Goal: Task Accomplishment & Management: Manage account settings

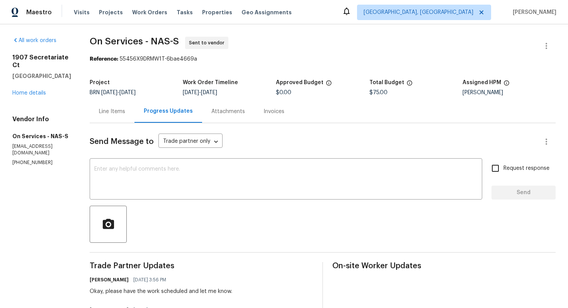
click at [100, 109] on div "Line Items" at bounding box center [112, 112] width 26 height 8
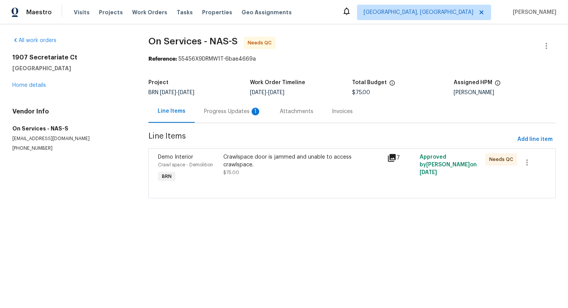
click at [242, 116] on div "Progress Updates 1" at bounding box center [233, 111] width 76 height 23
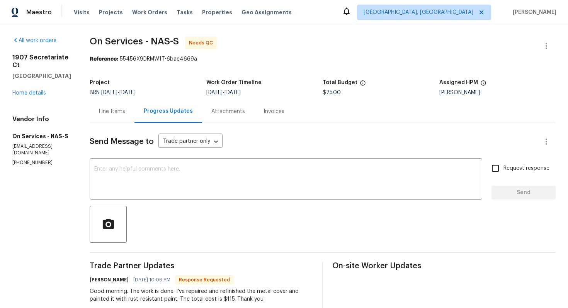
click at [115, 114] on div "Line Items" at bounding box center [112, 112] width 26 height 8
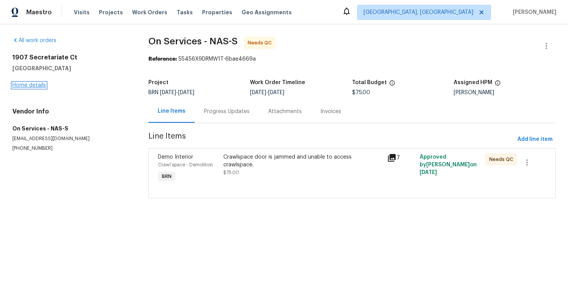
click at [36, 86] on link "Home details" at bounding box center [29, 85] width 34 height 5
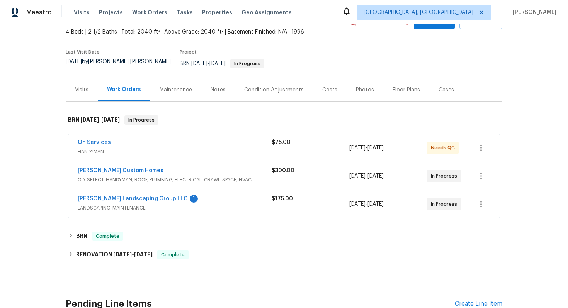
scroll to position [60, 0]
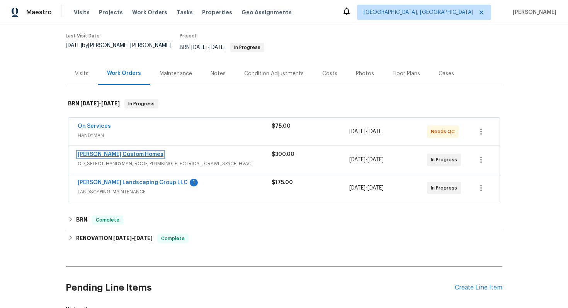
click at [120, 152] on link "[PERSON_NAME] Custom Homes" at bounding box center [121, 154] width 86 height 5
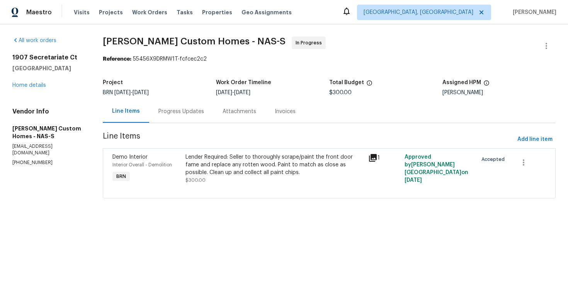
click at [182, 112] on div "Progress Updates" at bounding box center [181, 112] width 46 height 8
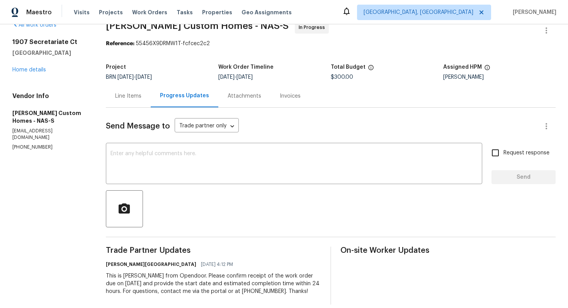
scroll to position [24, 0]
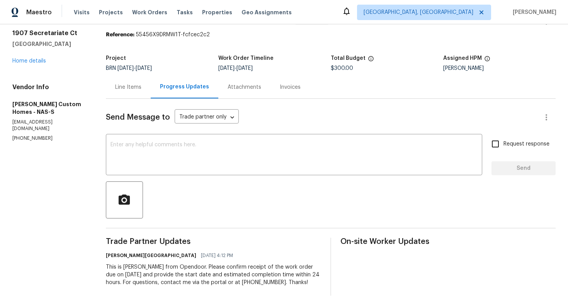
click at [136, 90] on div "Line Items" at bounding box center [128, 87] width 26 height 8
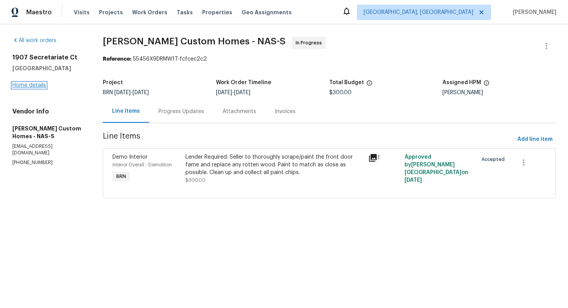
click at [31, 83] on link "Home details" at bounding box center [29, 85] width 34 height 5
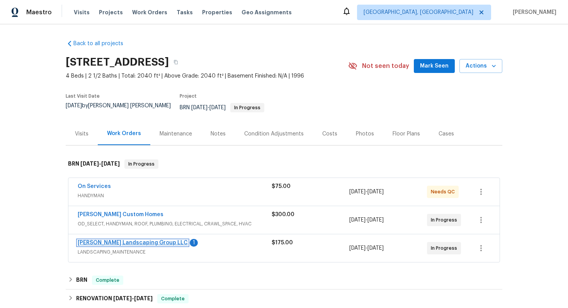
click at [127, 240] on link "Sandoval Landscaping Group LLC" at bounding box center [133, 242] width 110 height 5
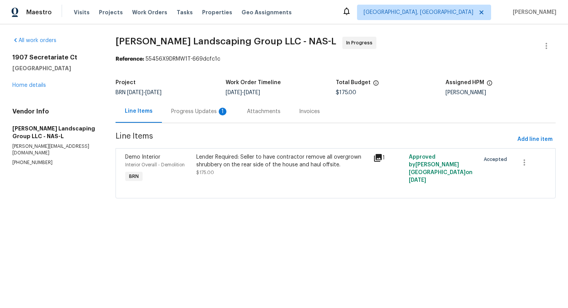
click at [193, 111] on div "Progress Updates 1" at bounding box center [199, 112] width 57 height 8
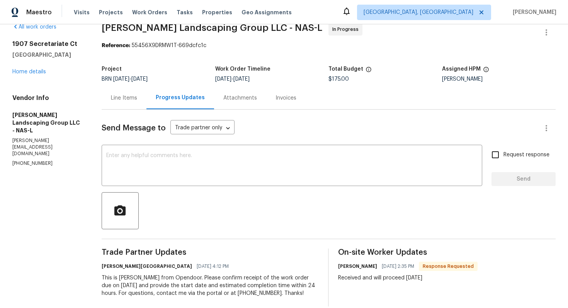
scroll to position [24, 0]
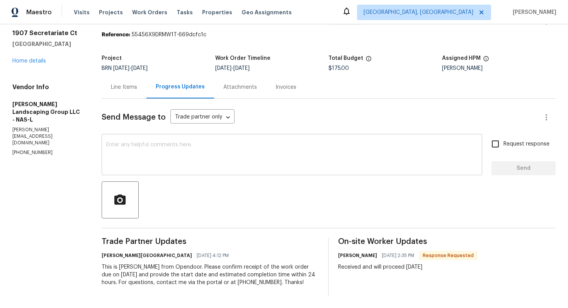
click at [177, 160] on textarea at bounding box center [291, 155] width 371 height 27
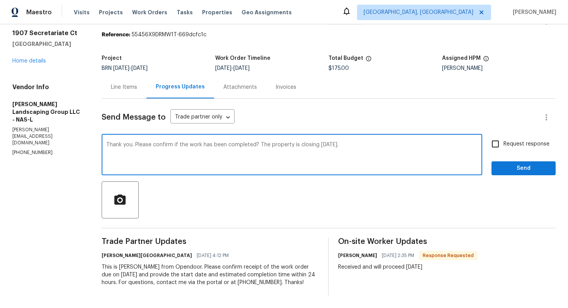
type textarea "Thank you. Please confirm if the work has been completed? The property is closi…"
click at [521, 146] on span "Request response" at bounding box center [526, 144] width 46 height 8
click at [503, 146] on input "Request response" at bounding box center [495, 144] width 16 height 16
checkbox input "true"
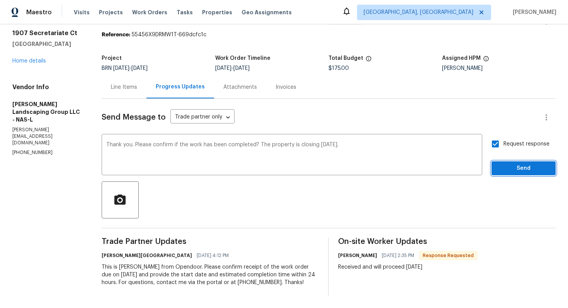
click at [511, 170] on span "Send" at bounding box center [524, 169] width 52 height 10
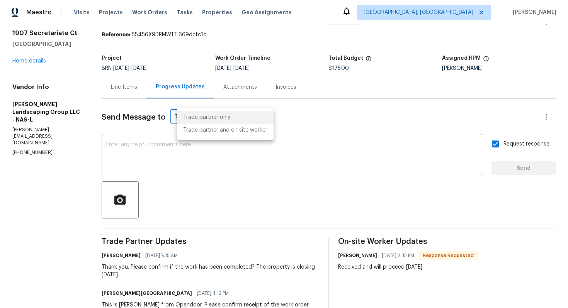
click at [230, 117] on body "Maestro Visits Projects Work Orders Tasks Properties Geo Assignments Albuquerqu…" at bounding box center [284, 154] width 568 height 308
click at [235, 131] on li "Trade partner and on site worker" at bounding box center [225, 130] width 97 height 13
type input "Trade Partner and On-Site Worker"
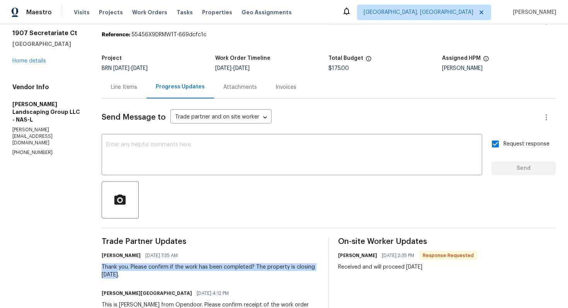
drag, startPoint x: 109, startPoint y: 267, endPoint x: 134, endPoint y: 273, distance: 25.0
click at [134, 273] on div "Thank you. Please confirm if the work has been completed? The property is closi…" at bounding box center [210, 270] width 217 height 15
copy div "Thank you. Please confirm if the work has been completed? The property is closi…"
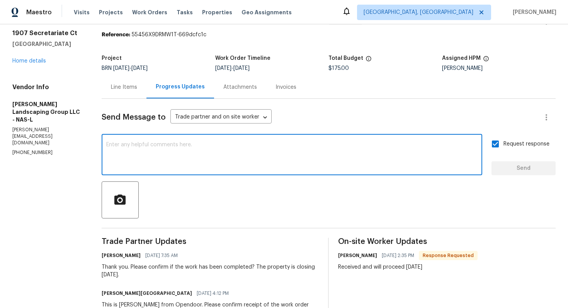
click at [185, 155] on textarea at bounding box center [291, 155] width 371 height 27
paste textarea "Thank you. Please confirm if the work has been completed? The property is closi…"
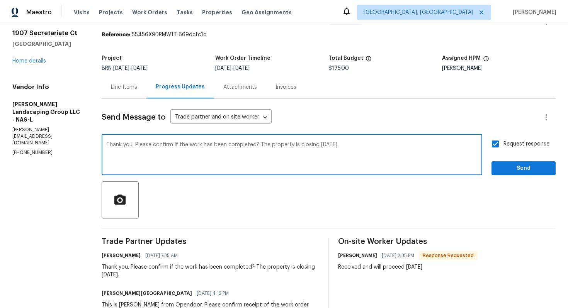
type textarea "Thank you. Please confirm if the work has been completed? The property is closi…"
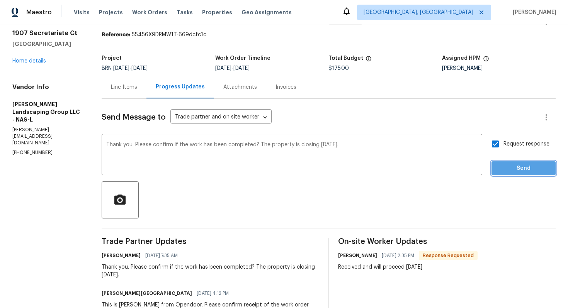
click at [525, 161] on button "Send" at bounding box center [523, 168] width 64 height 14
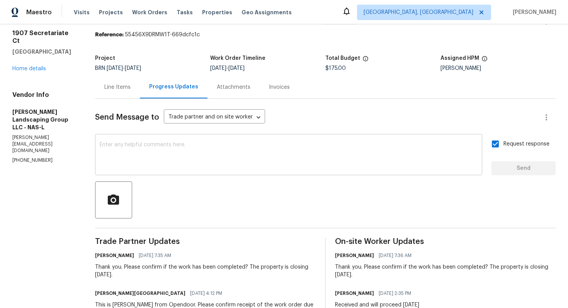
scroll to position [0, 0]
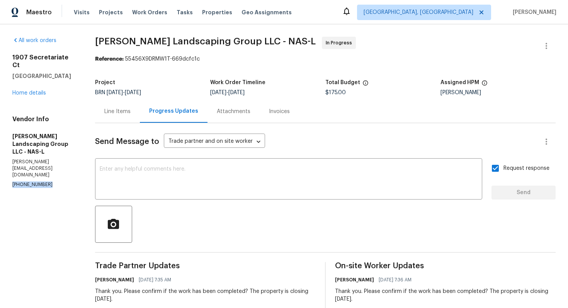
drag, startPoint x: 11, startPoint y: 155, endPoint x: 48, endPoint y: 156, distance: 36.7
click at [48, 156] on div "All work orders 1907 Secretariate Ct Clarksville, TN 37042 Home details Vendor …" at bounding box center [284, 197] width 568 height 346
copy p "(615) 967-7034"
click at [138, 115] on div "Line Items" at bounding box center [117, 111] width 45 height 23
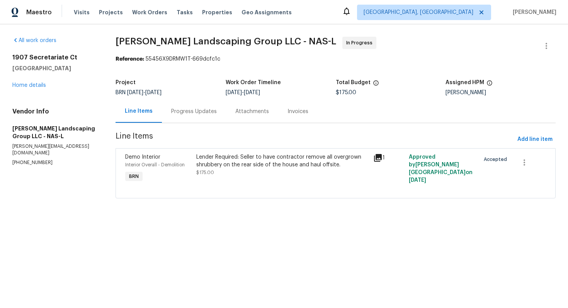
click at [221, 177] on div "Lender Required: Seller to have contractor remove all overgrown shrubbery on th…" at bounding box center [282, 169] width 177 height 36
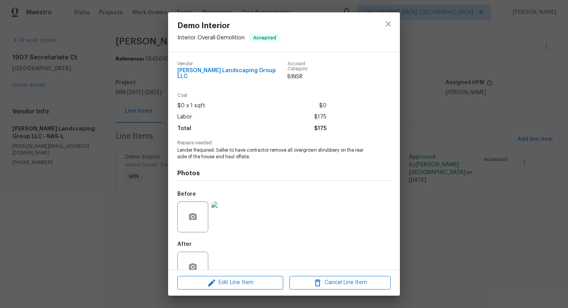
click at [114, 192] on div "Demo Interior Interior Overall - Demolition Accepted Vendor Sandoval Landscapin…" at bounding box center [284, 154] width 568 height 308
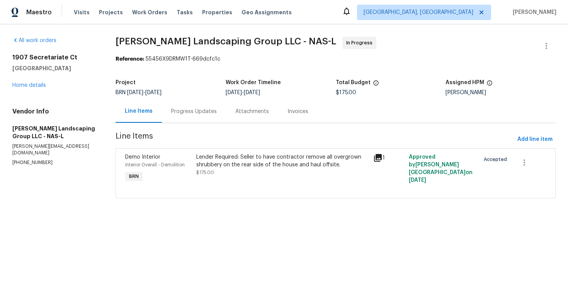
click at [199, 110] on div "Progress Updates" at bounding box center [194, 112] width 46 height 8
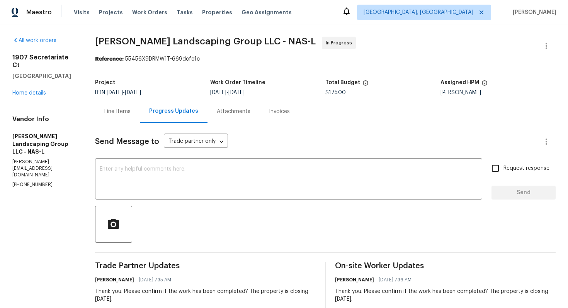
click at [131, 112] on div "Line Items" at bounding box center [117, 112] width 26 height 8
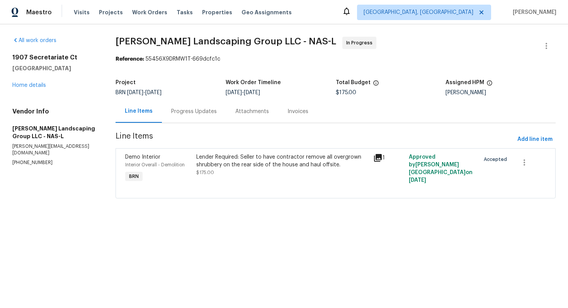
click at [200, 118] on div "Progress Updates" at bounding box center [194, 111] width 64 height 23
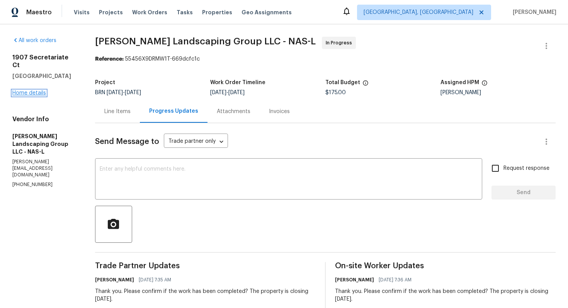
click at [38, 90] on link "Home details" at bounding box center [29, 92] width 34 height 5
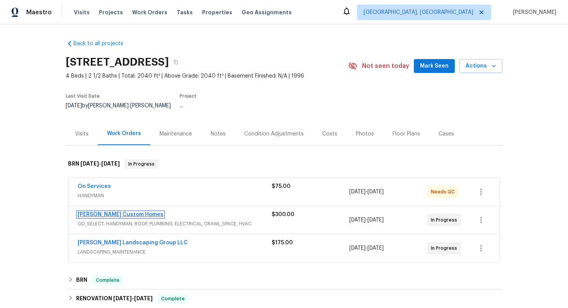
click at [121, 212] on link "Rappa Custom Homes" at bounding box center [121, 214] width 86 height 5
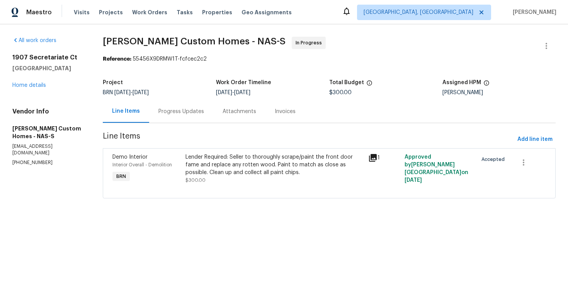
click at [192, 114] on div "Progress Updates" at bounding box center [181, 112] width 46 height 8
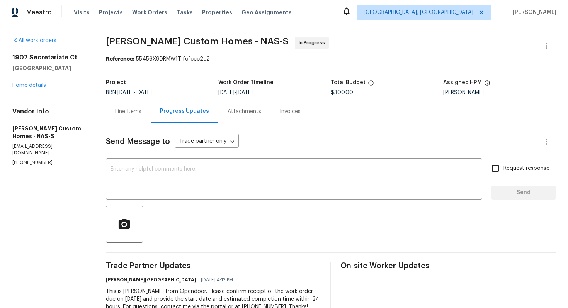
click at [139, 116] on div "Line Items" at bounding box center [128, 111] width 45 height 23
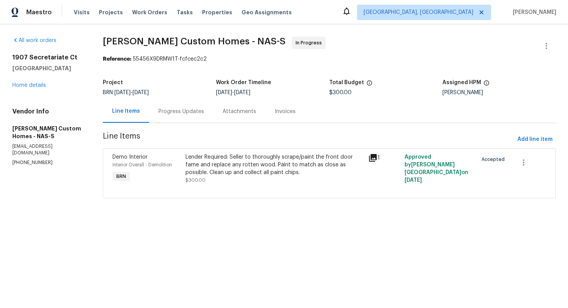
click at [184, 112] on div "Progress Updates" at bounding box center [181, 112] width 46 height 8
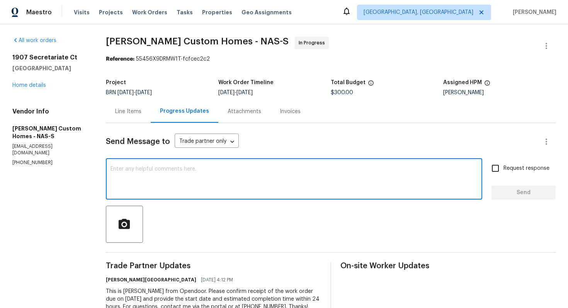
click at [139, 173] on textarea at bounding box center [293, 179] width 367 height 27
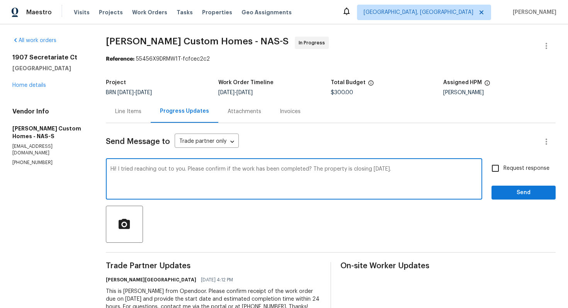
type textarea "Hi! I tried reaching out to you. Please confirm if the work has been completed?…"
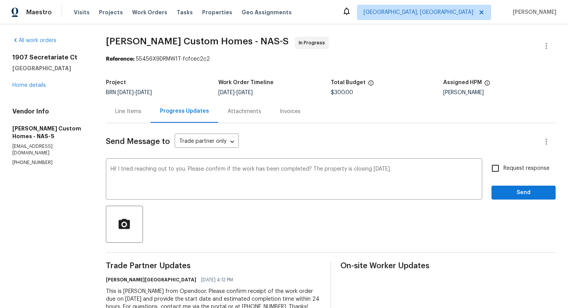
click at [506, 172] on span "Request response" at bounding box center [526, 169] width 46 height 8
click at [503, 172] on input "Request response" at bounding box center [495, 168] width 16 height 16
checkbox input "true"
click at [516, 197] on button "Send" at bounding box center [523, 193] width 64 height 14
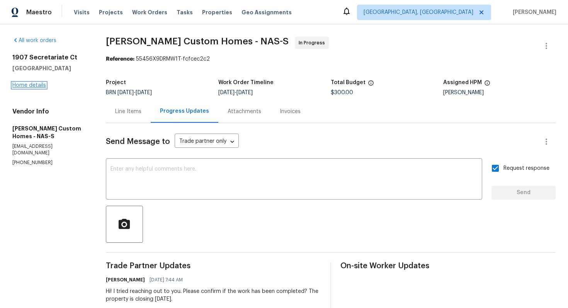
click at [36, 84] on link "Home details" at bounding box center [29, 85] width 34 height 5
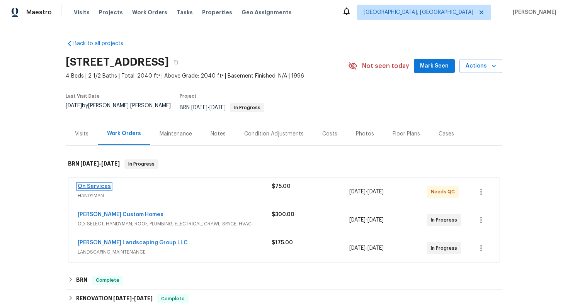
click at [95, 184] on link "On Services" at bounding box center [94, 186] width 33 height 5
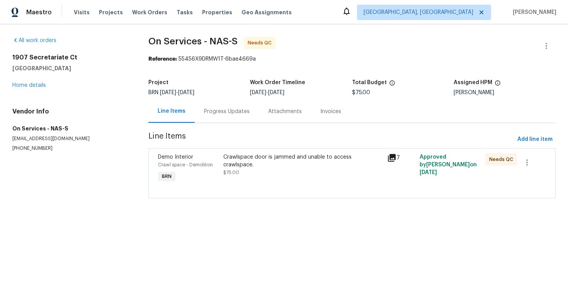
click at [234, 109] on div "Progress Updates" at bounding box center [227, 112] width 46 height 8
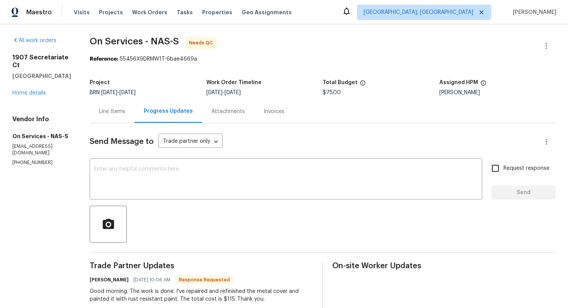
click at [123, 113] on div "Line Items" at bounding box center [112, 111] width 45 height 23
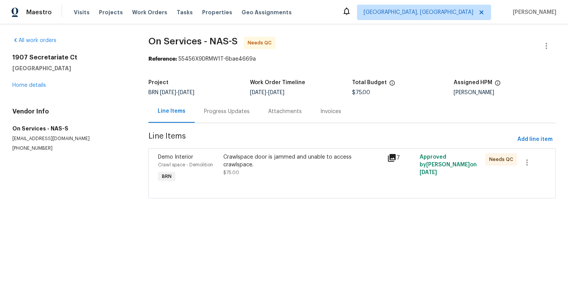
click at [280, 167] on div "Crawlspace door is jammed and unable to access crawlspace. $75.00" at bounding box center [302, 164] width 159 height 23
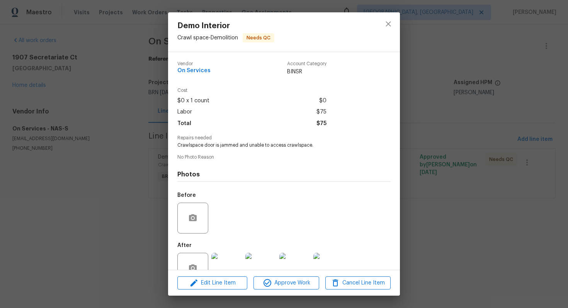
scroll to position [22, 0]
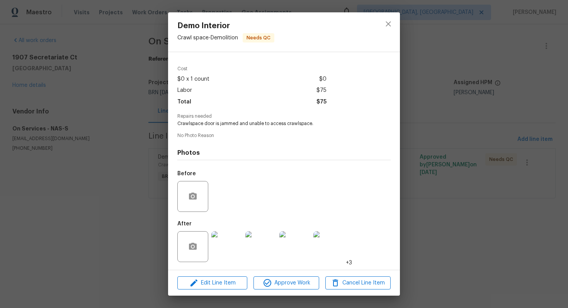
click at [231, 243] on img at bounding box center [226, 246] width 31 height 31
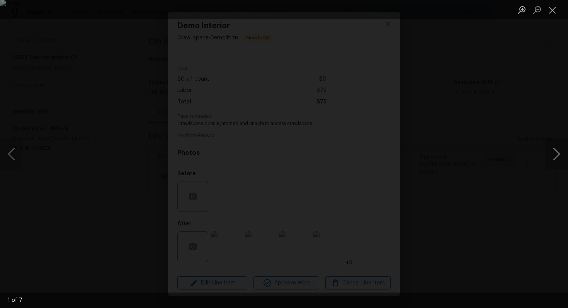
click at [555, 157] on button "Next image" at bounding box center [556, 154] width 23 height 31
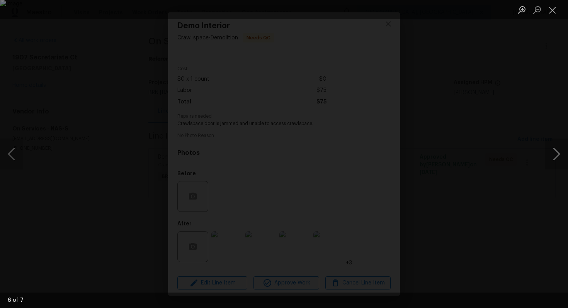
click at [555, 157] on button "Next image" at bounding box center [556, 154] width 23 height 31
click at [555, 14] on button "Close lightbox" at bounding box center [552, 10] width 15 height 14
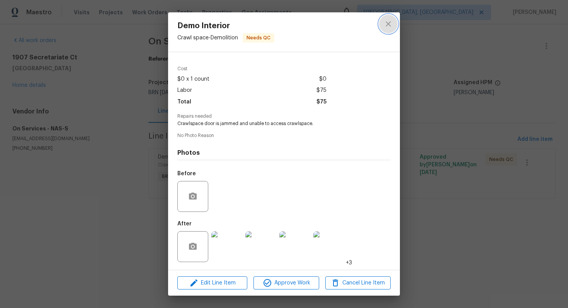
click at [389, 23] on icon "close" at bounding box center [388, 23] width 5 height 5
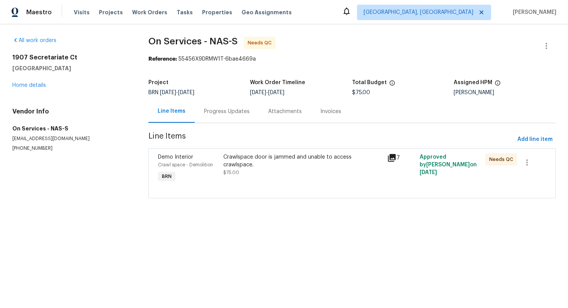
click at [216, 110] on div "Progress Updates" at bounding box center [227, 112] width 46 height 8
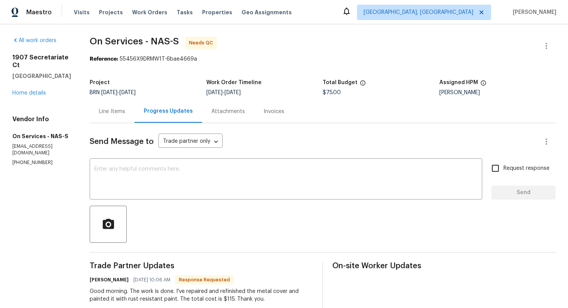
click at [116, 115] on div "Line Items" at bounding box center [112, 112] width 26 height 8
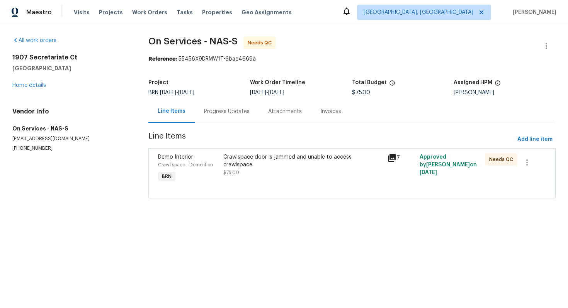
click at [223, 107] on div "Progress Updates" at bounding box center [227, 111] width 64 height 23
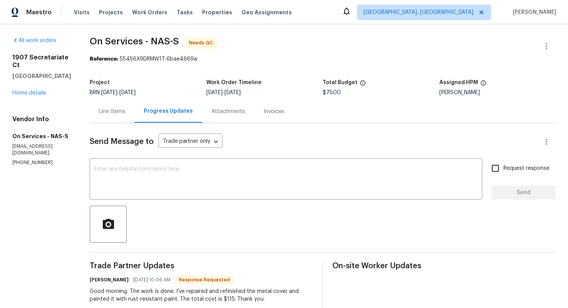
click at [111, 112] on div "Line Items" at bounding box center [112, 112] width 26 height 8
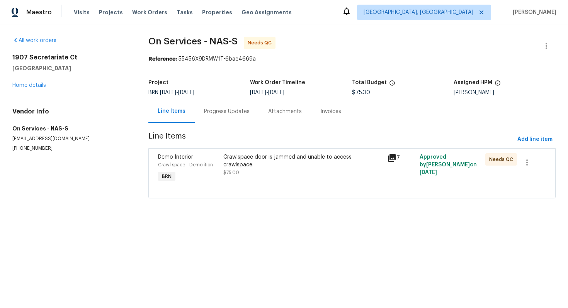
click at [250, 173] on div "Crawlspace door is jammed and unable to access crawlspace. $75.00" at bounding box center [302, 169] width 163 height 36
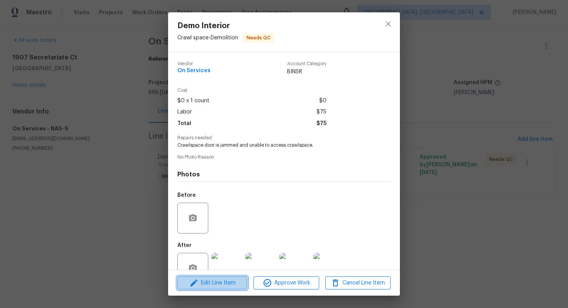
click at [204, 279] on span "Edit Line Item" at bounding box center [212, 284] width 65 height 10
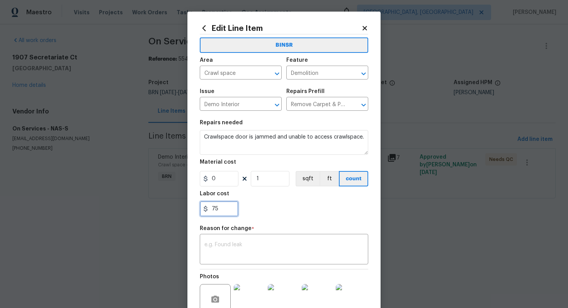
click at [215, 211] on input "75" at bounding box center [219, 208] width 39 height 15
type input "115"
click at [284, 246] on textarea at bounding box center [283, 250] width 159 height 16
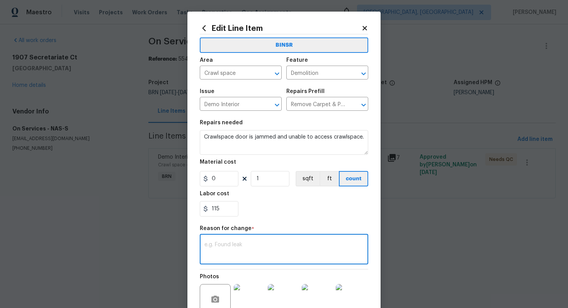
paste textarea "(AG) Updated per vendors final cost."
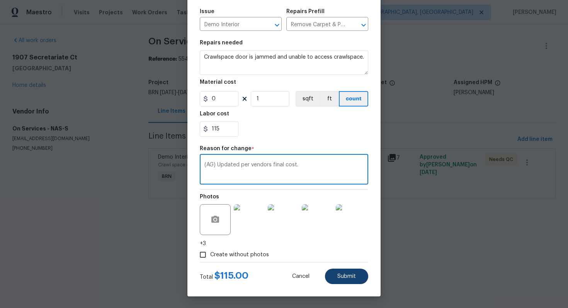
type textarea "(AG) Updated per vendors final cost."
click at [354, 273] on button "Submit" at bounding box center [346, 276] width 43 height 15
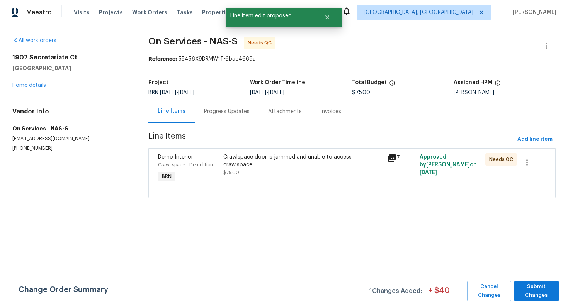
scroll to position [0, 0]
click at [540, 298] on span "Submit Changes" at bounding box center [536, 291] width 37 height 18
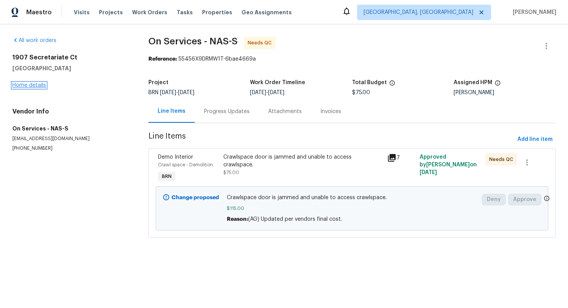
click at [29, 87] on link "Home details" at bounding box center [29, 85] width 34 height 5
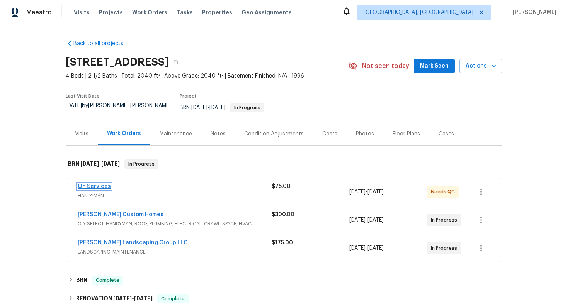
click at [100, 184] on link "On Services" at bounding box center [94, 186] width 33 height 5
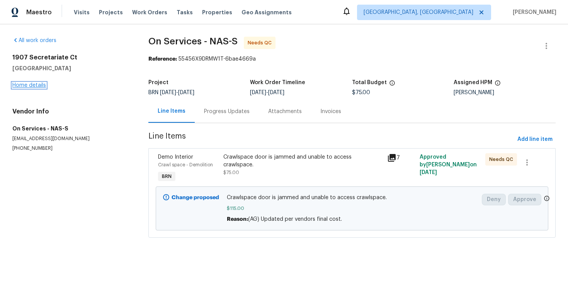
click at [37, 87] on link "Home details" at bounding box center [29, 85] width 34 height 5
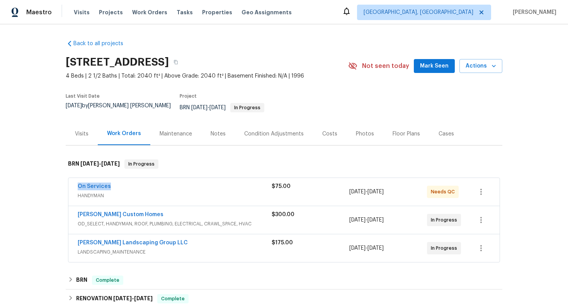
drag, startPoint x: 75, startPoint y: 183, endPoint x: 124, endPoint y: 183, distance: 48.3
click at [124, 183] on div "On Services HANDYMAN $75.00 8/28/2025 - 8/29/2025 Needs QC" at bounding box center [283, 192] width 431 height 28
copy link "On Services"
drag, startPoint x: 75, startPoint y: 238, endPoint x: 169, endPoint y: 239, distance: 93.9
click at [169, 239] on div "Sandoval Landscaping Group LLC LANDSCAPING_MAINTENANCE $175.00 8/29/2025 - 9/1/…" at bounding box center [283, 248] width 431 height 28
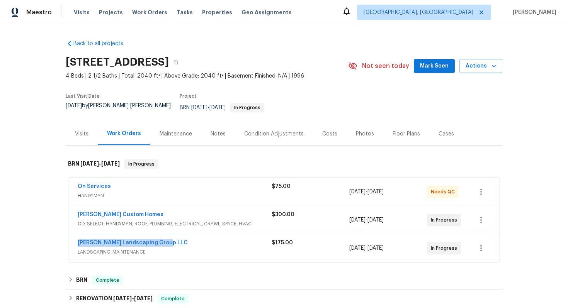
copy link "Sandoval Landscaping Group LLC"
drag, startPoint x: 75, startPoint y: 182, endPoint x: 126, endPoint y: 182, distance: 50.6
click at [126, 182] on div "On Services HANDYMAN $75.00 8/28/2025 - 8/29/2025 Needs QC" at bounding box center [283, 192] width 431 height 28
copy link "On Services"
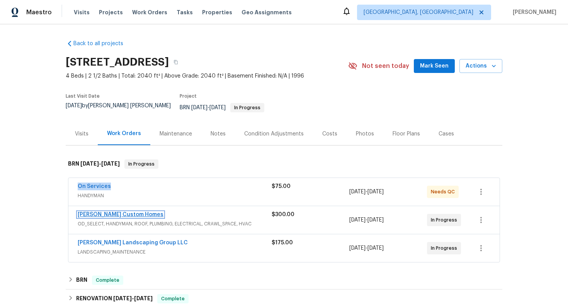
click at [115, 212] on link "Rappa Custom Homes" at bounding box center [121, 214] width 86 height 5
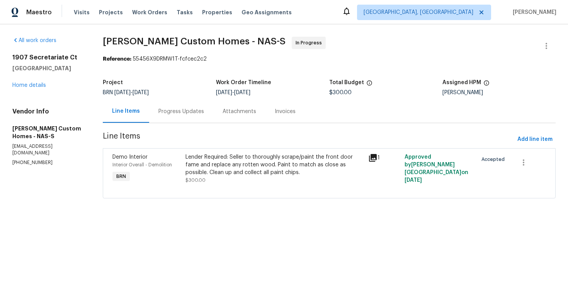
click at [191, 109] on div "Progress Updates" at bounding box center [181, 112] width 46 height 8
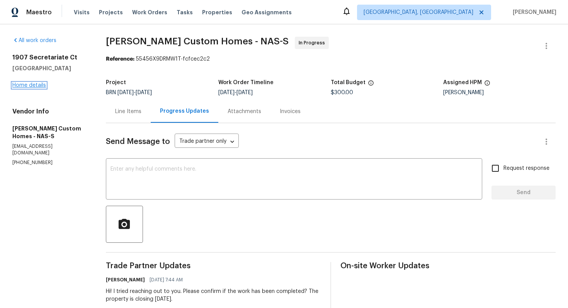
click at [40, 88] on link "Home details" at bounding box center [29, 85] width 34 height 5
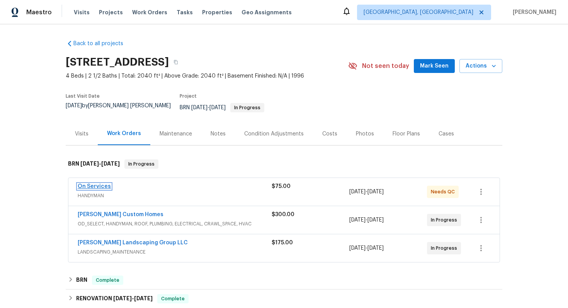
click at [89, 184] on link "On Services" at bounding box center [94, 186] width 33 height 5
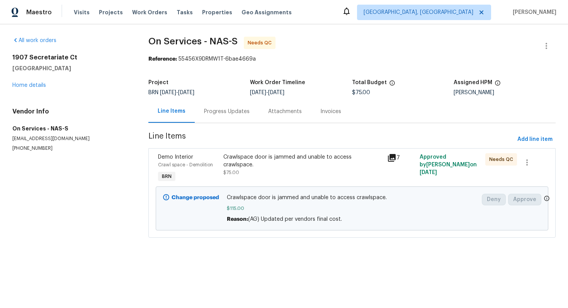
click at [207, 110] on div "Progress Updates" at bounding box center [227, 112] width 46 height 8
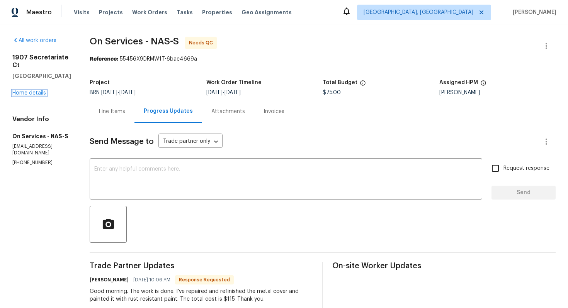
click at [39, 96] on link "Home details" at bounding box center [29, 92] width 34 height 5
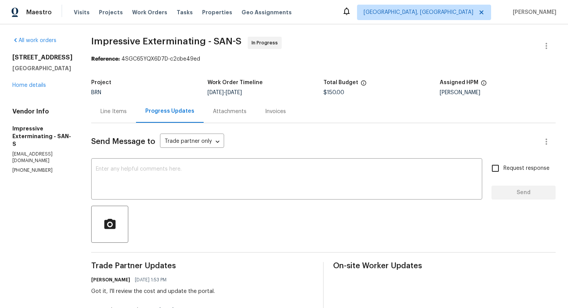
click at [127, 112] on div "Line Items" at bounding box center [113, 112] width 26 height 8
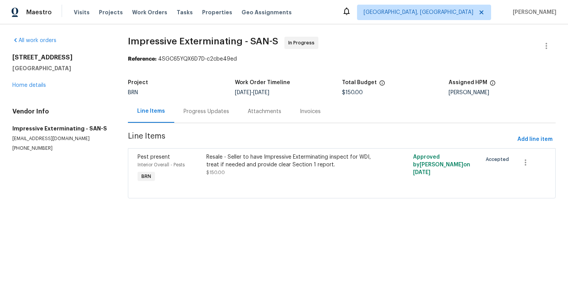
click at [195, 112] on div "Progress Updates" at bounding box center [206, 112] width 46 height 8
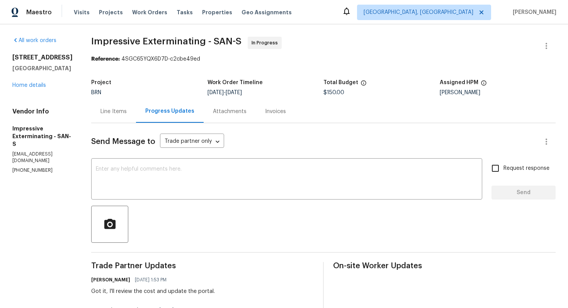
click at [127, 118] on div "Line Items" at bounding box center [113, 111] width 45 height 23
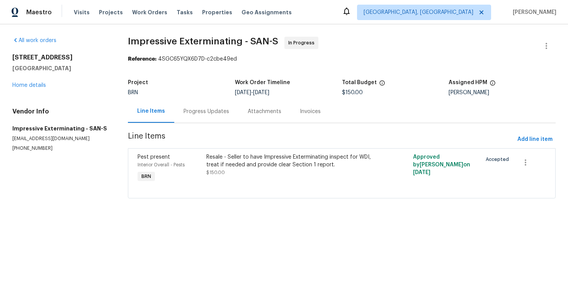
click at [252, 173] on div "Resale - Seller to have Impressive Exterminating inspect for WDI, treat if need…" at bounding box center [289, 164] width 167 height 23
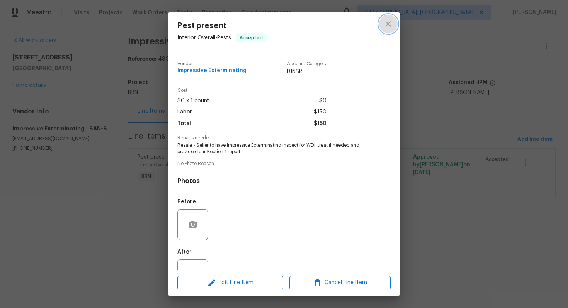
click at [386, 28] on icon "close" at bounding box center [388, 23] width 9 height 9
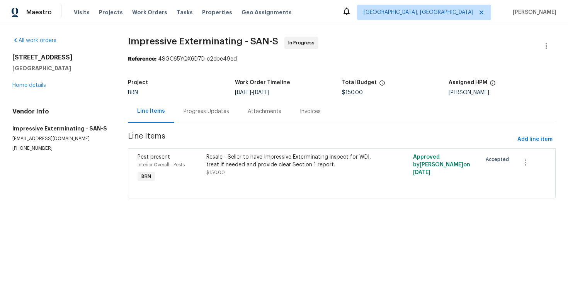
click at [214, 109] on div "Progress Updates" at bounding box center [206, 112] width 46 height 8
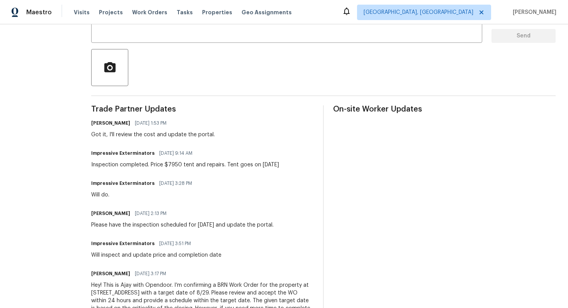
scroll to position [163, 0]
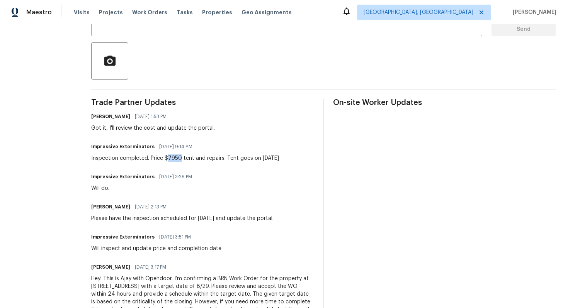
drag, startPoint x: 184, startPoint y: 159, endPoint x: 172, endPoint y: 159, distance: 12.0
click at [172, 159] on div "Inspection completed. Price $7950 tent and repairs. Tent goes on today" at bounding box center [185, 159] width 188 height 8
copy div "7950"
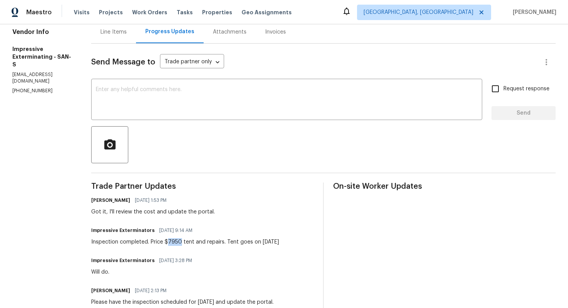
scroll to position [0, 0]
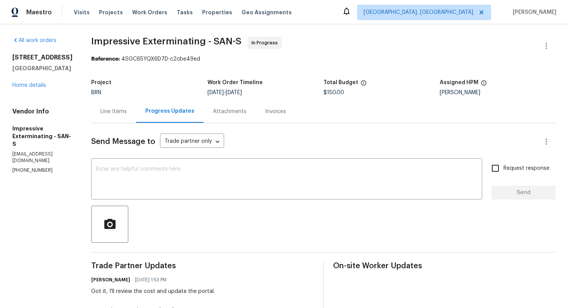
click at [125, 105] on div "Line Items" at bounding box center [113, 111] width 45 height 23
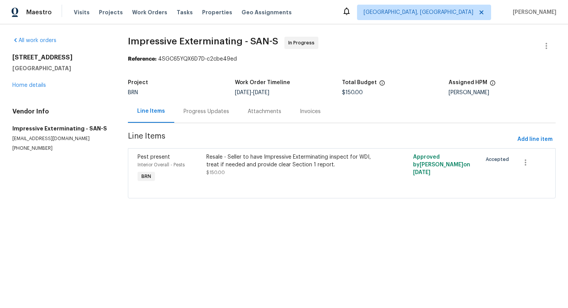
click at [247, 166] on div "Resale - Seller to have Impressive Exterminating inspect for WDI, treat if need…" at bounding box center [289, 160] width 167 height 15
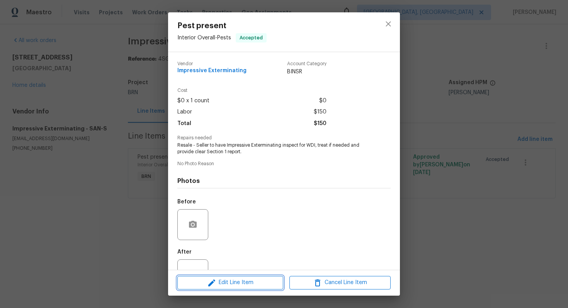
click at [235, 279] on span "Edit Line Item" at bounding box center [230, 283] width 101 height 10
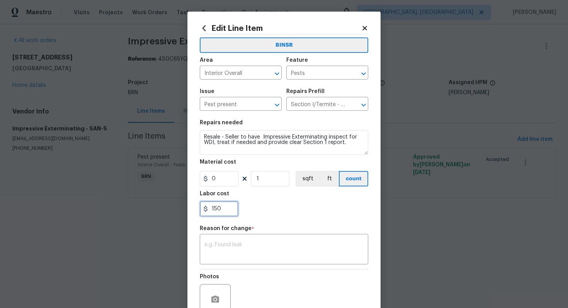
drag, startPoint x: 212, startPoint y: 211, endPoint x: 245, endPoint y: 211, distance: 32.8
click at [245, 211] on div "150" at bounding box center [284, 208] width 168 height 15
paste input "79"
type input "7950"
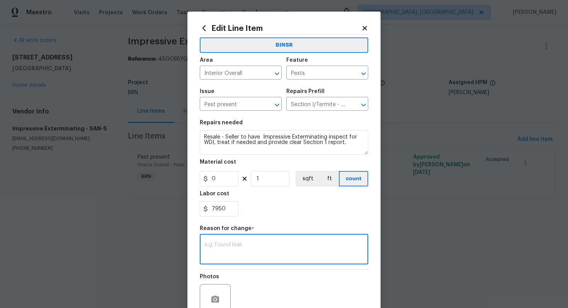
click at [244, 252] on textarea at bounding box center [283, 250] width 159 height 16
click at [250, 251] on textarea at bounding box center [283, 250] width 159 height 16
paste textarea "(AG) Updated cost per BR team’s approval."
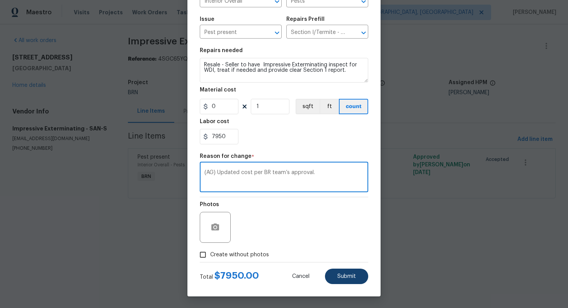
type textarea "(AG) Updated cost per BR team’s approval."
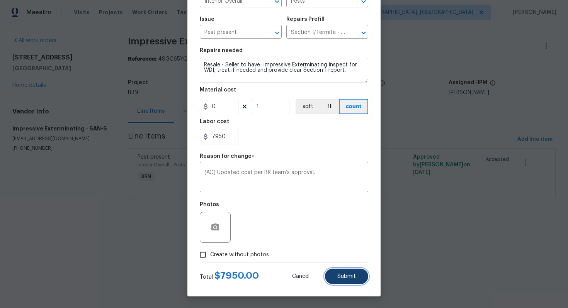
click at [350, 277] on span "Submit" at bounding box center [346, 277] width 19 height 6
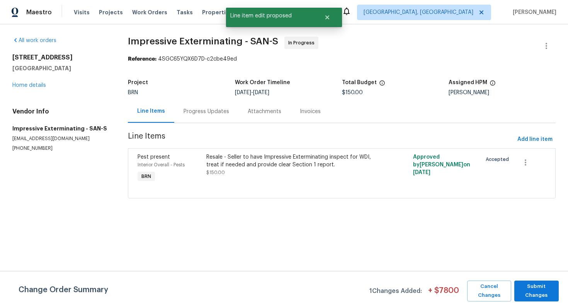
scroll to position [0, 0]
click at [528, 285] on span "Submit Changes" at bounding box center [536, 291] width 37 height 18
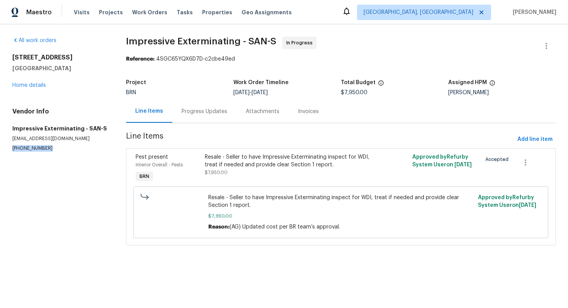
drag, startPoint x: 10, startPoint y: 149, endPoint x: 59, endPoint y: 151, distance: 49.9
click at [59, 151] on div "All work orders 1128 Mansiones Ln Chula Vista, CA 91910 Home details Vendor Inf…" at bounding box center [284, 145] width 568 height 243
copy p "(909) 568-4314"
click at [198, 109] on div "Progress Updates" at bounding box center [205, 112] width 46 height 8
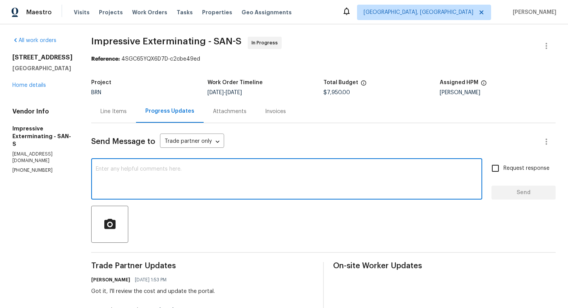
click at [182, 175] on textarea at bounding box center [287, 179] width 382 height 27
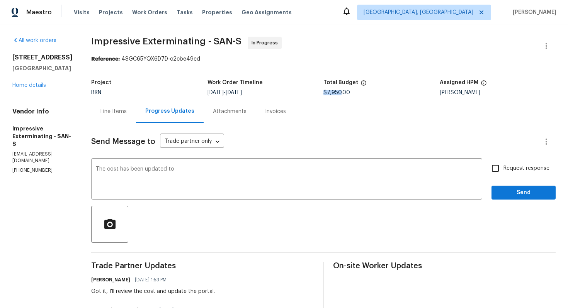
drag, startPoint x: 343, startPoint y: 93, endPoint x: 326, endPoint y: 93, distance: 17.0
click at [326, 93] on span "$7,950.00" at bounding box center [336, 92] width 27 height 5
copy span "$7,950"
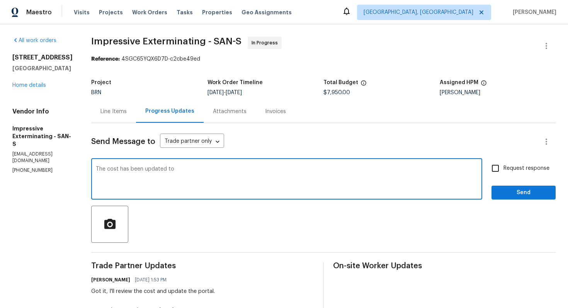
click at [197, 169] on textarea "The cost has been updated to" at bounding box center [287, 179] width 382 height 27
paste textarea "$7,950"
click at [247, 173] on textarea "The cost has been updated to $7,950. Please have the woprk completed" at bounding box center [287, 179] width 382 height 27
click at [248, 170] on textarea "The cost has been updated to $7,950. Please have the woprk completed" at bounding box center [287, 179] width 382 height 27
click at [290, 169] on textarea "The cost has been updated to $7,950. Please have the work completed" at bounding box center [287, 179] width 382 height 27
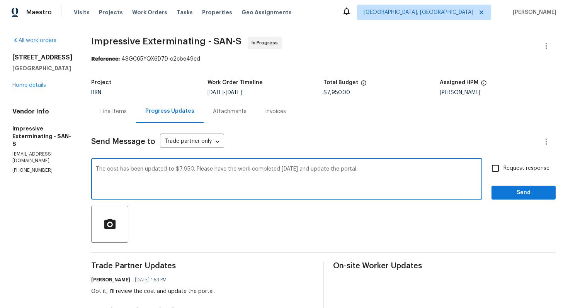
type textarea "The cost has been updated to $7,950. Please have the work completed tomorrow an…"
click at [491, 167] on input "Request response" at bounding box center [495, 168] width 16 height 16
checkbox input "true"
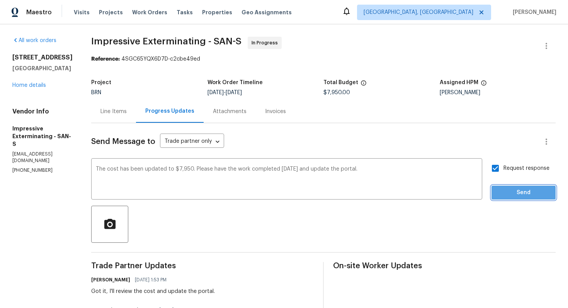
click at [508, 192] on span "Send" at bounding box center [524, 193] width 52 height 10
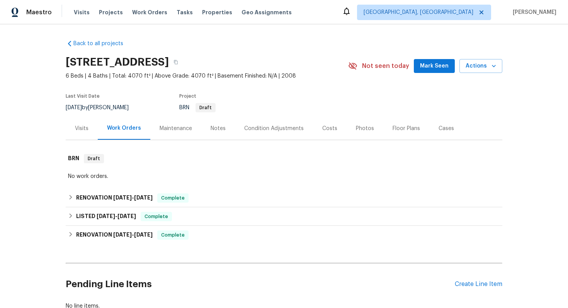
scroll to position [54, 0]
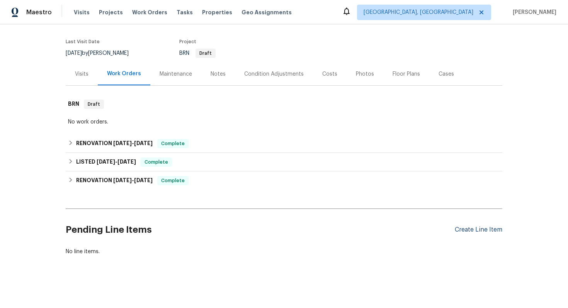
click at [465, 231] on div "Create Line Item" at bounding box center [479, 229] width 48 height 7
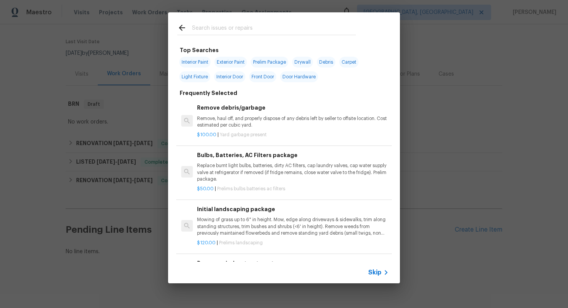
click at [379, 275] on span "Skip" at bounding box center [374, 273] width 13 height 8
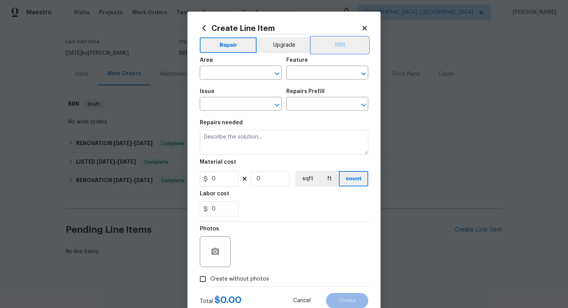
click at [343, 39] on button "BRN" at bounding box center [339, 44] width 57 height 15
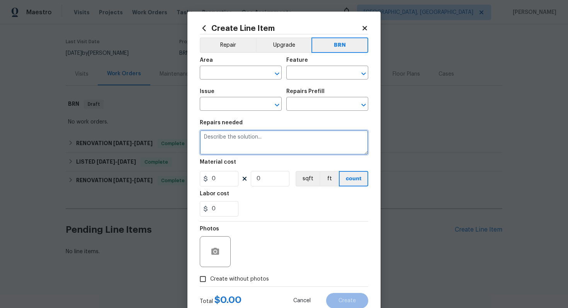
click at [294, 144] on textarea at bounding box center [284, 142] width 168 height 25
paste textarea "Seller to remove animal feces from Downstairs Bedroom Carpet, spot clean area a…"
click at [205, 139] on textarea "Seller to remove animal feces from Downstairs Bedroom Carpet, spot clean area a…" at bounding box center [284, 142] width 168 height 25
type textarea "Resale - Seller to remove animal feces from Downstairs Bedroom Carpet, spot cle…"
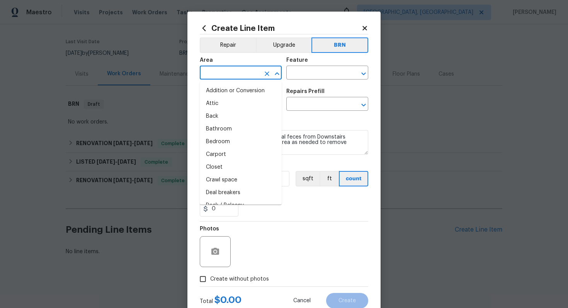
click at [235, 73] on input "text" at bounding box center [230, 74] width 60 height 12
click at [232, 145] on li "Bedroom" at bounding box center [241, 142] width 82 height 13
type input "Bedroom"
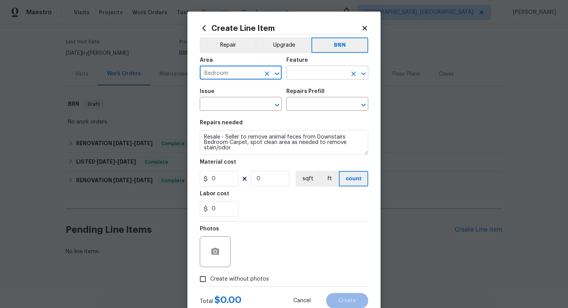
click at [318, 73] on input "text" at bounding box center [316, 74] width 60 height 12
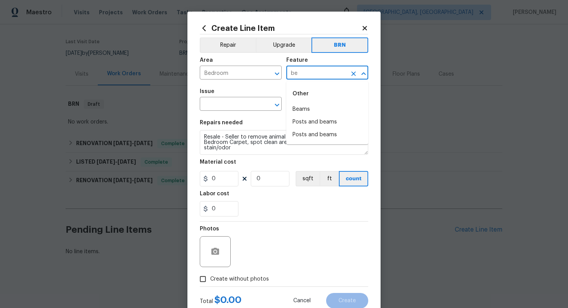
type input "b"
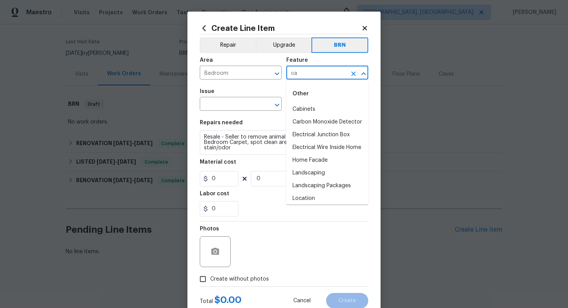
type input "c"
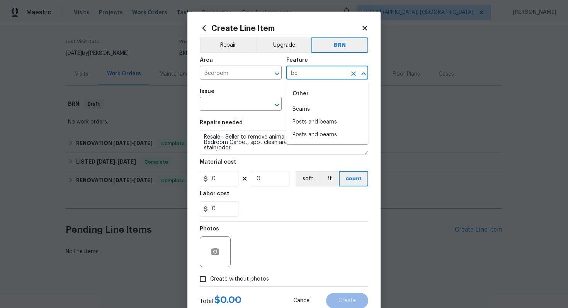
type input "b"
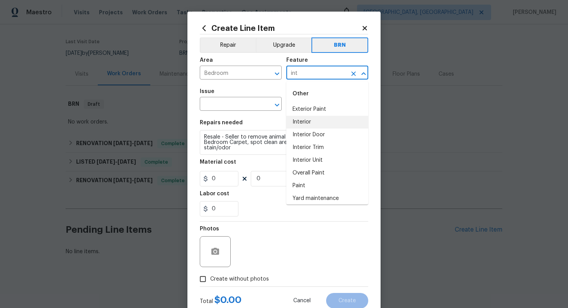
click at [336, 123] on li "Interior" at bounding box center [327, 122] width 82 height 13
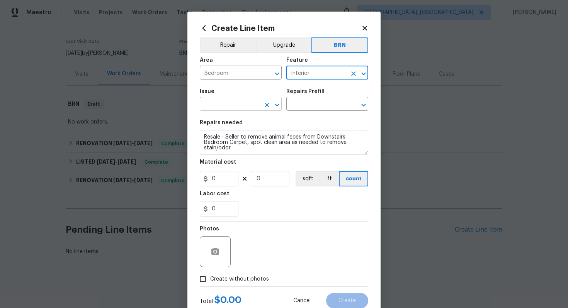
type input "Interior"
click at [238, 104] on input "text" at bounding box center [230, 105] width 60 height 12
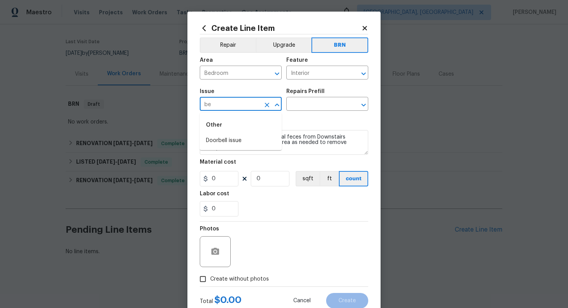
type input "b"
type input "c"
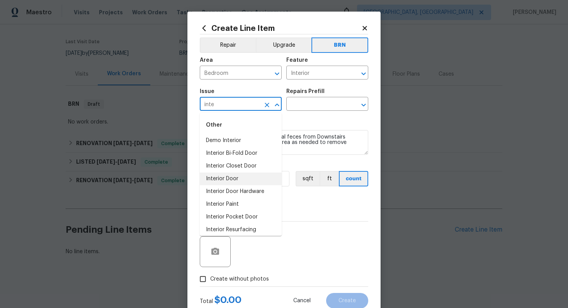
click at [250, 176] on li "Interior Door" at bounding box center [241, 179] width 82 height 13
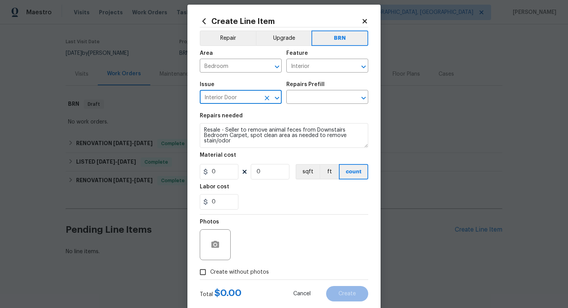
scroll to position [14, 0]
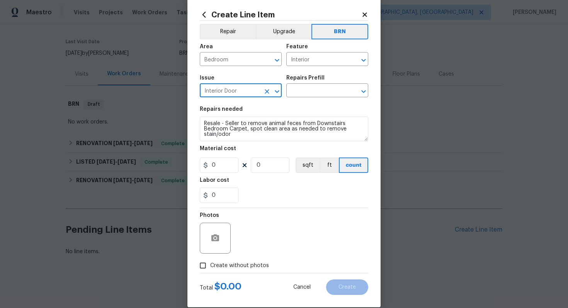
type input "Interior Door"
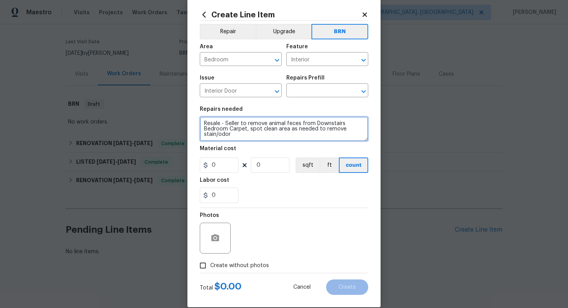
drag, startPoint x: 202, startPoint y: 124, endPoint x: 250, endPoint y: 146, distance: 52.7
click at [250, 146] on section "Repairs needed Resale - Seller to remove animal feces from Downstairs Bedroom C…" at bounding box center [284, 155] width 168 height 106
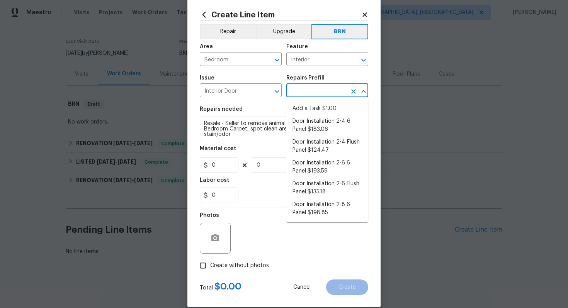
click at [302, 91] on input "text" at bounding box center [316, 91] width 60 height 12
click at [311, 163] on li "Door Installation 2-6 6 Panel $193.59" at bounding box center [327, 167] width 82 height 21
type input "Interior Door"
type input "Door Installation 2-6 6 Panel $193.59"
type textarea "Remove the existing door (if present). Install a new pre-hung 2-6 6 panel inter…"
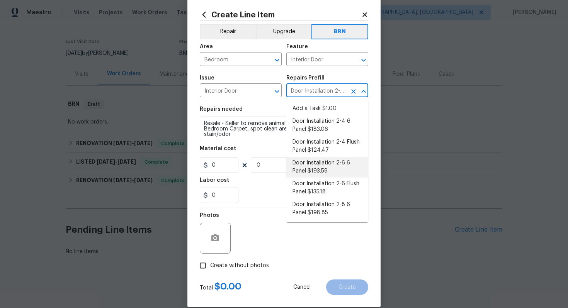
type input "193.59"
type input "1"
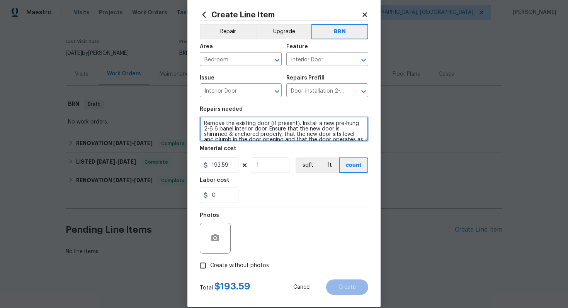
scroll to position [11, 0]
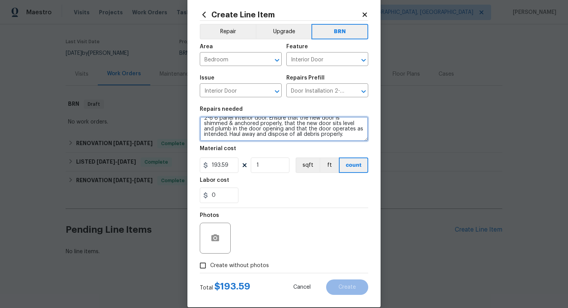
drag, startPoint x: 202, startPoint y: 121, endPoint x: 242, endPoint y: 151, distance: 50.0
click at [242, 151] on section "Repairs needed Remove the existing door (if present). Install a new pre-hung 2-…" at bounding box center [284, 155] width 168 height 106
paste textarea "sale - Seller to remove animal feces from Downstairs Bedroom Carpet, spot clean…"
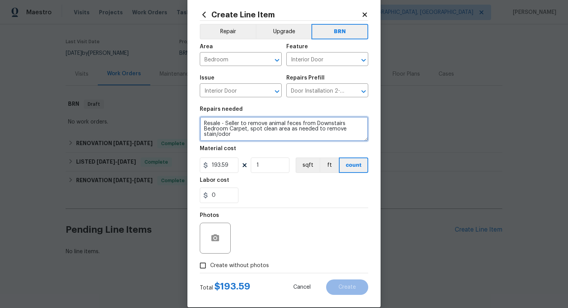
scroll to position [0, 0]
type textarea "Resale - Seller to remove animal feces from Downstairs Bedroom Carpet, spot cle…"
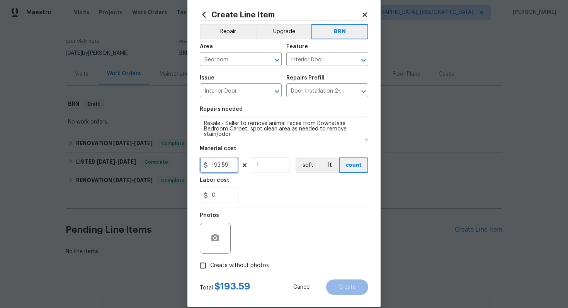
drag, startPoint x: 230, startPoint y: 165, endPoint x: 202, endPoint y: 167, distance: 28.7
click at [202, 167] on input "193.59" at bounding box center [219, 165] width 39 height 15
type input "0"
click at [211, 197] on input "0" at bounding box center [219, 195] width 39 height 15
type input "50"
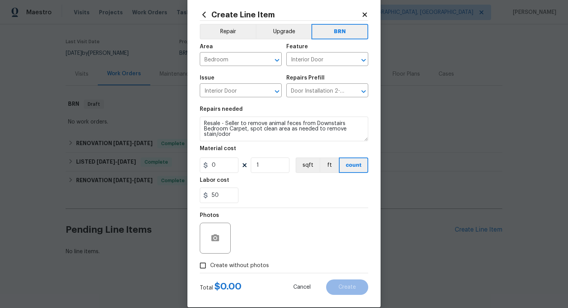
click at [258, 234] on div "Photos" at bounding box center [284, 233] width 168 height 50
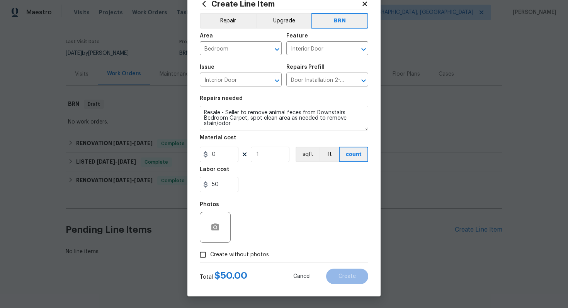
click at [236, 253] on span "Create without photos" at bounding box center [239, 255] width 59 height 8
click at [210, 253] on input "Create without photos" at bounding box center [202, 255] width 15 height 15
checkbox input "true"
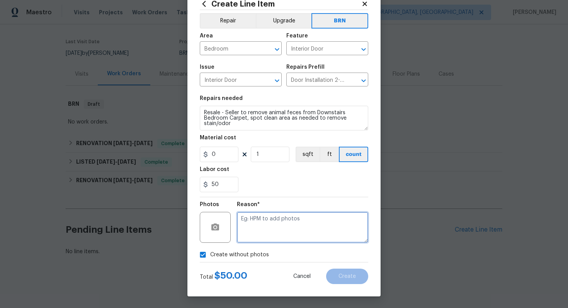
click at [264, 233] on textarea at bounding box center [302, 227] width 131 height 31
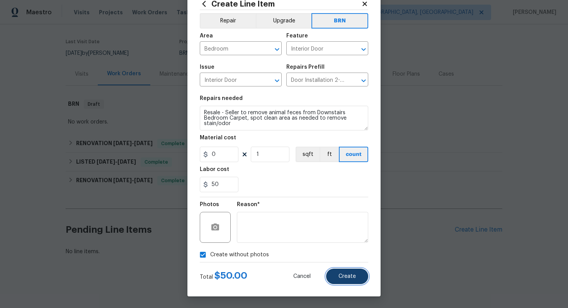
click at [351, 276] on span "Create" at bounding box center [346, 277] width 17 height 6
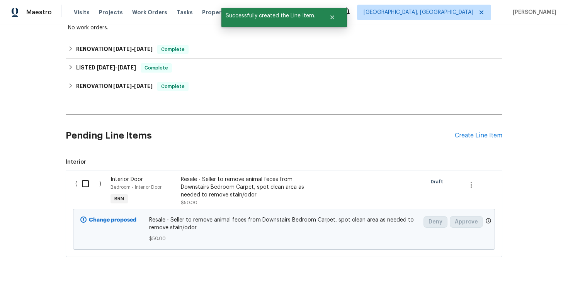
scroll to position [150, 0]
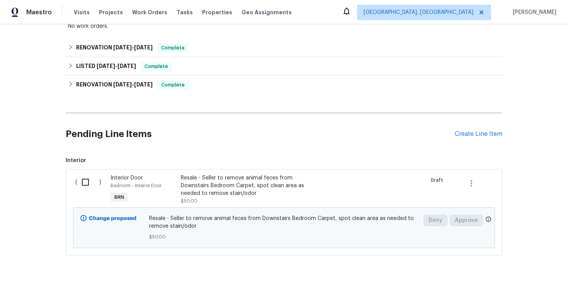
click at [88, 184] on input "checkbox" at bounding box center [88, 182] width 22 height 16
checkbox input "true"
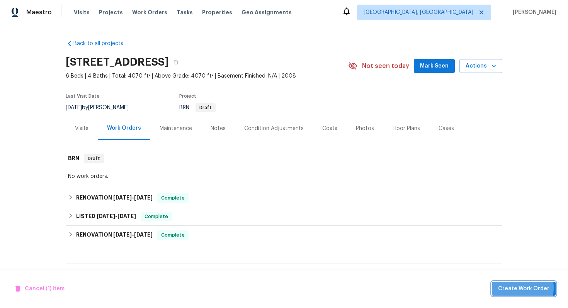
click at [509, 288] on span "Create Work Order" at bounding box center [523, 289] width 51 height 10
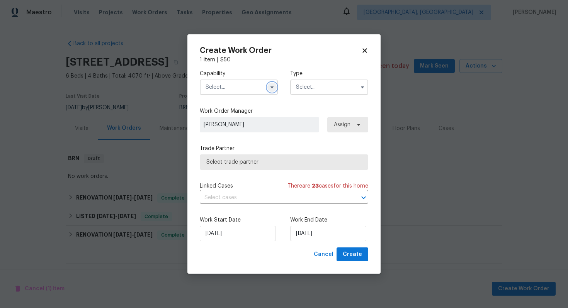
click at [271, 90] on icon "button" at bounding box center [272, 87] width 6 height 6
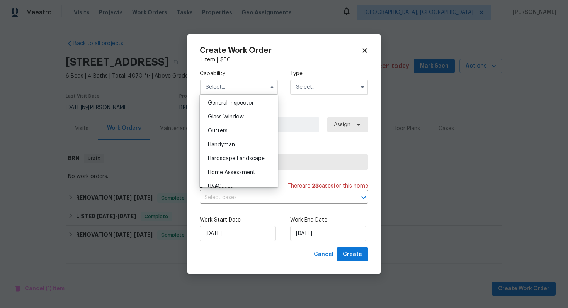
scroll to position [386, 0]
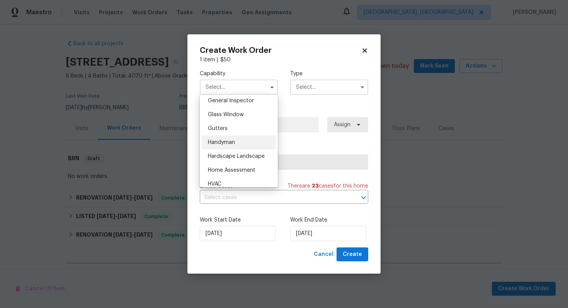
click at [246, 145] on div "Handyman" at bounding box center [239, 143] width 74 height 14
type input "Handyman"
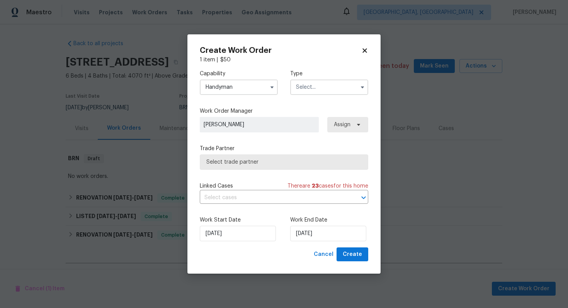
click at [329, 91] on input "text" at bounding box center [329, 87] width 78 height 15
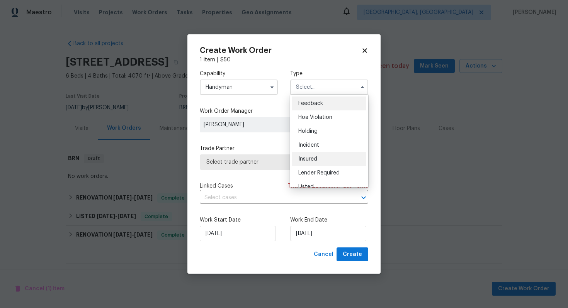
scroll to position [175, 0]
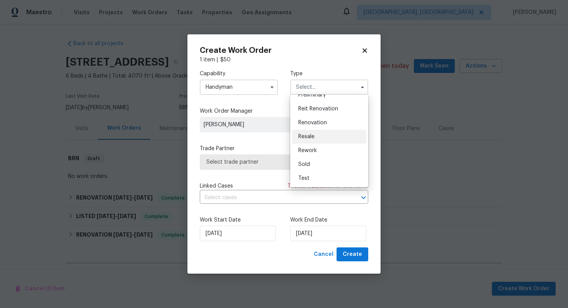
click at [328, 141] on div "Resale" at bounding box center [329, 137] width 74 height 14
type input "Resale"
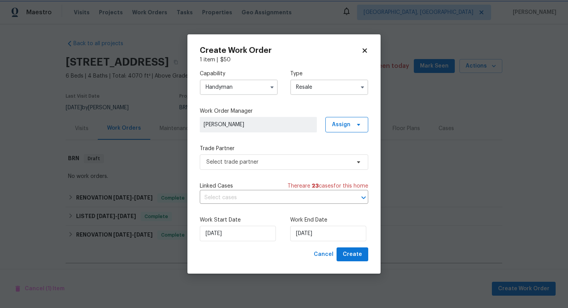
scroll to position [0, 0]
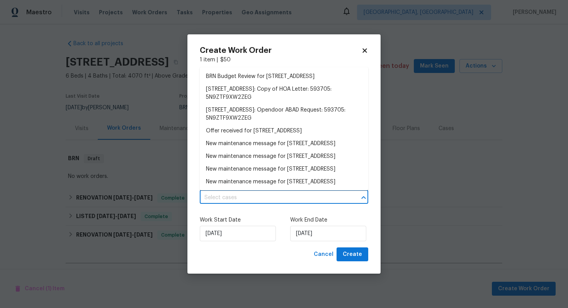
click at [290, 197] on input "text" at bounding box center [273, 198] width 147 height 12
click at [290, 83] on li "BRN Budget Review for 5140 W Bent Tree Dr, Phoenix, AZ 85083" at bounding box center [284, 76] width 168 height 13
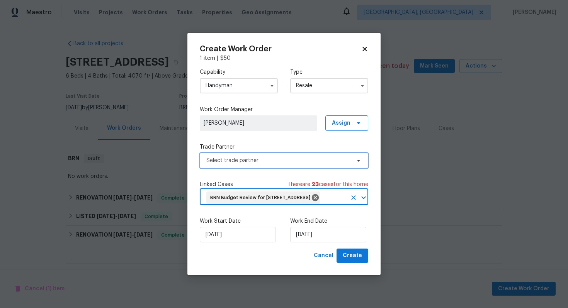
click at [245, 157] on span "Select trade partner" at bounding box center [278, 161] width 144 height 8
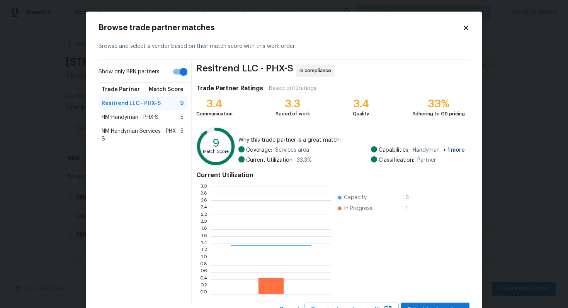
scroll to position [108, 120]
click at [163, 118] on div "HM-Handyman - PHX-S 5" at bounding box center [143, 118] width 82 height 8
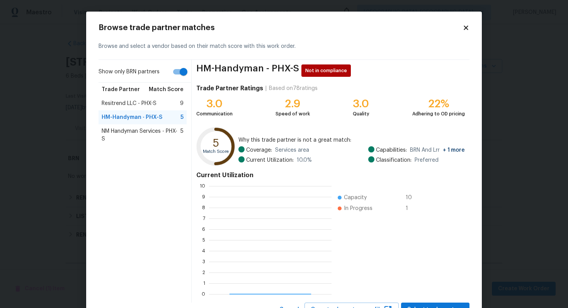
scroll to position [108, 122]
click at [137, 136] on span "NM Handyman Services - PHX-S" at bounding box center [141, 134] width 79 height 15
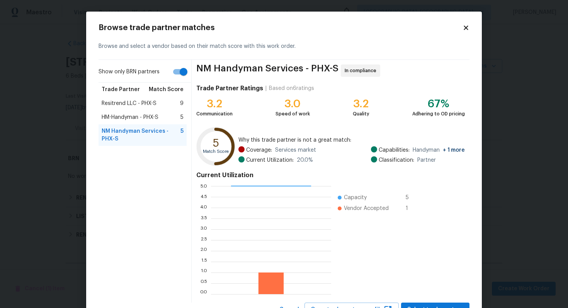
scroll to position [32, 0]
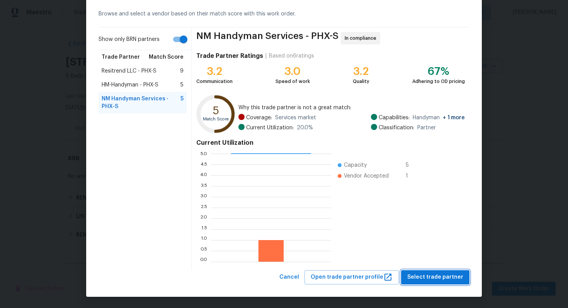
click at [430, 279] on span "Select trade partner" at bounding box center [435, 278] width 56 height 10
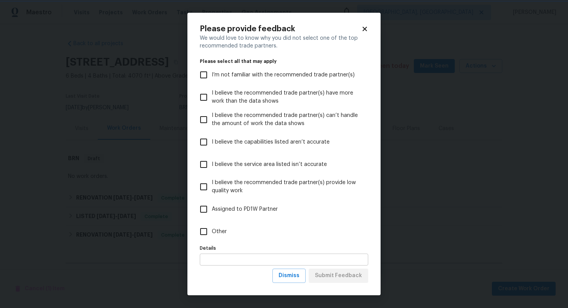
scroll to position [0, 0]
click at [290, 276] on span "Dismiss" at bounding box center [289, 276] width 21 height 10
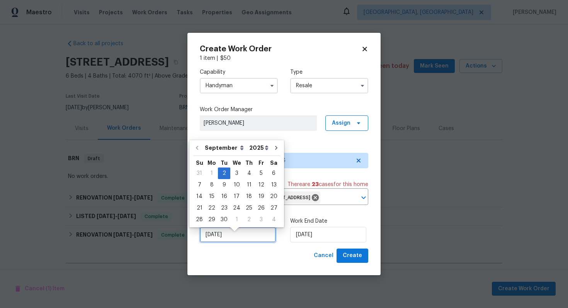
click at [215, 242] on input "[DATE]" at bounding box center [238, 234] width 76 height 15
click at [236, 176] on div "3" at bounding box center [236, 173] width 13 height 11
type input "9/3/2025"
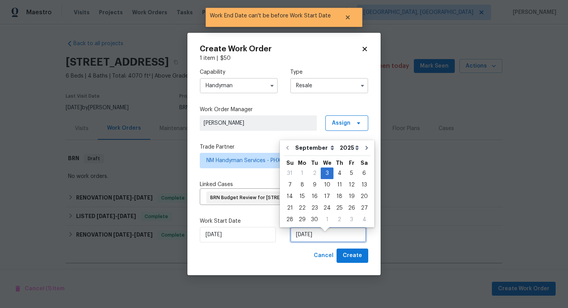
click at [312, 243] on input "9/3/2025" at bounding box center [328, 234] width 76 height 15
click at [338, 175] on div "4" at bounding box center [339, 173] width 12 height 11
type input "9/4/2025"
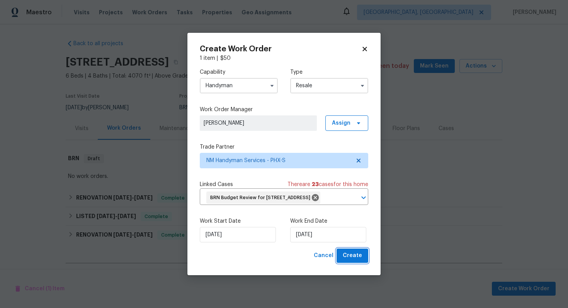
click at [362, 261] on span "Create" at bounding box center [352, 256] width 19 height 10
checkbox input "false"
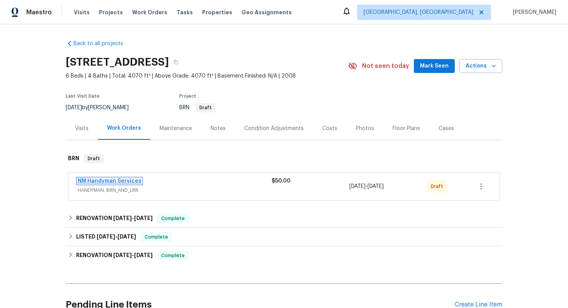
click at [92, 182] on link "NM Handyman Services" at bounding box center [110, 180] width 64 height 5
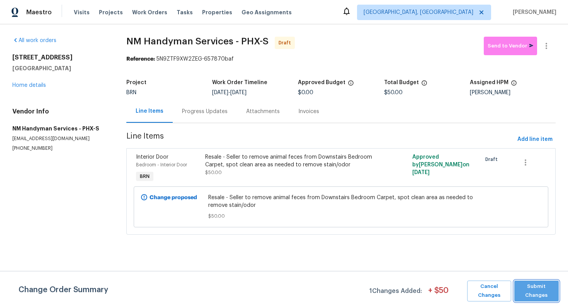
click at [535, 290] on span "Submit Changes" at bounding box center [536, 291] width 37 height 18
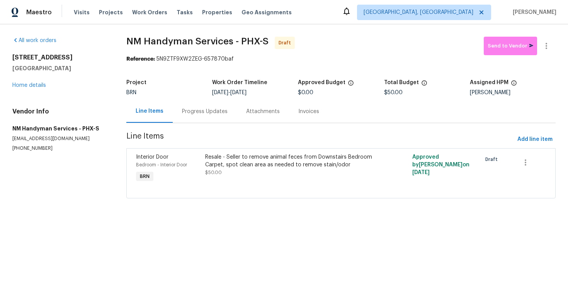
click at [214, 114] on div "Progress Updates" at bounding box center [205, 112] width 46 height 8
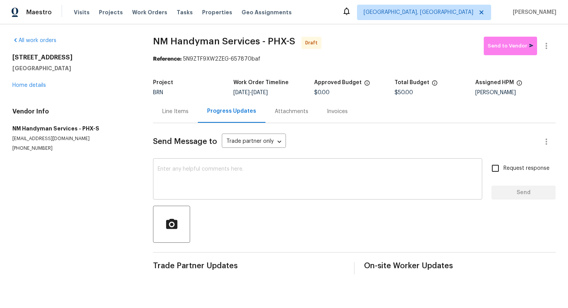
click at [297, 177] on textarea at bounding box center [318, 179] width 320 height 27
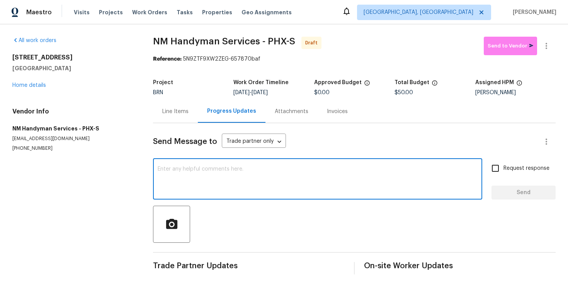
paste textarea "Hey! This is Ajay with Opendoor. I’m confirming a BRN Work Order for the proper…"
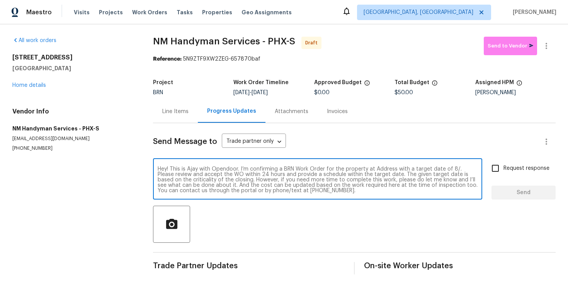
scroll to position [5, 0]
click at [322, 173] on textarea "Hey! This is Ajay with Opendoor. I’m confirming a BRN Work Order for the proper…" at bounding box center [318, 179] width 320 height 27
click at [379, 170] on textarea "Hey! This is Ajay with Opendoor. I’m confirming a BRN Work Order for the proper…" at bounding box center [318, 179] width 320 height 27
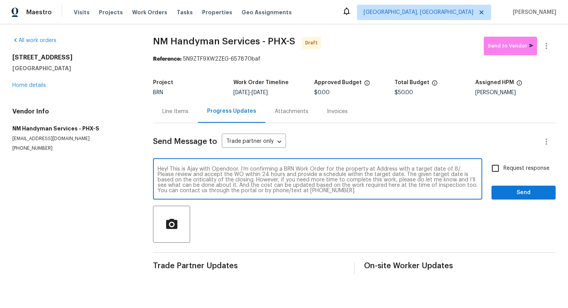
paste textarea "5140 W Bent Tree Dr, Phoenix, AZ 85083"
click at [214, 177] on textarea "Hey! This is Ajay with Opendoor. I’m confirming a BRN Work Order for the proper…" at bounding box center [318, 179] width 320 height 27
type textarea "Hey! This is Ajay with Opendoor. I’m confirming a BRN Work Order for the proper…"
click at [517, 166] on span "Request response" at bounding box center [526, 169] width 46 height 8
click at [503, 166] on input "Request response" at bounding box center [495, 168] width 16 height 16
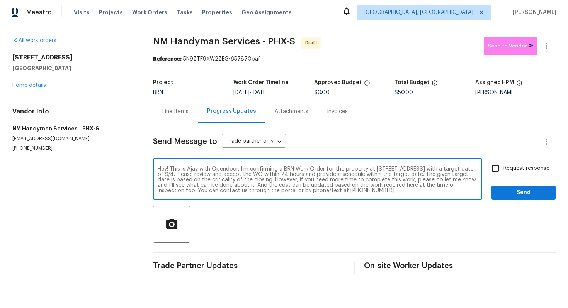
checkbox input "true"
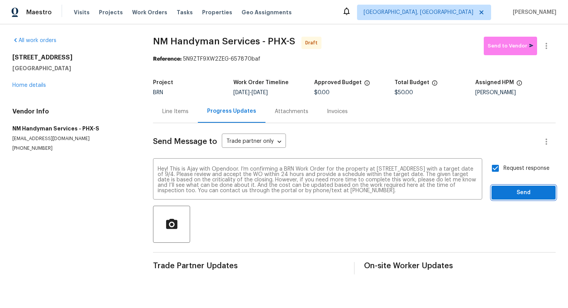
click at [516, 188] on button "Send" at bounding box center [523, 193] width 64 height 14
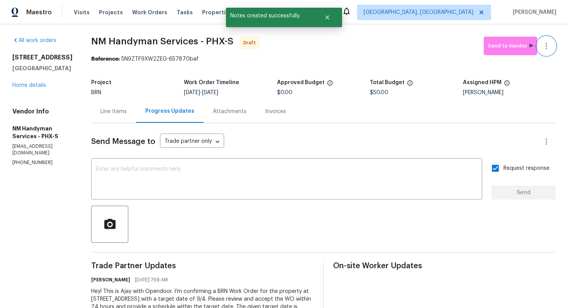
click at [550, 49] on icon "button" at bounding box center [546, 45] width 9 height 9
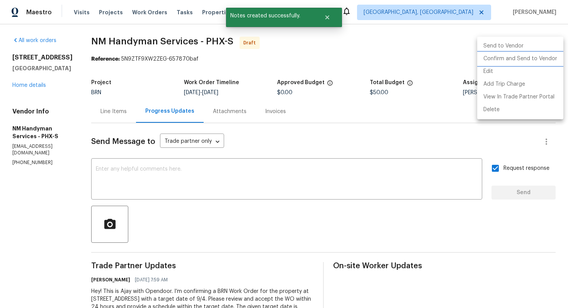
click at [539, 60] on li "Confirm and Send to Vendor" at bounding box center [520, 59] width 86 height 13
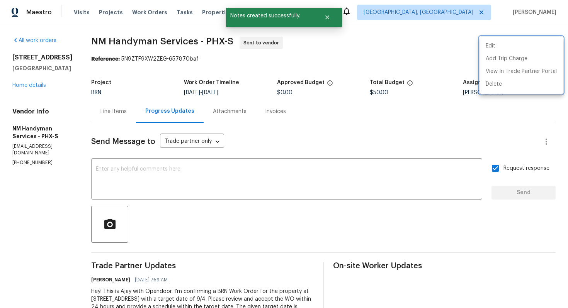
click at [362, 132] on div at bounding box center [284, 154] width 568 height 308
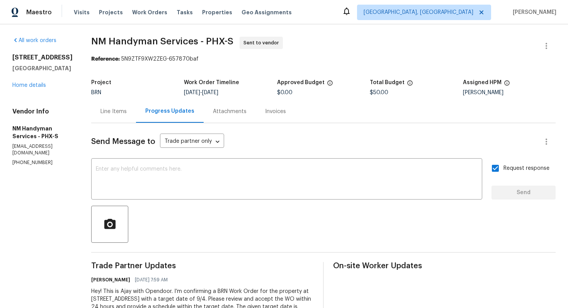
click at [124, 115] on div "Line Items" at bounding box center [113, 112] width 26 height 8
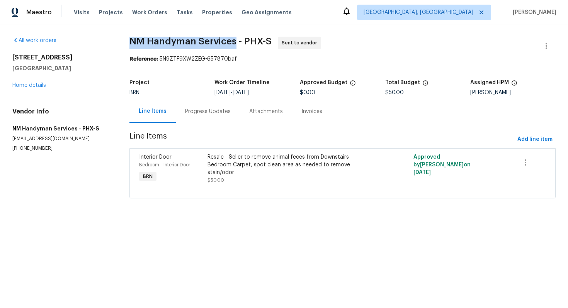
drag, startPoint x: 126, startPoint y: 42, endPoint x: 234, endPoint y: 43, distance: 107.8
click at [234, 43] on div "All work orders 5140 W Bent Tree Dr Phoenix, AZ 85083 Home details Vendor Info …" at bounding box center [284, 122] width 568 height 196
copy span "NM Handyman Services"
click at [341, 47] on span "NM Handyman Services - PHX-S Sent to vendor" at bounding box center [333, 46] width 408 height 19
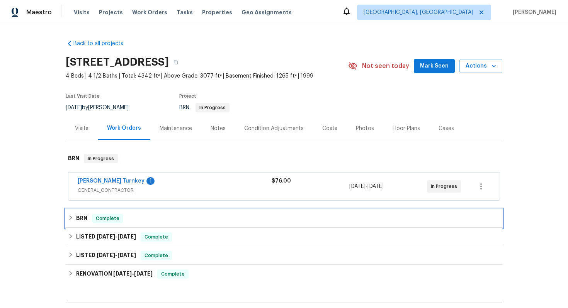
click at [84, 217] on h6 "BRN" at bounding box center [81, 218] width 11 height 9
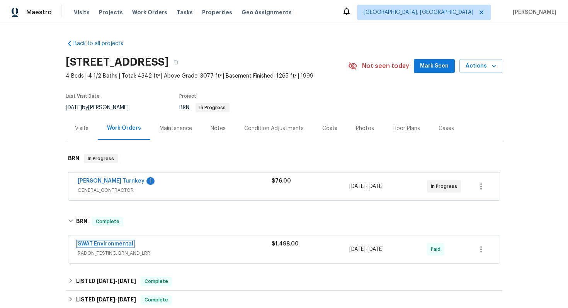
click at [100, 244] on link "SWAT Environmental" at bounding box center [106, 243] width 56 height 5
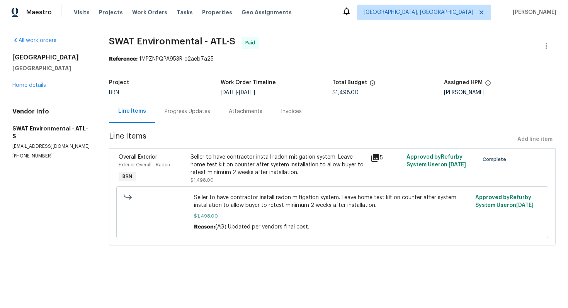
click at [196, 126] on section "SWAT Environmental - ATL-S Paid Reference: 1MPZNPQPA953R-c2aeb7a25 Project BRN …" at bounding box center [332, 146] width 447 height 218
click at [195, 112] on div "Progress Updates" at bounding box center [188, 112] width 46 height 8
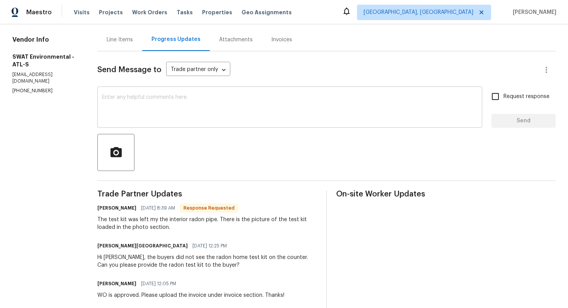
scroll to position [26, 0]
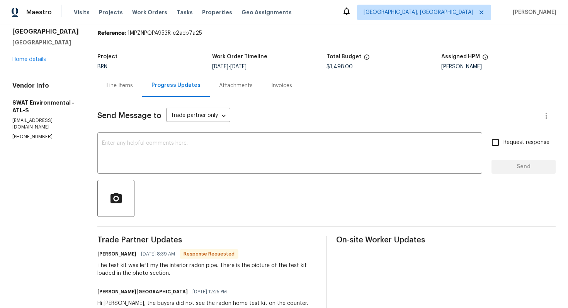
click at [107, 85] on div "Line Items" at bounding box center [120, 86] width 26 height 8
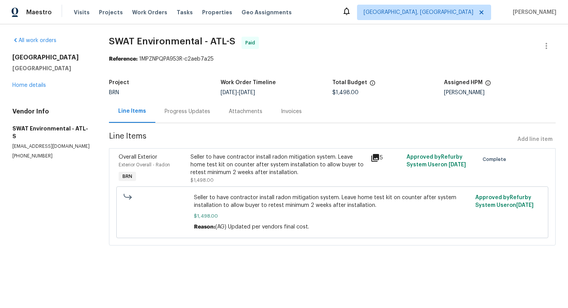
click at [246, 163] on div "Seller to have contractor install radon mitigation system. Leave home test kit …" at bounding box center [277, 164] width 175 height 23
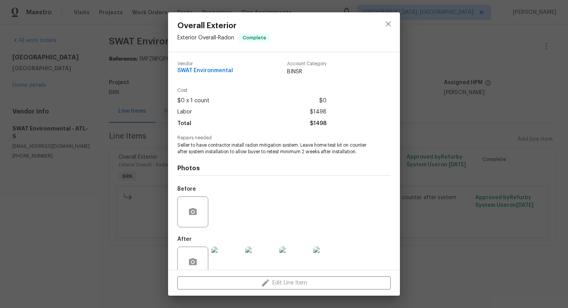
scroll to position [15, 0]
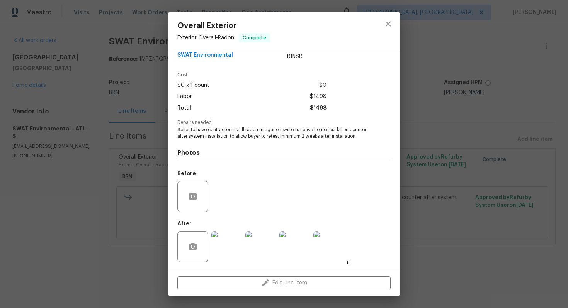
click at [231, 245] on img at bounding box center [226, 246] width 31 height 31
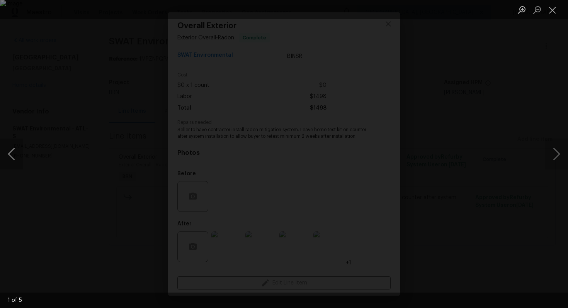
click at [8, 151] on button "Previous image" at bounding box center [11, 154] width 23 height 31
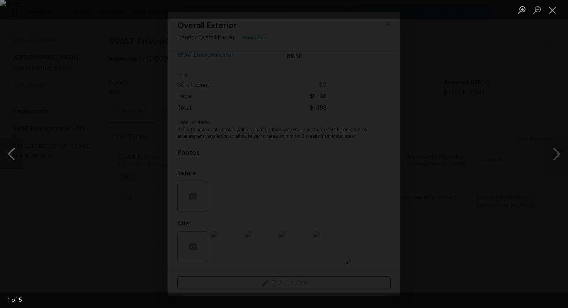
click at [8, 151] on button "Previous image" at bounding box center [11, 154] width 23 height 31
click at [552, 13] on button "Close lightbox" at bounding box center [552, 10] width 15 height 14
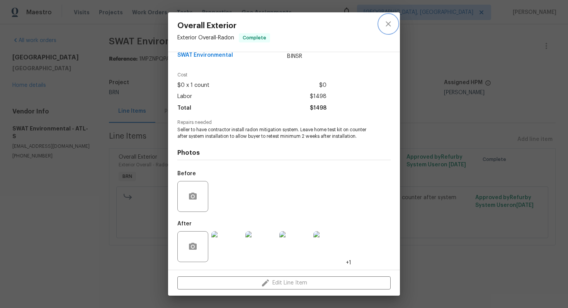
click at [386, 31] on button "close" at bounding box center [388, 24] width 19 height 19
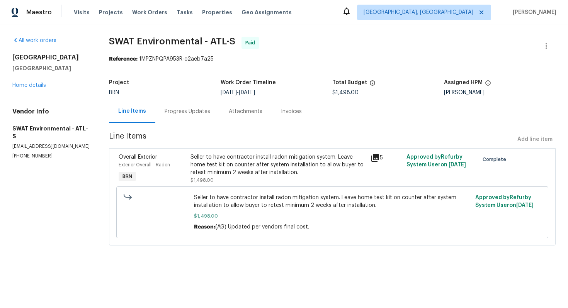
click at [170, 121] on div "Progress Updates" at bounding box center [187, 111] width 64 height 23
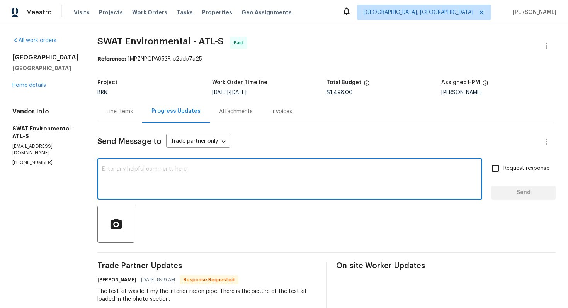
click at [184, 190] on textarea at bounding box center [289, 179] width 375 height 27
type textarea "Got it, thanks."
click at [507, 167] on span "Request response" at bounding box center [526, 169] width 46 height 8
click at [503, 167] on input "Request response" at bounding box center [495, 168] width 16 height 16
checkbox input "true"
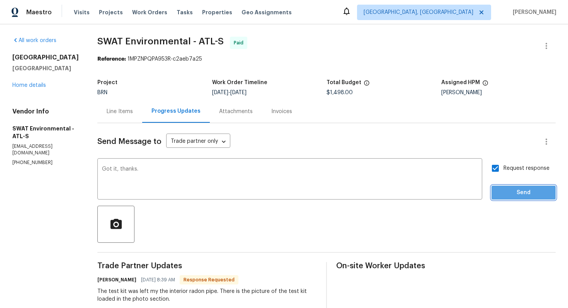
click at [510, 197] on button "Send" at bounding box center [523, 193] width 64 height 14
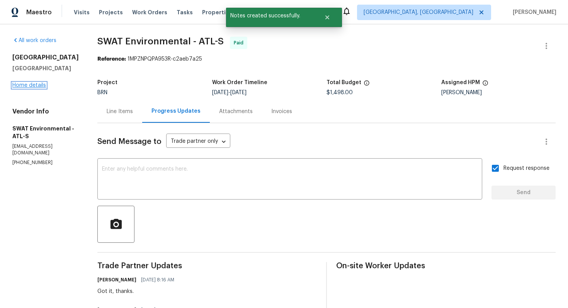
click at [41, 88] on link "Home details" at bounding box center [29, 85] width 34 height 5
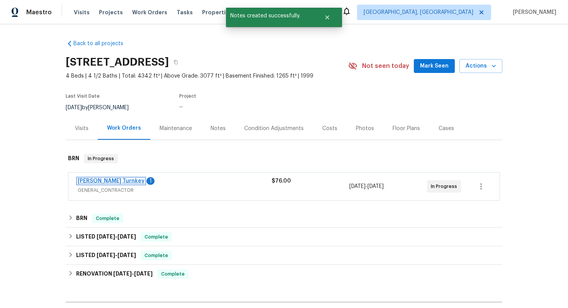
click at [104, 183] on link "Davis Turnkey" at bounding box center [111, 180] width 67 height 5
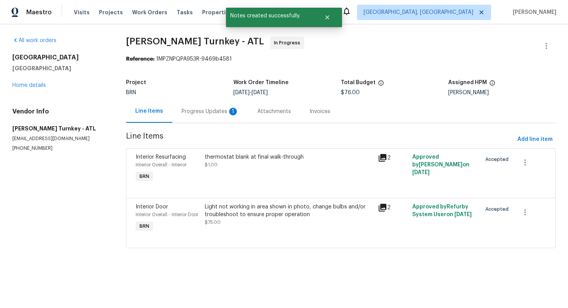
click at [189, 112] on div "Progress Updates 1" at bounding box center [210, 112] width 57 height 8
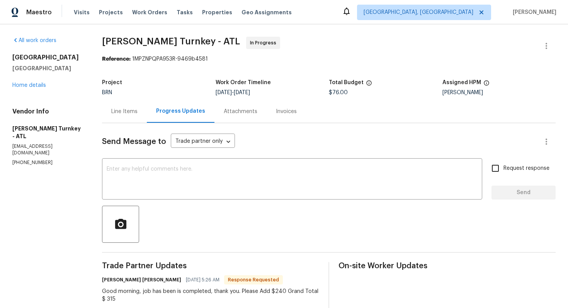
click at [118, 113] on div "Line Items" at bounding box center [124, 112] width 26 height 8
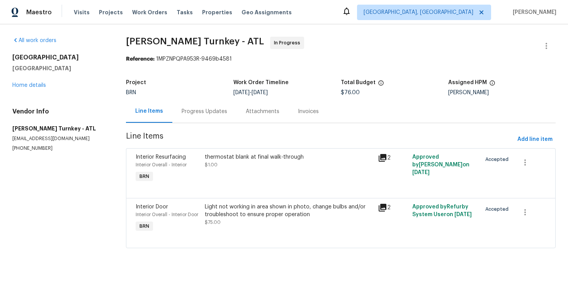
click at [234, 179] on div "thermostat blank at final walk-through $1.00" at bounding box center [288, 169] width 173 height 36
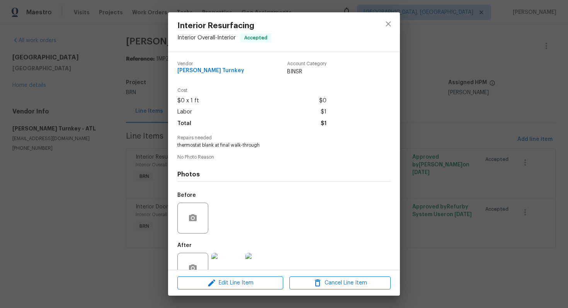
scroll to position [22, 0]
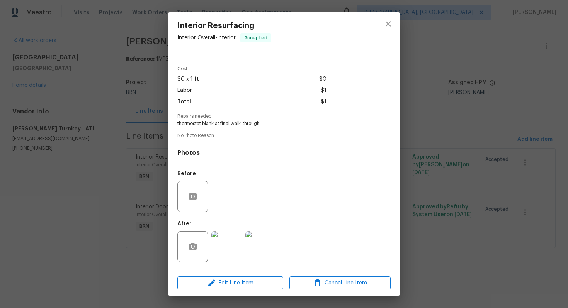
click at [223, 246] on img at bounding box center [226, 246] width 31 height 31
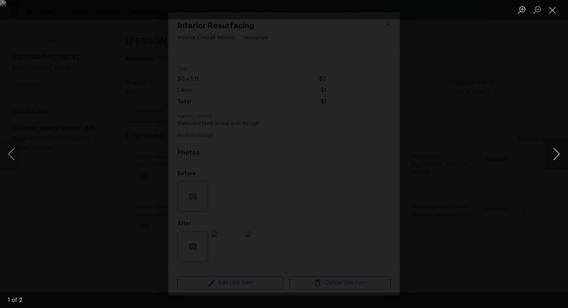
click at [554, 153] on button "Next image" at bounding box center [556, 154] width 23 height 31
click at [550, 10] on button "Close lightbox" at bounding box center [552, 10] width 15 height 14
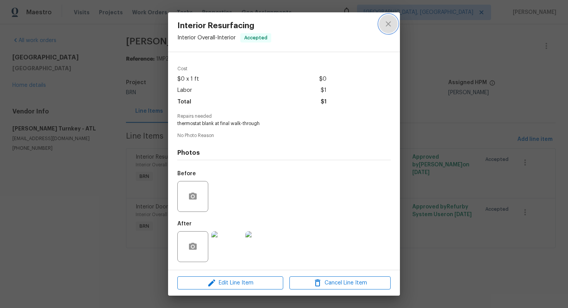
click at [384, 31] on button "close" at bounding box center [388, 24] width 19 height 19
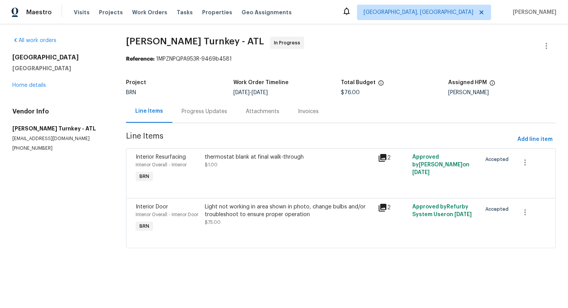
click at [242, 224] on div "Light not working in area shown in photo, change bulbs and/or troubleshoot to e…" at bounding box center [289, 214] width 168 height 23
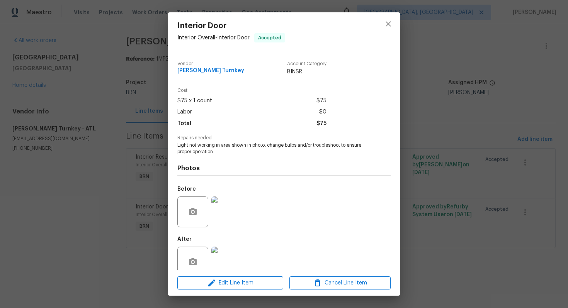
scroll to position [15, 0]
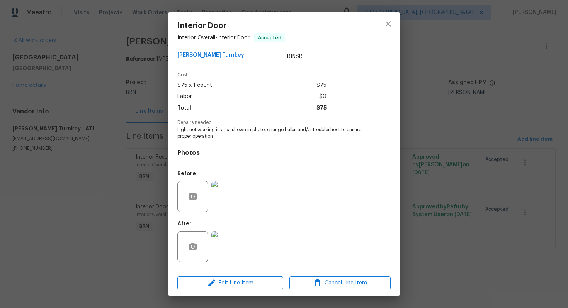
click at [232, 195] on img at bounding box center [226, 196] width 31 height 31
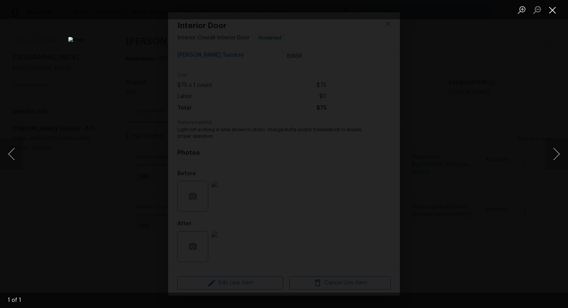
click at [554, 10] on button "Close lightbox" at bounding box center [552, 10] width 15 height 14
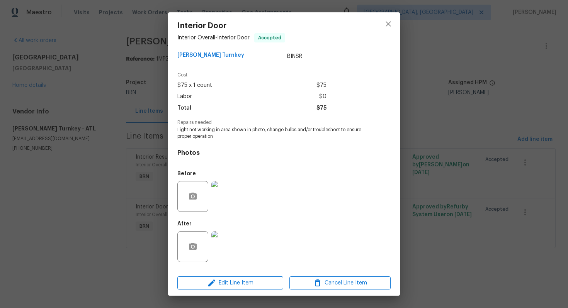
click at [233, 242] on img at bounding box center [226, 246] width 31 height 31
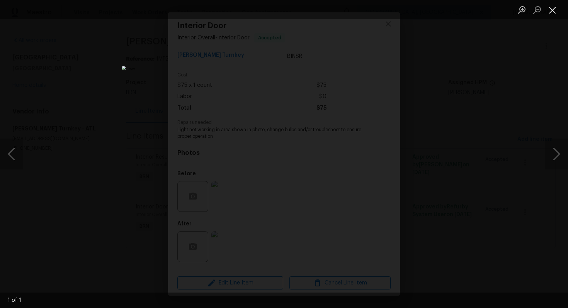
click at [555, 7] on button "Close lightbox" at bounding box center [552, 10] width 15 height 14
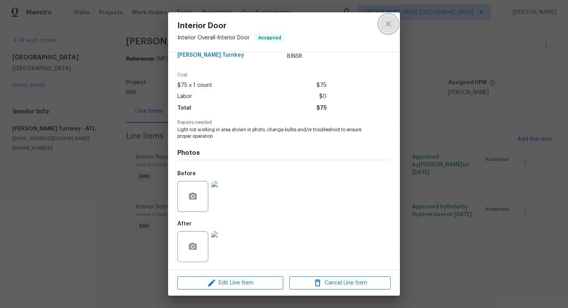
click at [387, 27] on icon "close" at bounding box center [388, 23] width 9 height 9
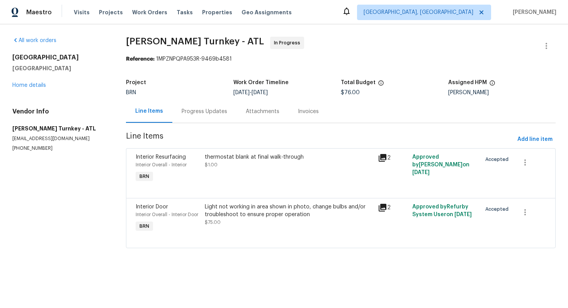
click at [205, 112] on div "Progress Updates" at bounding box center [205, 112] width 46 height 8
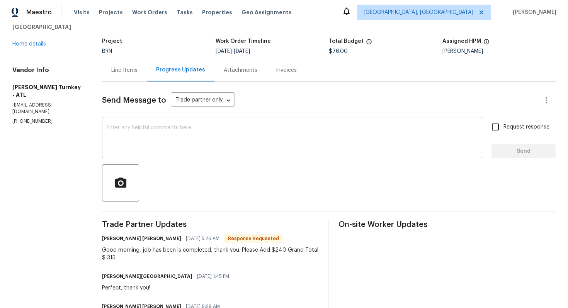
scroll to position [42, 0]
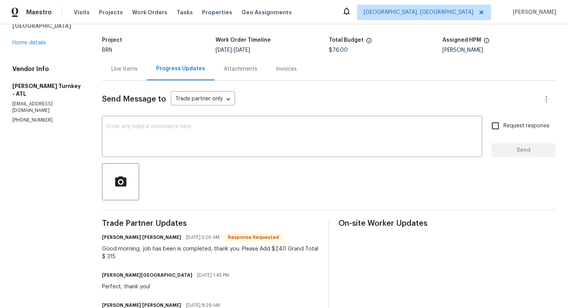
click at [120, 71] on div "Line Items" at bounding box center [124, 69] width 26 height 8
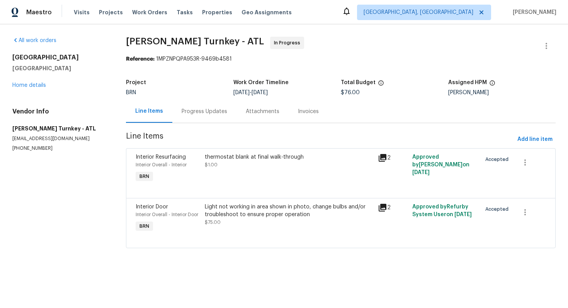
click at [235, 222] on div "Light not working in area shown in photo, change bulbs and/or troubleshoot to e…" at bounding box center [289, 214] width 168 height 23
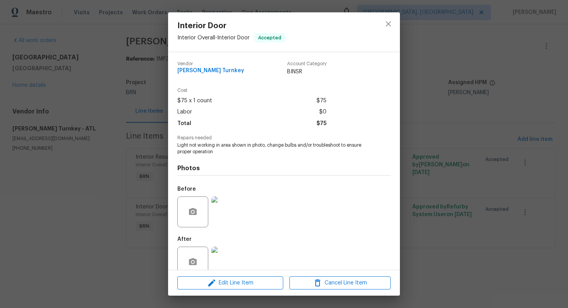
scroll to position [15, 0]
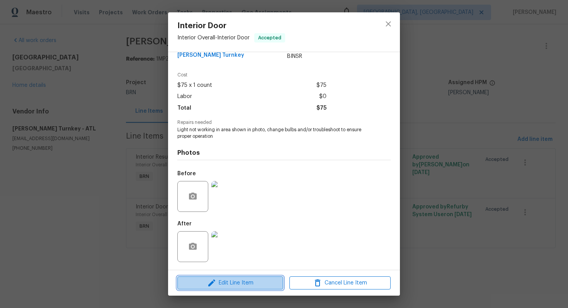
click at [236, 280] on span "Edit Line Item" at bounding box center [230, 284] width 101 height 10
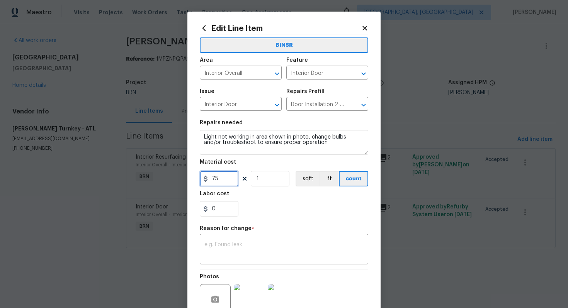
drag, startPoint x: 211, startPoint y: 180, endPoint x: 236, endPoint y: 182, distance: 26.0
click at [236, 182] on input "75" at bounding box center [219, 178] width 39 height 15
type input "314"
click at [234, 241] on div "x ​" at bounding box center [284, 250] width 168 height 29
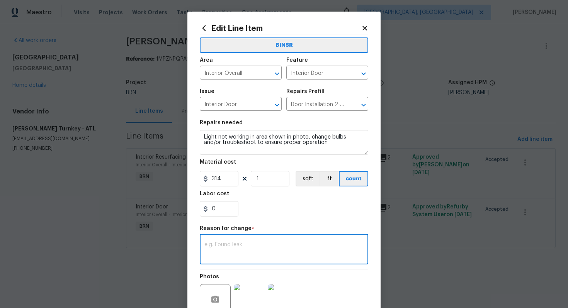
click at [287, 246] on textarea at bounding box center [283, 250] width 159 height 16
paste textarea "(AG) Updated per vendors final cost."
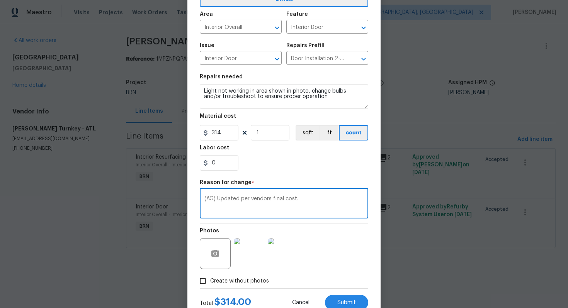
scroll to position [73, 0]
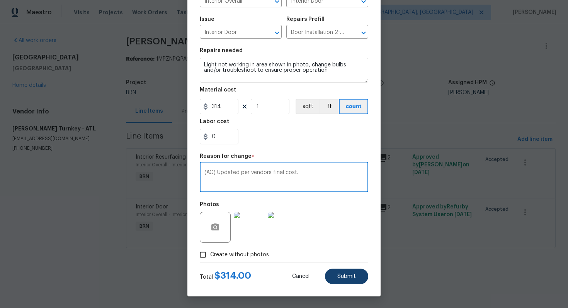
type textarea "(AG) Updated per vendors final cost."
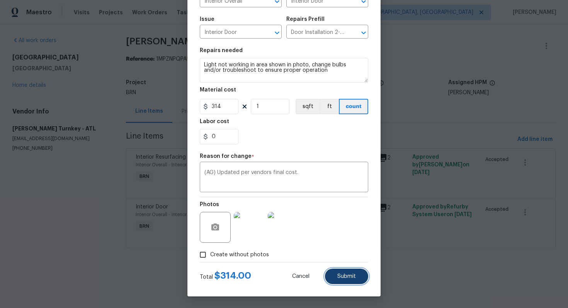
click at [341, 280] on button "Submit" at bounding box center [346, 276] width 43 height 15
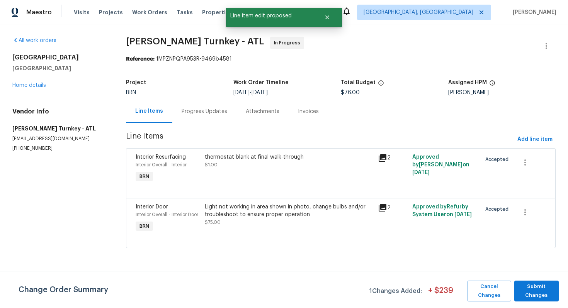
scroll to position [0, 0]
click at [551, 294] on span "Submit Changes" at bounding box center [536, 291] width 37 height 18
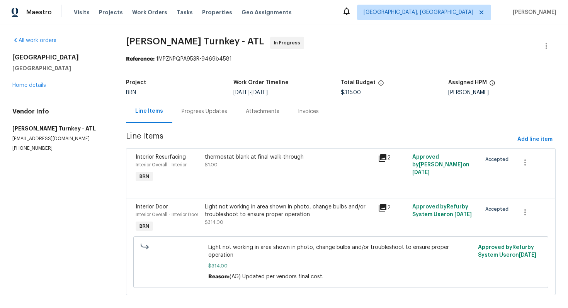
click at [190, 111] on div "Progress Updates" at bounding box center [205, 112] width 46 height 8
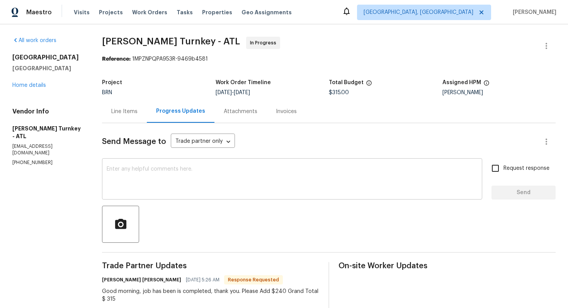
click at [170, 179] on textarea at bounding box center [292, 179] width 371 height 27
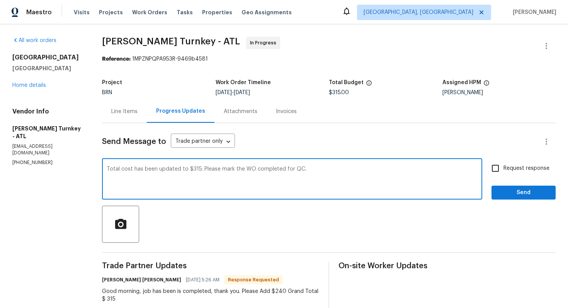
type textarea "Total cost has been updated to $315. Please mark the WO completed for QC."
click at [510, 172] on span "Request response" at bounding box center [526, 169] width 46 height 8
click at [503, 172] on input "Request response" at bounding box center [495, 168] width 16 height 16
checkbox input "true"
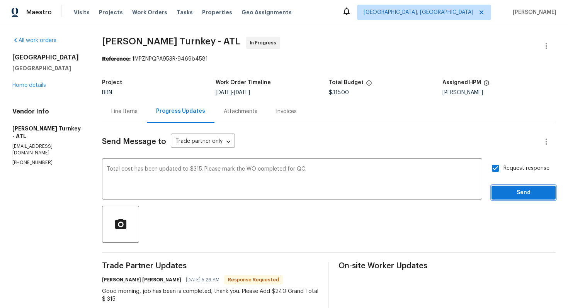
click at [515, 193] on span "Send" at bounding box center [524, 193] width 52 height 10
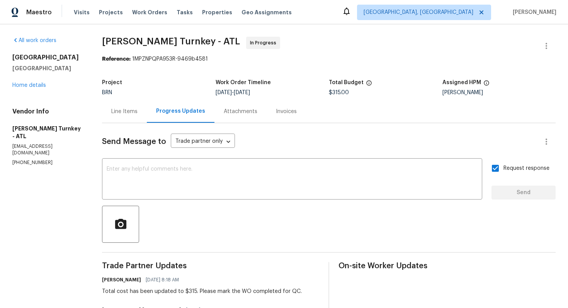
click at [121, 111] on div "Line Items" at bounding box center [124, 112] width 26 height 8
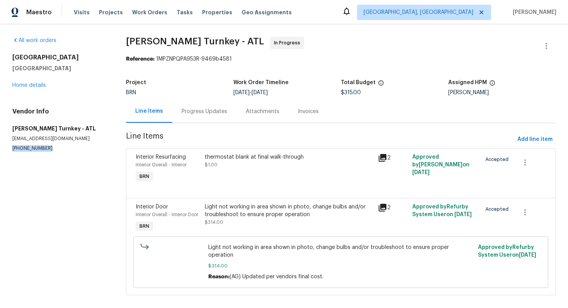
drag, startPoint x: 8, startPoint y: 147, endPoint x: 63, endPoint y: 149, distance: 54.9
click at [63, 149] on div "All work orders 9979 Bridgewater Pointe Villa Rica, GA 30180 Home details Vendo…" at bounding box center [284, 170] width 568 height 293
copy p "(404) 960-8055"
click at [229, 160] on div "thermostat blank at final walk-through" at bounding box center [289, 157] width 168 height 8
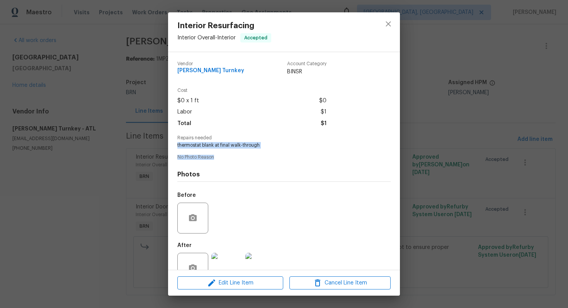
drag, startPoint x: 177, startPoint y: 145, endPoint x: 275, endPoint y: 158, distance: 99.3
click at [276, 158] on div "Vendor Davis Turnkey Account Category BINSR Cost $0 x 1 ft $0 Labor $1 Total $1…" at bounding box center [284, 161] width 232 height 218
click at [275, 157] on span "No Photo Reason" at bounding box center [283, 157] width 213 height 5
drag, startPoint x: 176, startPoint y: 144, endPoint x: 265, endPoint y: 142, distance: 89.3
click at [265, 142] on div "Vendor Davis Turnkey Account Category BINSR Cost $0 x 1 ft $0 Labor $1 Total $1…" at bounding box center [284, 161] width 232 height 218
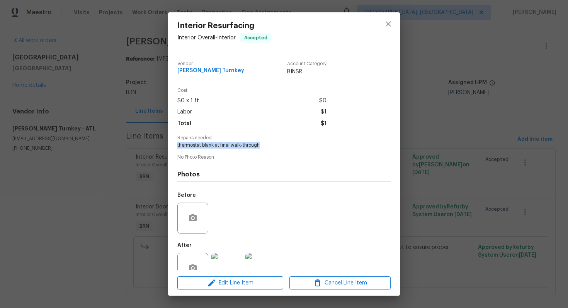
copy span "thermostat blank at final walk-through"
drag, startPoint x: 176, startPoint y: 73, endPoint x: 218, endPoint y: 75, distance: 42.2
click at [219, 75] on div "Vendor Davis Turnkey Account Category BINSR Cost $0 x 1 ft $0 Labor $1 Total $1…" at bounding box center [284, 161] width 232 height 218
copy span "Davis Turnkey"
click at [275, 185] on div "Photos Before After" at bounding box center [283, 224] width 213 height 127
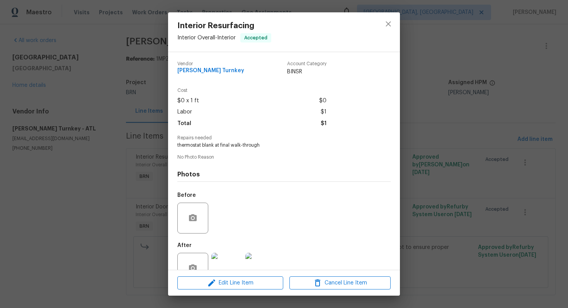
scroll to position [22, 0]
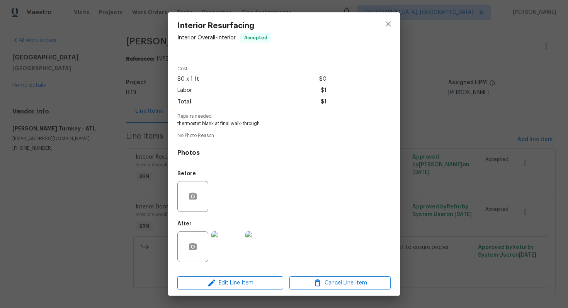
click at [261, 250] on img at bounding box center [260, 246] width 31 height 31
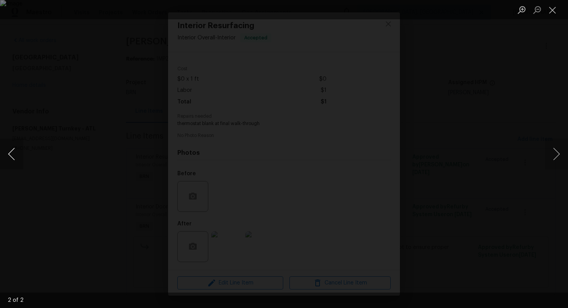
click at [16, 154] on button "Previous image" at bounding box center [11, 154] width 23 height 31
click at [550, 6] on button "Close lightbox" at bounding box center [552, 10] width 15 height 14
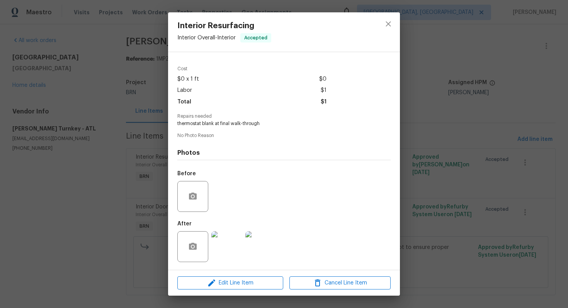
click at [404, 70] on div "Interior Resurfacing Interior Overall - Interior Accepted Vendor Davis Turnkey …" at bounding box center [284, 154] width 568 height 308
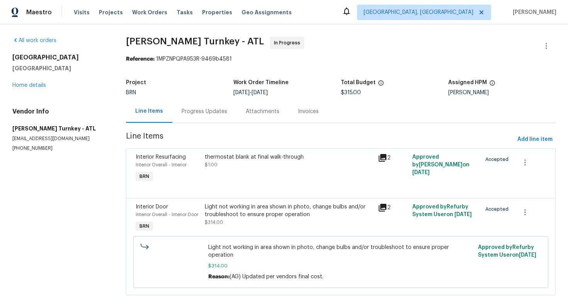
scroll to position [2, 0]
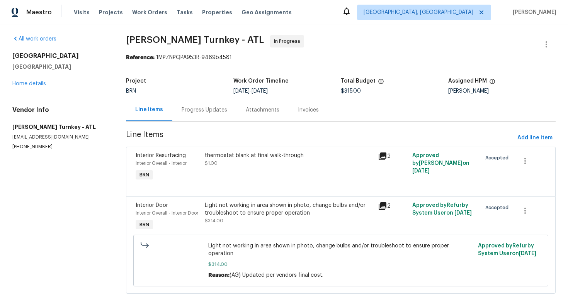
click at [256, 213] on div "Light not working in area shown in photo, change bulbs and/or troubleshoot to e…" at bounding box center [289, 209] width 168 height 15
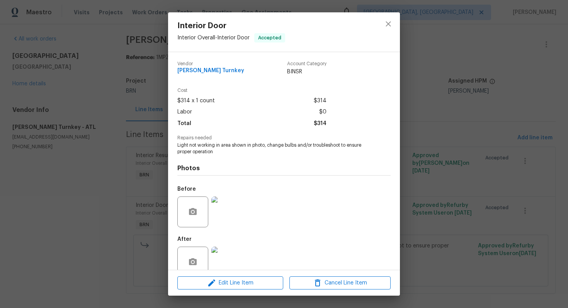
click at [238, 146] on span "Light not working in area shown in photo, change bulbs and/or troubleshoot to e…" at bounding box center [273, 148] width 192 height 13
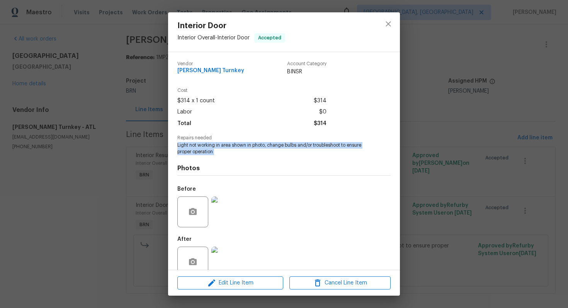
copy span "Light not working in area shown in photo, change bulbs and/or troubleshoot to e…"
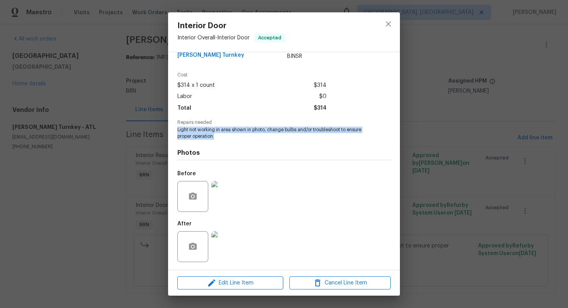
click at [230, 194] on img at bounding box center [226, 196] width 31 height 31
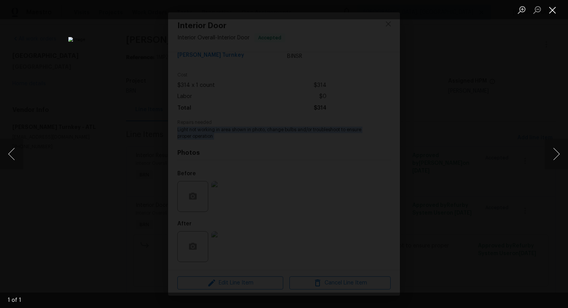
click at [549, 4] on button "Close lightbox" at bounding box center [552, 10] width 15 height 14
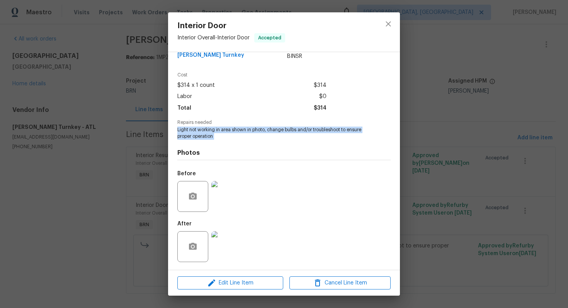
click at [228, 245] on img at bounding box center [226, 246] width 31 height 31
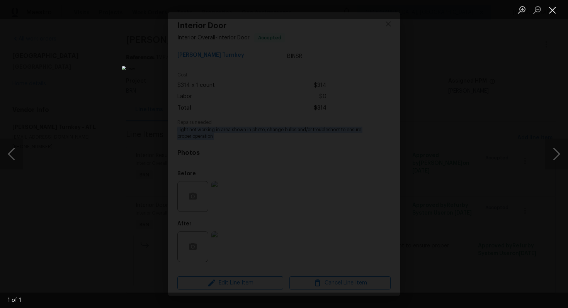
click at [552, 10] on button "Close lightbox" at bounding box center [552, 10] width 15 height 14
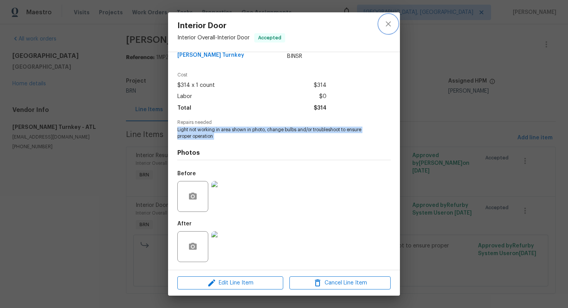
click at [382, 27] on button "close" at bounding box center [388, 24] width 19 height 19
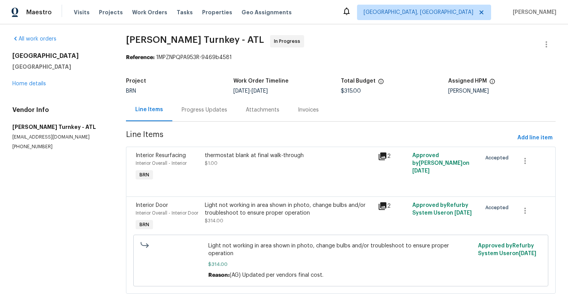
click at [193, 105] on div "Progress Updates" at bounding box center [204, 110] width 64 height 23
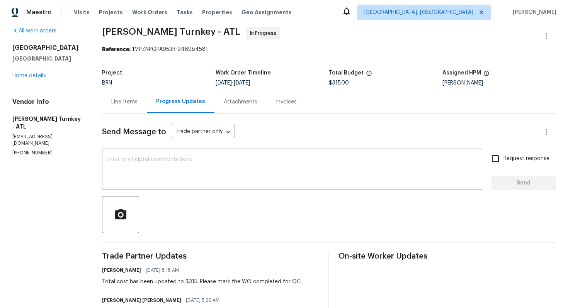
scroll to position [10, 0]
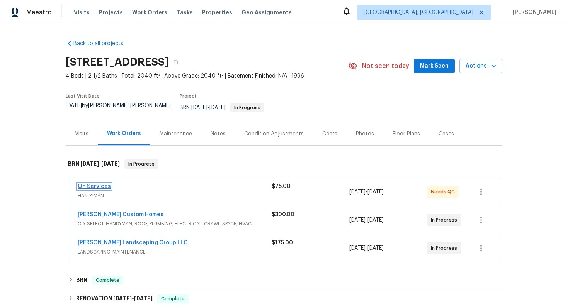
click at [100, 184] on link "On Services" at bounding box center [94, 186] width 33 height 5
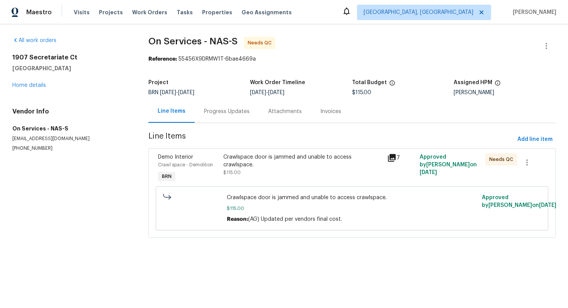
click at [223, 108] on div "Progress Updates" at bounding box center [227, 112] width 46 height 8
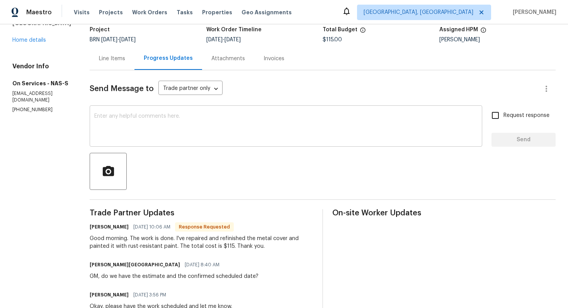
scroll to position [56, 0]
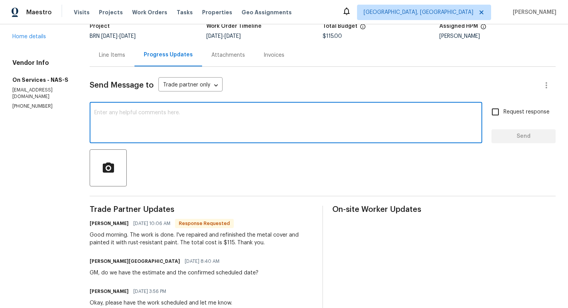
click at [160, 132] on textarea at bounding box center [285, 123] width 383 height 27
click at [99, 114] on textarea "COst has been" at bounding box center [285, 123] width 383 height 27
click at [131, 113] on textarea "Cost has been" at bounding box center [285, 123] width 383 height 27
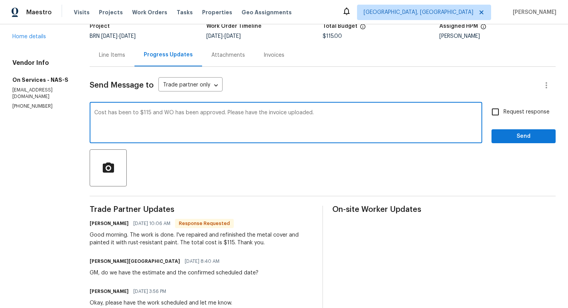
type textarea "Cost has been to $115 and WO has been approved. Please have the invoice uploade…"
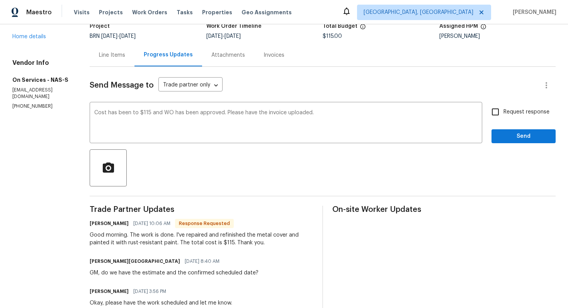
click at [501, 122] on div "Request response Send" at bounding box center [523, 123] width 64 height 39
click at [499, 119] on input "Request response" at bounding box center [495, 112] width 16 height 16
checkbox input "true"
click at [504, 136] on span "Send" at bounding box center [524, 137] width 52 height 10
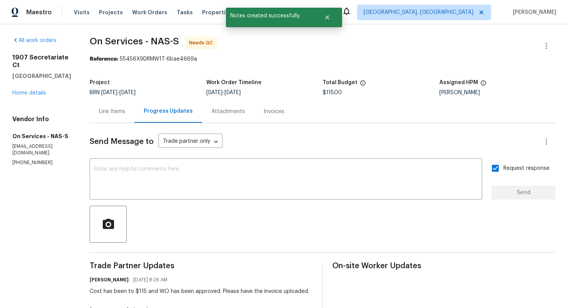
click at [111, 115] on div "Line Items" at bounding box center [112, 111] width 45 height 23
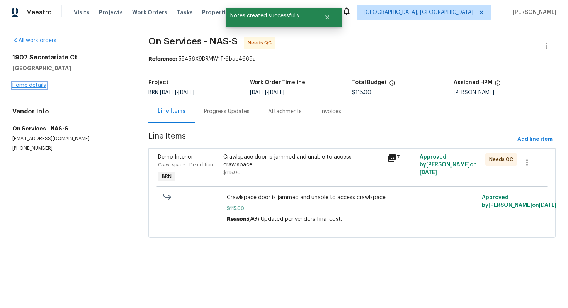
click at [39, 87] on link "Home details" at bounding box center [29, 85] width 34 height 5
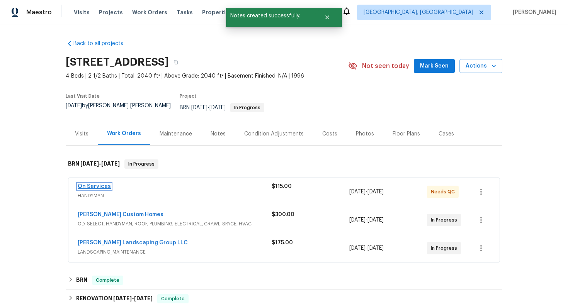
click at [100, 184] on link "On Services" at bounding box center [94, 186] width 33 height 5
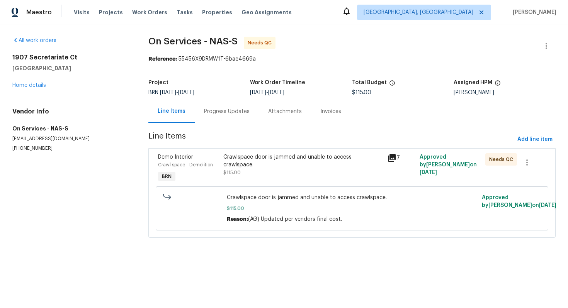
click at [250, 157] on div "Crawlspace door is jammed and unable to access crawlspace." at bounding box center [302, 160] width 159 height 15
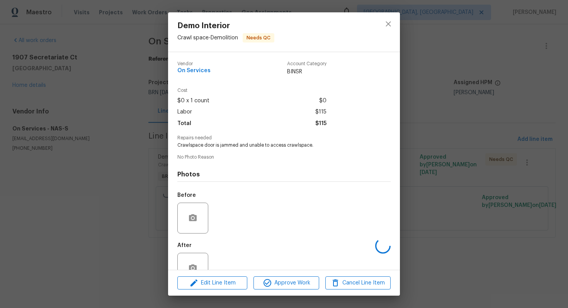
scroll to position [22, 0]
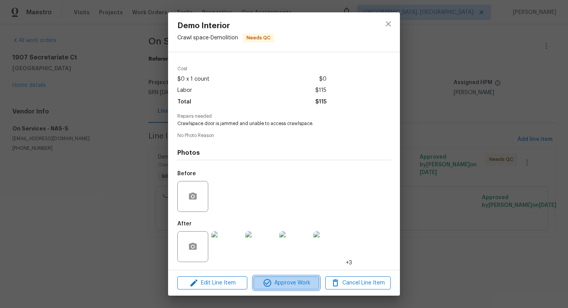
click at [273, 282] on span "Approve Work" at bounding box center [286, 284] width 61 height 10
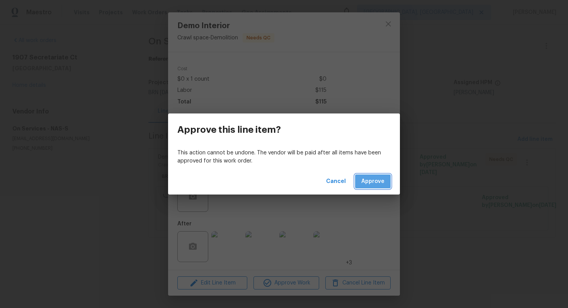
click at [381, 175] on button "Approve" at bounding box center [373, 182] width 36 height 14
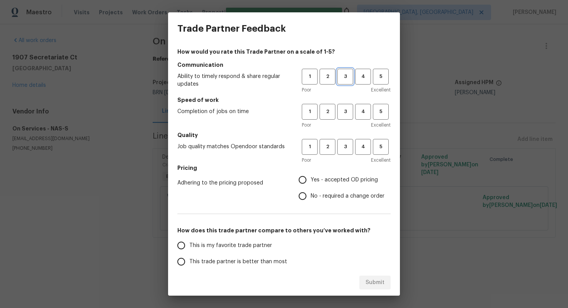
click at [341, 78] on span "3" at bounding box center [345, 76] width 14 height 9
click at [345, 114] on span "3" at bounding box center [345, 111] width 14 height 9
click at [346, 142] on button "3" at bounding box center [345, 147] width 16 height 16
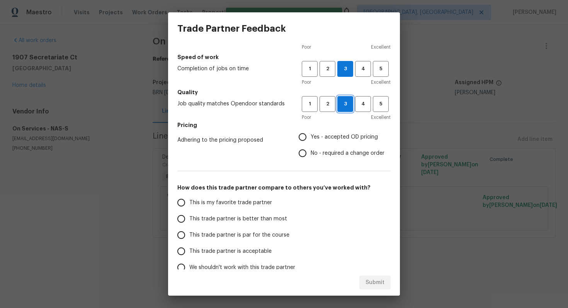
scroll to position [55, 0]
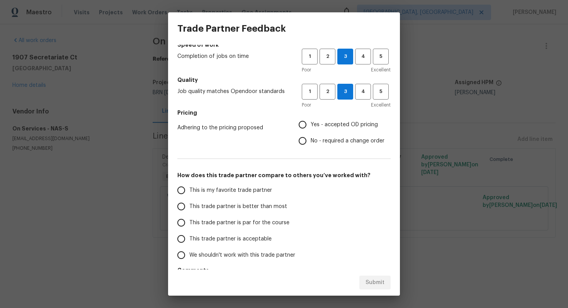
click at [328, 141] on span "No - required a change order" at bounding box center [348, 141] width 74 height 8
click at [311, 141] on input "No - required a change order" at bounding box center [302, 141] width 16 height 16
radio input "true"
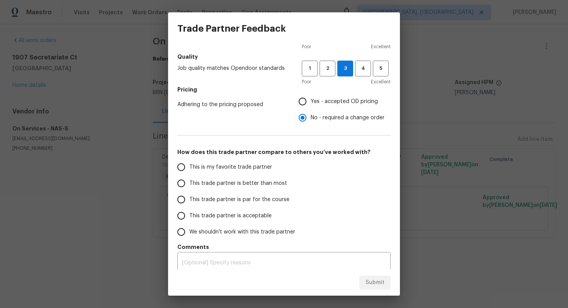
scroll to position [84, 0]
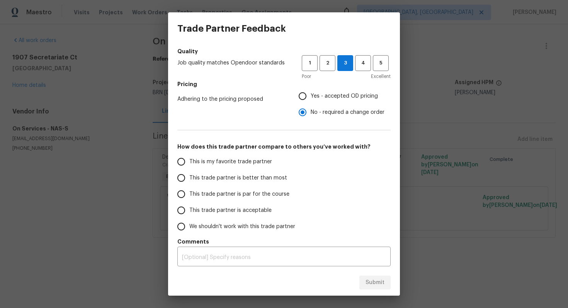
click at [247, 193] on span "This trade partner is par for the course" at bounding box center [239, 194] width 100 height 8
click at [189, 193] on input "This trade partner is par for the course" at bounding box center [181, 194] width 16 height 16
click at [374, 283] on span "Submit" at bounding box center [374, 283] width 19 height 10
radio input "true"
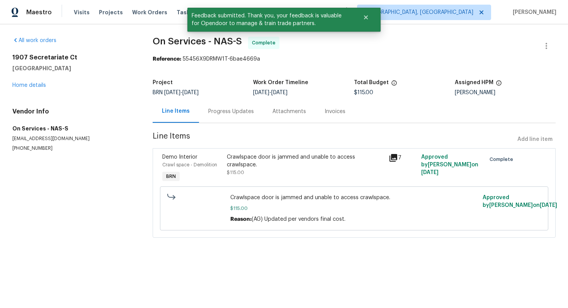
click at [36, 88] on div "1907 Secretariate Ct Clarksville, TN 37042 Home details" at bounding box center [73, 72] width 122 height 36
click at [36, 87] on link "Home details" at bounding box center [29, 85] width 34 height 5
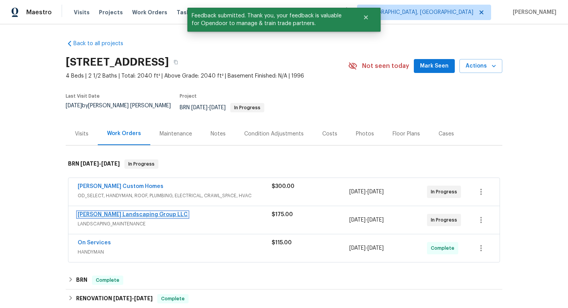
click at [100, 212] on link "Sandoval Landscaping Group LLC" at bounding box center [133, 214] width 110 height 5
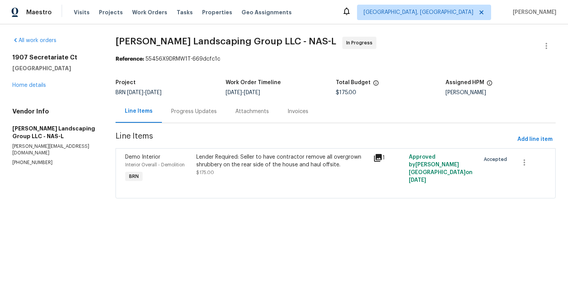
click at [242, 159] on div "Lender Required: Seller to have contractor remove all overgrown shrubbery on th…" at bounding box center [282, 160] width 173 height 15
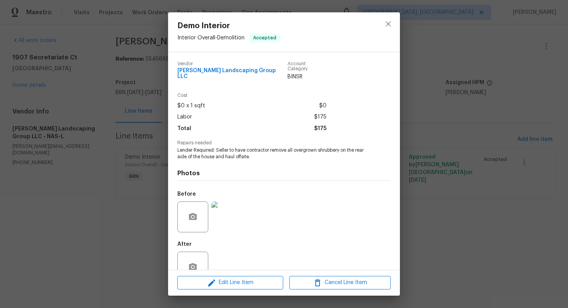
scroll to position [15, 0]
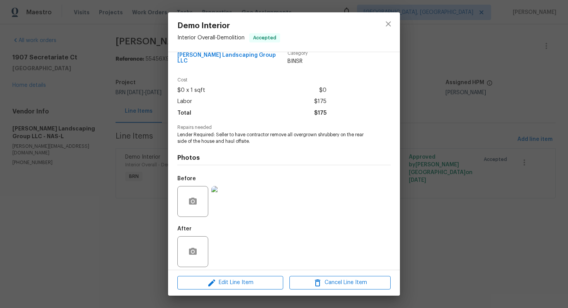
click at [230, 199] on img at bounding box center [226, 201] width 31 height 31
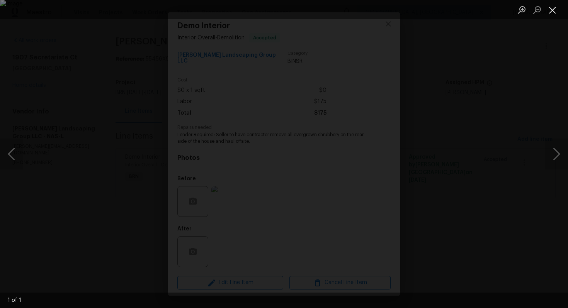
click at [549, 8] on button "Close lightbox" at bounding box center [552, 10] width 15 height 14
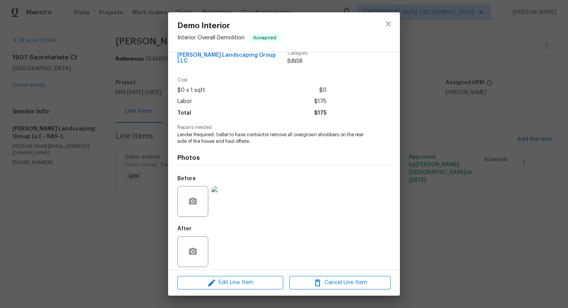
click at [231, 196] on img at bounding box center [226, 201] width 31 height 31
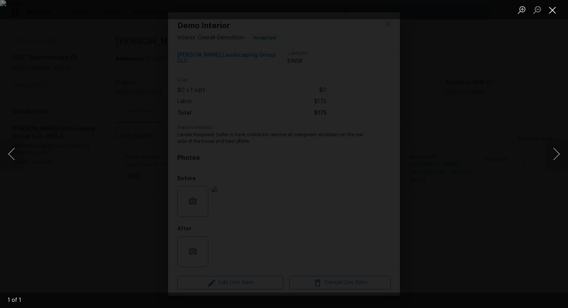
click at [554, 9] on button "Close lightbox" at bounding box center [552, 10] width 15 height 14
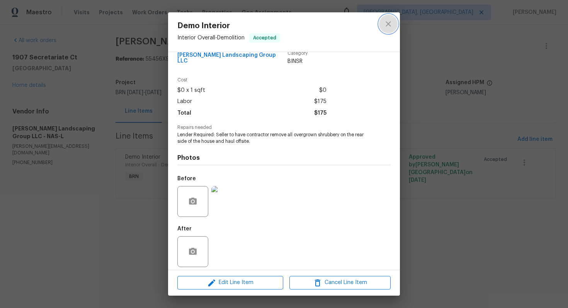
click at [393, 27] on button "close" at bounding box center [388, 24] width 19 height 19
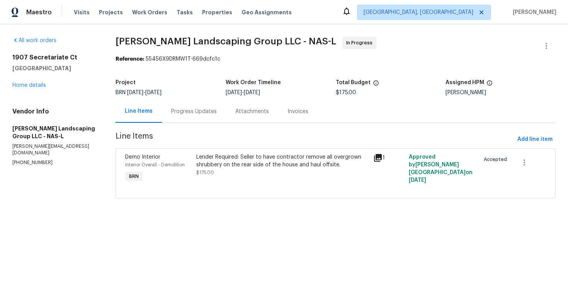
click at [212, 112] on div "Progress Updates" at bounding box center [194, 112] width 46 height 8
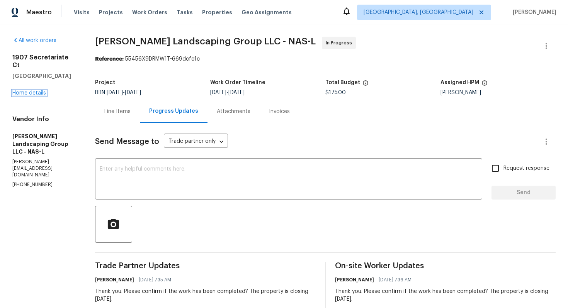
click at [36, 90] on link "Home details" at bounding box center [29, 92] width 34 height 5
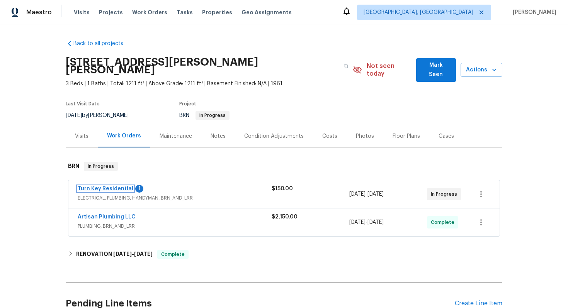
click at [102, 186] on link "Turn Key Residential" at bounding box center [106, 188] width 56 height 5
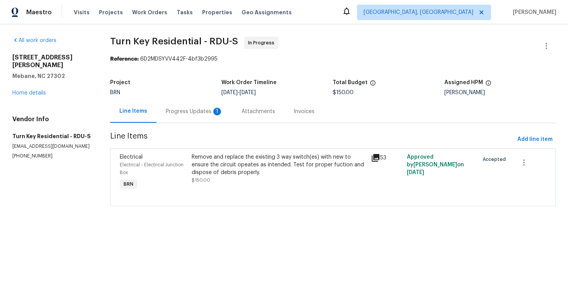
click at [205, 114] on div "Progress Updates 1" at bounding box center [194, 112] width 57 height 8
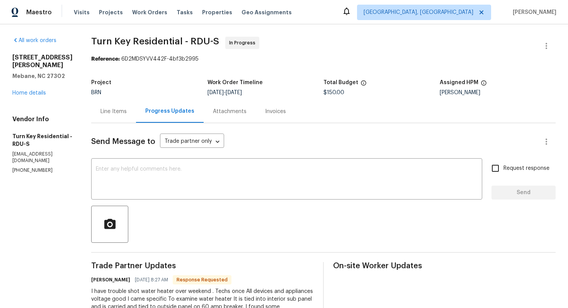
click at [136, 120] on div "Line Items" at bounding box center [113, 111] width 45 height 23
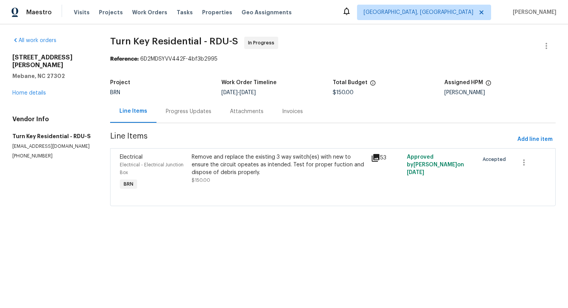
click at [203, 102] on div "Progress Updates" at bounding box center [188, 111] width 64 height 23
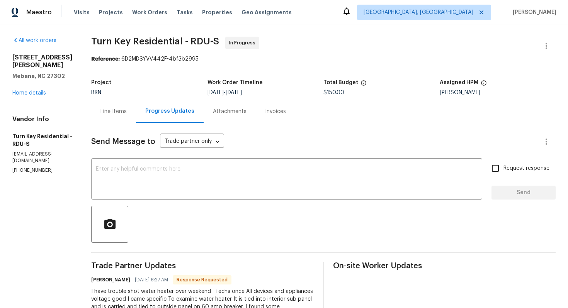
click at [130, 101] on div "Line Items" at bounding box center [113, 111] width 45 height 23
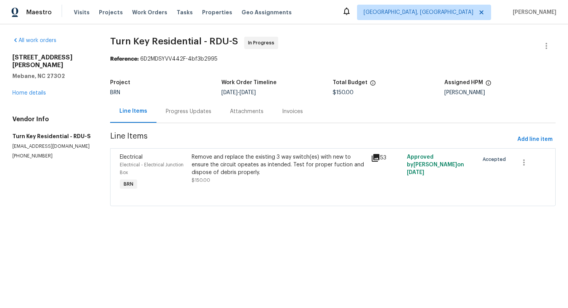
click at [272, 165] on div "Remove and replace the existing 3 way switch(es) with new to ensure the circuit…" at bounding box center [279, 164] width 175 height 23
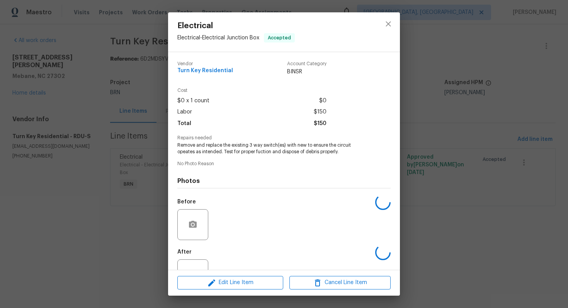
scroll to position [28, 0]
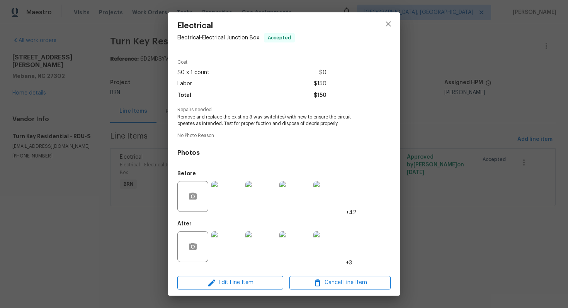
click at [224, 243] on img at bounding box center [226, 246] width 31 height 31
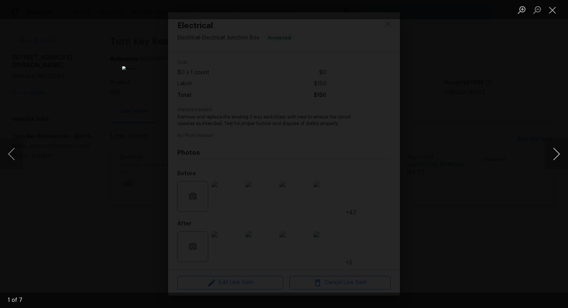
click at [557, 152] on button "Next image" at bounding box center [556, 154] width 23 height 31
click at [552, 5] on button "Close lightbox" at bounding box center [552, 10] width 15 height 14
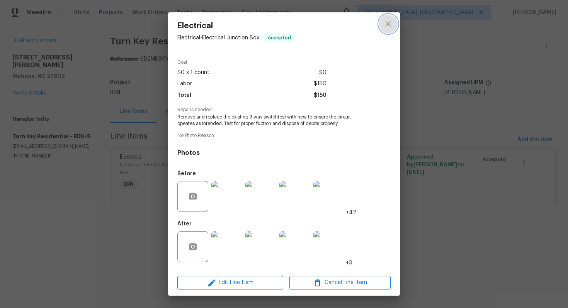
click at [383, 31] on button "close" at bounding box center [388, 24] width 19 height 19
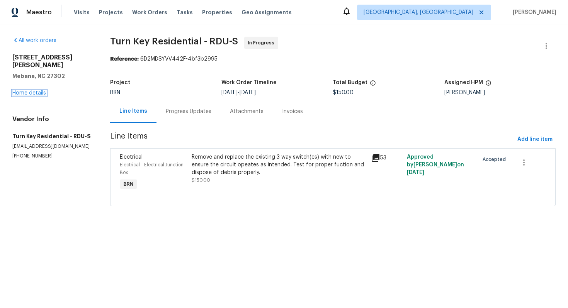
click at [37, 90] on link "Home details" at bounding box center [29, 92] width 34 height 5
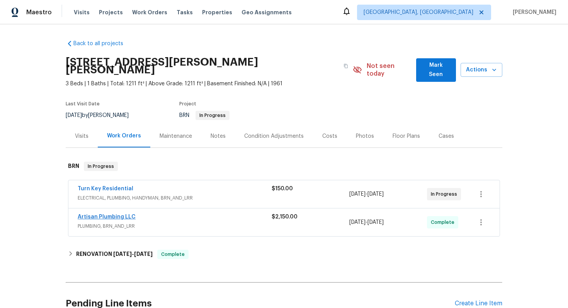
scroll to position [66, 0]
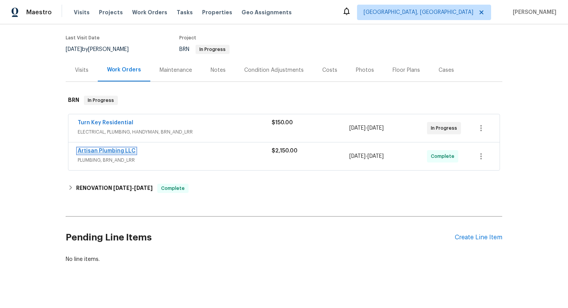
click at [109, 148] on link "Artisan Plumbing LLC" at bounding box center [107, 150] width 58 height 5
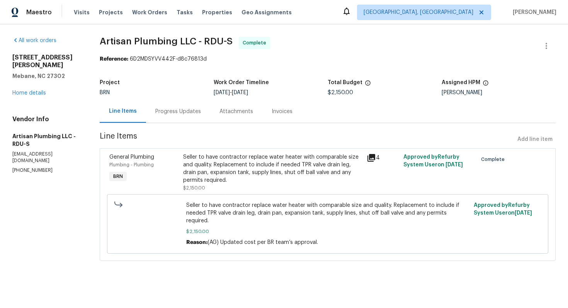
click at [193, 112] on div "Progress Updates" at bounding box center [178, 112] width 46 height 8
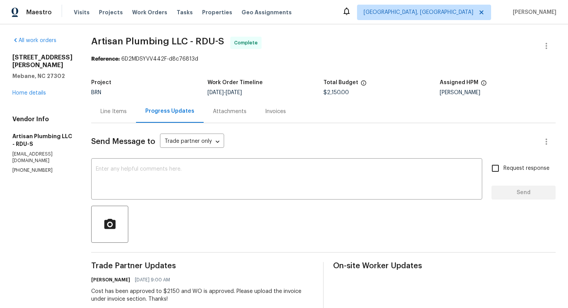
click at [121, 117] on div "Line Items" at bounding box center [113, 111] width 45 height 23
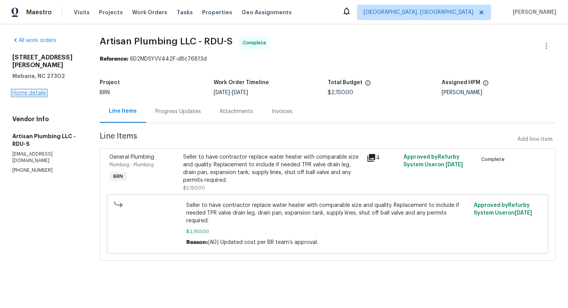
click at [42, 90] on link "Home details" at bounding box center [29, 92] width 34 height 5
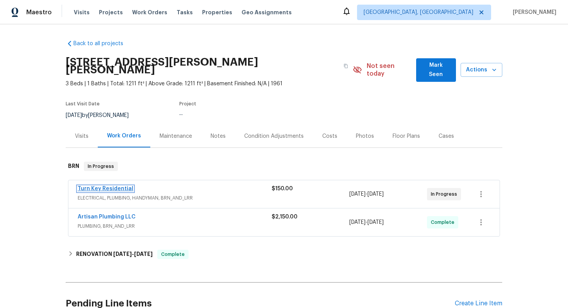
click at [90, 186] on link "Turn Key Residential" at bounding box center [106, 188] width 56 height 5
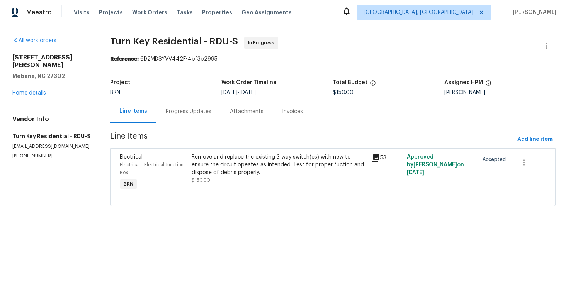
click at [199, 116] on div "Progress Updates" at bounding box center [188, 111] width 64 height 23
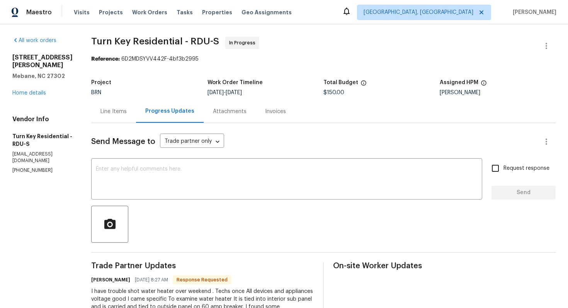
click at [127, 110] on div "Line Items" at bounding box center [113, 112] width 26 height 8
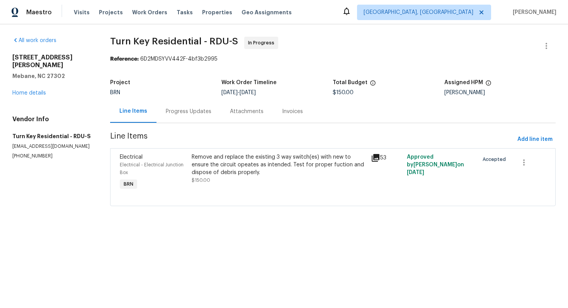
click at [187, 112] on div "Progress Updates" at bounding box center [189, 112] width 46 height 8
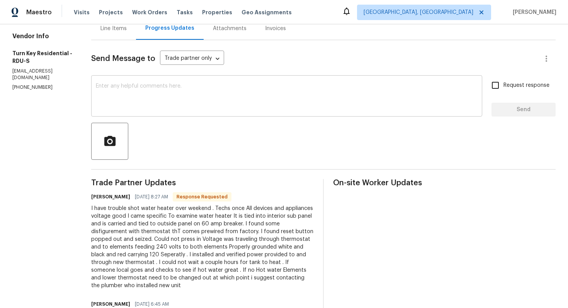
scroll to position [88, 0]
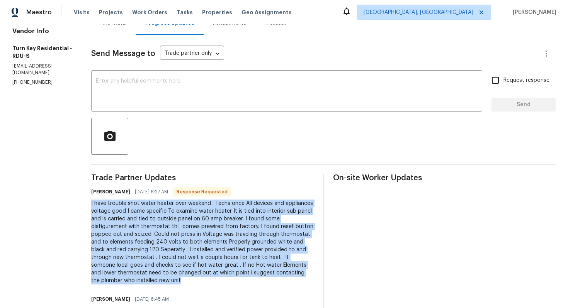
drag, startPoint x: 109, startPoint y: 204, endPoint x: 252, endPoint y: 282, distance: 162.5
copy div "I have trouble shot water heater over weekend . Techs once All devices and appl…"
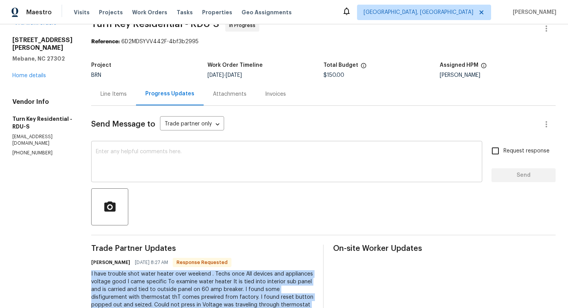
scroll to position [0, 0]
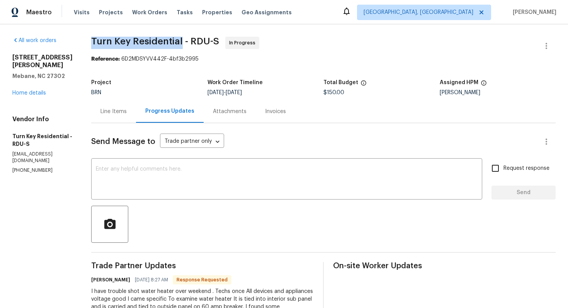
drag, startPoint x: 108, startPoint y: 39, endPoint x: 199, endPoint y: 41, distance: 91.2
copy span "Turn Key Residential"
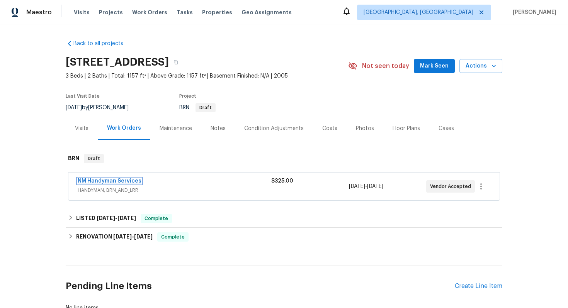
click at [115, 180] on link "NM Handyman Services" at bounding box center [110, 180] width 64 height 5
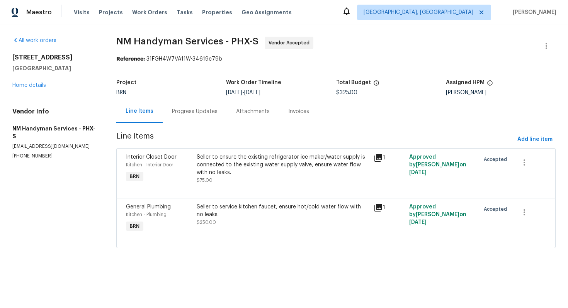
click at [190, 116] on div "Progress Updates" at bounding box center [195, 111] width 64 height 23
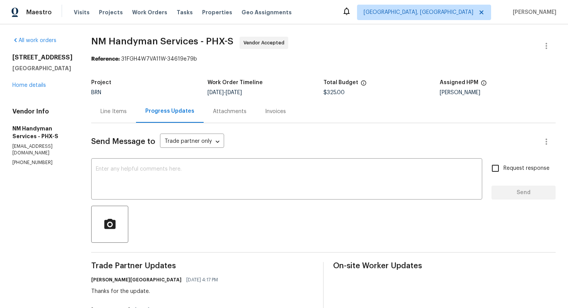
click at [126, 120] on div "Line Items" at bounding box center [113, 111] width 45 height 23
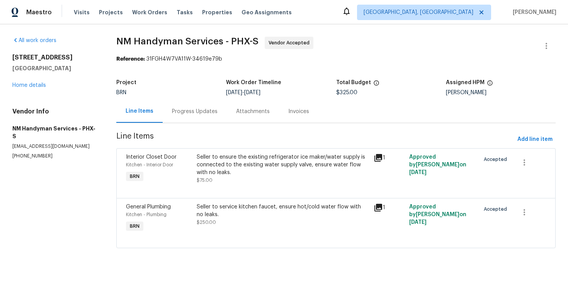
click at [199, 111] on div "Progress Updates" at bounding box center [195, 112] width 46 height 8
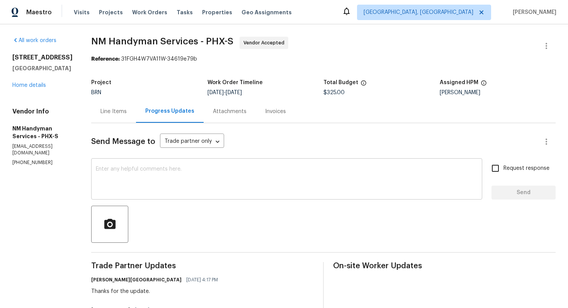
click at [224, 172] on textarea at bounding box center [287, 179] width 382 height 27
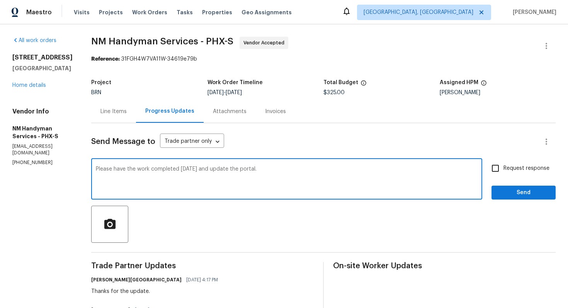
type textarea "Please have the work completed [DATE] and update the portal."
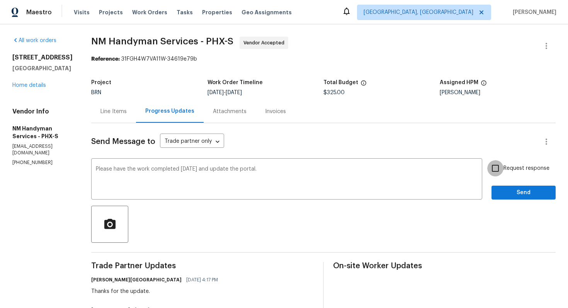
click at [501, 170] on input "Request response" at bounding box center [495, 168] width 16 height 16
checkbox input "true"
click at [508, 190] on span "Send" at bounding box center [524, 193] width 52 height 10
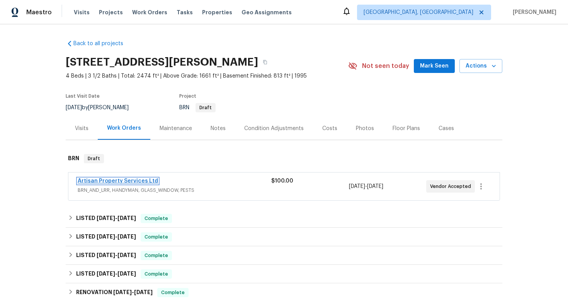
click at [124, 180] on link "Artisan Property Services Ltd" at bounding box center [118, 180] width 80 height 5
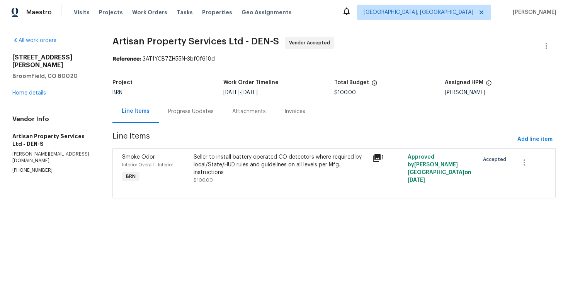
click at [195, 115] on div "Progress Updates" at bounding box center [191, 111] width 64 height 23
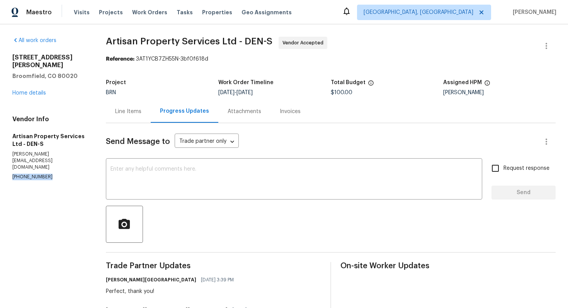
drag, startPoint x: 9, startPoint y: 157, endPoint x: 58, endPoint y: 158, distance: 48.7
click at [58, 158] on div "All work orders 4901 Yates Ct Broomfield, CO 80020 Home details Vendor Info Art…" at bounding box center [284, 208] width 568 height 369
copy p "(303) 880-4457"
click at [193, 168] on textarea at bounding box center [293, 179] width 367 height 27
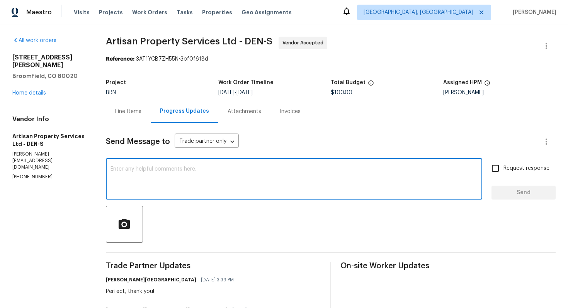
click at [140, 112] on div "Line Items" at bounding box center [128, 112] width 26 height 8
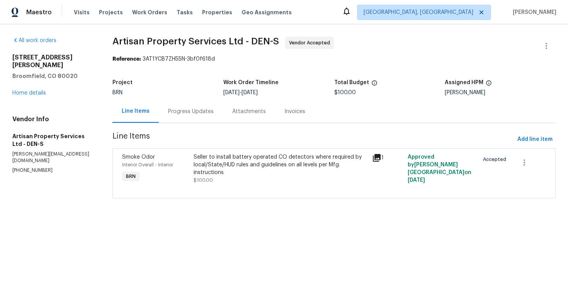
click at [185, 114] on div "Progress Updates" at bounding box center [191, 112] width 46 height 8
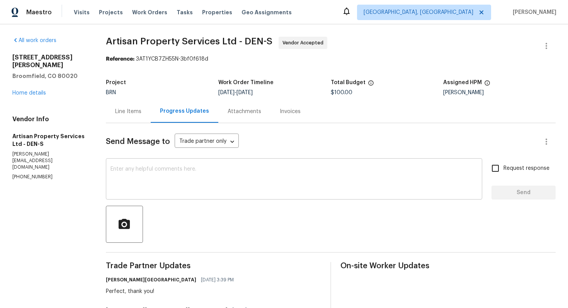
click at [180, 191] on textarea at bounding box center [293, 179] width 367 height 27
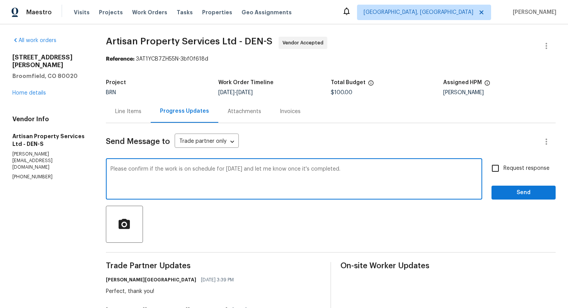
type textarea "Please confirm if the work is on schedule for today and let me know once it's c…"
click at [492, 174] on input "Request response" at bounding box center [495, 168] width 16 height 16
checkbox input "true"
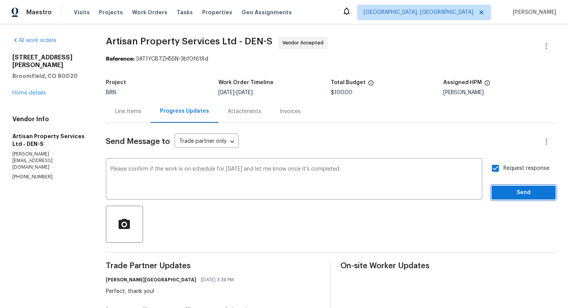
click at [502, 192] on span "Send" at bounding box center [524, 193] width 52 height 10
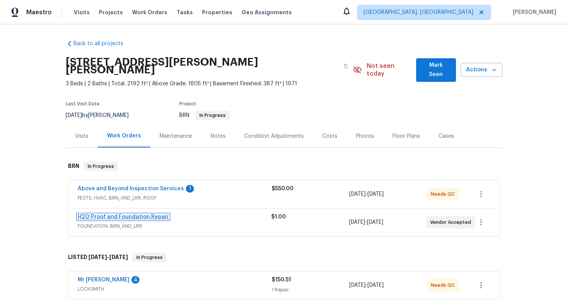
click at [98, 214] on link "H2O Proof and Foundation Repair" at bounding box center [123, 216] width 91 height 5
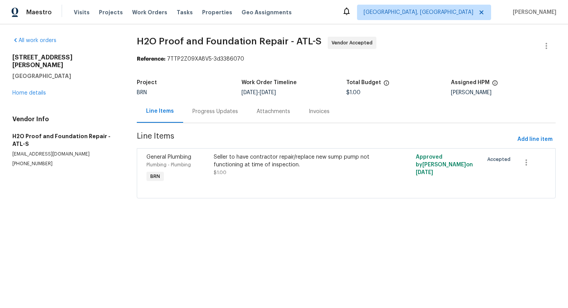
click at [196, 115] on div "Progress Updates" at bounding box center [215, 112] width 46 height 8
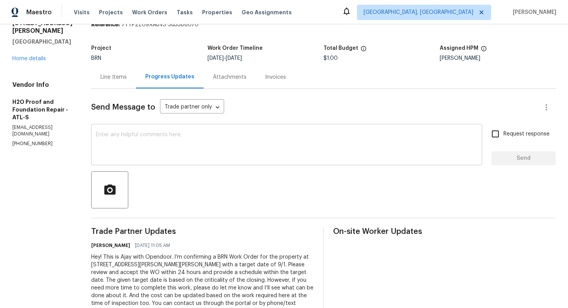
scroll to position [55, 0]
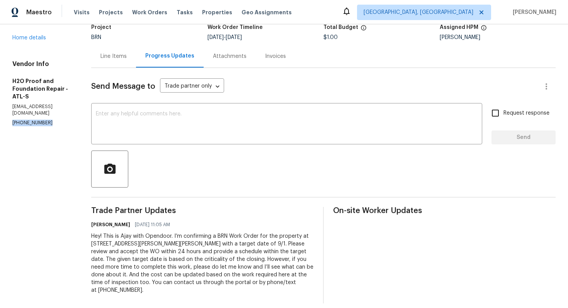
drag, startPoint x: 12, startPoint y: 155, endPoint x: 45, endPoint y: 155, distance: 32.4
click at [45, 126] on p "[PHONE_NUMBER]" at bounding box center [42, 123] width 60 height 7
copy p "[PHONE_NUMBER]"
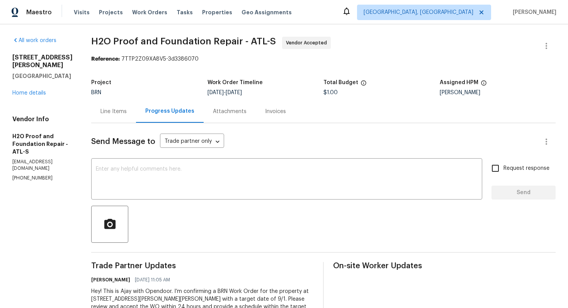
click at [92, 102] on div "Line Items" at bounding box center [113, 111] width 45 height 23
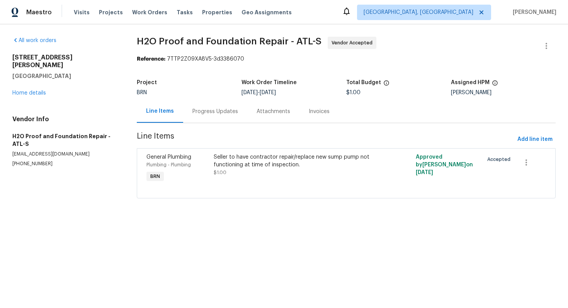
click at [248, 152] on div "Seller to have contractor repair/replace new sump pump not functioning at time …" at bounding box center [295, 169] width 168 height 36
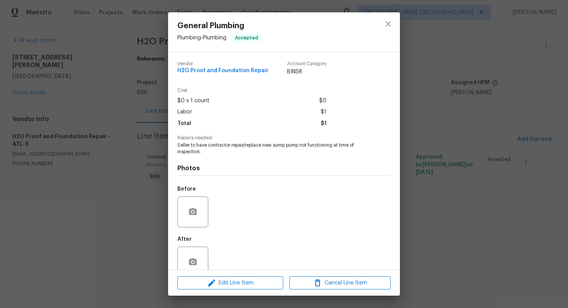
scroll to position [15, 0]
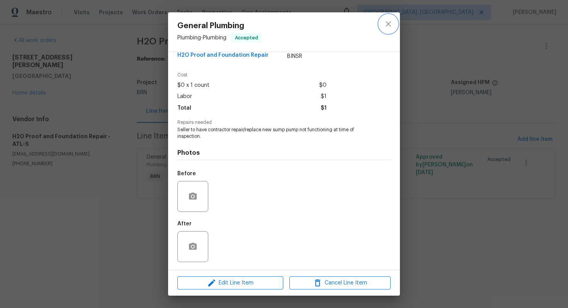
click at [384, 24] on icon "close" at bounding box center [388, 23] width 9 height 9
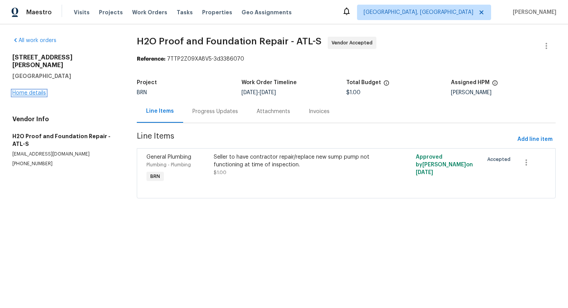
click at [34, 90] on link "Home details" at bounding box center [29, 92] width 34 height 5
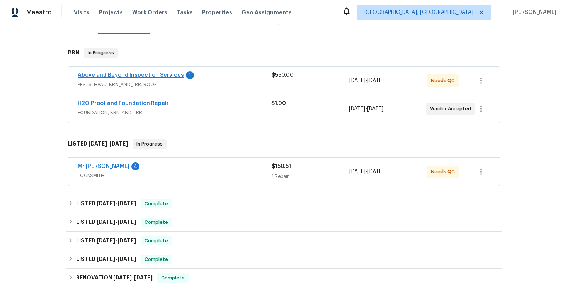
scroll to position [138, 0]
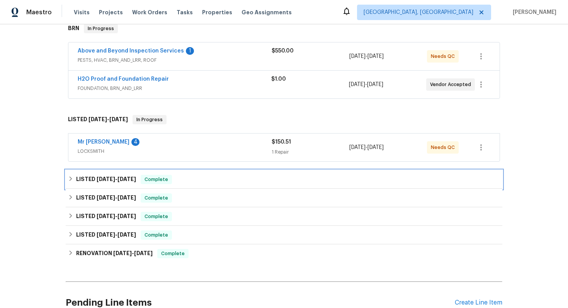
click at [110, 177] on span "7/18/25" at bounding box center [106, 179] width 19 height 5
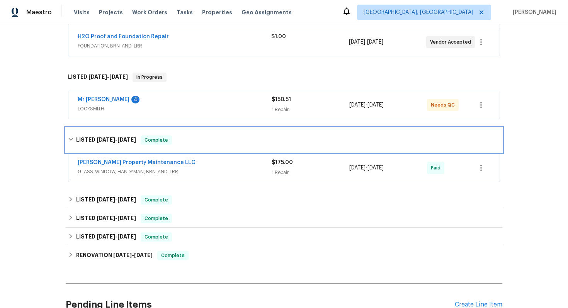
scroll to position [203, 0]
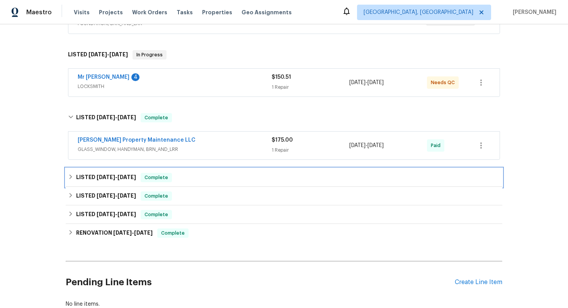
click at [107, 173] on h6 "LISTED 7/7/25 - 7/14/25" at bounding box center [106, 177] width 60 height 9
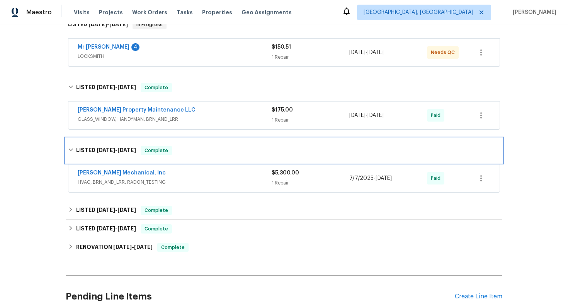
scroll to position [240, 0]
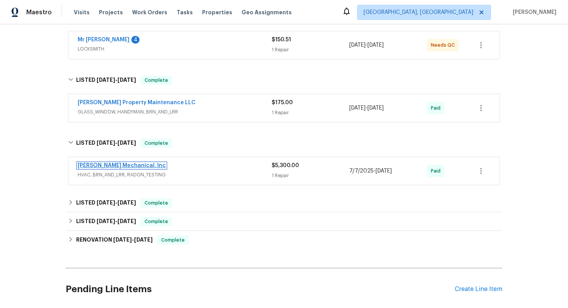
click at [120, 163] on link "JH Martin Mechanical, Inc" at bounding box center [122, 165] width 88 height 5
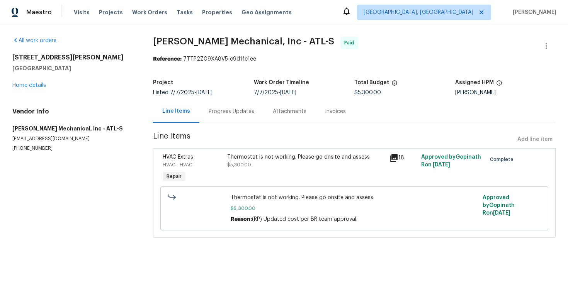
click at [215, 113] on div "Progress Updates" at bounding box center [232, 112] width 46 height 8
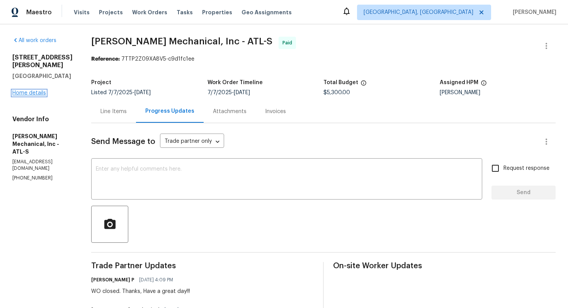
click at [38, 90] on link "Home details" at bounding box center [29, 92] width 34 height 5
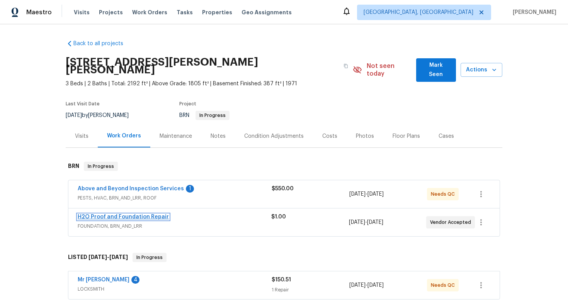
click at [146, 214] on link "H2O Proof and Foundation Repair" at bounding box center [123, 216] width 91 height 5
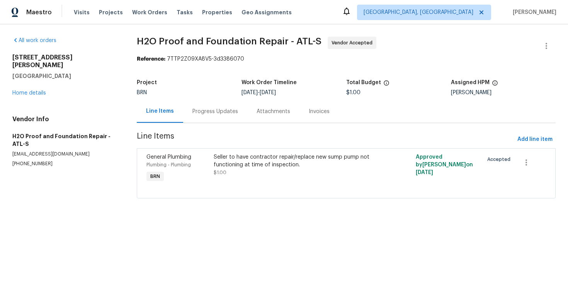
click at [222, 117] on div "Progress Updates" at bounding box center [215, 111] width 64 height 23
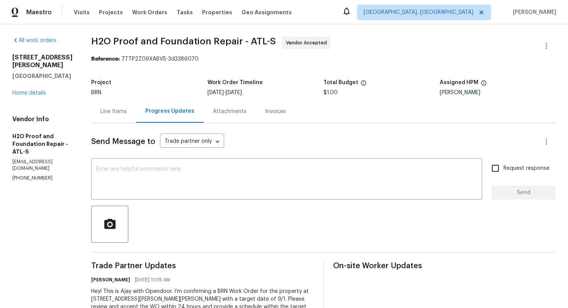
click at [105, 114] on div "Line Items" at bounding box center [113, 111] width 45 height 23
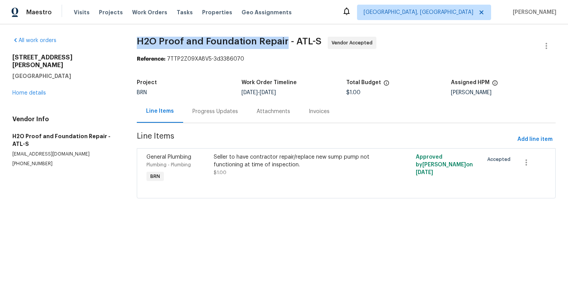
drag, startPoint x: 138, startPoint y: 42, endPoint x: 285, endPoint y: 39, distance: 146.4
click at [285, 39] on span "H2O Proof and Foundation Repair - ATL-S" at bounding box center [229, 41] width 185 height 9
copy span "H2O Proof and Foundation Repair"
click at [24, 90] on link "Home details" at bounding box center [29, 92] width 34 height 5
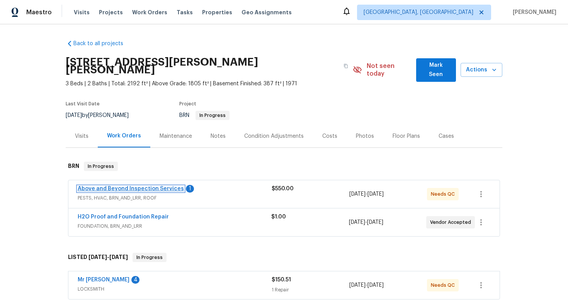
click at [126, 186] on link "Above and Beyond Inspection Services" at bounding box center [131, 188] width 106 height 5
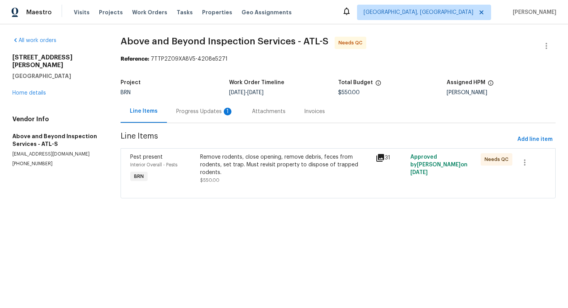
click at [204, 112] on div "Progress Updates 1" at bounding box center [204, 112] width 57 height 8
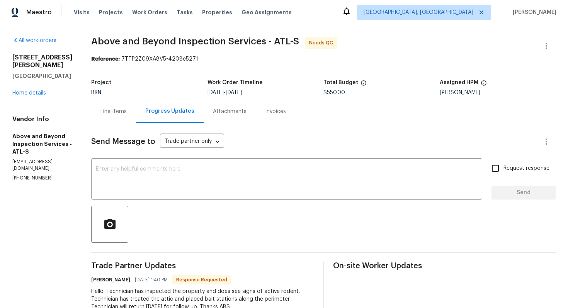
click at [127, 110] on div "Line Items" at bounding box center [113, 112] width 26 height 8
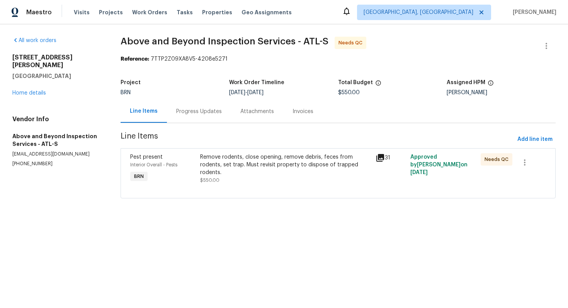
click at [225, 168] on div "Remove rodents, close opening, remove debris, feces from rodents, set trap. Mus…" at bounding box center [285, 164] width 170 height 23
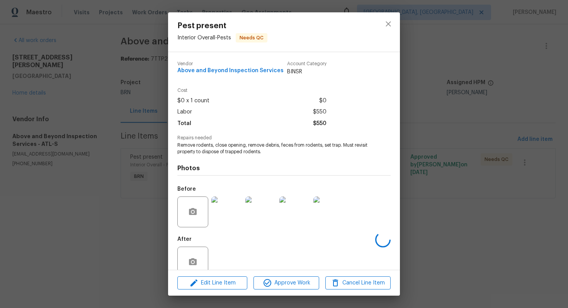
scroll to position [15, 0]
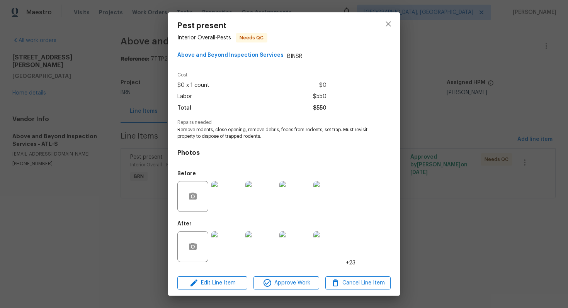
click at [229, 247] on img at bounding box center [226, 246] width 31 height 31
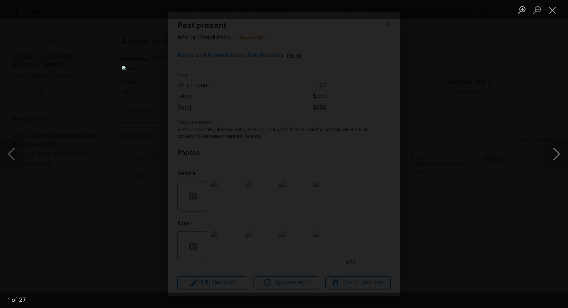
click at [555, 155] on button "Next image" at bounding box center [556, 154] width 23 height 31
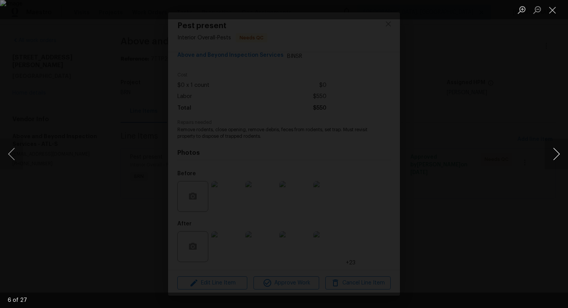
click at [553, 146] on button "Next image" at bounding box center [556, 154] width 23 height 31
click at [553, 8] on button "Close lightbox" at bounding box center [552, 10] width 15 height 14
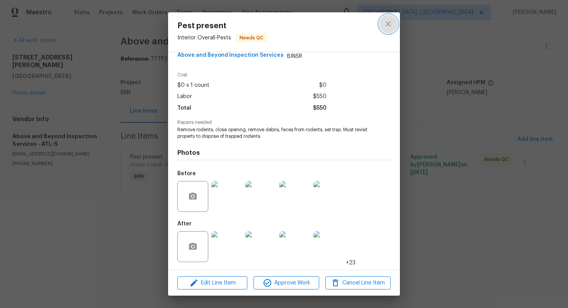
click at [389, 25] on icon "close" at bounding box center [388, 23] width 5 height 5
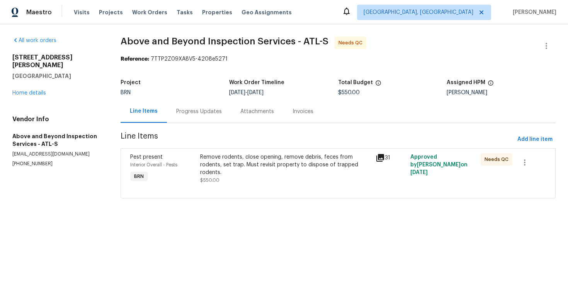
click at [182, 118] on div "Progress Updates" at bounding box center [199, 111] width 64 height 23
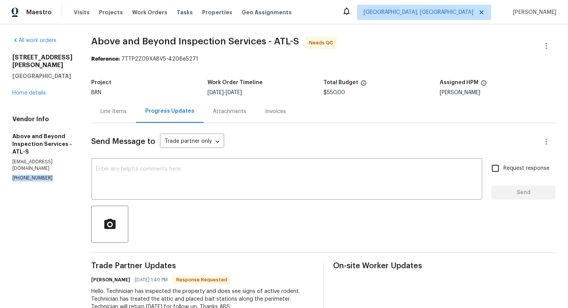
drag, startPoint x: 11, startPoint y: 155, endPoint x: 54, endPoint y: 155, distance: 42.9
click at [54, 155] on div "All work orders 724 Dukehart Ct Stone Mountain, GA 30083 Home details Vendor In…" at bounding box center [284, 254] width 568 height 460
copy p "(678) 763-7798"
click at [127, 114] on div "Line Items" at bounding box center [113, 112] width 26 height 8
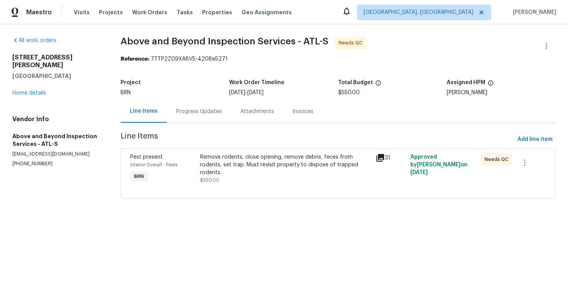
click at [187, 115] on div "Progress Updates" at bounding box center [199, 112] width 46 height 8
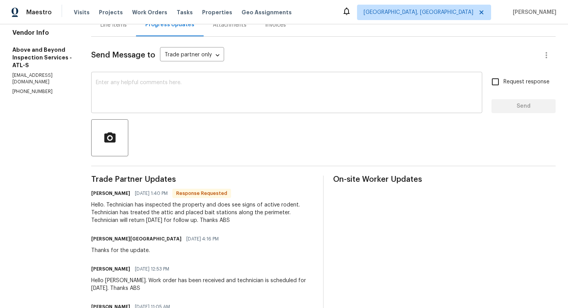
scroll to position [87, 0]
click at [259, 104] on textarea at bounding box center [287, 92] width 382 height 27
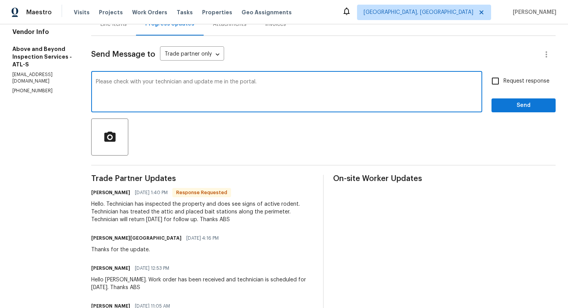
type textarea "Please check with your technician and update me in the portal."
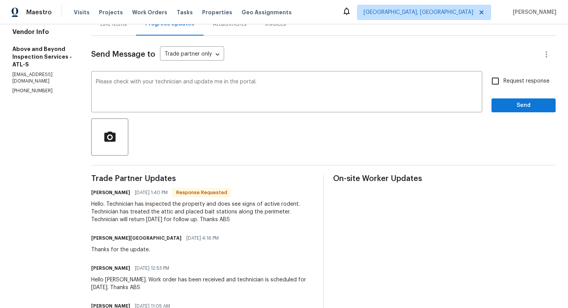
click at [544, 81] on span "Request response" at bounding box center [526, 81] width 46 height 8
click at [503, 81] on input "Request response" at bounding box center [495, 81] width 16 height 16
checkbox input "true"
click at [534, 104] on span "Send" at bounding box center [524, 106] width 52 height 10
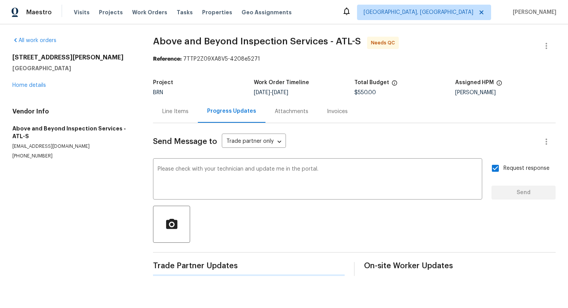
scroll to position [0, 0]
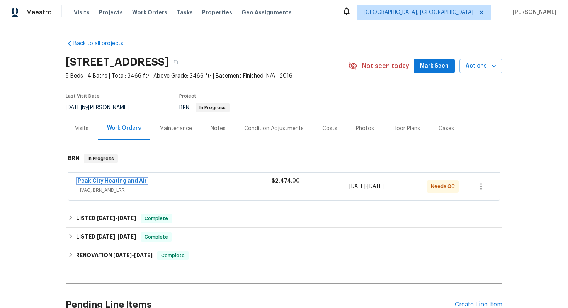
click at [138, 179] on link "Peak City Heating and Air" at bounding box center [112, 180] width 69 height 5
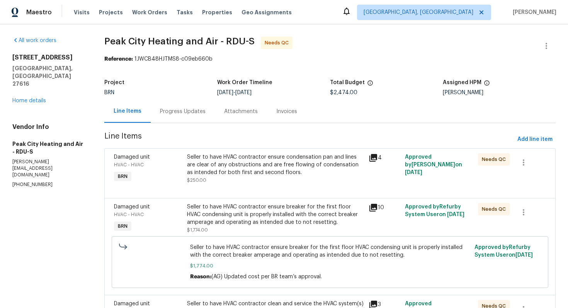
click at [245, 168] on div "Seller to have HVAC contractor ensure condensation pan and lines are clear of a…" at bounding box center [275, 164] width 177 height 23
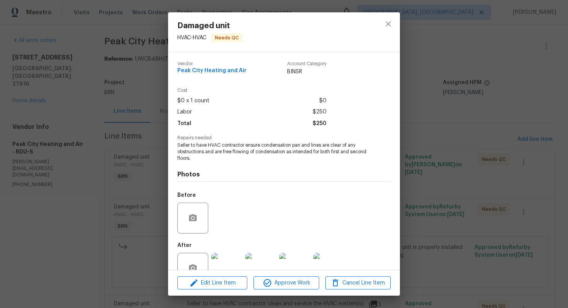
scroll to position [22, 0]
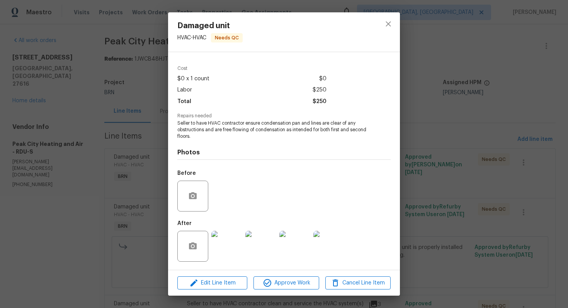
click at [430, 114] on div "Damaged unit HVAC - HVAC Needs QC Vendor Peak City Heating and Air Account Cate…" at bounding box center [284, 154] width 568 height 308
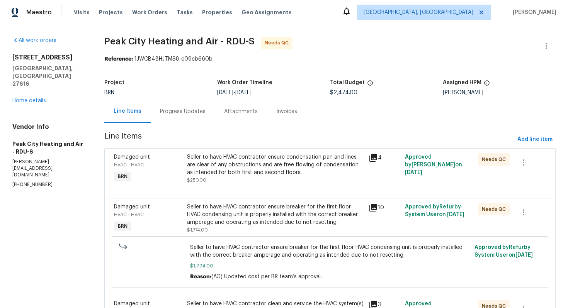
click at [195, 119] on div "Progress Updates" at bounding box center [183, 111] width 64 height 23
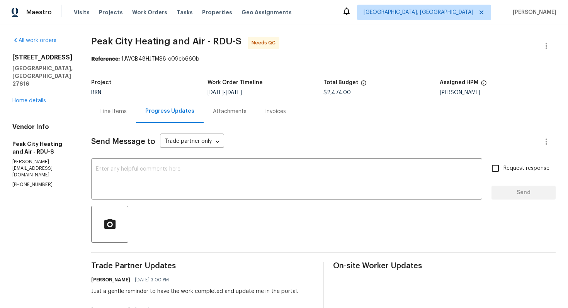
click at [121, 111] on div "Line Items" at bounding box center [113, 112] width 26 height 8
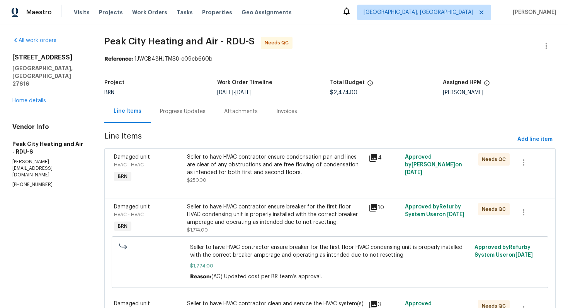
click at [245, 207] on div "Seller to have HVAC contractor ensure breaker for the first floor HVAC condensi…" at bounding box center [275, 214] width 177 height 23
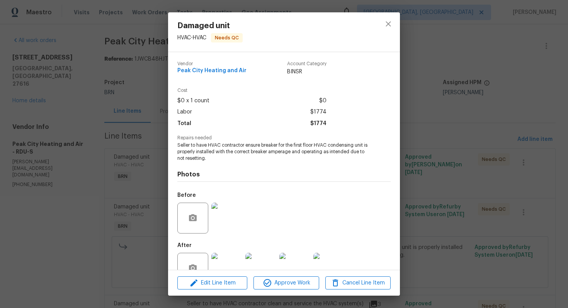
scroll to position [22, 0]
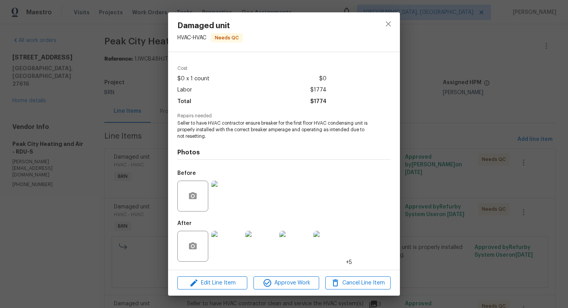
click at [230, 241] on img at bounding box center [226, 246] width 31 height 31
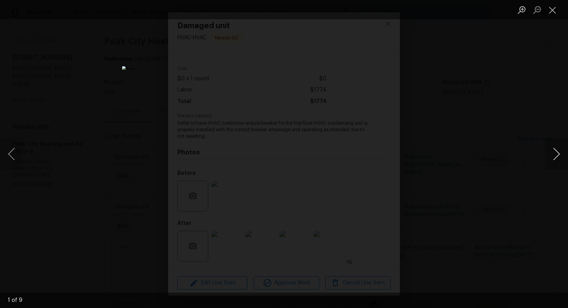
click at [553, 160] on button "Next image" at bounding box center [556, 154] width 23 height 31
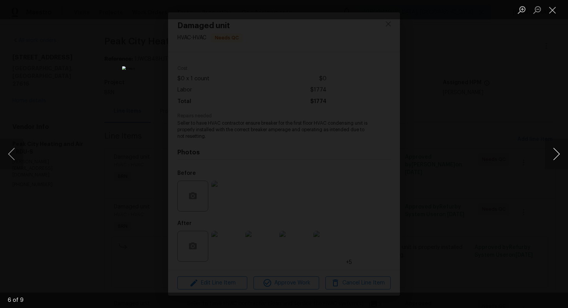
click at [553, 160] on button "Next image" at bounding box center [556, 154] width 23 height 31
click at [554, 7] on button "Close lightbox" at bounding box center [552, 10] width 15 height 14
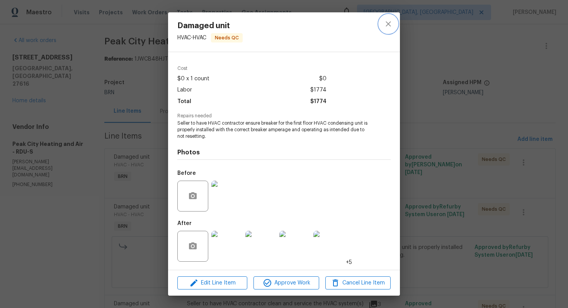
click at [388, 25] on icon "close" at bounding box center [388, 23] width 9 height 9
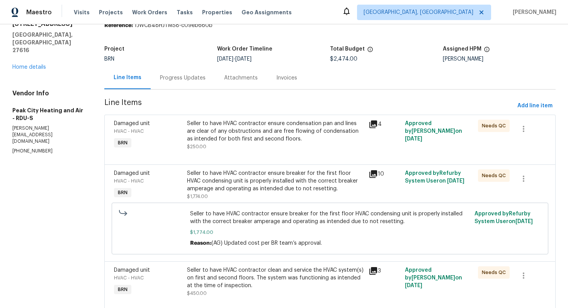
scroll to position [59, 0]
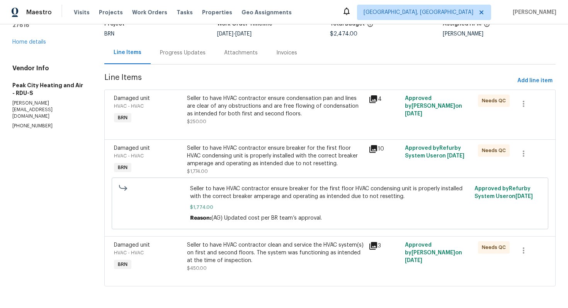
click at [262, 246] on div "Seller to have HVAC contractor clean and service the HVAC system(s) on first an…" at bounding box center [275, 252] width 177 height 23
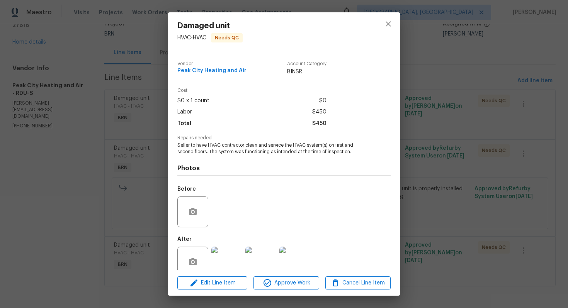
scroll to position [15, 0]
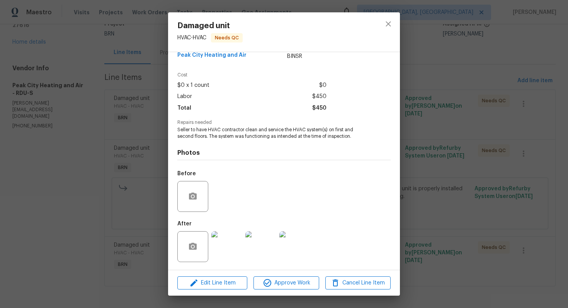
click at [229, 243] on img at bounding box center [226, 246] width 31 height 31
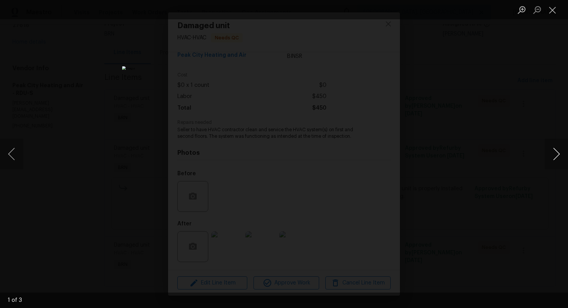
click at [557, 155] on button "Next image" at bounding box center [556, 154] width 23 height 31
click at [554, 14] on button "Close lightbox" at bounding box center [552, 10] width 15 height 14
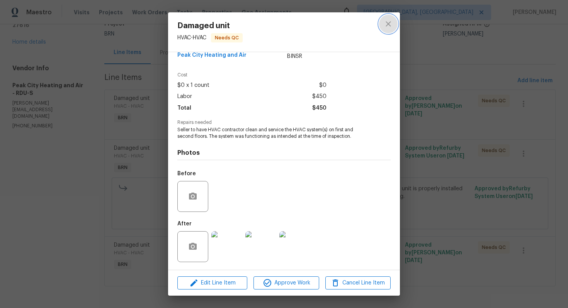
click at [387, 24] on icon "close" at bounding box center [388, 23] width 9 height 9
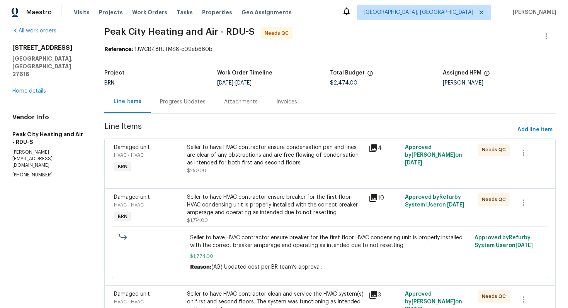
scroll to position [0, 0]
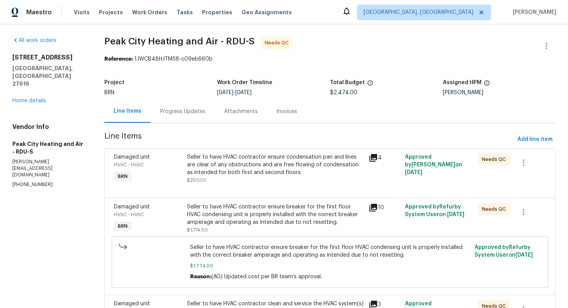
click at [275, 166] on div "Seller to have HVAC contractor ensure condensation pan and lines are clear of a…" at bounding box center [275, 164] width 177 height 23
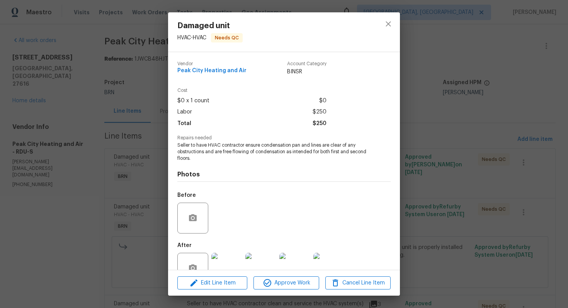
scroll to position [22, 0]
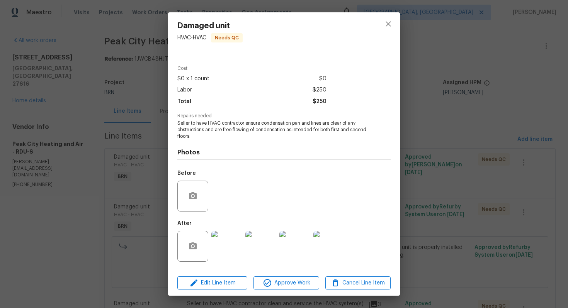
click at [227, 255] on img at bounding box center [226, 246] width 31 height 31
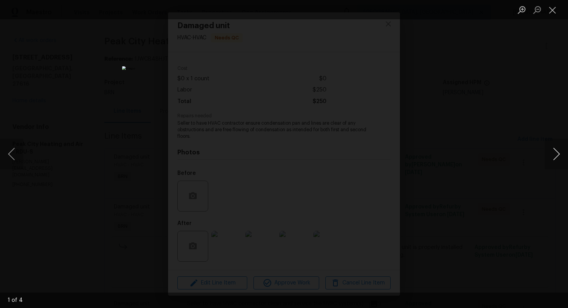
click at [549, 161] on button "Next image" at bounding box center [556, 154] width 23 height 31
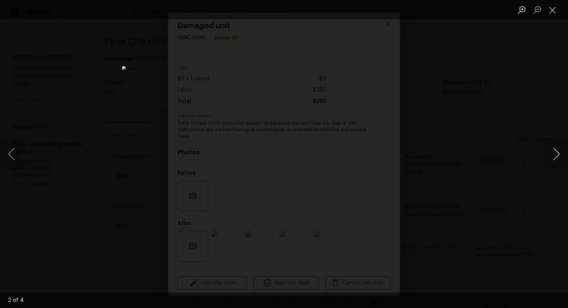
click at [549, 161] on button "Next image" at bounding box center [556, 154] width 23 height 31
click at [552, 19] on li "Lightbox" at bounding box center [552, 9] width 15 height 19
click at [553, 15] on button "Close lightbox" at bounding box center [552, 10] width 15 height 14
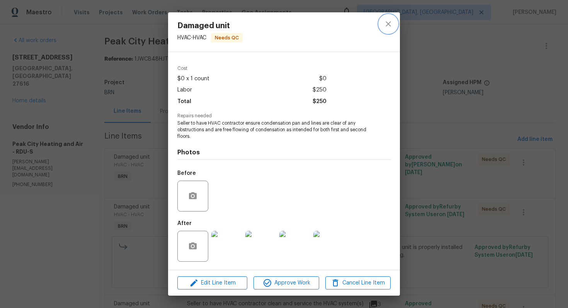
click at [387, 32] on button "close" at bounding box center [388, 24] width 19 height 19
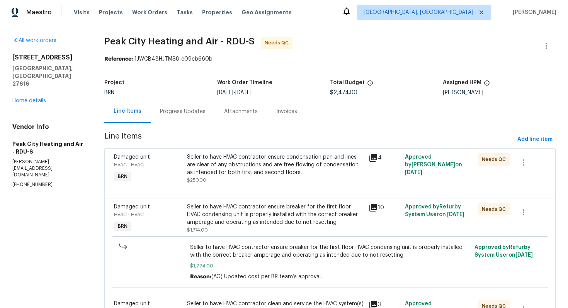
click at [182, 106] on div "Progress Updates" at bounding box center [183, 111] width 64 height 23
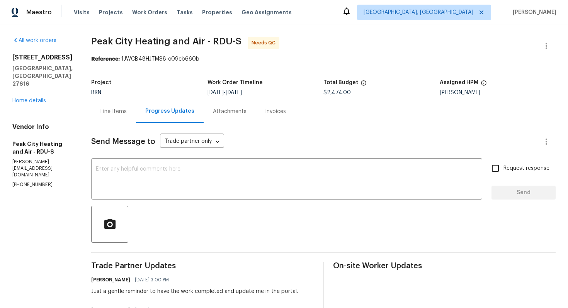
click at [117, 110] on div "Line Items" at bounding box center [113, 112] width 26 height 8
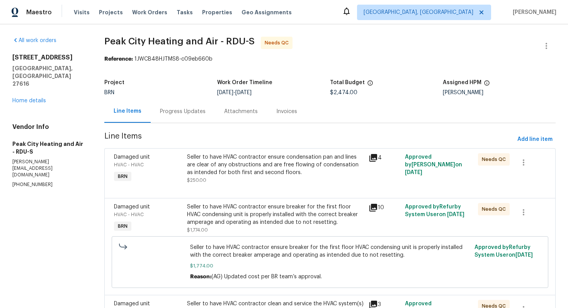
click at [232, 176] on div "Seller to have HVAC contractor ensure condensation pan and lines are clear of a…" at bounding box center [275, 164] width 177 height 23
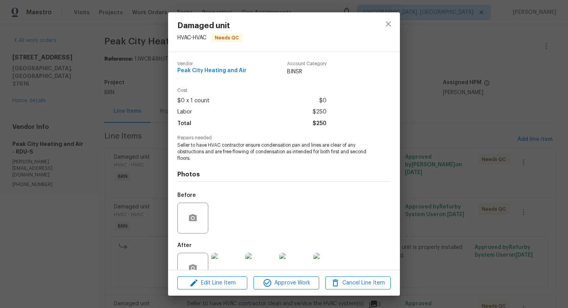
scroll to position [22, 0]
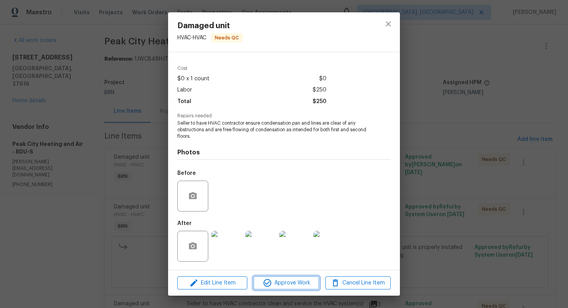
click at [274, 286] on span "Approve Work" at bounding box center [286, 284] width 61 height 10
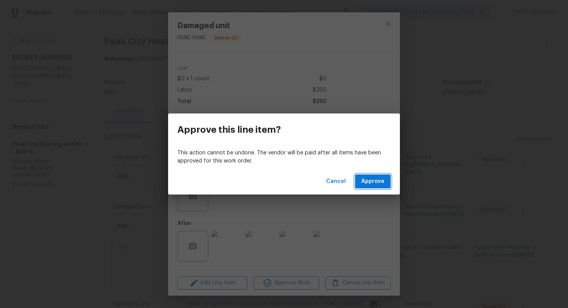
click at [375, 181] on span "Approve" at bounding box center [372, 182] width 23 height 10
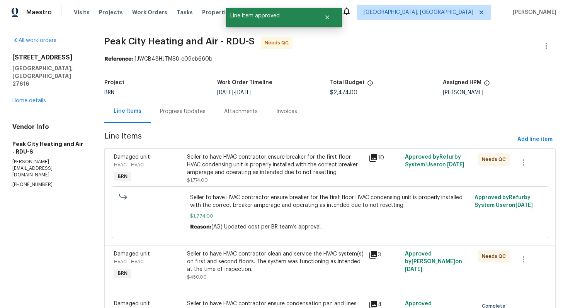
click at [287, 169] on div "Seller to have HVAC contractor ensure breaker for the first floor HVAC condensi…" at bounding box center [275, 164] width 177 height 23
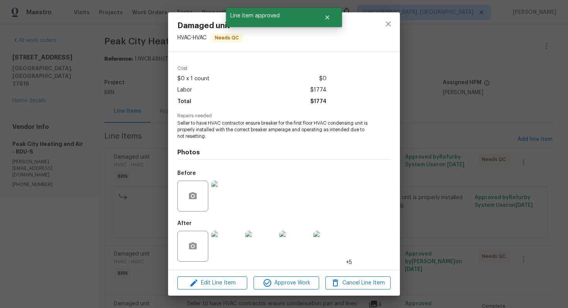
click at [278, 272] on div "Edit Line Item Approve Work Cancel Line Item" at bounding box center [284, 283] width 232 height 26
click at [273, 289] on button "Approve Work" at bounding box center [285, 284] width 65 height 14
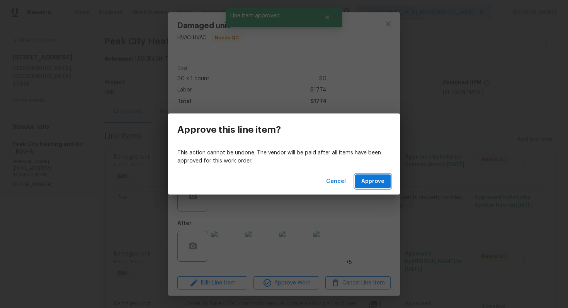
click at [379, 185] on span "Approve" at bounding box center [372, 182] width 23 height 10
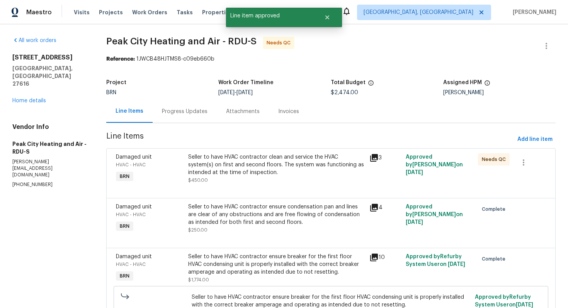
click at [263, 163] on div "Seller to have HVAC contractor clean and service the HVAC system(s) on first an…" at bounding box center [276, 164] width 177 height 23
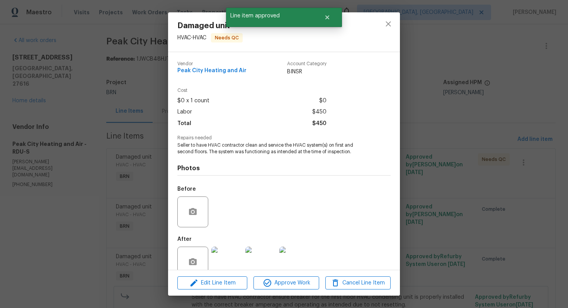
scroll to position [15, 0]
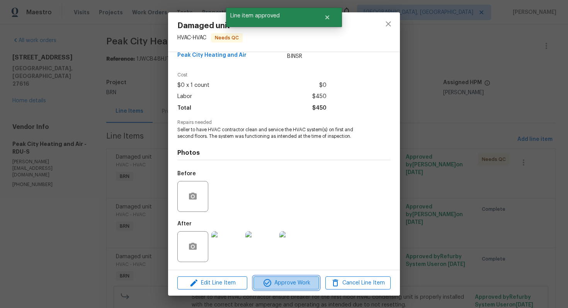
click at [259, 282] on span "Approve Work" at bounding box center [286, 284] width 61 height 10
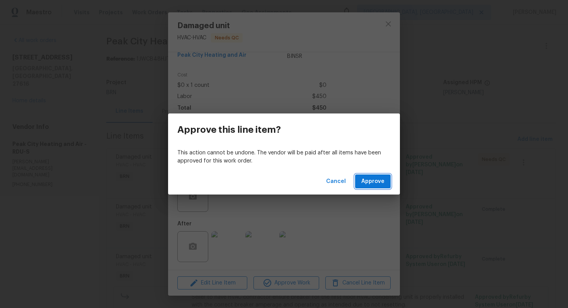
click at [373, 187] on button "Approve" at bounding box center [373, 182] width 36 height 14
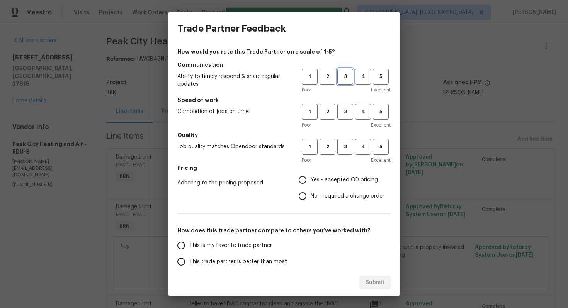
click at [350, 79] on span "3" at bounding box center [345, 76] width 14 height 9
click at [346, 107] on button "3" at bounding box center [345, 112] width 16 height 16
click at [342, 143] on span "3" at bounding box center [345, 147] width 14 height 9
click at [317, 194] on span "No - required a change order" at bounding box center [348, 196] width 74 height 8
click at [311, 194] on input "No - required a change order" at bounding box center [302, 196] width 16 height 16
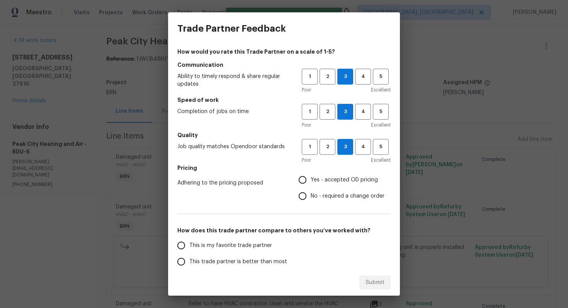
radio input "true"
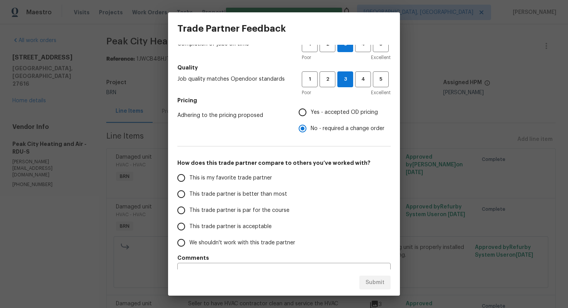
scroll to position [79, 0]
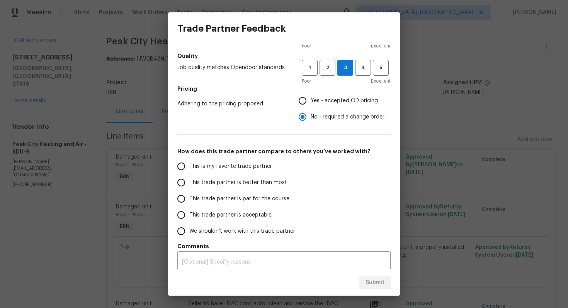
click at [255, 197] on span "This trade partner is par for the course" at bounding box center [239, 199] width 100 height 8
click at [189, 197] on input "This trade partner is par for the course" at bounding box center [181, 199] width 16 height 16
click at [380, 287] on span "Submit" at bounding box center [374, 283] width 19 height 10
radio input "true"
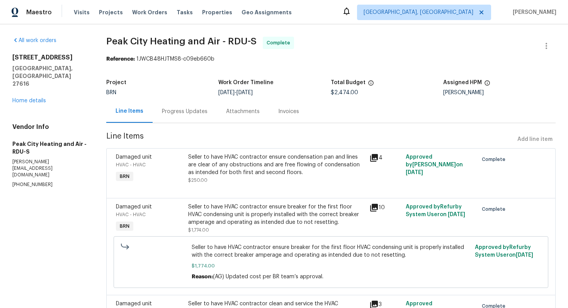
click at [194, 114] on div "Progress Updates" at bounding box center [185, 112] width 46 height 8
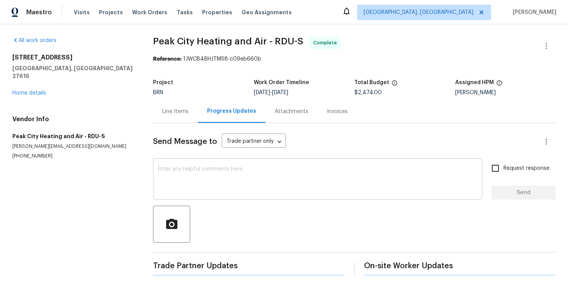
click at [178, 189] on textarea at bounding box center [318, 179] width 320 height 27
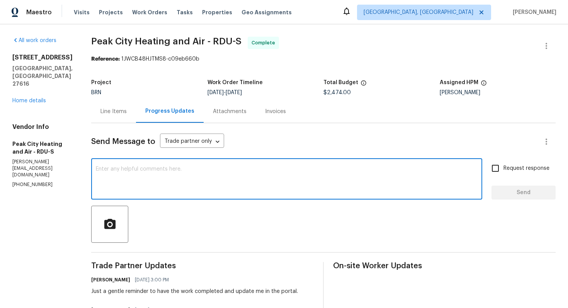
paste textarea "WO is approved. Please upload the invoice under invoice section. Thanks!"
type textarea "WO is approved. Please upload the invoice under invoice section. Thanks!"
click at [497, 173] on input "Request response" at bounding box center [495, 168] width 16 height 16
checkbox input "true"
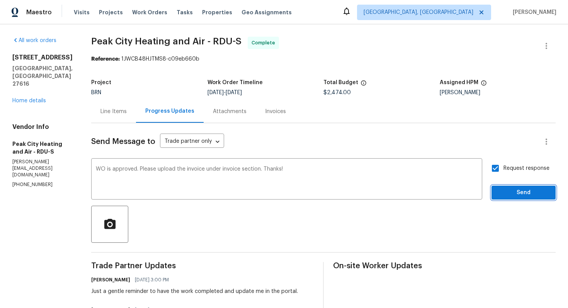
click at [502, 193] on span "Send" at bounding box center [524, 193] width 52 height 10
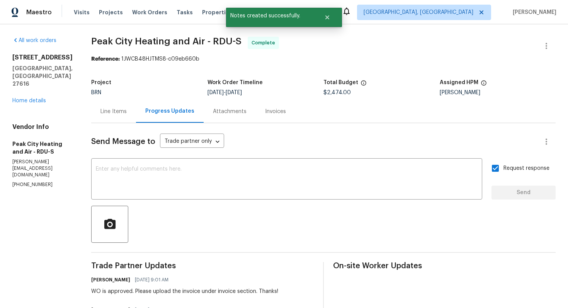
click at [122, 114] on div "Line Items" at bounding box center [113, 112] width 26 height 8
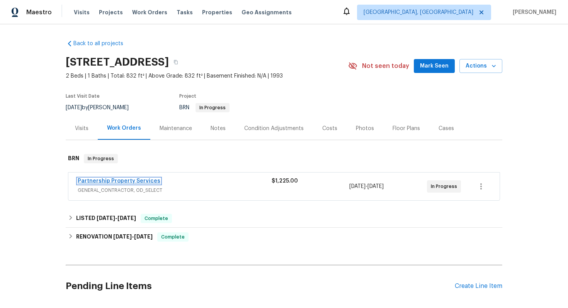
click at [132, 182] on link "Partnership Property Services" at bounding box center [119, 180] width 83 height 5
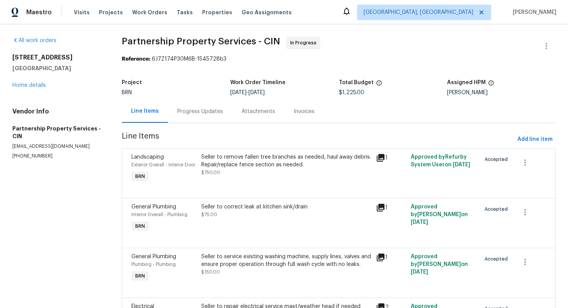
click at [200, 112] on div "Progress Updates" at bounding box center [200, 112] width 46 height 8
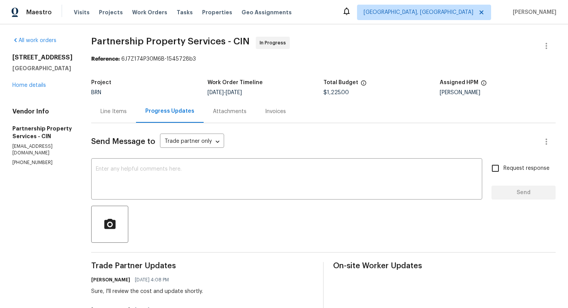
click at [136, 117] on div "Line Items" at bounding box center [113, 111] width 45 height 23
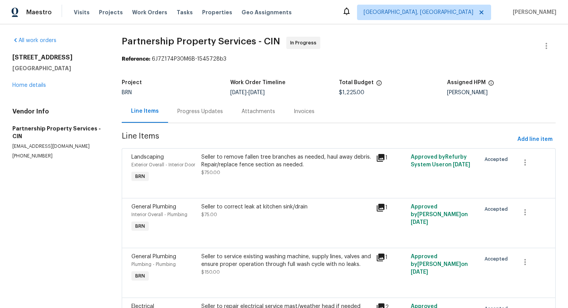
click at [216, 116] on div "Progress Updates" at bounding box center [200, 111] width 64 height 23
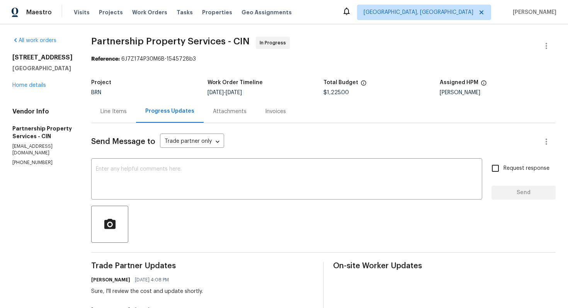
click at [136, 106] on div "Line Items" at bounding box center [113, 111] width 45 height 23
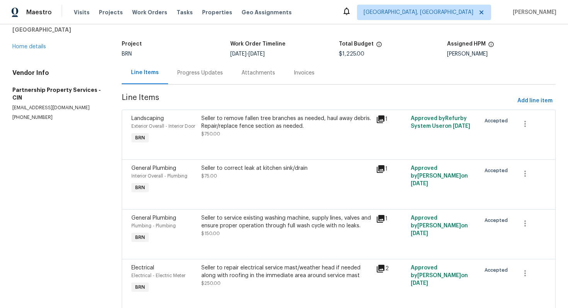
scroll to position [70, 0]
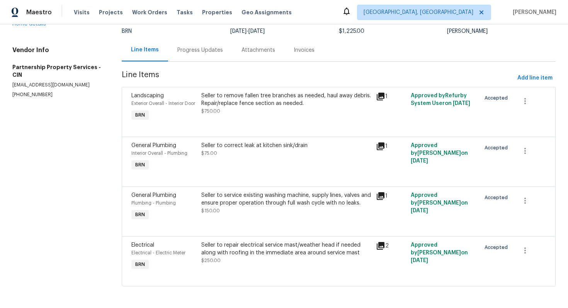
click at [207, 48] on div "Progress Updates" at bounding box center [200, 50] width 64 height 23
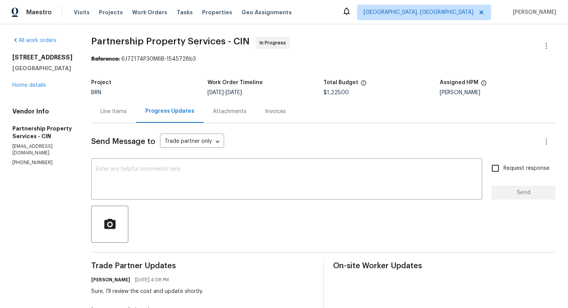
click at [127, 110] on div "Line Items" at bounding box center [113, 112] width 26 height 8
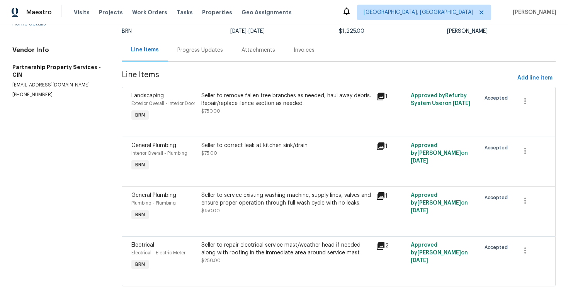
scroll to position [70, 0]
click at [291, 155] on div "Seller to correct leak at kitchen sink/drain $75.00" at bounding box center [286, 149] width 170 height 15
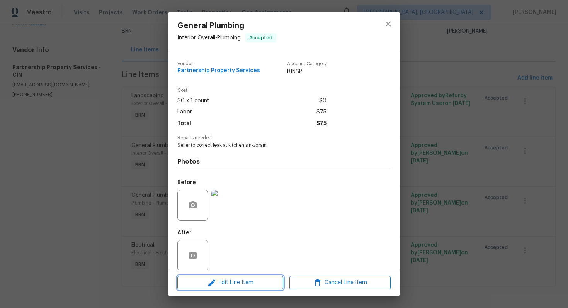
click at [218, 285] on span "Edit Line Item" at bounding box center [230, 283] width 101 height 10
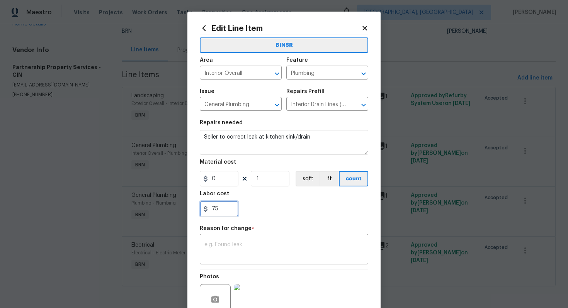
drag, startPoint x: 211, startPoint y: 211, endPoint x: 250, endPoint y: 211, distance: 39.0
click at [250, 211] on div "75" at bounding box center [284, 208] width 168 height 15
type input "200"
click at [271, 241] on div "x ​" at bounding box center [284, 250] width 168 height 29
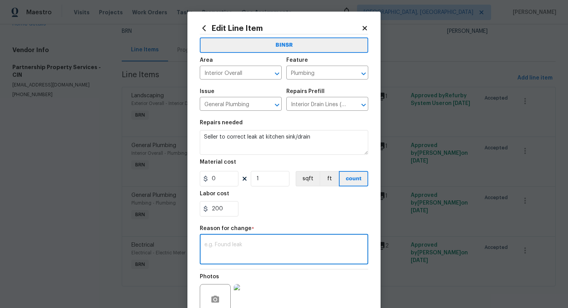
paste textarea "(AG) Updated per vendors final cost."
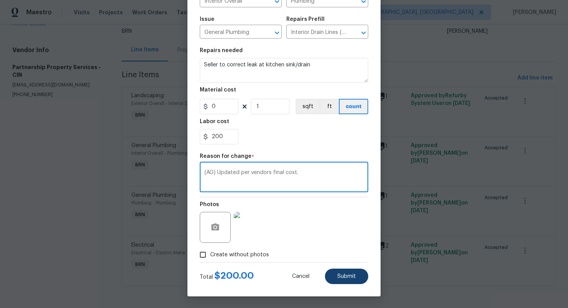
type textarea "(AG) Updated per vendors final cost."
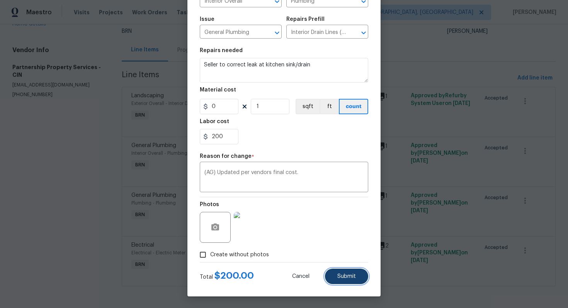
click at [346, 276] on span "Submit" at bounding box center [346, 277] width 19 height 6
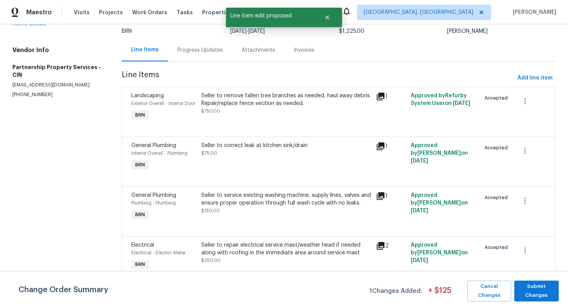
scroll to position [0, 0]
click at [530, 289] on span "Submit Changes" at bounding box center [536, 291] width 37 height 18
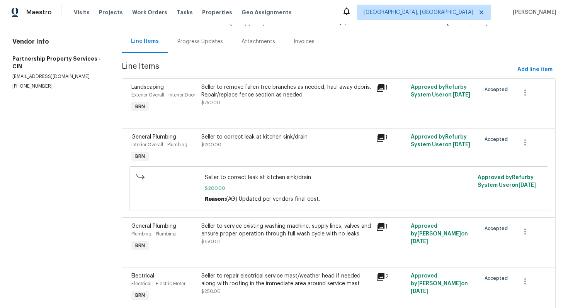
click at [213, 49] on div "Progress Updates" at bounding box center [200, 41] width 64 height 23
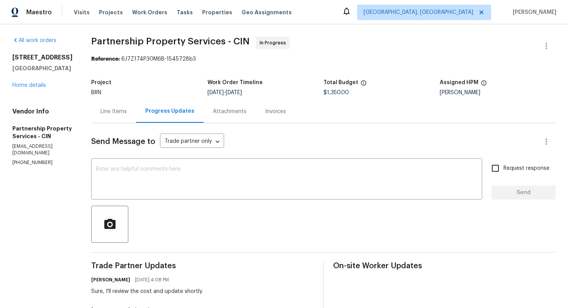
click at [127, 112] on div "Line Items" at bounding box center [113, 112] width 26 height 8
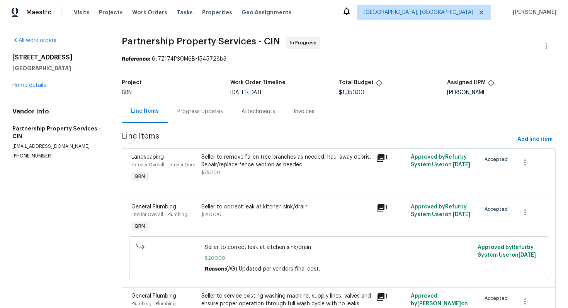
click at [200, 112] on div "Progress Updates" at bounding box center [200, 112] width 46 height 8
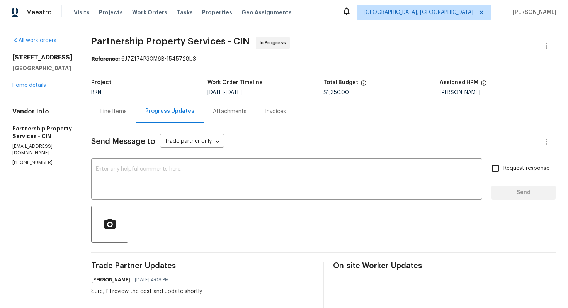
click at [127, 112] on div "Line Items" at bounding box center [113, 112] width 26 height 8
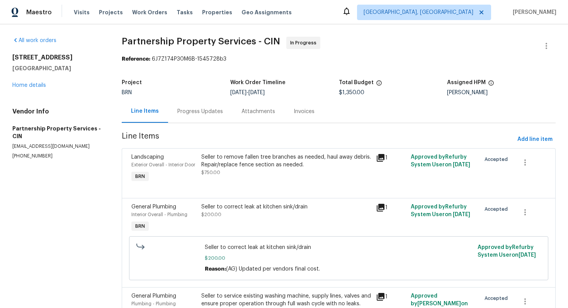
scroll to position [110, 0]
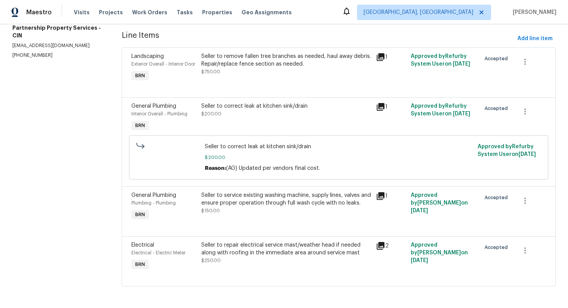
click at [268, 255] on div "Seller to repair electrical service mast/weather head if needed along with roof…" at bounding box center [286, 248] width 170 height 15
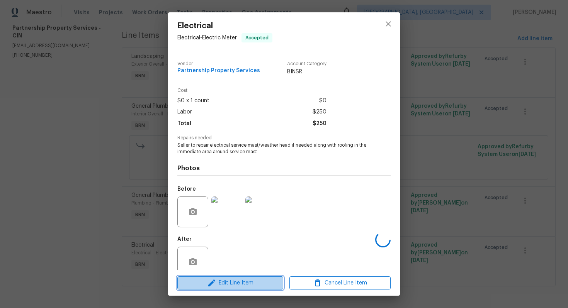
click at [231, 283] on span "Edit Line Item" at bounding box center [230, 284] width 101 height 10
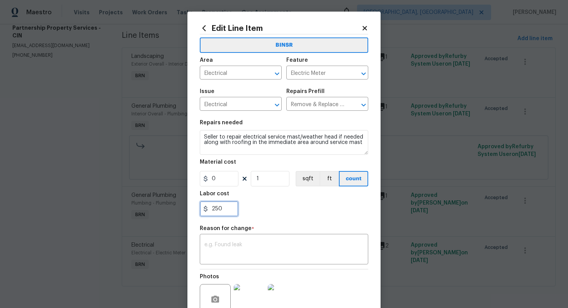
drag, startPoint x: 211, startPoint y: 211, endPoint x: 245, endPoint y: 211, distance: 34.4
click at [245, 211] on div "250" at bounding box center [284, 208] width 168 height 15
type input "575"
click at [234, 248] on textarea at bounding box center [283, 250] width 159 height 16
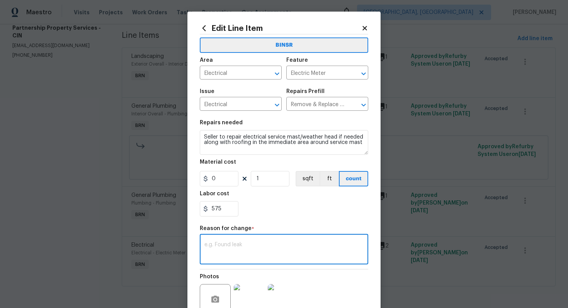
paste textarea "(AG) Updated per vendors final cost."
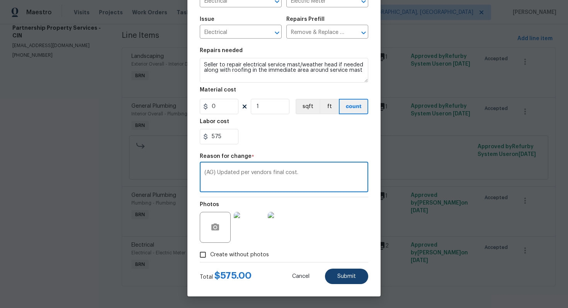
type textarea "(AG) Updated per vendors final cost."
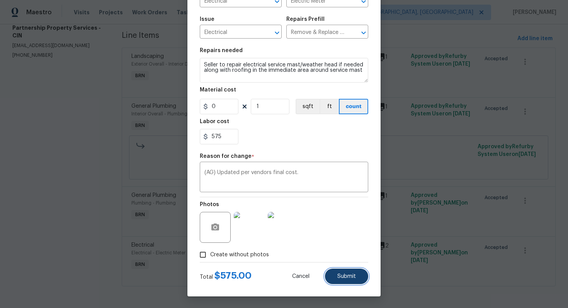
click at [348, 271] on button "Submit" at bounding box center [346, 276] width 43 height 15
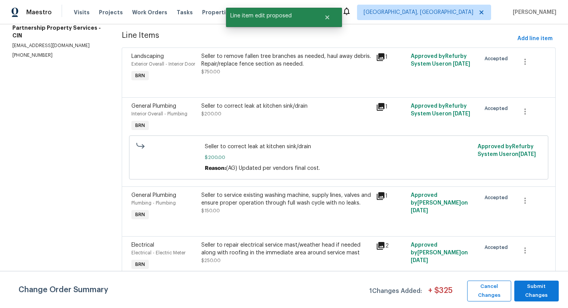
scroll to position [0, 0]
click at [527, 291] on span "Submit Changes" at bounding box center [536, 291] width 37 height 18
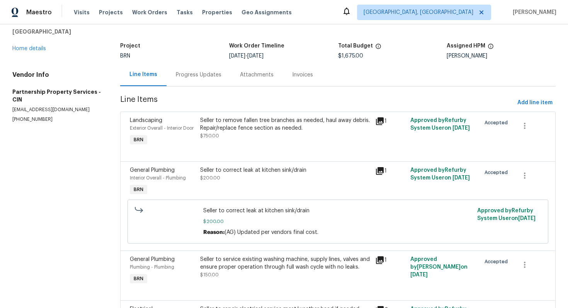
scroll to position [51, 0]
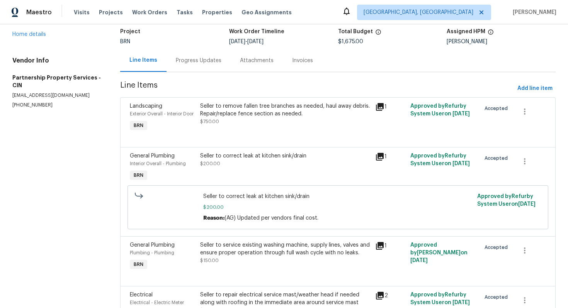
click at [214, 67] on div "Progress Updates" at bounding box center [198, 60] width 64 height 23
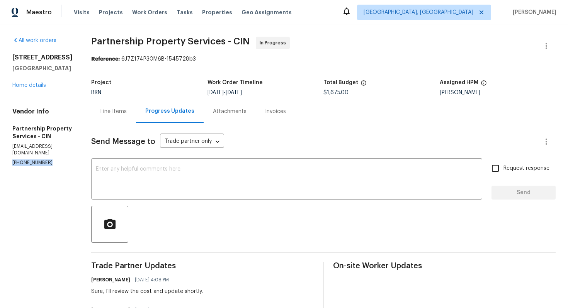
drag, startPoint x: 11, startPoint y: 148, endPoint x: 59, endPoint y: 148, distance: 48.7
copy p "(513) 460-3179"
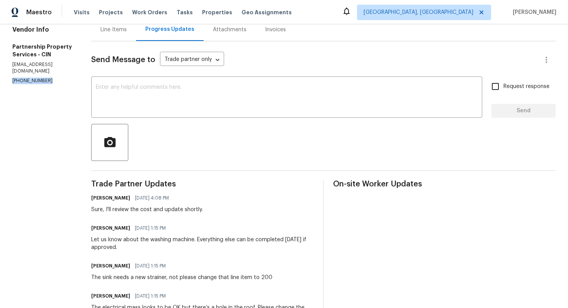
scroll to position [75, 0]
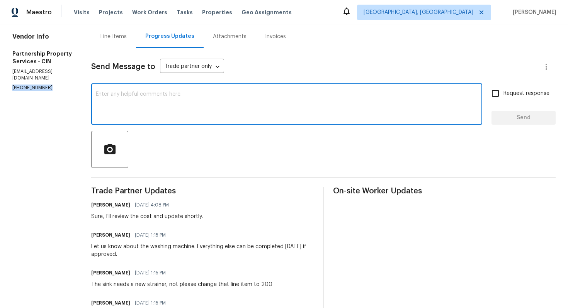
click at [216, 112] on textarea at bounding box center [287, 105] width 382 height 27
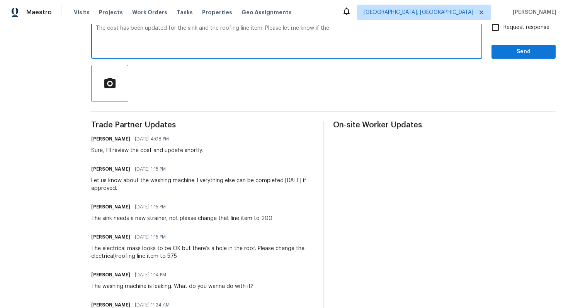
scroll to position [142, 0]
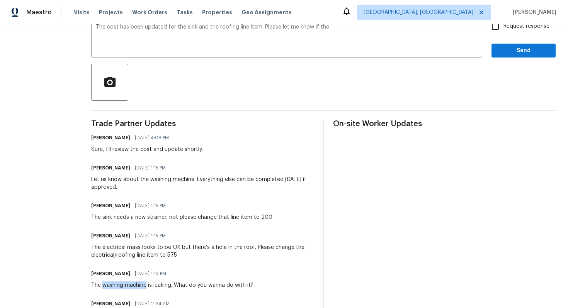
drag, startPoint x: 142, startPoint y: 286, endPoint x: 186, endPoint y: 287, distance: 43.7
click at [186, 287] on div "The washing machine is leaking. What do you wanna do with it?" at bounding box center [172, 286] width 162 height 8
copy div "washing machine"
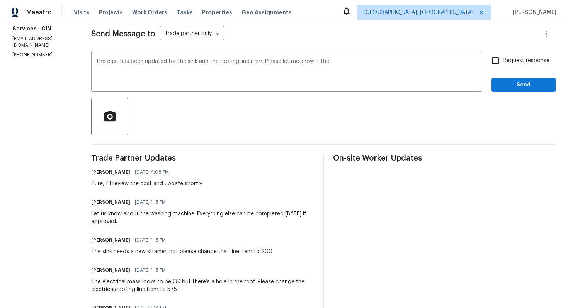
scroll to position [0, 0]
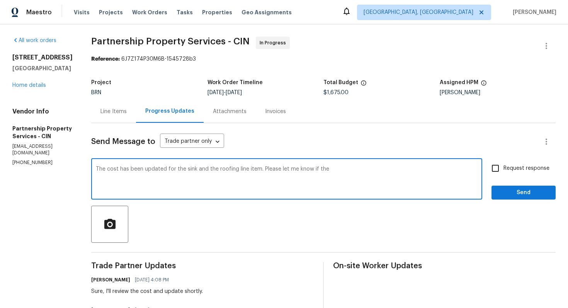
click at [366, 169] on textarea "The cost has been updated for the sink and the roofing line item. Please let me…" at bounding box center [287, 179] width 382 height 27
paste textarea "washing machine"
type textarea "The cost has been updated for the sink and the roofing line item. Please let me…"
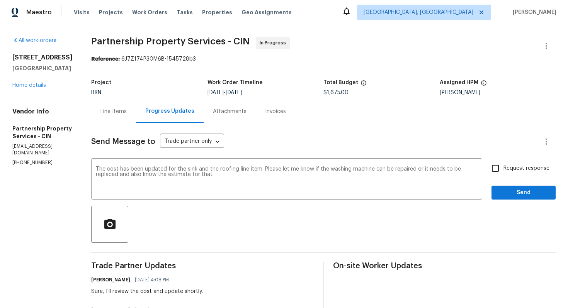
click at [534, 168] on span "Request response" at bounding box center [526, 169] width 46 height 8
click at [503, 168] on input "Request response" at bounding box center [495, 168] width 16 height 16
checkbox input "true"
click at [531, 191] on span "Send" at bounding box center [524, 193] width 52 height 10
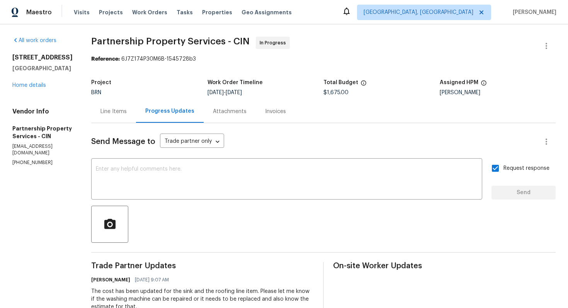
click at [127, 115] on div "Line Items" at bounding box center [113, 112] width 26 height 8
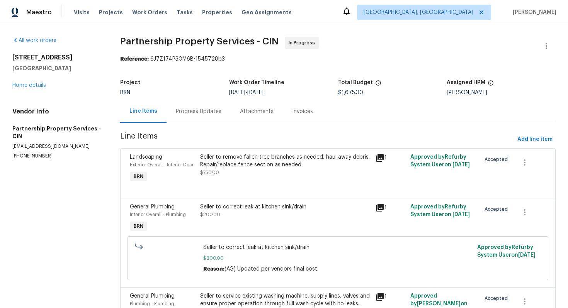
click at [202, 112] on div "Progress Updates" at bounding box center [199, 112] width 46 height 8
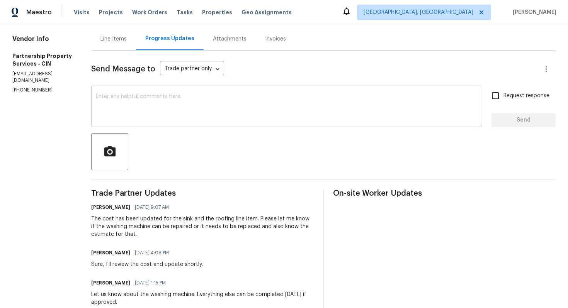
scroll to position [73, 0]
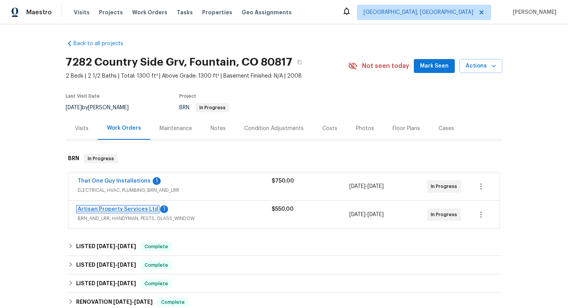
click at [110, 210] on link "Artisan Property Services Ltd" at bounding box center [118, 209] width 80 height 5
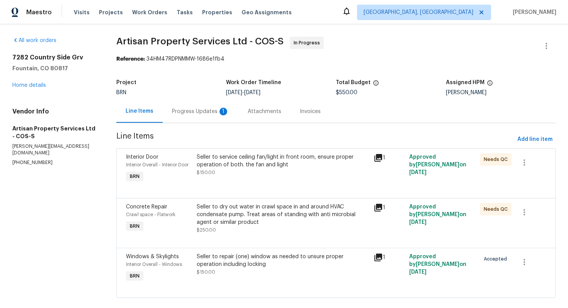
click at [202, 116] on div "Progress Updates 1" at bounding box center [201, 111] width 76 height 23
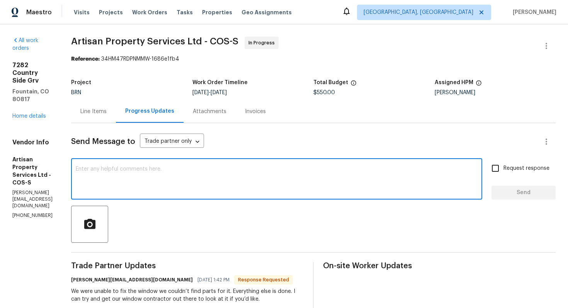
click at [171, 183] on textarea at bounding box center [277, 179] width 402 height 27
type textarea "P"
click at [31, 112] on div "7282 Country Side Grv Fountain, CO 80817 Home details" at bounding box center [32, 90] width 40 height 59
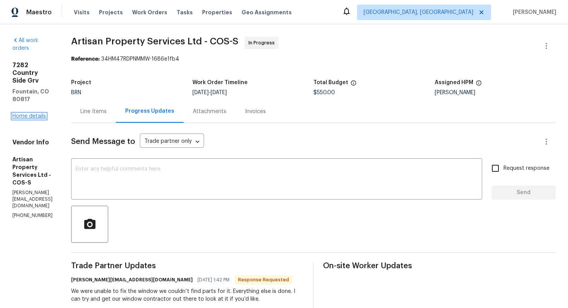
click at [29, 116] on link "Home details" at bounding box center [29, 116] width 34 height 5
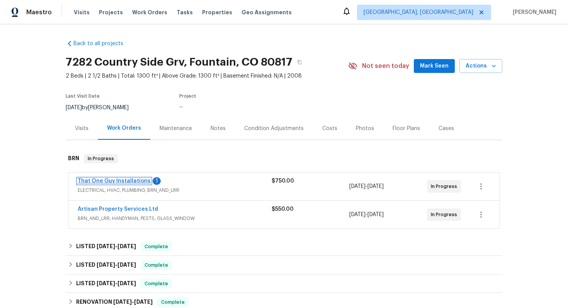
click at [116, 179] on link "That One Guy Installations" at bounding box center [114, 180] width 73 height 5
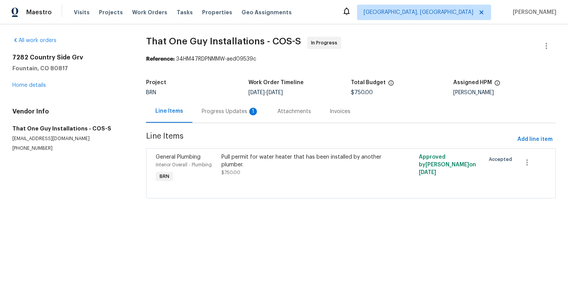
click at [202, 107] on div "Progress Updates 1" at bounding box center [230, 111] width 76 height 23
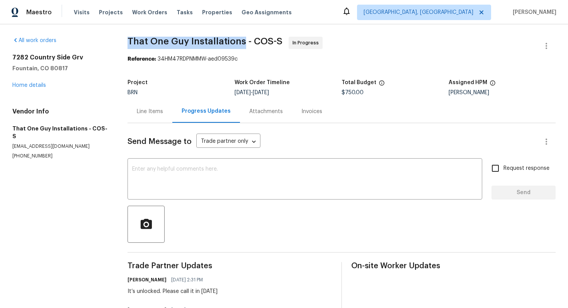
drag, startPoint x: 133, startPoint y: 41, endPoint x: 252, endPoint y: 47, distance: 119.5
click at [252, 47] on div "All work orders 7282 Country Side Grv Fountain, [GEOGRAPHIC_DATA] 80817 Home de…" at bounding box center [284, 242] width 568 height 436
copy span "That One Guy Installations"
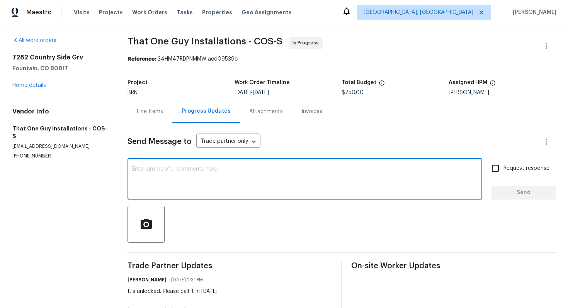
click at [239, 176] on textarea at bounding box center [304, 179] width 345 height 27
type textarea "Hi [PERSON_NAME]! Can I get an update on the work progress?"
click at [494, 167] on input "Request response" at bounding box center [495, 168] width 16 height 16
checkbox input "true"
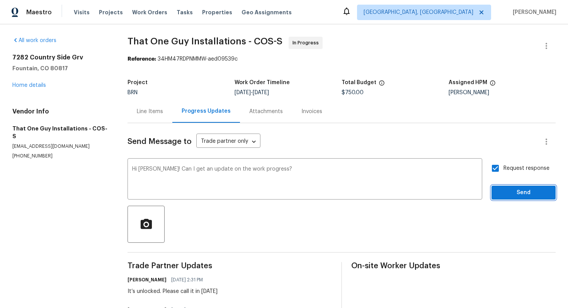
click at [521, 193] on span "Send" at bounding box center [524, 193] width 52 height 10
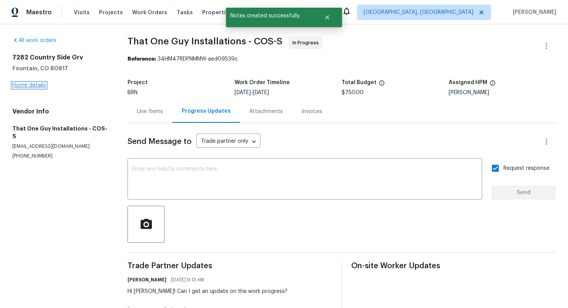
click at [41, 86] on link "Home details" at bounding box center [29, 85] width 34 height 5
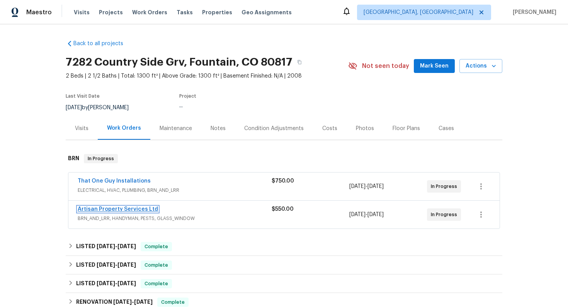
click at [126, 208] on link "Artisan Property Services Ltd" at bounding box center [118, 209] width 80 height 5
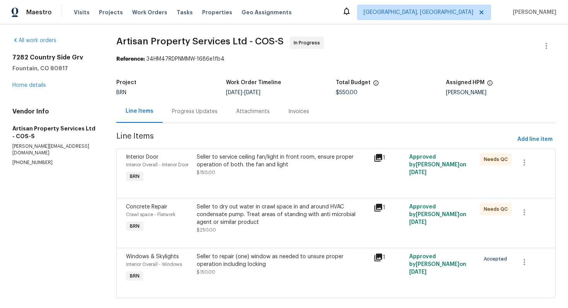
click at [207, 114] on div "Progress Updates" at bounding box center [195, 112] width 46 height 8
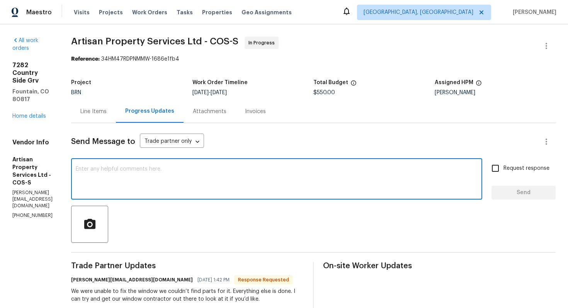
click at [209, 174] on textarea at bounding box center [277, 179] width 402 height 27
type textarea "Please check with your window tech and provide me an update on the work."
click at [506, 166] on span "Request response" at bounding box center [526, 169] width 46 height 8
click at [503, 166] on input "Request response" at bounding box center [495, 168] width 16 height 16
checkbox input "true"
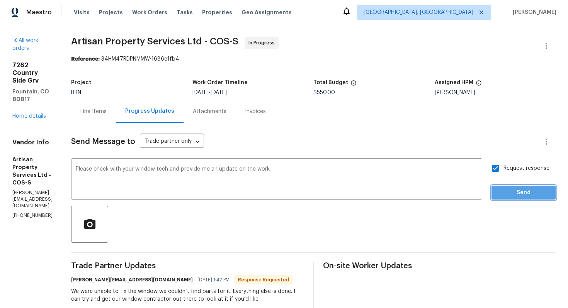
click at [509, 188] on span "Send" at bounding box center [524, 193] width 52 height 10
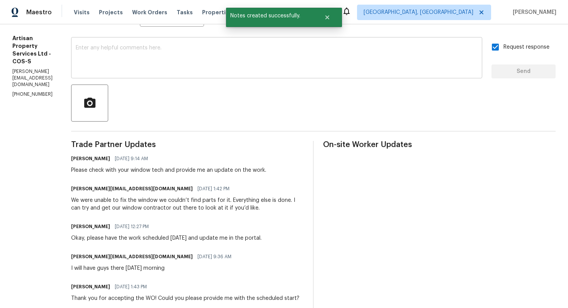
scroll to position [132, 0]
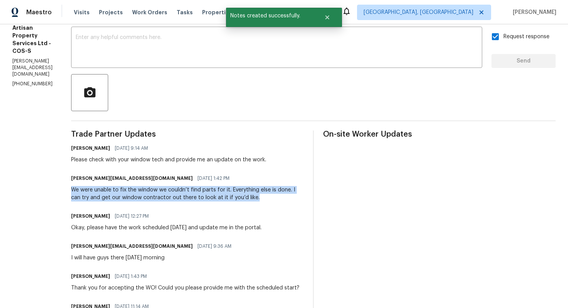
drag, startPoint x: 69, startPoint y: 190, endPoint x: 243, endPoint y: 197, distance: 174.4
click at [243, 197] on div "All work orders 7282 Country Side Grv Fountain, [GEOGRAPHIC_DATA] 80817 Home de…" at bounding box center [284, 142] width 568 height 498
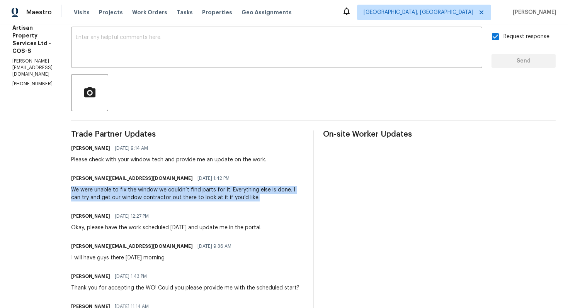
copy div "We were unable to fix the window we couldn’t find parts for it. Everything else…"
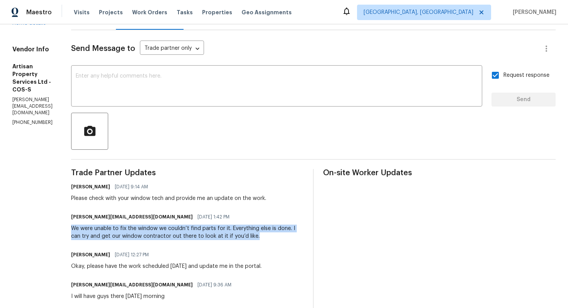
scroll to position [0, 0]
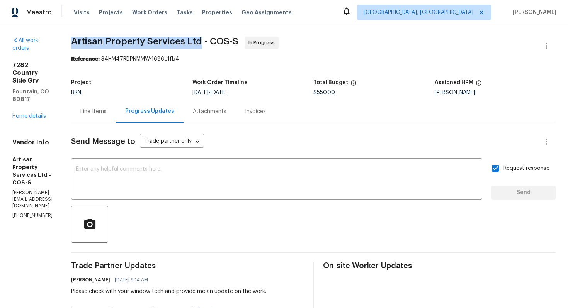
drag, startPoint x: 66, startPoint y: 43, endPoint x: 199, endPoint y: 40, distance: 132.5
click at [199, 40] on div "All work orders 7282 Country Side Grv Fountain, [GEOGRAPHIC_DATA] 80817 Home de…" at bounding box center [284, 273] width 568 height 498
copy span "Artisan Property Services Ltd"
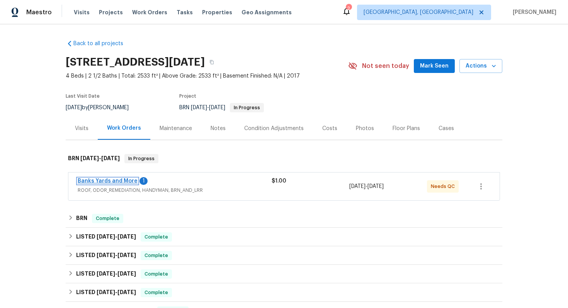
click at [111, 180] on link "Banks Yards and More" at bounding box center [108, 180] width 60 height 5
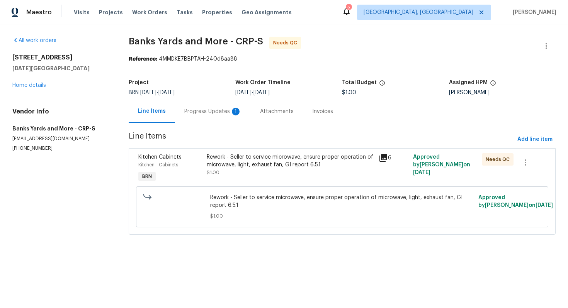
click at [214, 115] on div "Progress Updates 1" at bounding box center [212, 112] width 57 height 8
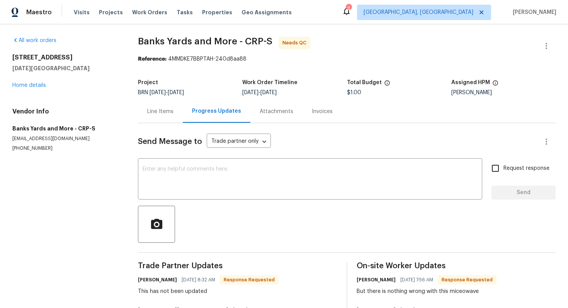
click at [163, 106] on div "Line Items" at bounding box center [160, 111] width 45 height 23
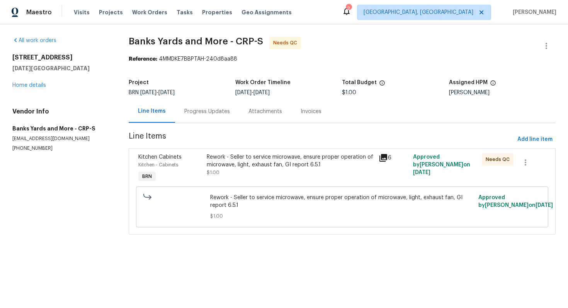
click at [251, 167] on div "Rework - Seller to service microwave, ensure proper operation of microwave, lig…" at bounding box center [290, 160] width 167 height 15
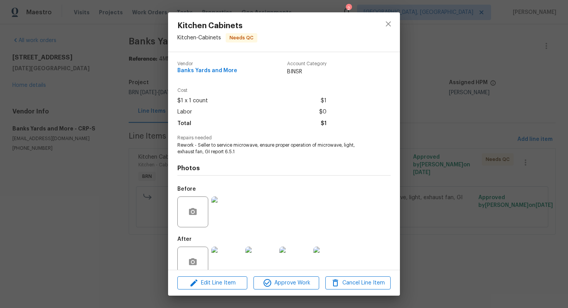
scroll to position [15, 0]
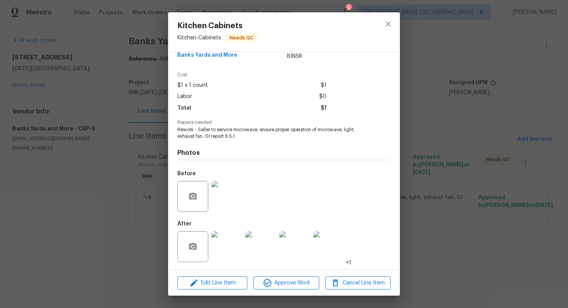
click at [227, 241] on img at bounding box center [226, 246] width 31 height 31
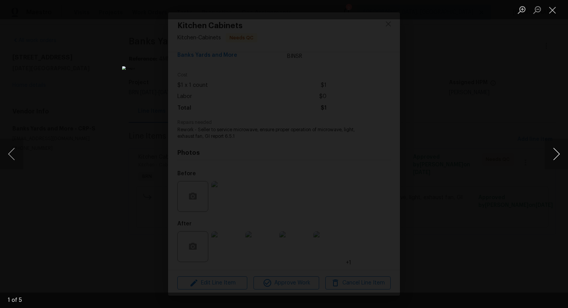
click at [559, 152] on button "Next image" at bounding box center [556, 154] width 23 height 31
click at [554, 15] on button "Close lightbox" at bounding box center [552, 10] width 15 height 14
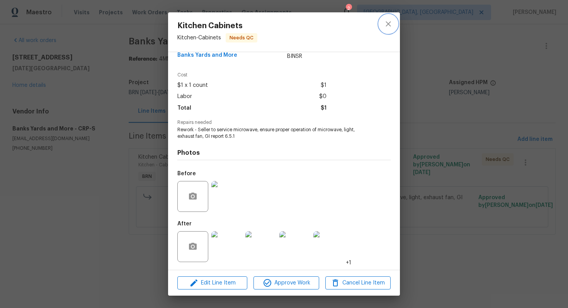
click at [380, 28] on button "close" at bounding box center [388, 24] width 19 height 19
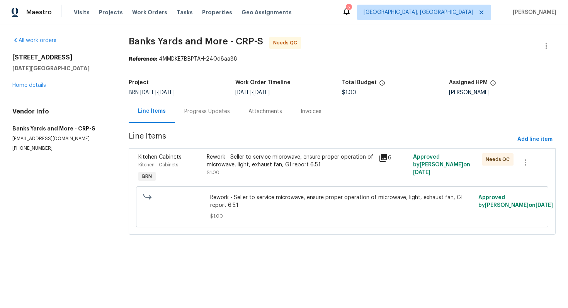
click at [227, 116] on div "Progress Updates" at bounding box center [207, 111] width 64 height 23
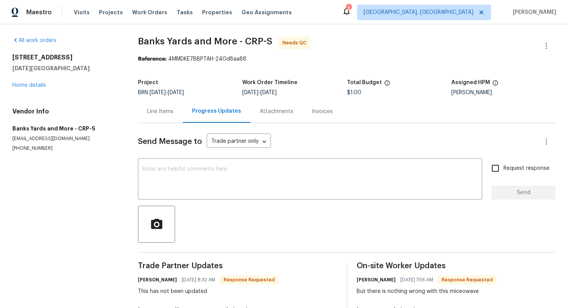
click at [176, 117] on div "Line Items" at bounding box center [160, 111] width 45 height 23
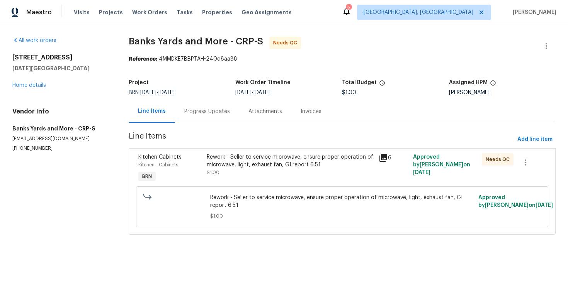
click at [212, 119] on div "Progress Updates" at bounding box center [207, 111] width 64 height 23
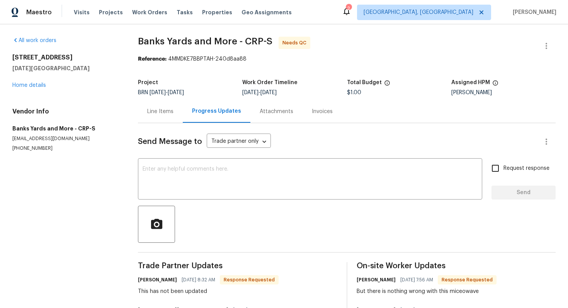
click at [165, 115] on div "Line Items" at bounding box center [160, 112] width 26 height 8
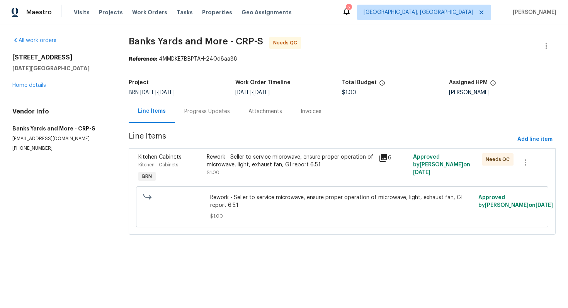
click at [208, 169] on div "Rework - Seller to service microwave, ensure proper operation of microwave, lig…" at bounding box center [290, 164] width 167 height 23
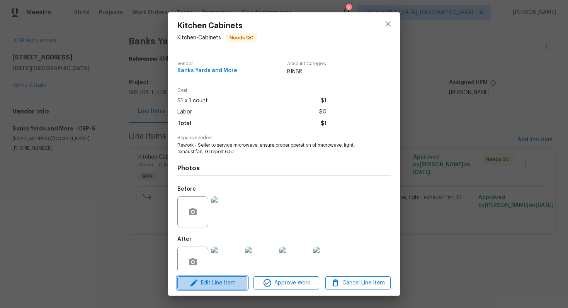
click at [219, 285] on span "Edit Line Item" at bounding box center [212, 284] width 65 height 10
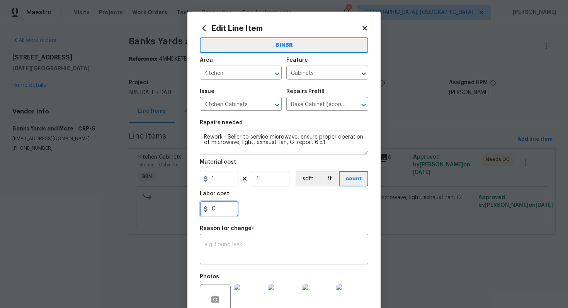
click at [219, 208] on input "0" at bounding box center [219, 208] width 39 height 15
type input "100"
click at [241, 246] on textarea at bounding box center [283, 250] width 159 height 16
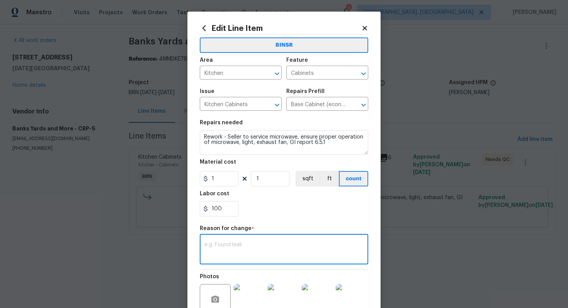
click at [257, 250] on textarea at bounding box center [283, 250] width 159 height 16
paste textarea "(AG) Updated cost per BR team’s approval."
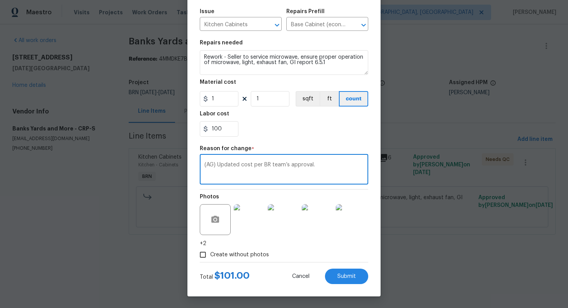
type textarea "(AG) Updated cost per BR team’s approval."
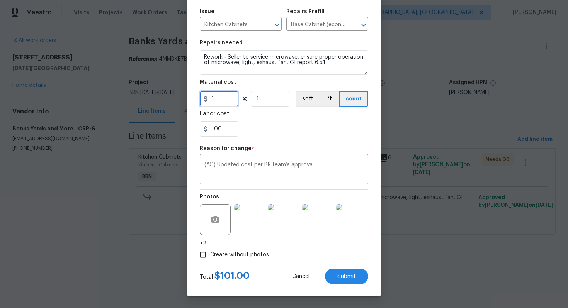
click at [226, 99] on input "1" at bounding box center [219, 98] width 39 height 15
type input "0"
click at [352, 271] on button "Submit" at bounding box center [346, 276] width 43 height 15
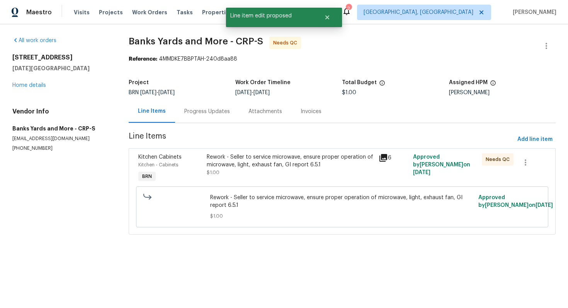
scroll to position [0, 0]
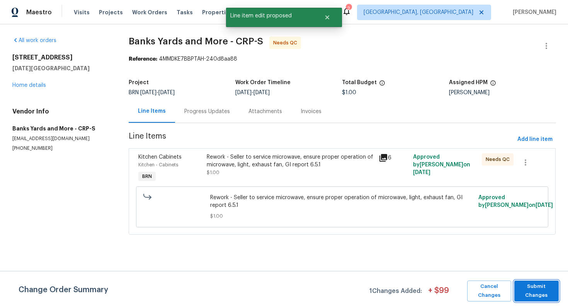
click at [535, 289] on span "Submit Changes" at bounding box center [536, 291] width 37 height 18
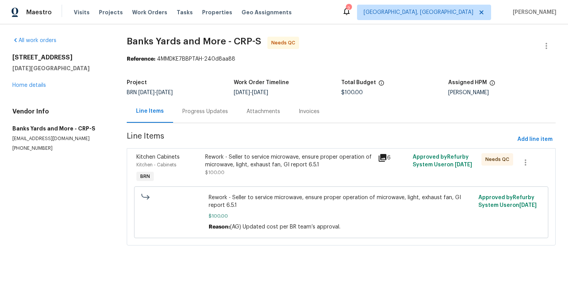
click at [209, 112] on div "Progress Updates" at bounding box center [205, 112] width 46 height 8
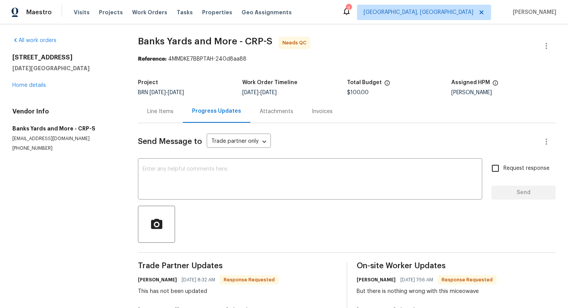
click at [155, 110] on div "Line Items" at bounding box center [160, 112] width 26 height 8
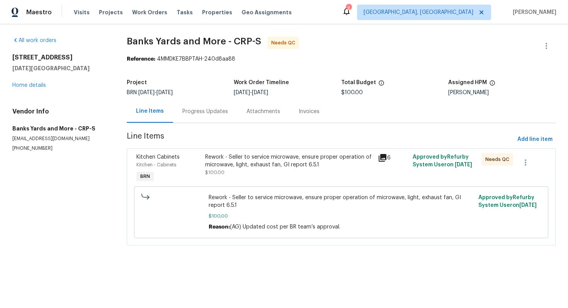
click at [204, 115] on div "Progress Updates" at bounding box center [205, 112] width 46 height 8
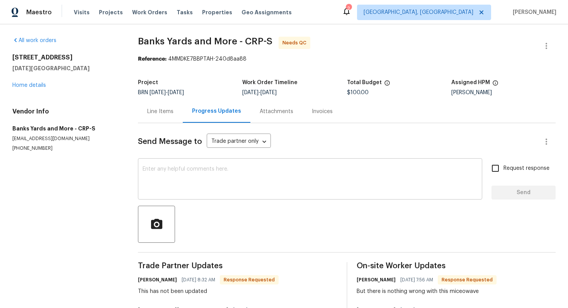
click at [224, 170] on textarea at bounding box center [310, 179] width 335 height 27
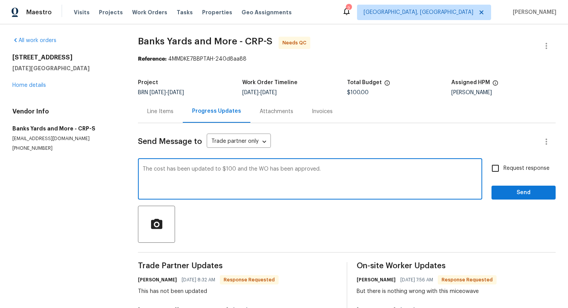
type textarea "The cost has been updated to $100 and the WO has been approved."
click at [506, 165] on span "Request response" at bounding box center [526, 169] width 46 height 8
click at [503, 165] on input "Request response" at bounding box center [495, 168] width 16 height 16
checkbox input "true"
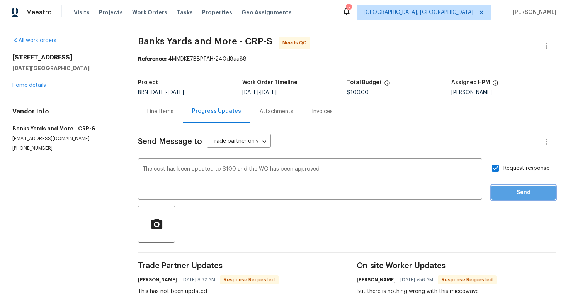
click at [510, 192] on span "Send" at bounding box center [524, 193] width 52 height 10
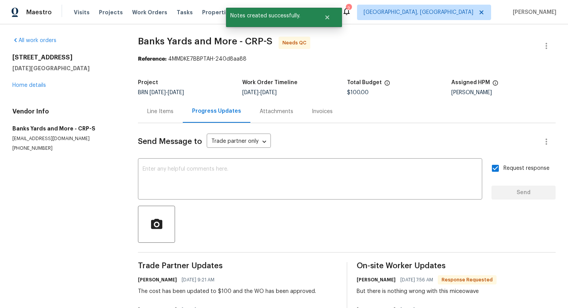
click at [170, 114] on div "Line Items" at bounding box center [160, 112] width 26 height 8
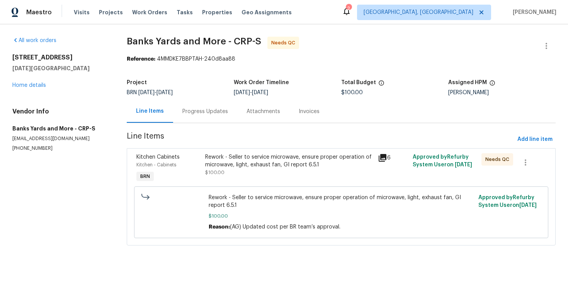
click at [219, 108] on div "Progress Updates" at bounding box center [205, 112] width 46 height 8
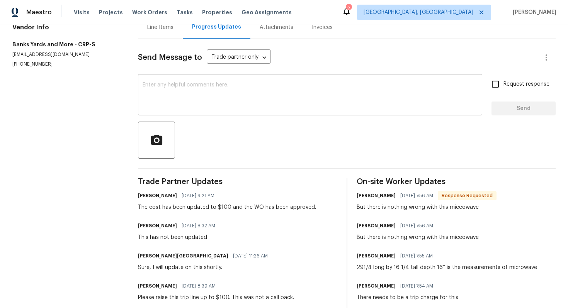
scroll to position [12, 0]
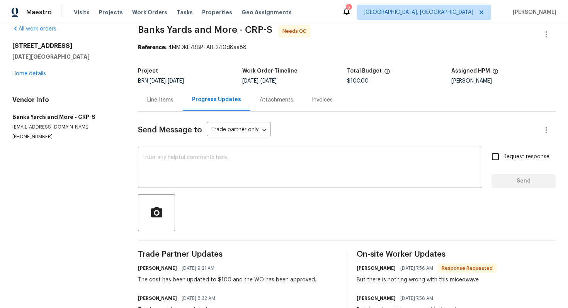
click at [164, 102] on div "Line Items" at bounding box center [160, 100] width 26 height 8
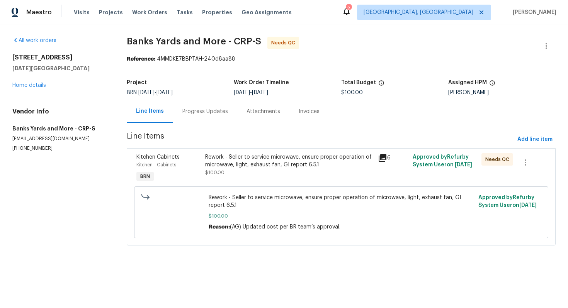
click at [272, 164] on div "Rework - Seller to service microwave, ensure proper operation of microwave, lig…" at bounding box center [289, 160] width 168 height 15
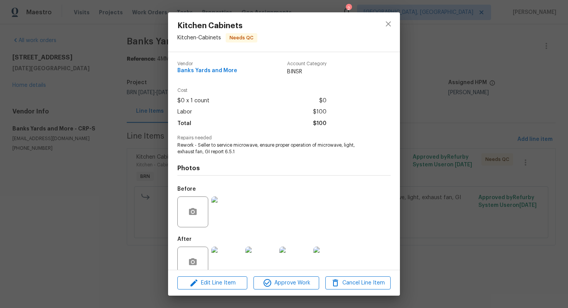
scroll to position [15, 0]
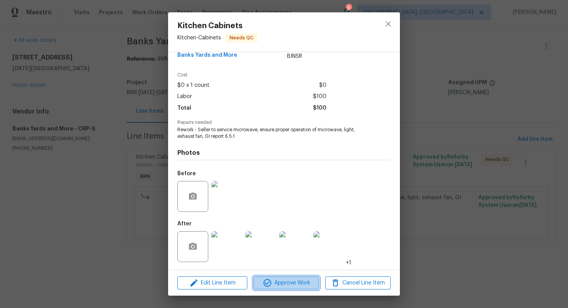
click at [309, 282] on span "Approve Work" at bounding box center [286, 284] width 61 height 10
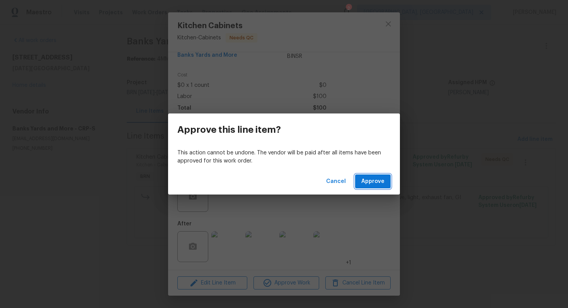
click at [380, 182] on span "Approve" at bounding box center [372, 182] width 23 height 10
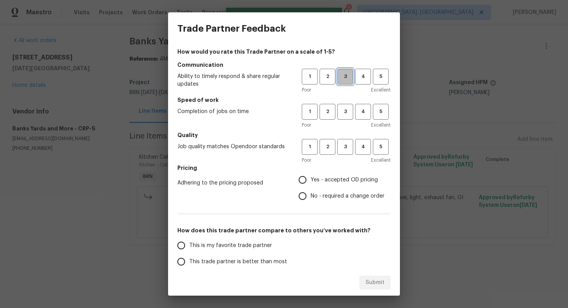
click at [344, 83] on button "3" at bounding box center [345, 77] width 16 height 16
click at [341, 112] on span "3" at bounding box center [345, 111] width 14 height 9
click at [341, 146] on span "3" at bounding box center [345, 147] width 14 height 9
click at [308, 194] on input "No - required a change order" at bounding box center [302, 196] width 16 height 16
radio input "true"
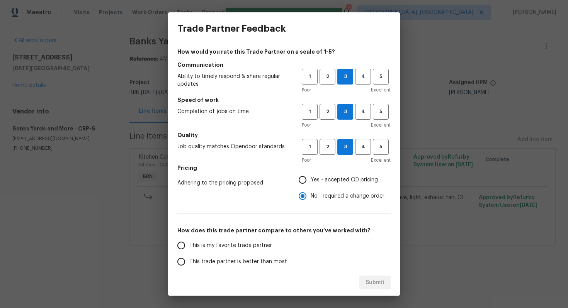
scroll to position [69, 0]
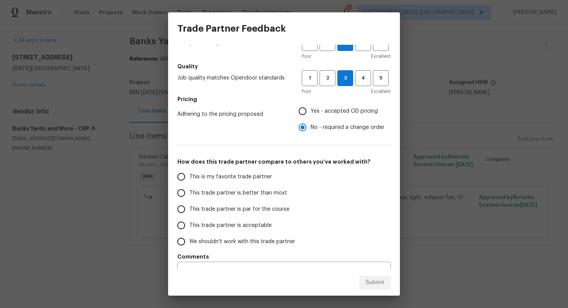
click at [234, 209] on span "This trade partner is par for the course" at bounding box center [239, 210] width 100 height 8
click at [189, 209] on input "This trade partner is par for the course" at bounding box center [181, 209] width 16 height 16
click at [372, 280] on span "Submit" at bounding box center [374, 283] width 19 height 10
radio input "true"
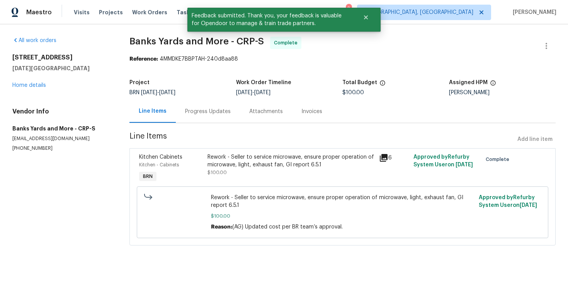
click at [281, 160] on div "Rework - Seller to service microwave, ensure proper operation of microwave, lig…" at bounding box center [290, 160] width 167 height 15
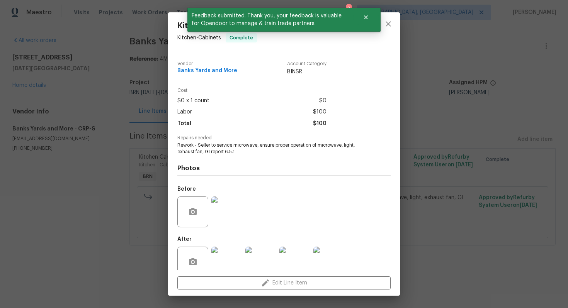
scroll to position [15, 0]
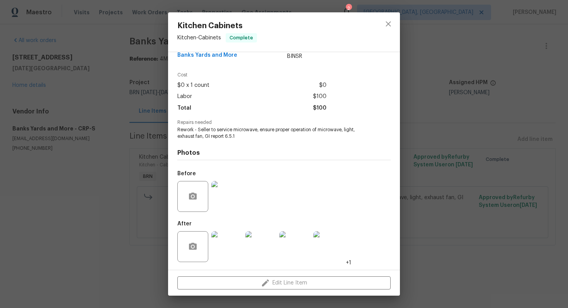
click at [234, 237] on img at bounding box center [226, 246] width 31 height 31
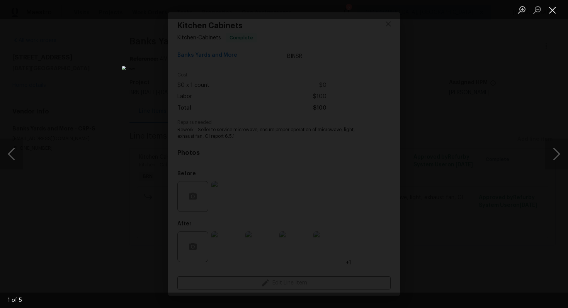
click at [554, 7] on button "Close lightbox" at bounding box center [552, 10] width 15 height 14
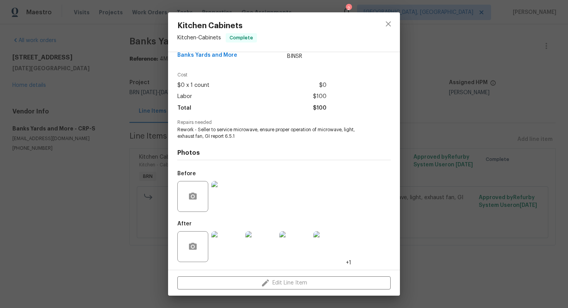
scroll to position [0, 0]
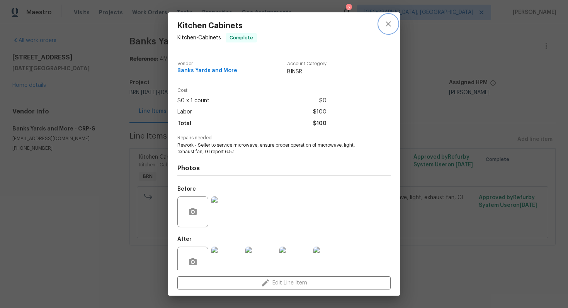
click at [392, 20] on icon "close" at bounding box center [388, 23] width 9 height 9
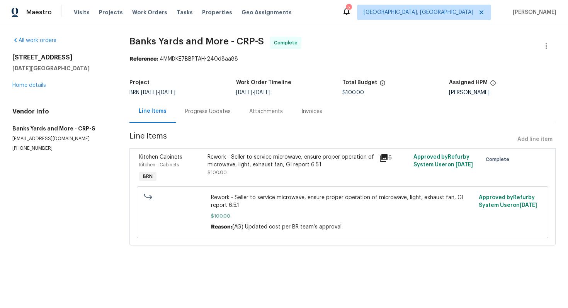
click at [254, 164] on div "Rework - Seller to service microwave, ensure proper operation of microwave, lig…" at bounding box center [290, 160] width 167 height 15
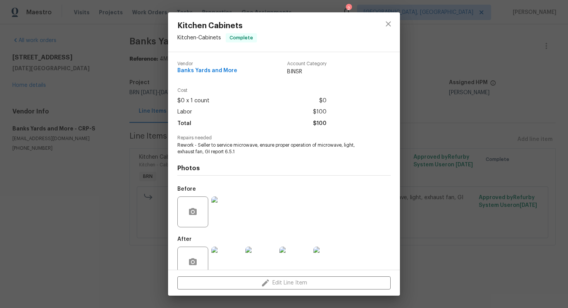
click at [216, 144] on span "Rework - Seller to service microwave, ensure proper operation of microwave, lig…" at bounding box center [273, 148] width 192 height 13
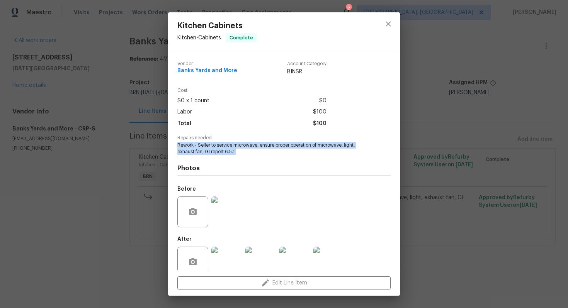
copy span "Rework - Seller to service microwave, ensure proper operation of microwave, lig…"
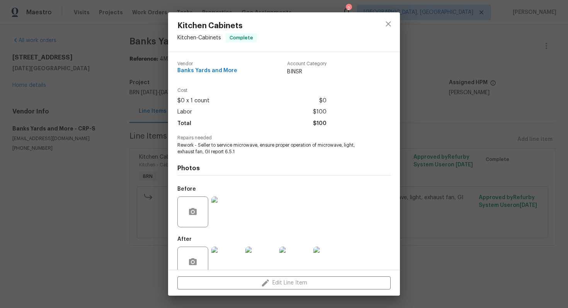
click at [247, 190] on div "Before" at bounding box center [283, 207] width 213 height 50
click at [229, 211] on img at bounding box center [226, 212] width 31 height 31
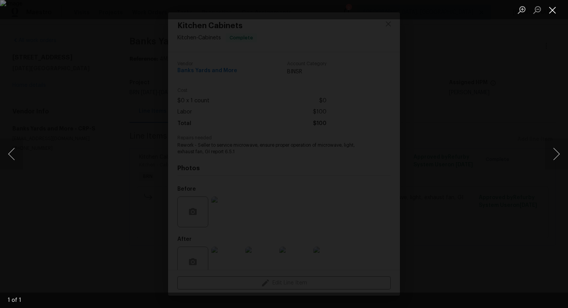
click at [552, 12] on button "Close lightbox" at bounding box center [552, 10] width 15 height 14
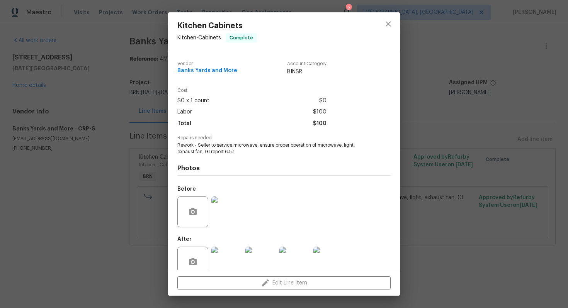
scroll to position [15, 0]
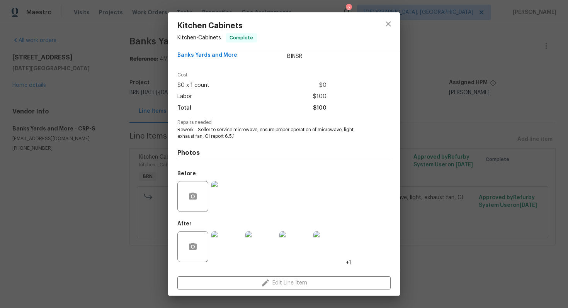
click at [226, 250] on img at bounding box center [226, 246] width 31 height 31
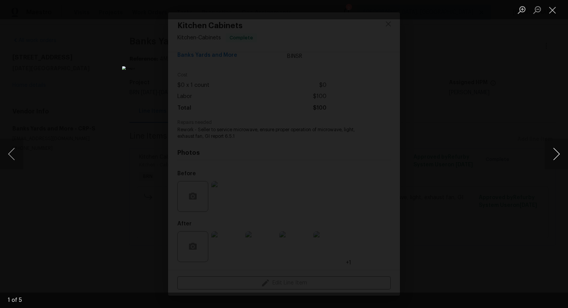
click at [564, 158] on button "Next image" at bounding box center [556, 154] width 23 height 31
click at [556, 152] on button "Next image" at bounding box center [556, 154] width 23 height 31
click at [549, 151] on button "Next image" at bounding box center [556, 154] width 23 height 31
click at [558, 154] on button "Next image" at bounding box center [556, 154] width 23 height 31
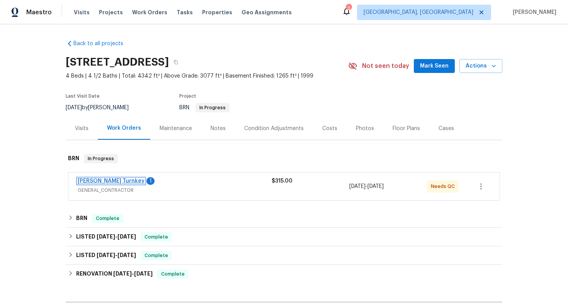
click at [104, 183] on link "[PERSON_NAME] Turnkey" at bounding box center [111, 180] width 67 height 5
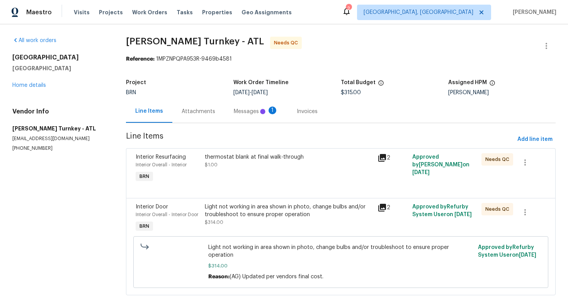
click at [212, 113] on div "Attachments" at bounding box center [199, 112] width 34 height 8
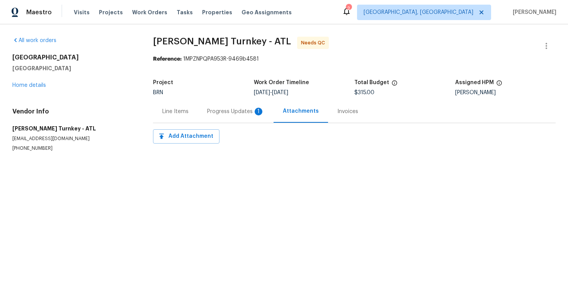
click at [229, 122] on div "Progress Updates 1" at bounding box center [236, 111] width 76 height 23
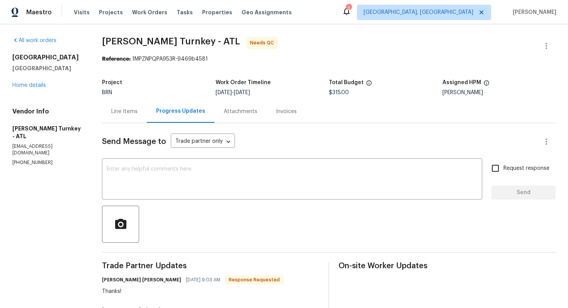
click at [138, 117] on div "Line Items" at bounding box center [124, 111] width 45 height 23
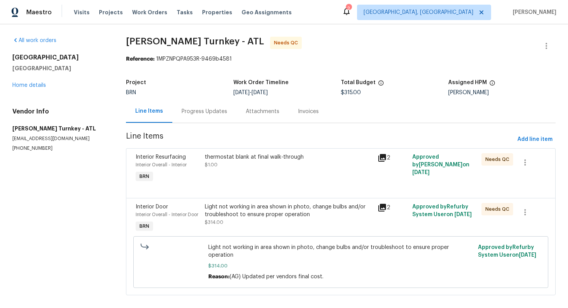
click at [272, 165] on div "thermostat blank at final walk-through $1.00" at bounding box center [289, 160] width 168 height 15
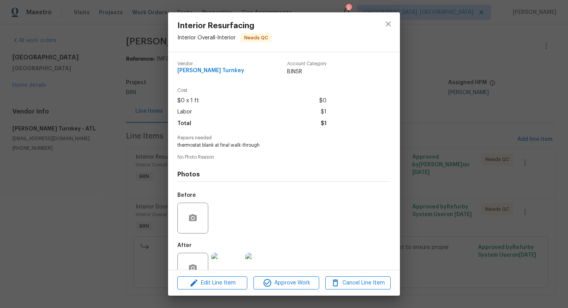
scroll to position [22, 0]
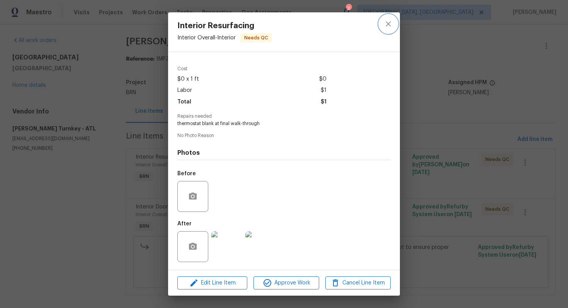
click at [391, 24] on icon "close" at bounding box center [388, 23] width 9 height 9
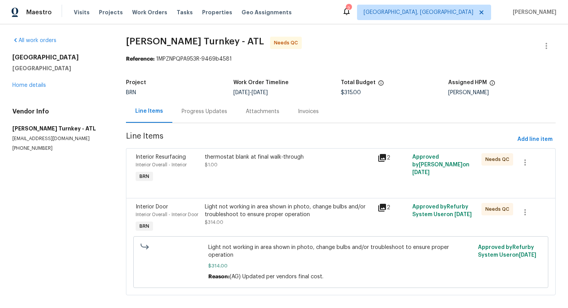
click at [249, 188] on div at bounding box center [341, 188] width 410 height 9
click at [259, 180] on div "thermostat blank at final walk-through $1.00" at bounding box center [288, 169] width 173 height 36
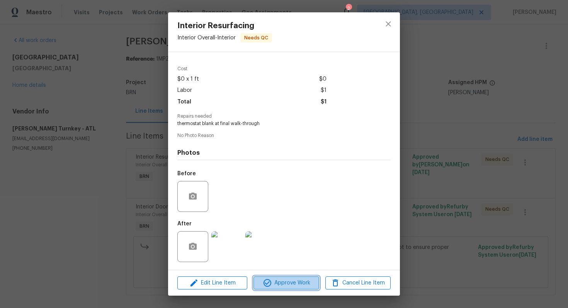
click at [290, 282] on span "Approve Work" at bounding box center [286, 284] width 61 height 10
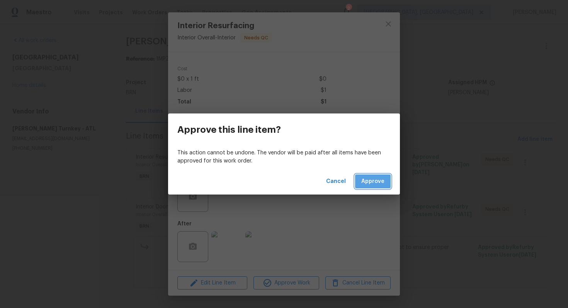
click at [371, 187] on button "Approve" at bounding box center [373, 182] width 36 height 14
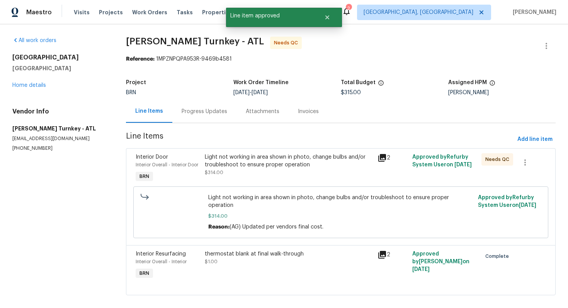
click at [281, 160] on div "Light not working in area shown in photo, change bulbs and/or troubleshoot to e…" at bounding box center [289, 160] width 168 height 15
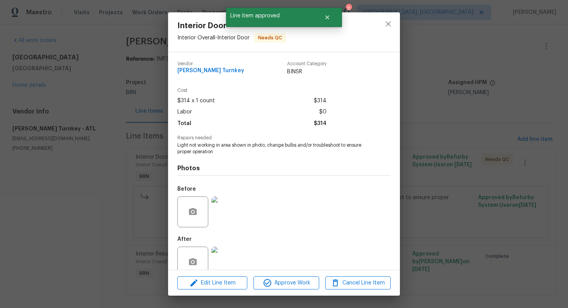
scroll to position [15, 0]
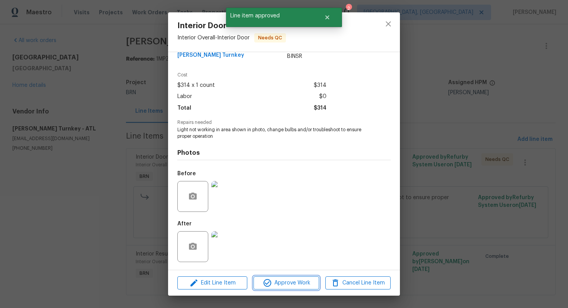
click at [288, 282] on span "Approve Work" at bounding box center [286, 284] width 61 height 10
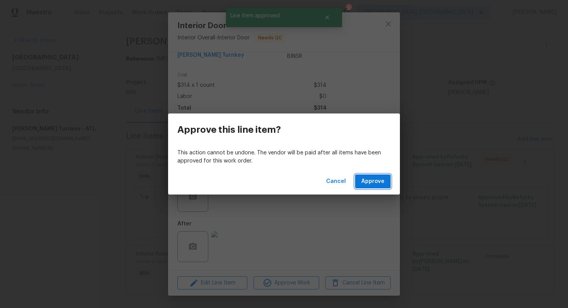
click at [369, 184] on span "Approve" at bounding box center [372, 182] width 23 height 10
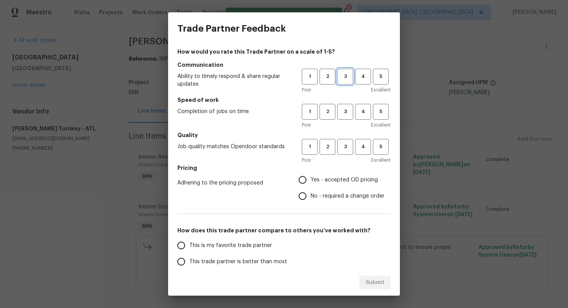
click at [342, 83] on button "3" at bounding box center [345, 77] width 16 height 16
click at [343, 109] on span "3" at bounding box center [345, 111] width 14 height 9
click at [344, 140] on button "3" at bounding box center [345, 147] width 16 height 16
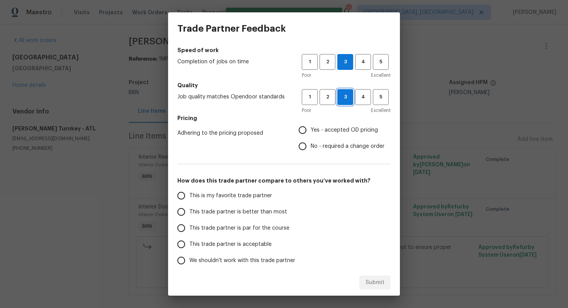
scroll to position [61, 0]
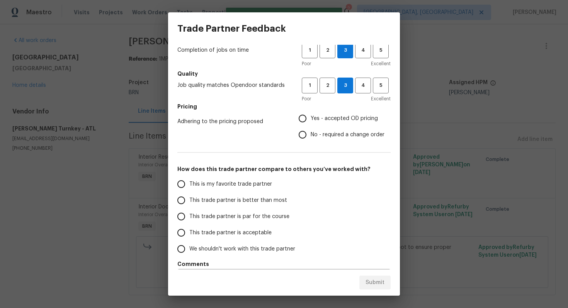
click at [323, 135] on span "No - required a change order" at bounding box center [348, 135] width 74 height 8
click at [311, 135] on input "No - required a change order" at bounding box center [302, 135] width 16 height 16
radio input "true"
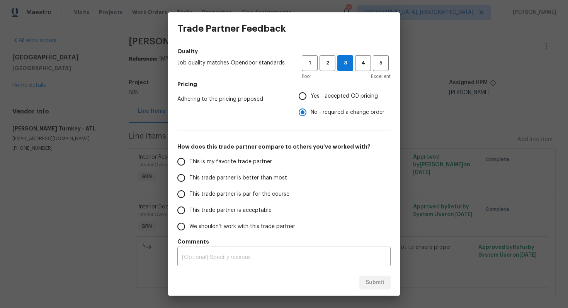
click at [237, 192] on span "This trade partner is par for the course" at bounding box center [239, 194] width 100 height 8
click at [189, 192] on input "This trade partner is par for the course" at bounding box center [181, 194] width 16 height 16
click at [376, 288] on button "Submit" at bounding box center [374, 283] width 31 height 14
radio input "true"
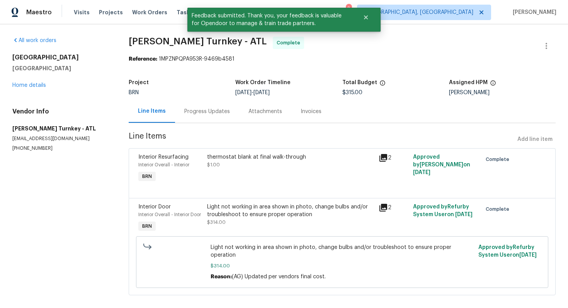
click at [210, 113] on div "Progress Updates" at bounding box center [207, 112] width 46 height 8
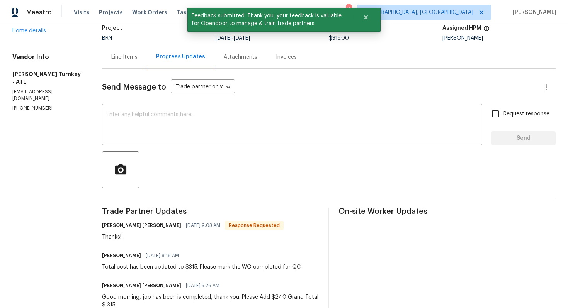
scroll to position [56, 0]
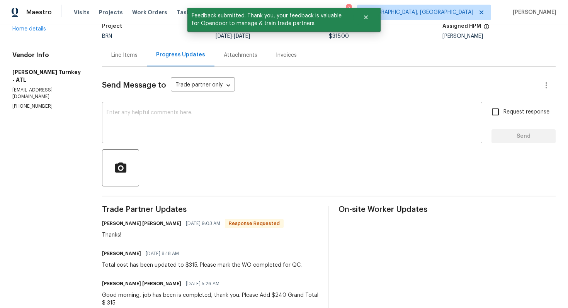
click at [214, 139] on div "x ​" at bounding box center [292, 123] width 380 height 39
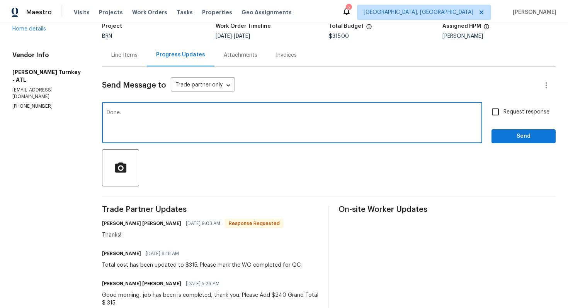
type textarea "Done."
click at [499, 112] on input "Request response" at bounding box center [495, 112] width 16 height 16
checkbox input "true"
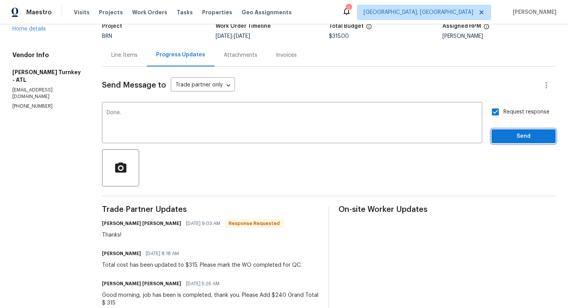
click at [503, 135] on span "Send" at bounding box center [524, 137] width 52 height 10
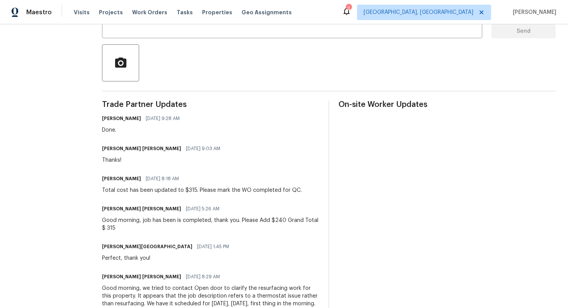
scroll to position [0, 0]
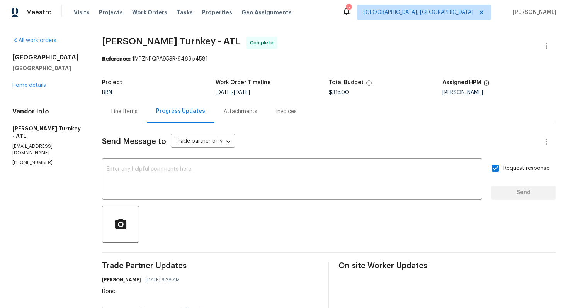
click at [127, 119] on div "Line Items" at bounding box center [124, 111] width 45 height 23
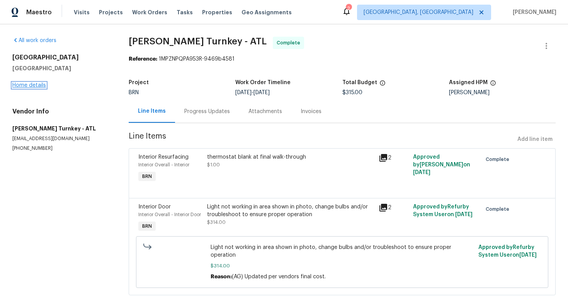
click at [42, 85] on link "Home details" at bounding box center [29, 85] width 34 height 5
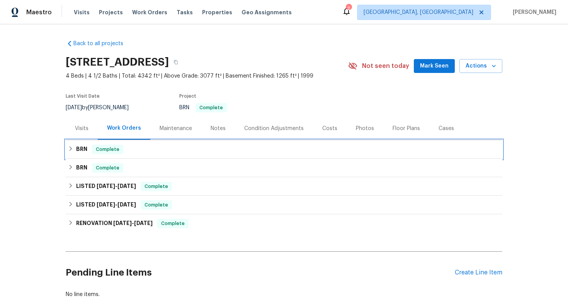
click at [81, 151] on h6 "BRN" at bounding box center [81, 149] width 11 height 9
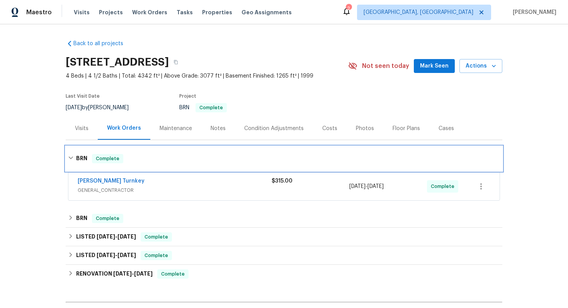
click at [82, 159] on h6 "BRN" at bounding box center [81, 158] width 11 height 9
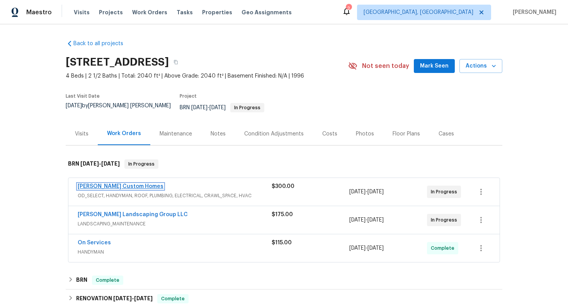
click at [110, 184] on link "[PERSON_NAME] Custom Homes" at bounding box center [121, 186] width 86 height 5
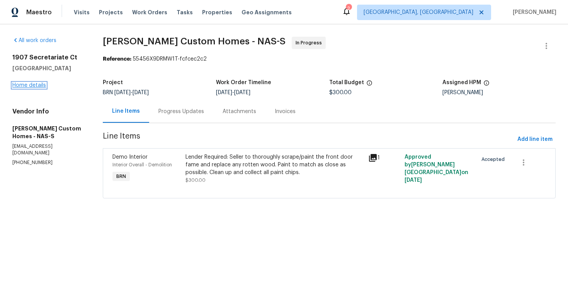
click at [31, 87] on link "Home details" at bounding box center [29, 85] width 34 height 5
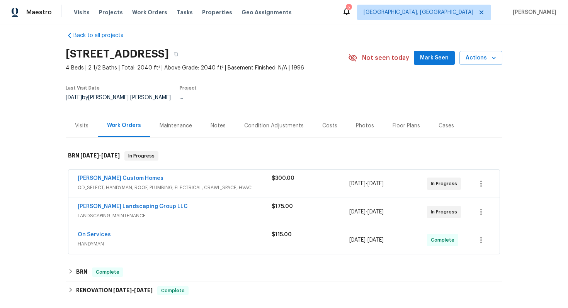
scroll to position [12, 0]
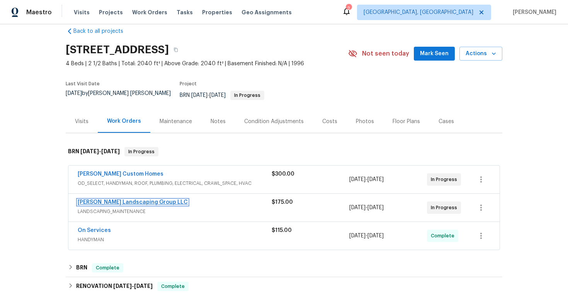
click at [139, 200] on link "Sandoval Landscaping Group LLC" at bounding box center [133, 202] width 110 height 5
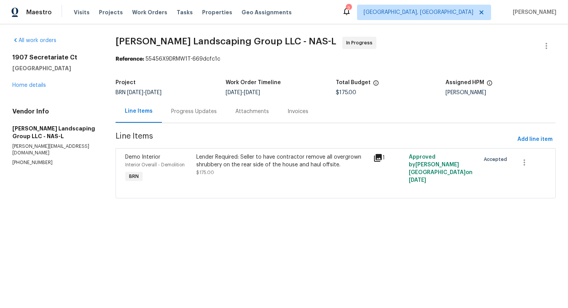
click at [203, 114] on div "Progress Updates" at bounding box center [194, 112] width 46 height 8
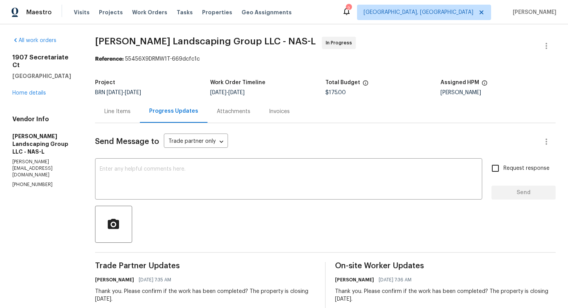
click at [136, 117] on div "Line Items" at bounding box center [117, 111] width 45 height 23
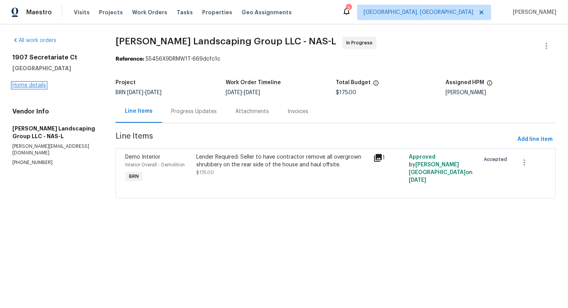
click at [45, 85] on link "Home details" at bounding box center [29, 85] width 34 height 5
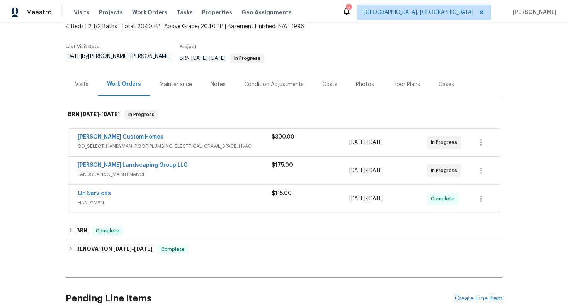
scroll to position [83, 0]
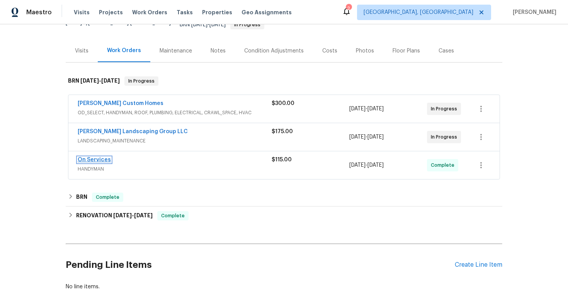
click at [97, 157] on link "On Services" at bounding box center [94, 159] width 33 height 5
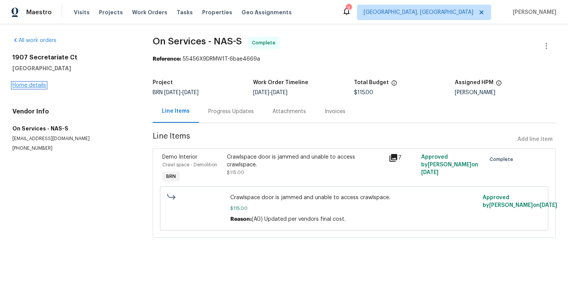
click at [41, 86] on link "Home details" at bounding box center [29, 85] width 34 height 5
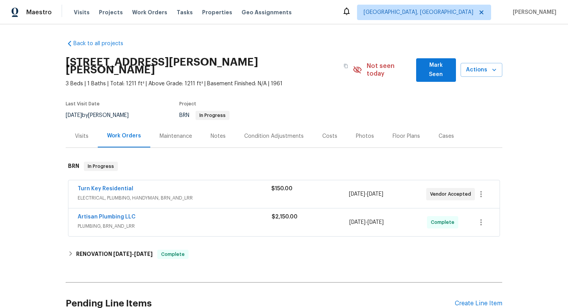
click at [121, 185] on span "Turn Key Residential" at bounding box center [106, 189] width 56 height 8
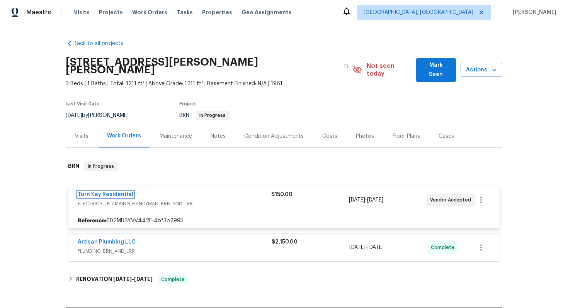
click at [117, 192] on link "Turn Key Residential" at bounding box center [106, 194] width 56 height 5
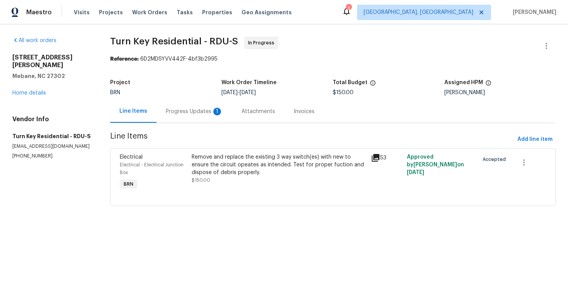
click at [222, 118] on div "Progress Updates 1" at bounding box center [194, 111] width 76 height 23
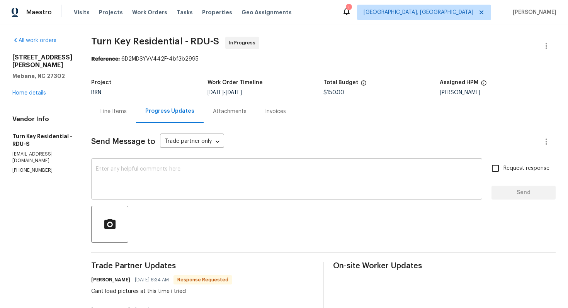
click at [229, 182] on textarea at bounding box center [287, 179] width 382 height 27
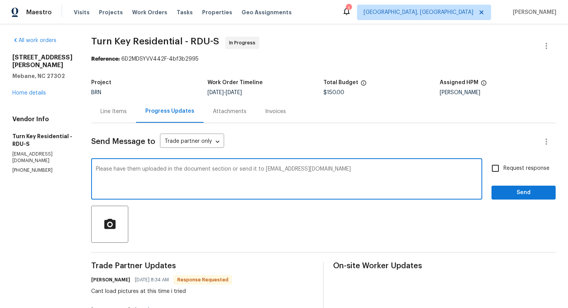
type textarea "Please have them uploaded in the document section or send it to ajay.godson@ope…"
click at [493, 165] on input "Request response" at bounding box center [495, 168] width 16 height 16
checkbox input "true"
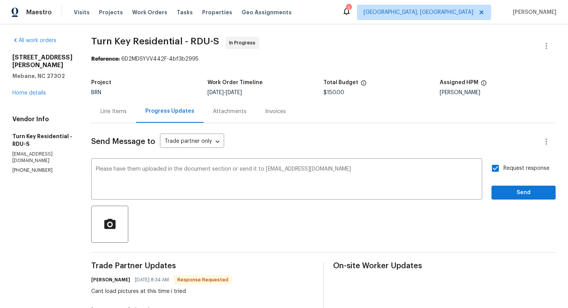
click at [505, 185] on div "Request response Send" at bounding box center [523, 179] width 64 height 39
click at [500, 189] on span "Send" at bounding box center [524, 193] width 52 height 10
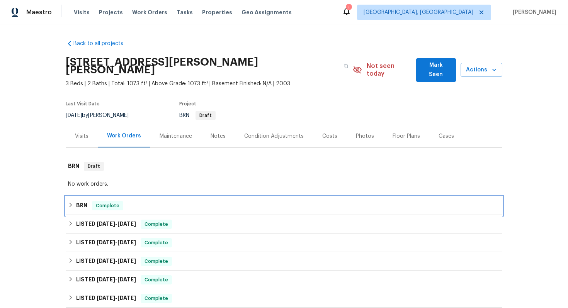
click at [82, 197] on div "BRN Complete" at bounding box center [284, 206] width 436 height 19
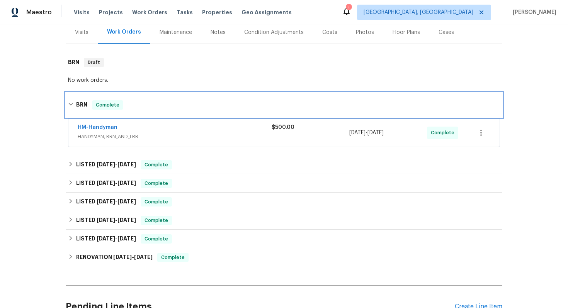
scroll to position [93, 0]
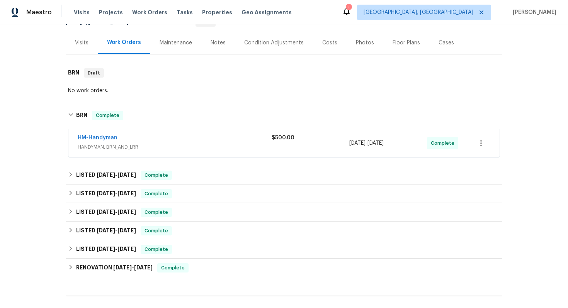
click at [136, 134] on div "HM-Handyman" at bounding box center [175, 138] width 194 height 9
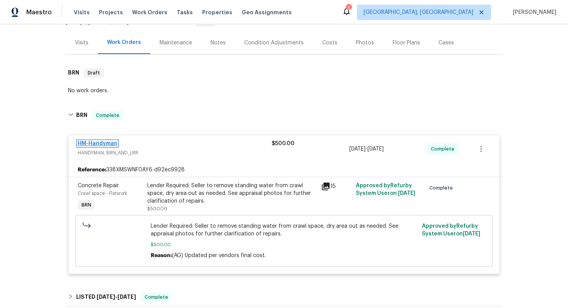
click at [108, 141] on link "HM-Handyman" at bounding box center [98, 143] width 40 height 5
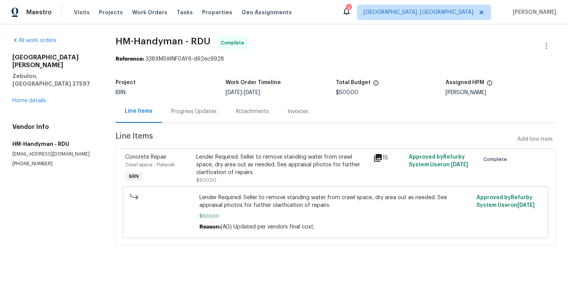
click at [189, 115] on div "Progress Updates" at bounding box center [194, 112] width 46 height 8
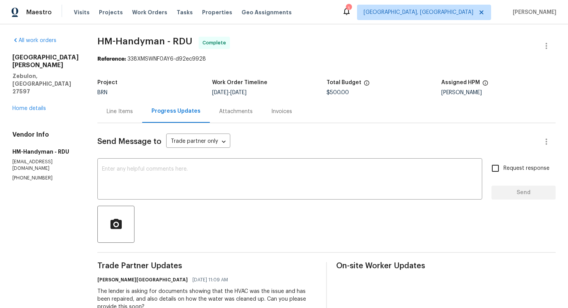
click at [273, 115] on div "Invoices" at bounding box center [281, 112] width 21 height 8
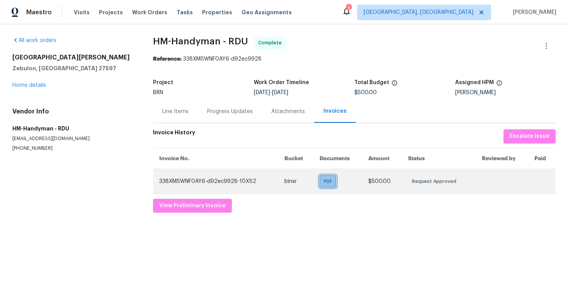
click at [326, 182] on span "PDF" at bounding box center [329, 182] width 11 height 8
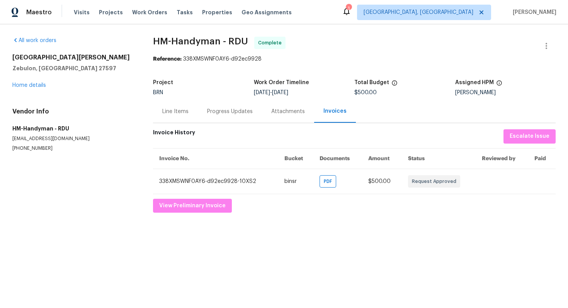
click at [244, 111] on div "Progress Updates" at bounding box center [230, 112] width 46 height 8
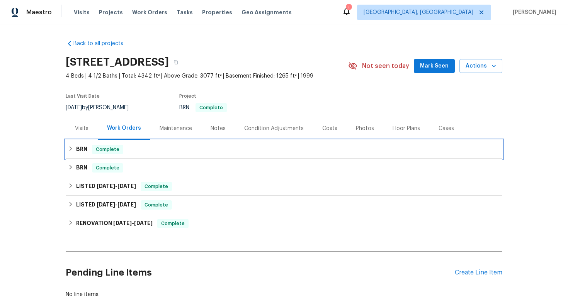
click at [85, 152] on h6 "BRN" at bounding box center [81, 149] width 11 height 9
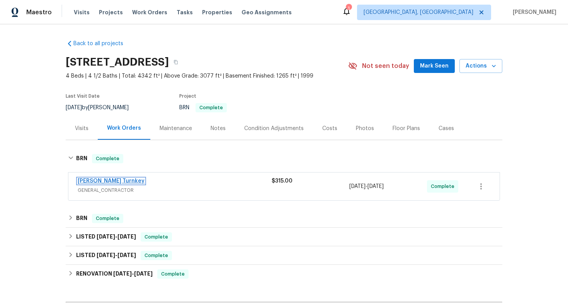
click at [97, 179] on link "[PERSON_NAME] Turnkey" at bounding box center [111, 180] width 67 height 5
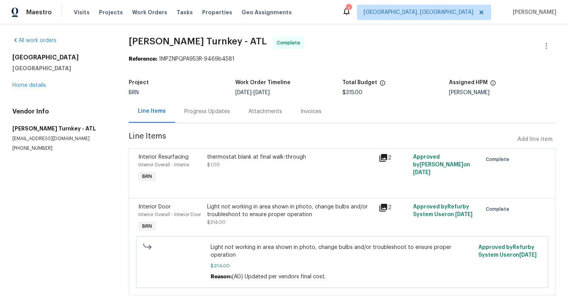
click at [226, 179] on div "thermostat blank at final walk-through $1.00" at bounding box center [291, 169] width 172 height 36
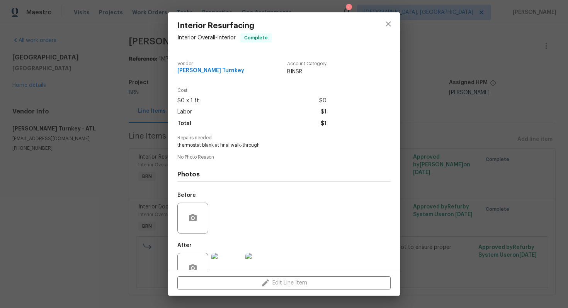
scroll to position [22, 0]
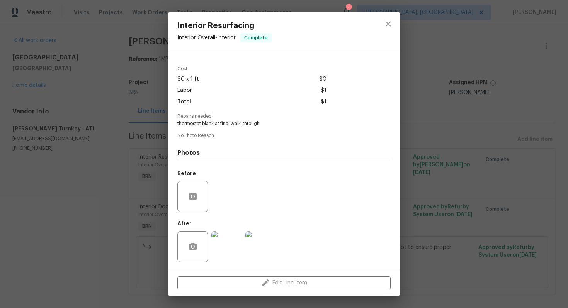
click at [228, 240] on img at bounding box center [226, 246] width 31 height 31
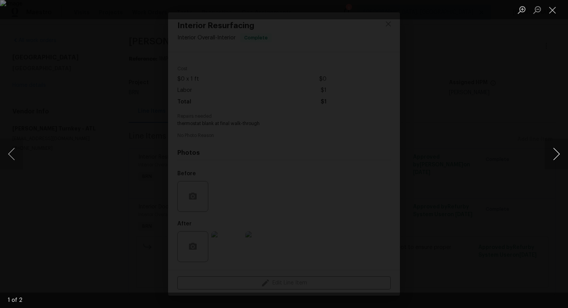
click at [552, 157] on button "Next image" at bounding box center [556, 154] width 23 height 31
click at [552, 7] on button "Close lightbox" at bounding box center [552, 10] width 15 height 14
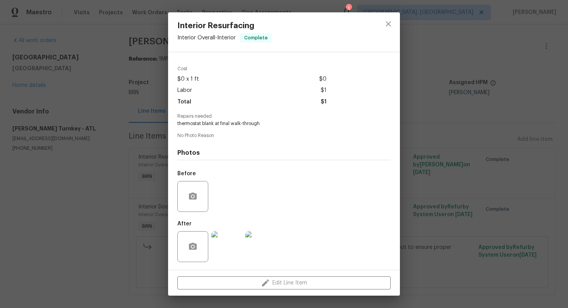
click at [374, 29] on div "Interior Resurfacing Interior Overall - Interior Complete" at bounding box center [284, 31] width 232 height 39
click at [386, 22] on icon "close" at bounding box center [388, 23] width 9 height 9
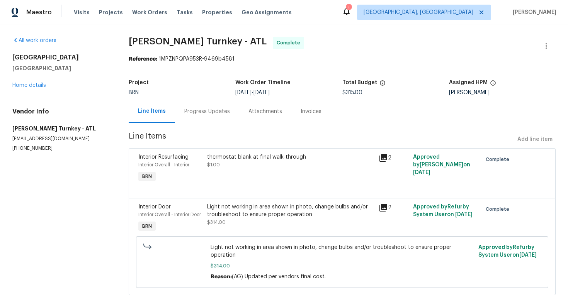
click at [204, 108] on div "Progress Updates" at bounding box center [207, 112] width 46 height 8
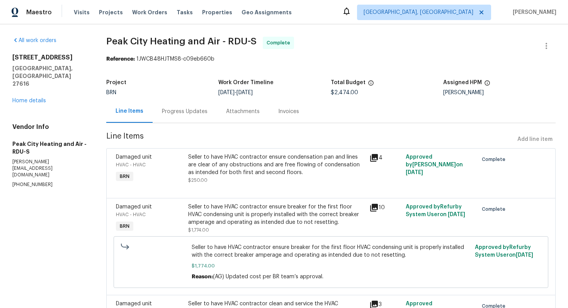
click at [240, 167] on div "Seller to have HVAC contractor ensure condensation pan and lines are clear of a…" at bounding box center [276, 164] width 177 height 23
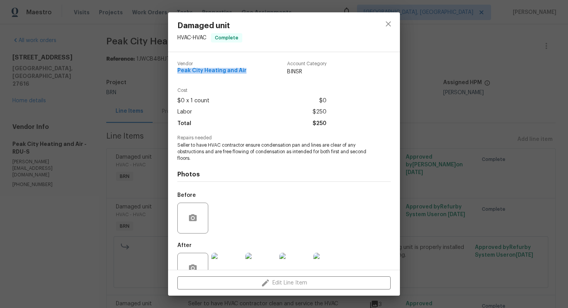
drag, startPoint x: 177, startPoint y: 72, endPoint x: 248, endPoint y: 75, distance: 70.7
click at [248, 75] on div "Vendor Peak City Heating and Air Account Category BINSR" at bounding box center [251, 68] width 149 height 14
copy span "Peak City Heating and Air"
click at [244, 148] on span "Seller to have HVAC contractor ensure condensation pan and lines are clear of a…" at bounding box center [273, 151] width 192 height 19
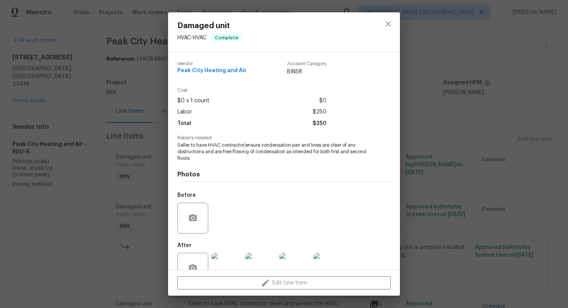
click at [244, 148] on span "Seller to have HVAC contractor ensure condensation pan and lines are clear of a…" at bounding box center [273, 151] width 192 height 19
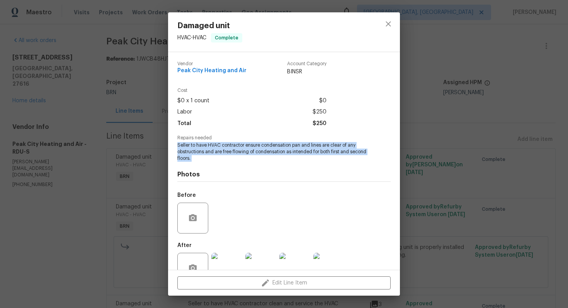
copy span "Seller to have HVAC contractor ensure condensation pan and lines are clear of a…"
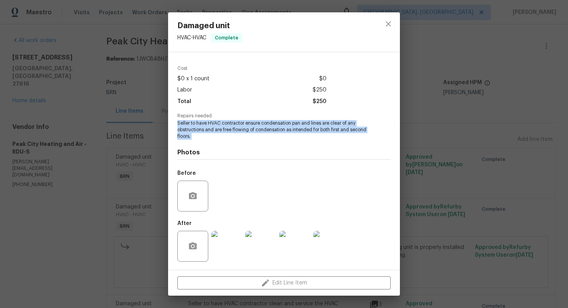
click at [222, 253] on img at bounding box center [226, 246] width 31 height 31
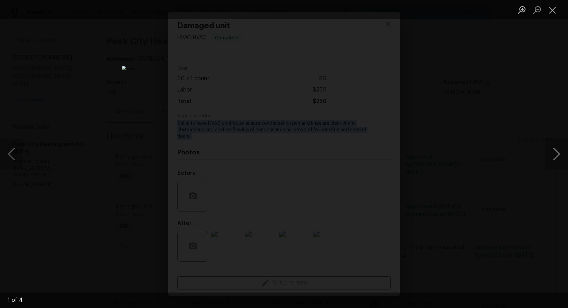
click at [558, 160] on button "Next image" at bounding box center [556, 154] width 23 height 31
click at [555, 152] on button "Next image" at bounding box center [556, 154] width 23 height 31
click at [555, 156] on button "Next image" at bounding box center [556, 154] width 23 height 31
click at [549, 7] on button "Close lightbox" at bounding box center [552, 10] width 15 height 14
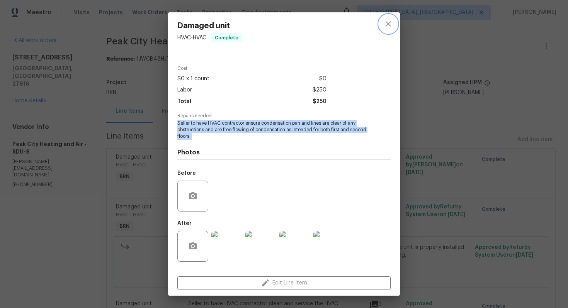
click at [392, 27] on icon "close" at bounding box center [388, 23] width 9 height 9
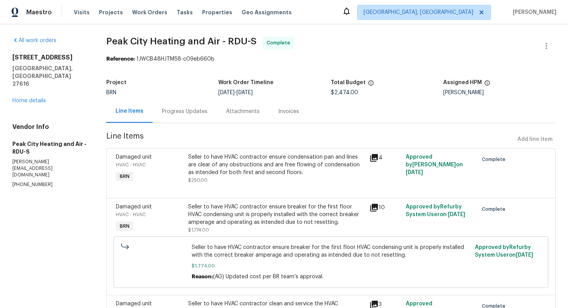
scroll to position [59, 0]
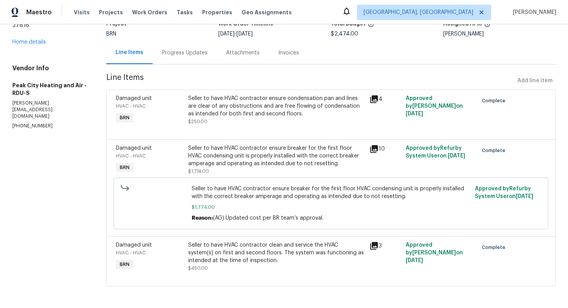
click at [277, 150] on div "Seller to have HVAC contractor ensure breaker for the first floor HVAC condensi…" at bounding box center [276, 155] width 177 height 23
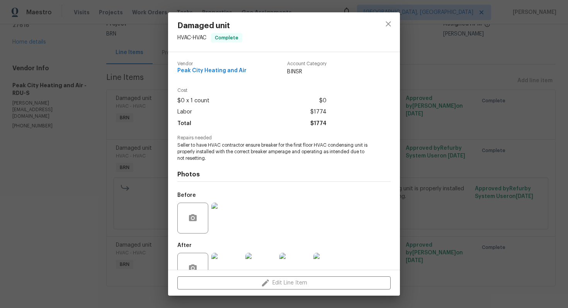
click at [222, 151] on span "Seller to have HVAC contractor ensure breaker for the first floor HVAC condensi…" at bounding box center [273, 151] width 192 height 19
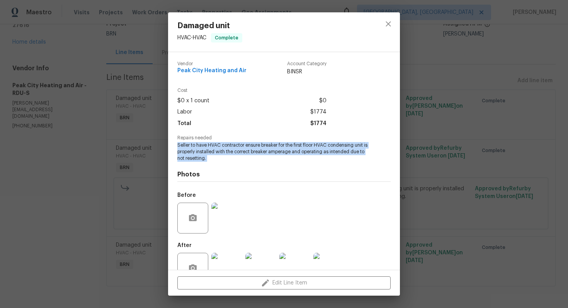
copy span "Seller to have HVAC contractor ensure breaker for the first floor HVAC condensi…"
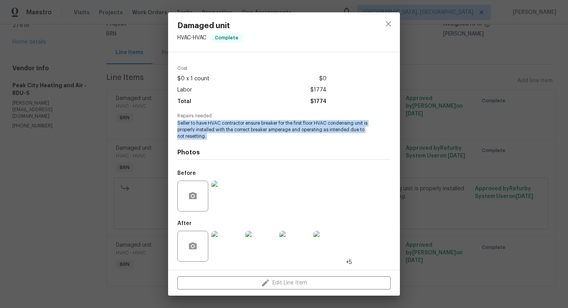
click at [236, 197] on img at bounding box center [226, 196] width 31 height 31
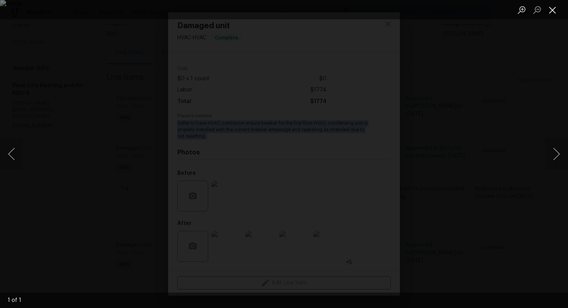
click at [554, 3] on button "Close lightbox" at bounding box center [552, 10] width 15 height 14
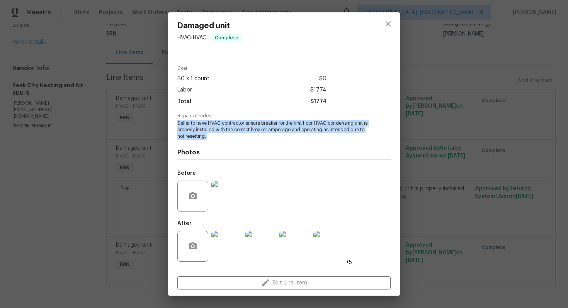
click at [230, 239] on img at bounding box center [226, 246] width 31 height 31
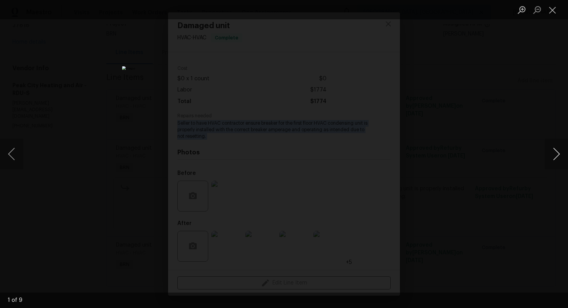
click at [554, 160] on button "Next image" at bounding box center [556, 154] width 23 height 31
click at [560, 159] on button "Next image" at bounding box center [556, 154] width 23 height 31
click at [549, 158] on button "Next image" at bounding box center [556, 154] width 23 height 31
click at [552, 156] on button "Next image" at bounding box center [556, 154] width 23 height 31
click at [554, 155] on button "Next image" at bounding box center [556, 154] width 23 height 31
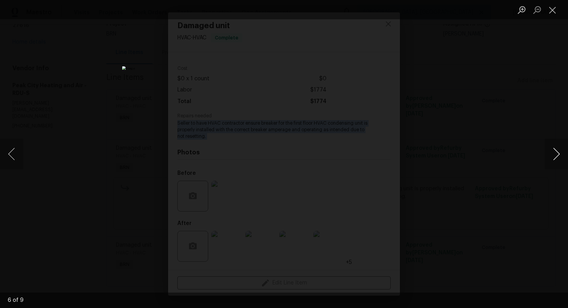
click at [556, 160] on button "Next image" at bounding box center [556, 154] width 23 height 31
click at [559, 154] on button "Next image" at bounding box center [556, 154] width 23 height 31
click at [561, 157] on button "Next image" at bounding box center [556, 154] width 23 height 31
click at [551, 14] on button "Close lightbox" at bounding box center [552, 10] width 15 height 14
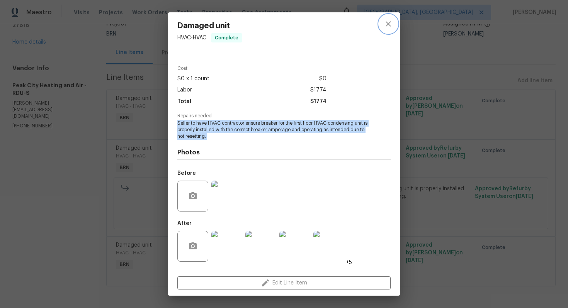
click at [389, 20] on icon "close" at bounding box center [388, 23] width 9 height 9
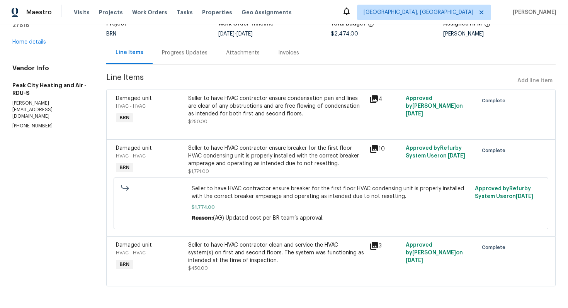
click at [252, 251] on div "Seller to have HVAC contractor clean and service the HVAC system(s) on first an…" at bounding box center [276, 252] width 177 height 23
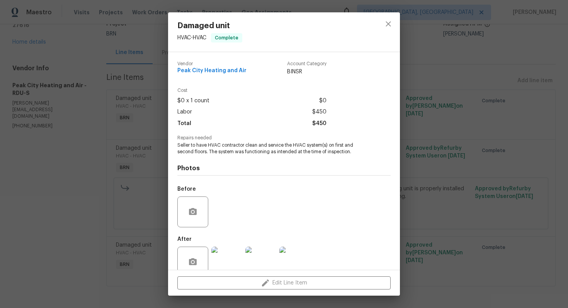
click at [271, 153] on span "Seller to have HVAC contractor clean and service the HVAC system(s) on first an…" at bounding box center [273, 148] width 192 height 13
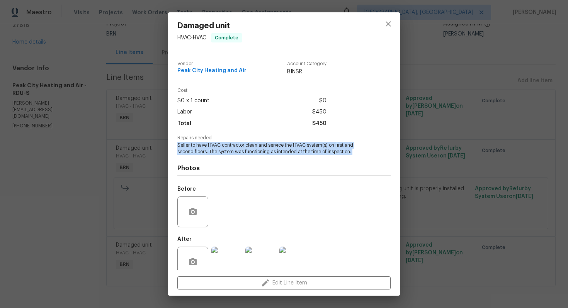
copy span "Seller to have HVAC contractor clean and service the HVAC system(s) on first an…"
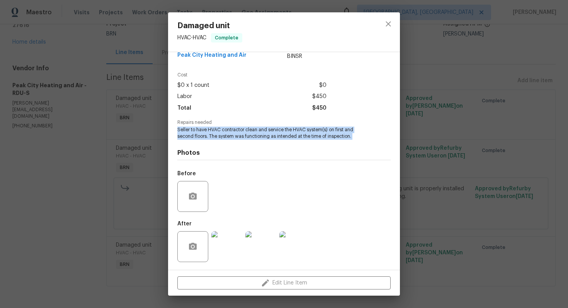
click at [294, 247] on img at bounding box center [294, 246] width 31 height 31
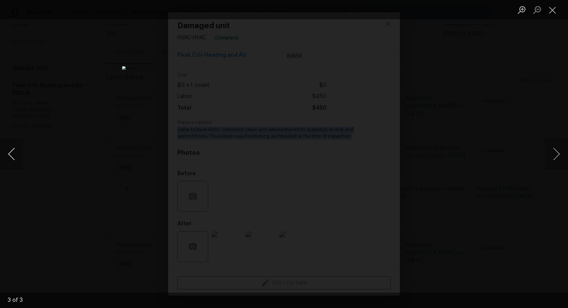
click at [14, 148] on button "Previous image" at bounding box center [11, 154] width 23 height 31
click at [17, 147] on button "Previous image" at bounding box center [11, 154] width 23 height 31
click at [550, 6] on button "Close lightbox" at bounding box center [552, 10] width 15 height 14
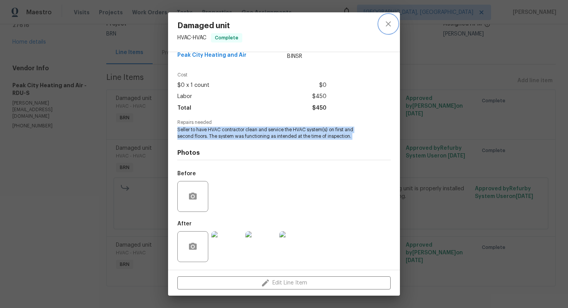
click at [383, 27] on button "close" at bounding box center [388, 24] width 19 height 19
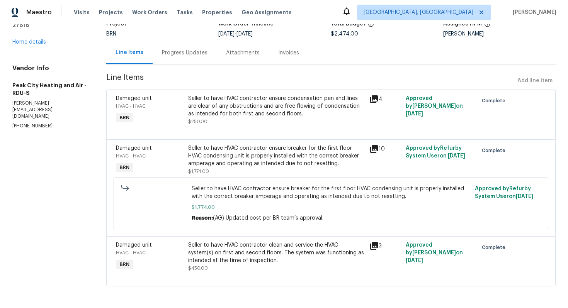
scroll to position [0, 0]
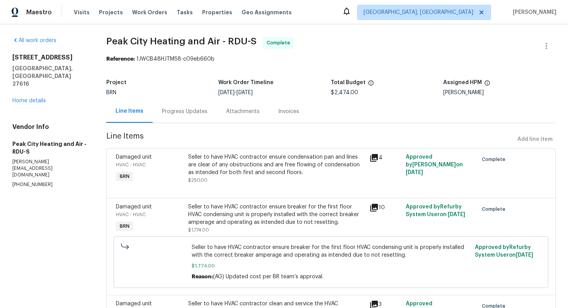
click at [280, 106] on div "Invoices" at bounding box center [288, 111] width 39 height 23
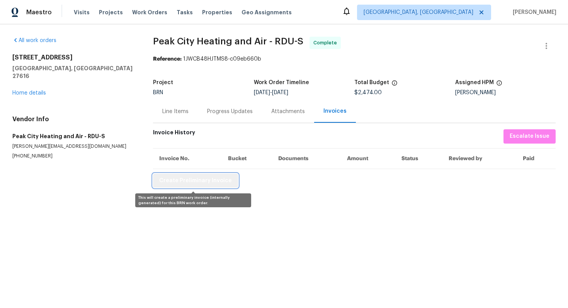
click at [219, 187] on button "Create Preliminary Invoice" at bounding box center [195, 181] width 85 height 14
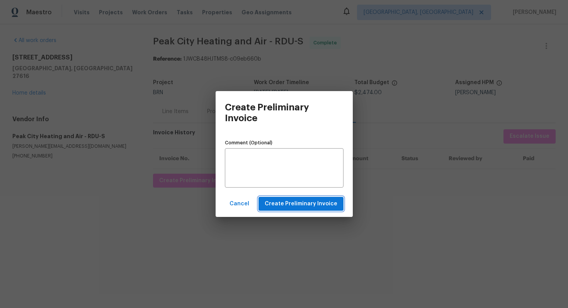
click at [296, 203] on span "Create Preliminary Invoice" at bounding box center [301, 204] width 73 height 10
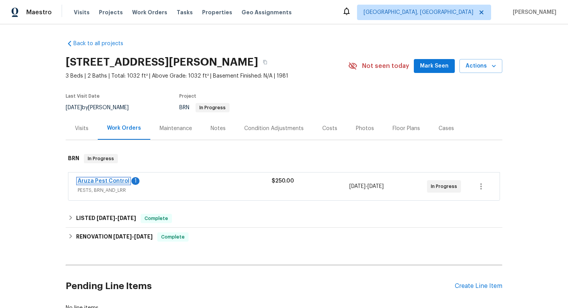
click at [117, 181] on link "Aruza Pest Control" at bounding box center [104, 180] width 52 height 5
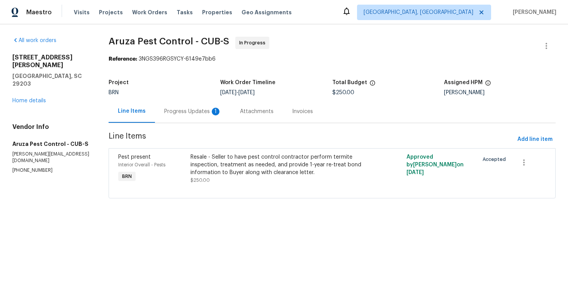
click at [207, 115] on div "Progress Updates 1" at bounding box center [192, 112] width 57 height 8
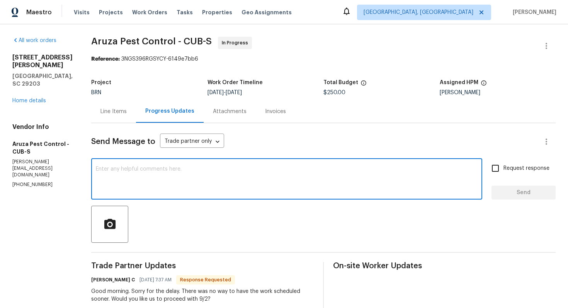
click at [216, 181] on textarea at bounding box center [287, 179] width 382 height 27
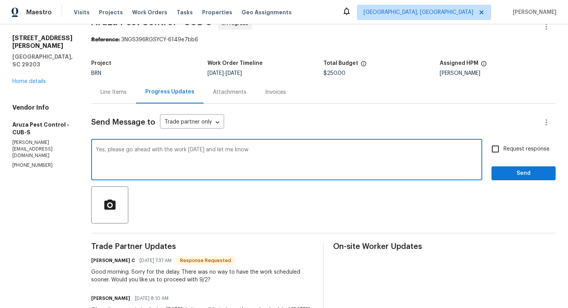
scroll to position [29, 0]
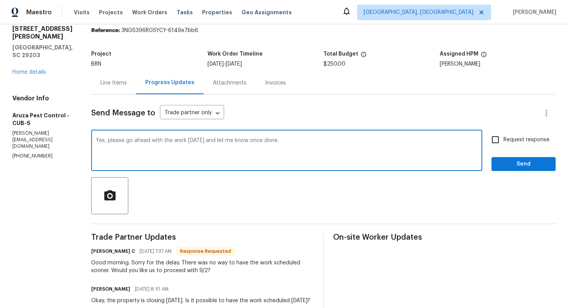
type textarea "Yes, please go ahead with the work today and let me know once done."
click at [510, 145] on label "Request response" at bounding box center [518, 140] width 62 height 16
click at [503, 145] on input "Request response" at bounding box center [495, 140] width 16 height 16
checkbox input "true"
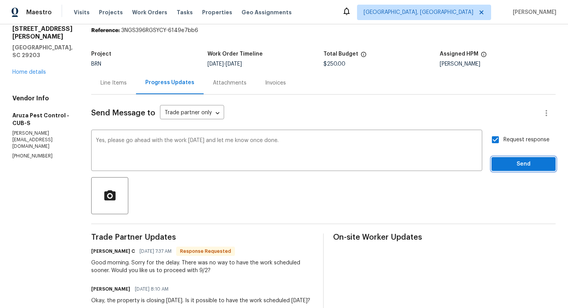
click at [515, 161] on span "Send" at bounding box center [524, 165] width 52 height 10
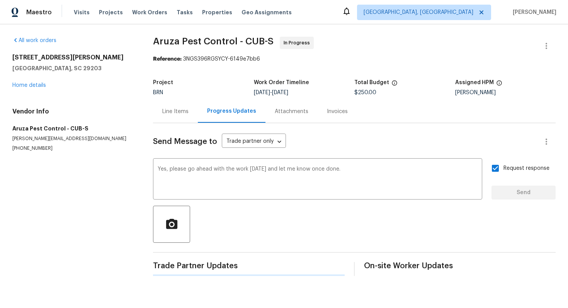
scroll to position [0, 0]
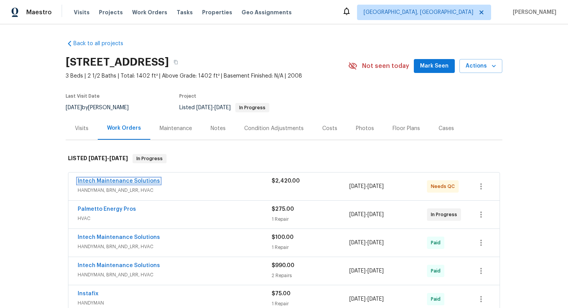
click at [117, 180] on link "Intech Maintenance Solutions" at bounding box center [119, 180] width 82 height 5
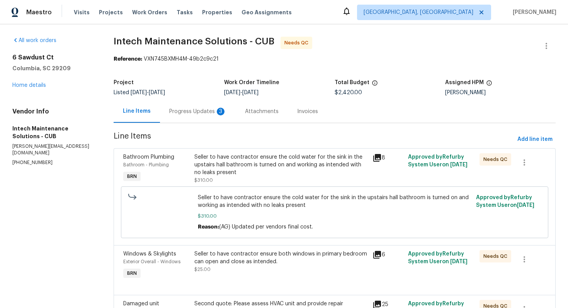
click at [211, 111] on div "Progress Updates 3" at bounding box center [197, 112] width 57 height 8
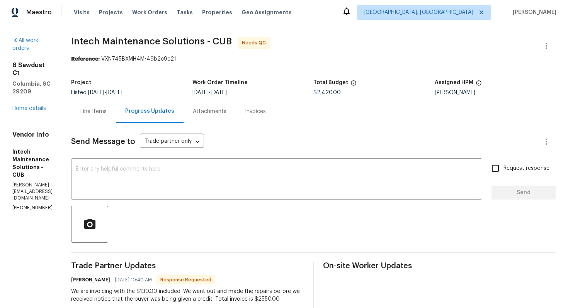
click at [103, 109] on div "Line Items" at bounding box center [93, 112] width 26 height 8
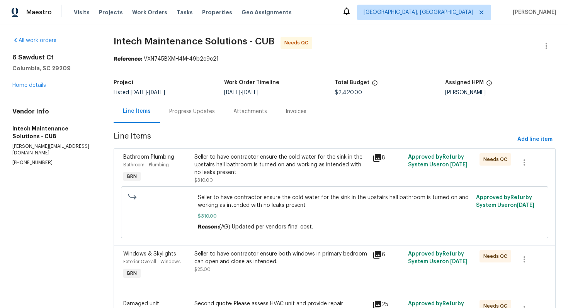
click at [186, 115] on div "Progress Updates" at bounding box center [192, 112] width 46 height 8
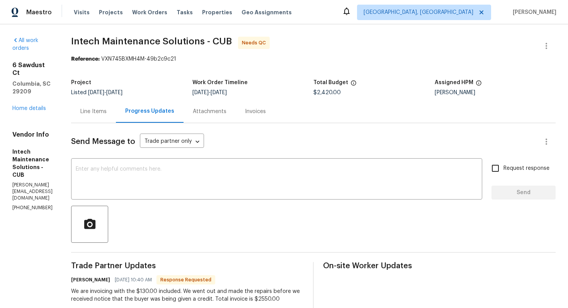
click at [109, 119] on div "Line Items" at bounding box center [93, 111] width 45 height 23
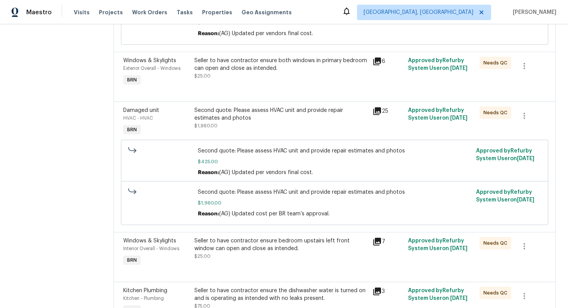
scroll to position [194, 0]
click at [272, 116] on div "Second quote: Please assess HVAC unit and provide repair estimates and photos" at bounding box center [280, 113] width 173 height 15
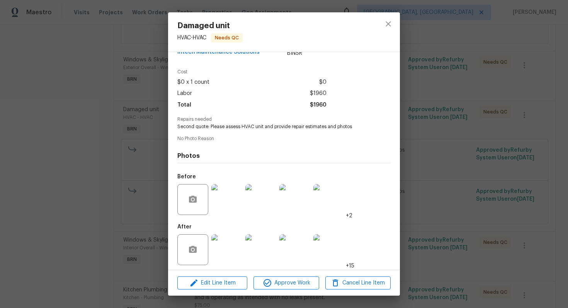
scroll to position [22, 0]
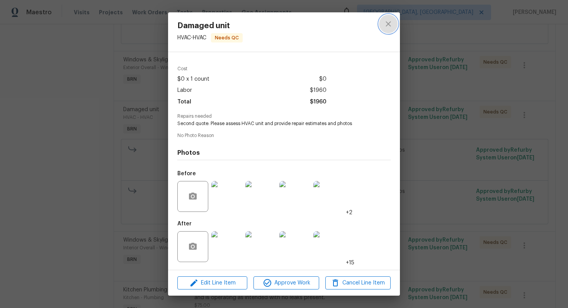
click at [387, 25] on icon "close" at bounding box center [388, 23] width 5 height 5
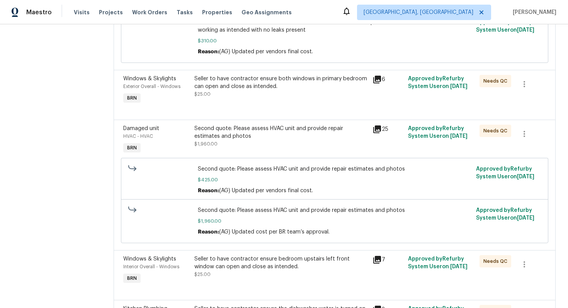
scroll to position [30, 0]
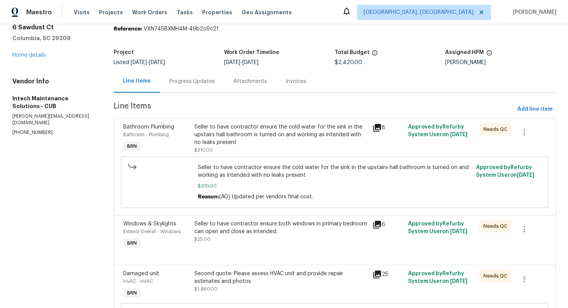
click at [184, 86] on div "Progress Updates" at bounding box center [192, 81] width 64 height 23
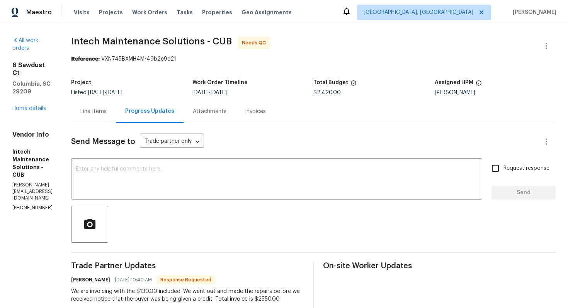
click at [105, 109] on div "Line Items" at bounding box center [93, 112] width 26 height 8
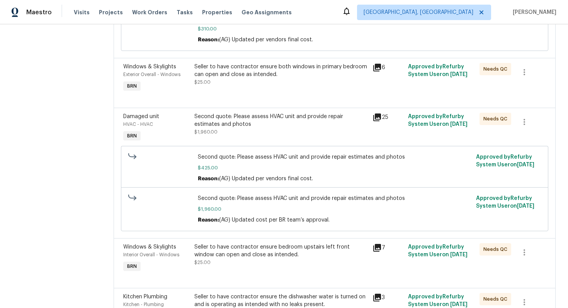
scroll to position [188, 0]
click at [236, 204] on div "Second quote: Please assess HVAC unit and provide repair estimates and photos $…" at bounding box center [334, 208] width 273 height 29
click at [241, 202] on span "Second quote: Please assess HVAC unit and provide repair estimates and photos" at bounding box center [334, 198] width 273 height 8
click at [253, 169] on span "$425.00" at bounding box center [334, 168] width 273 height 8
click at [263, 123] on div "Second quote: Please assess HVAC unit and provide repair estimates and photos" at bounding box center [280, 119] width 173 height 15
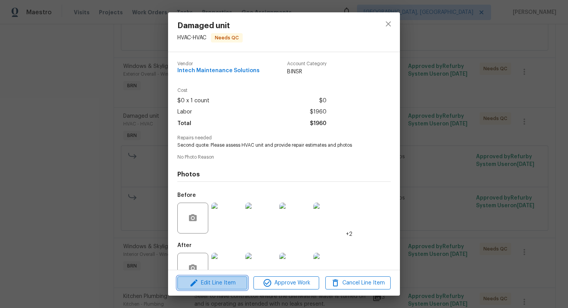
click at [216, 284] on span "Edit Line Item" at bounding box center [212, 284] width 65 height 10
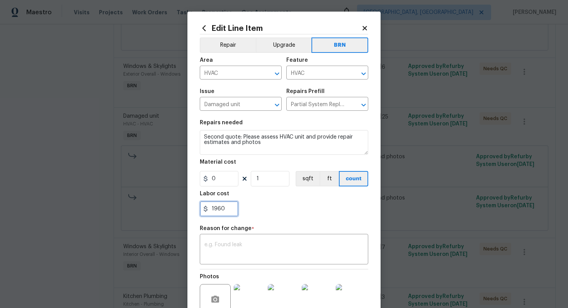
drag, startPoint x: 211, startPoint y: 210, endPoint x: 253, endPoint y: 214, distance: 42.6
click at [253, 214] on div "1960" at bounding box center [284, 208] width 168 height 15
type input "2090"
click at [281, 245] on textarea at bounding box center [283, 250] width 159 height 16
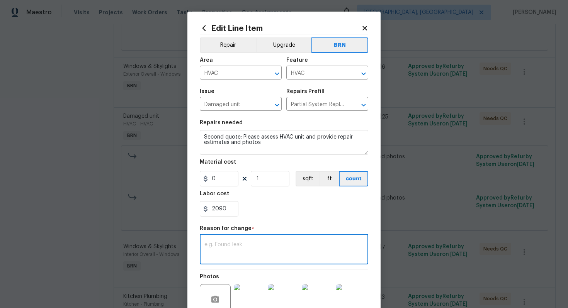
paste textarea "(AG) Updated per vendors final cost."
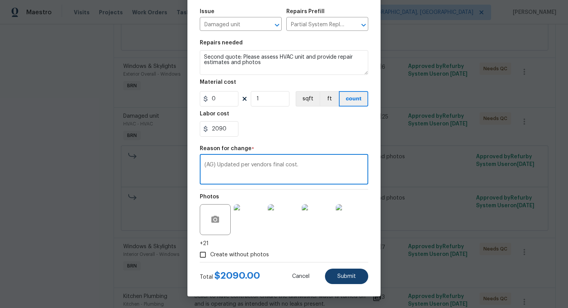
type textarea "(AG) Updated per vendors final cost."
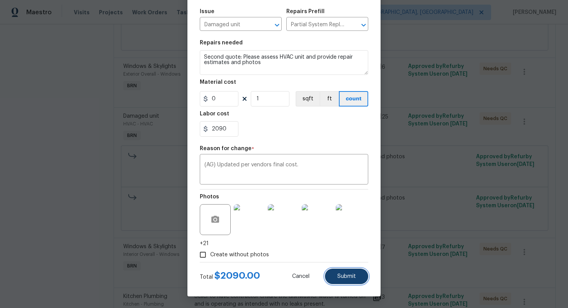
click at [342, 281] on button "Submit" at bounding box center [346, 276] width 43 height 15
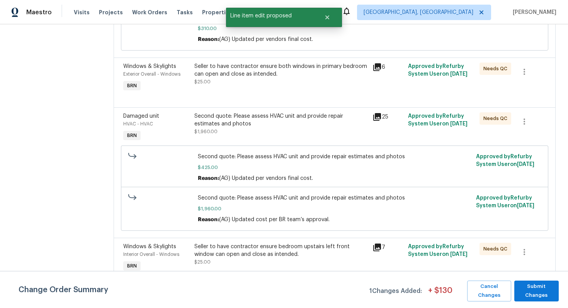
scroll to position [0, 0]
click at [533, 289] on span "Submit Changes" at bounding box center [536, 291] width 37 height 18
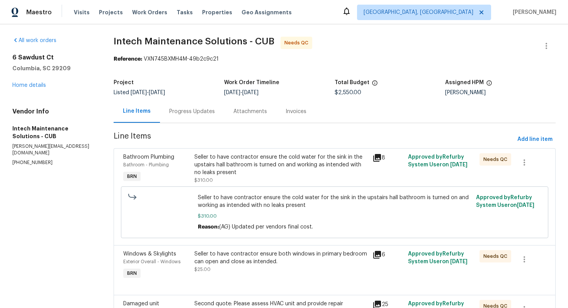
click at [178, 106] on div "Progress Updates" at bounding box center [192, 111] width 64 height 23
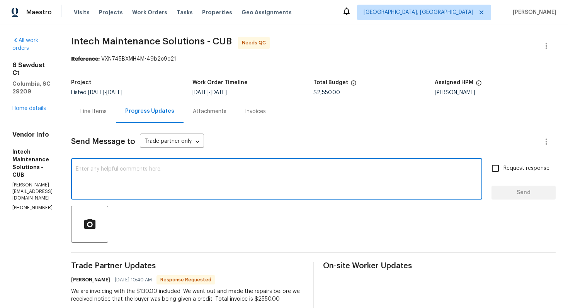
click at [183, 185] on textarea at bounding box center [277, 179] width 402 height 27
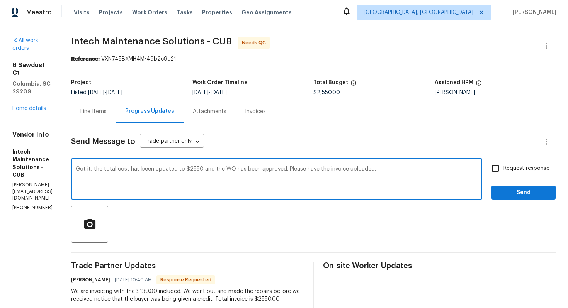
type textarea "Got it, the total cost has been updated to $2550 and the WO has been approved. …"
click at [501, 173] on input "Request response" at bounding box center [495, 168] width 16 height 16
checkbox input "true"
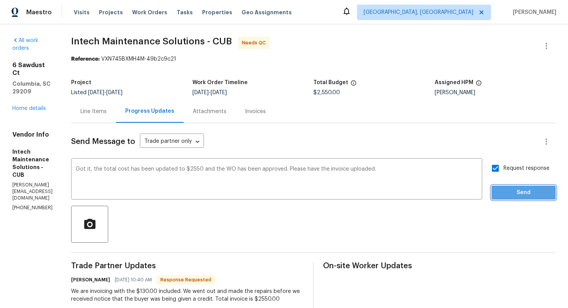
click at [516, 189] on span "Send" at bounding box center [524, 193] width 52 height 10
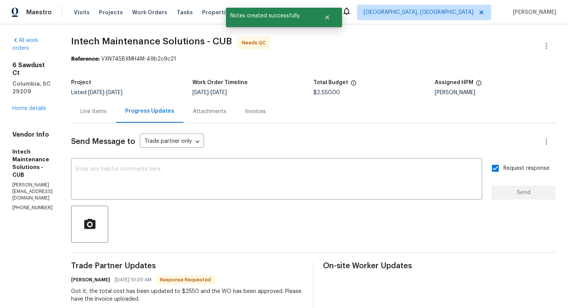
click at [91, 111] on div "Line Items" at bounding box center [93, 112] width 26 height 8
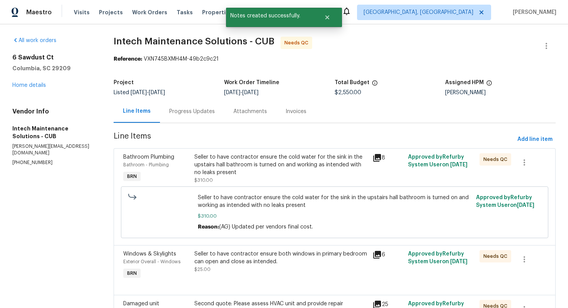
click at [222, 153] on div "Seller to have contractor ensure the cold water for the sink in the upstairs ha…" at bounding box center [281, 169] width 178 height 36
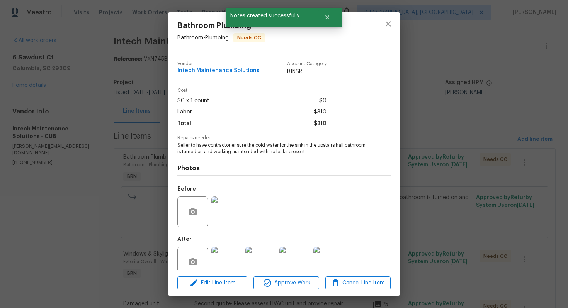
scroll to position [15, 0]
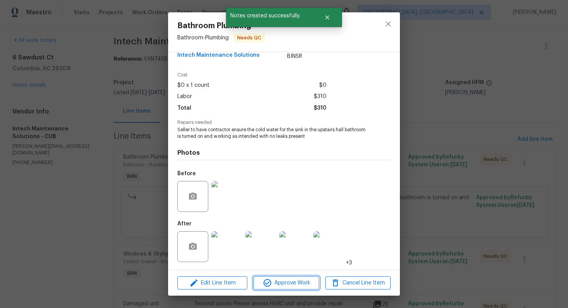
click at [272, 285] on span "Approve Work" at bounding box center [286, 284] width 61 height 10
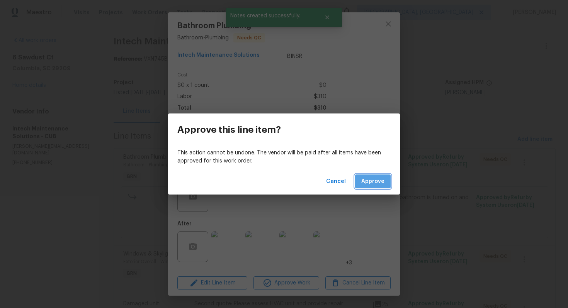
click at [377, 175] on button "Approve" at bounding box center [373, 182] width 36 height 14
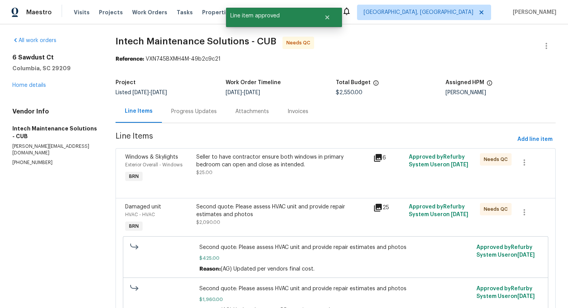
click at [263, 166] on div "Seller to have contractor ensure both windows in primary bedroom can open and c…" at bounding box center [282, 160] width 173 height 15
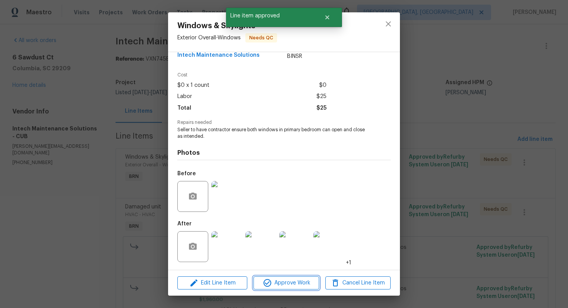
click at [278, 285] on span "Approve Work" at bounding box center [286, 284] width 61 height 10
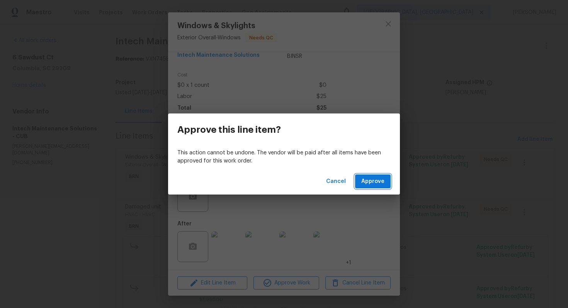
click at [366, 181] on span "Approve" at bounding box center [372, 182] width 23 height 10
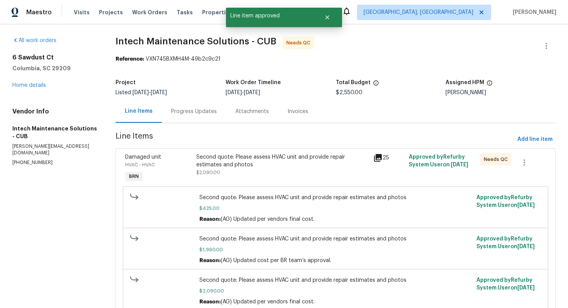
click at [280, 165] on div "Second quote: Please assess HVAC unit and provide repair estimates and photos" at bounding box center [282, 160] width 173 height 15
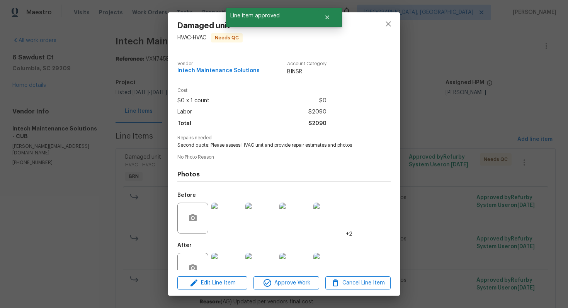
scroll to position [22, 0]
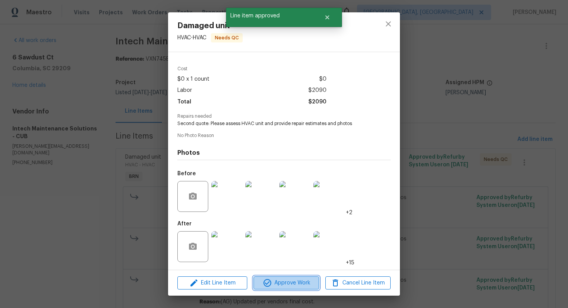
click at [285, 283] on span "Approve Work" at bounding box center [286, 284] width 61 height 10
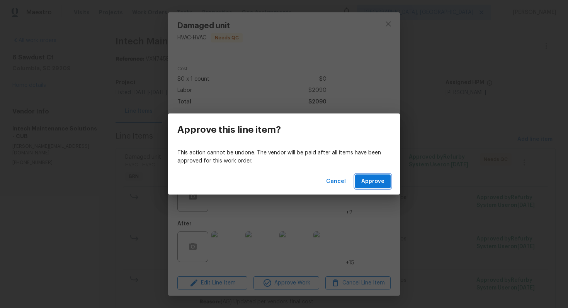
click at [376, 176] on button "Approve" at bounding box center [373, 182] width 36 height 14
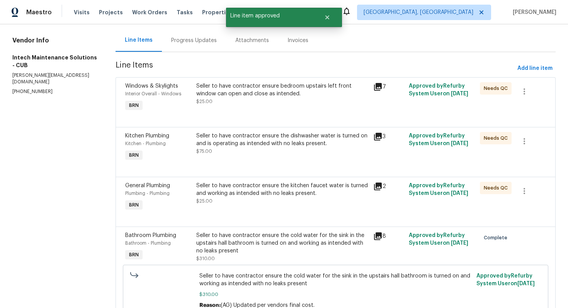
scroll to position [0, 0]
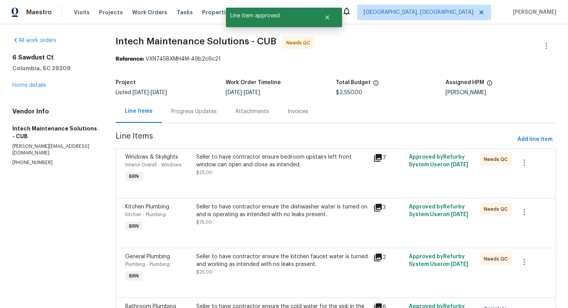
click at [261, 176] on div "Seller to have contractor ensure bedroom upstairs left front window can open an…" at bounding box center [282, 164] width 173 height 23
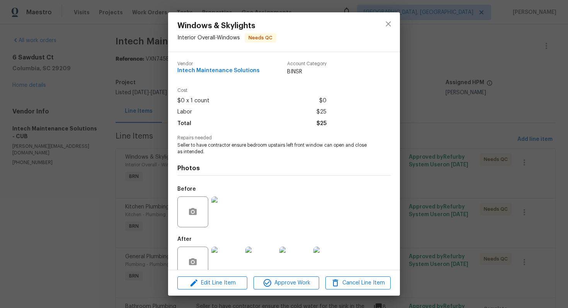
scroll to position [15, 0]
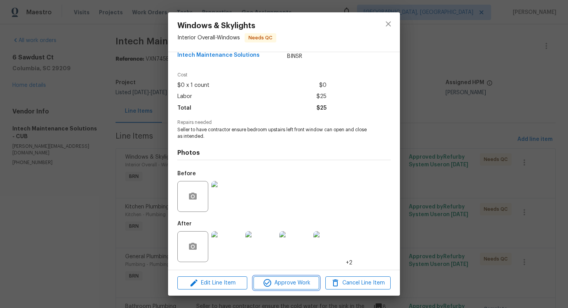
click at [286, 283] on span "Approve Work" at bounding box center [286, 284] width 61 height 10
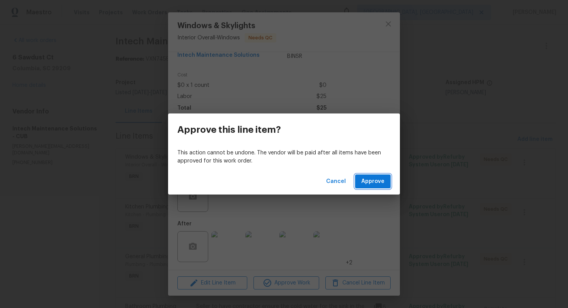
click at [366, 185] on span "Approve" at bounding box center [372, 182] width 23 height 10
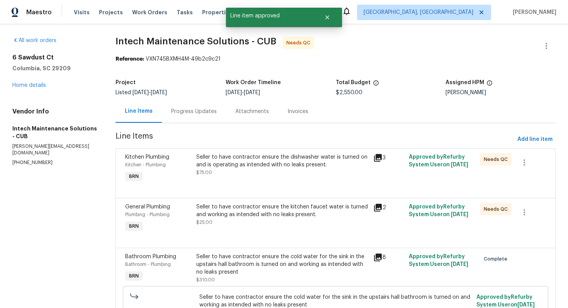
click at [285, 165] on div "Seller to have contractor ensure the dishwasher water is turned on and is opera…" at bounding box center [282, 160] width 173 height 15
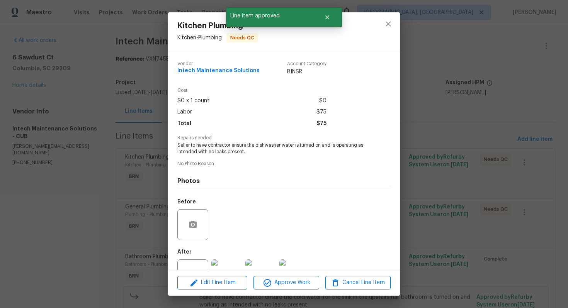
scroll to position [28, 0]
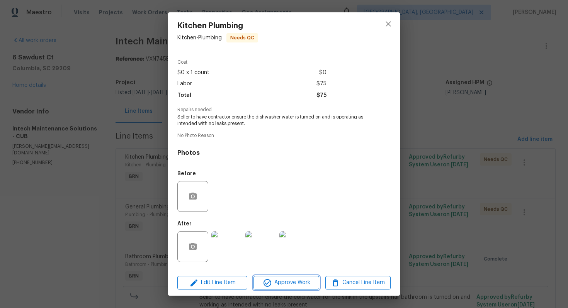
click at [290, 282] on span "Approve Work" at bounding box center [286, 283] width 61 height 10
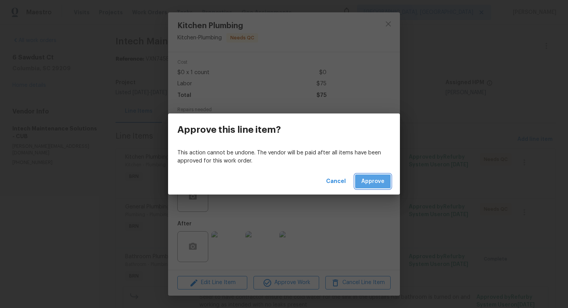
click at [362, 177] on button "Approve" at bounding box center [373, 182] width 36 height 14
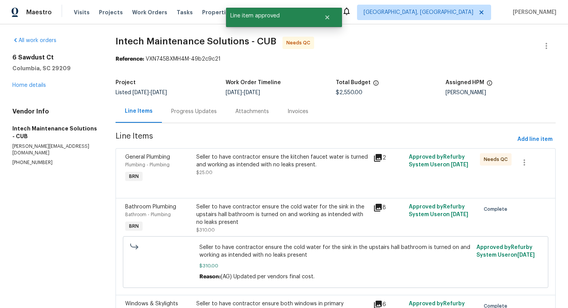
click at [314, 172] on div "Seller to have contractor ensure the kitchen faucet water is turned and working…" at bounding box center [282, 164] width 173 height 23
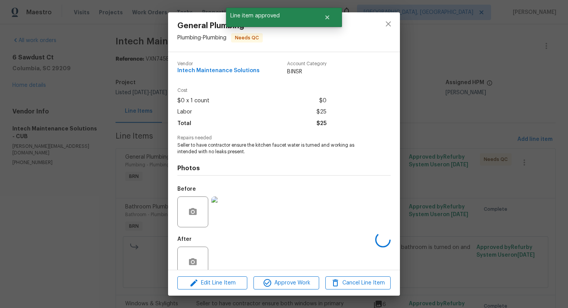
scroll to position [15, 0]
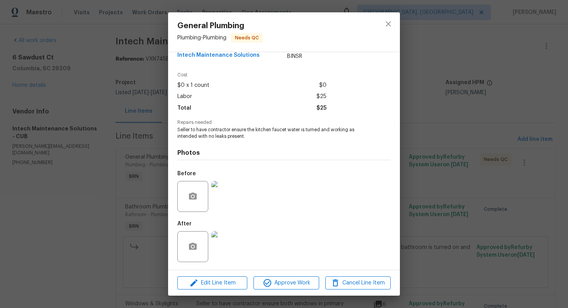
click at [231, 239] on img at bounding box center [226, 246] width 31 height 31
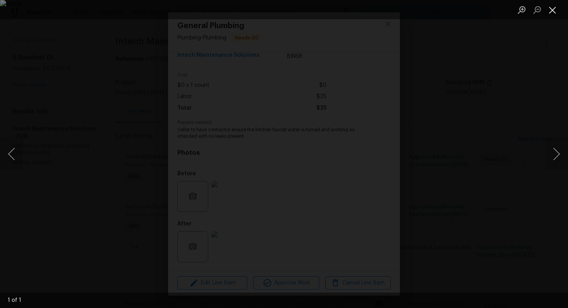
click at [550, 8] on button "Close lightbox" at bounding box center [552, 10] width 15 height 14
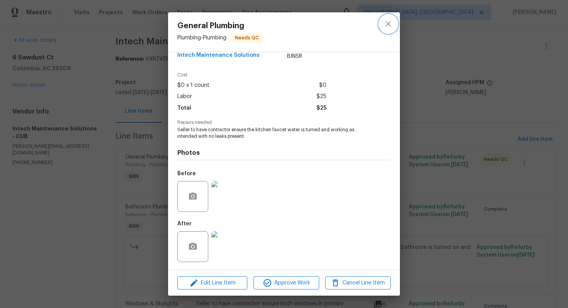
click at [395, 25] on button "close" at bounding box center [388, 24] width 19 height 19
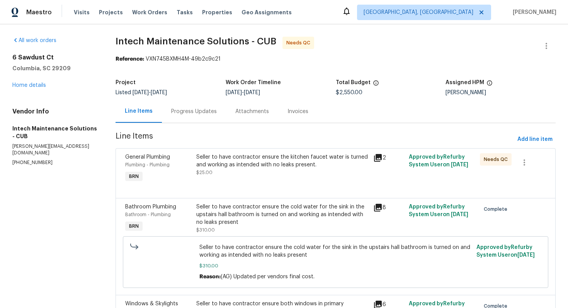
click at [271, 173] on div "Seller to have contractor ensure the kitchen faucet water is turned and working…" at bounding box center [282, 164] width 173 height 23
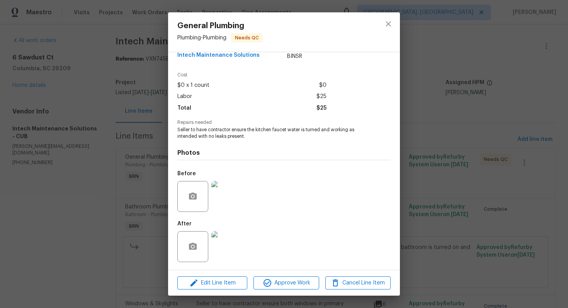
click at [228, 193] on img at bounding box center [226, 196] width 31 height 31
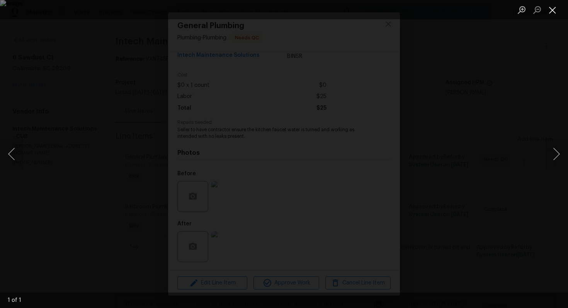
click at [557, 13] on button "Close lightbox" at bounding box center [552, 10] width 15 height 14
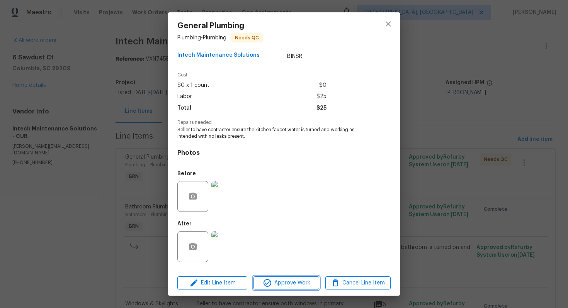
click at [287, 279] on span "Approve Work" at bounding box center [286, 284] width 61 height 10
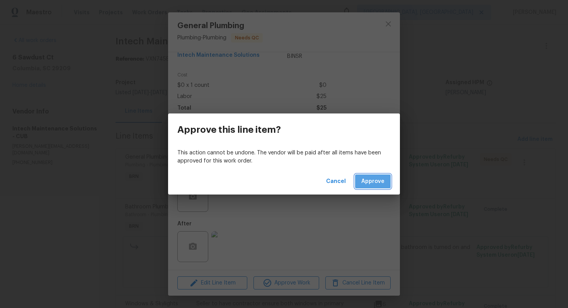
click at [373, 185] on span "Approve" at bounding box center [372, 182] width 23 height 10
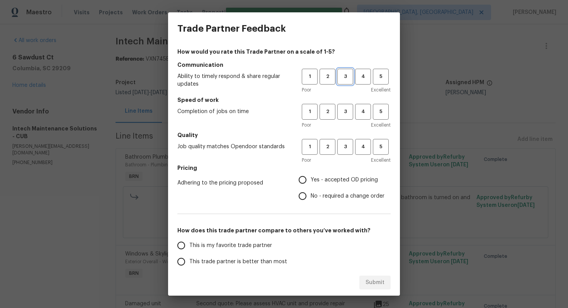
click at [341, 80] on span "3" at bounding box center [345, 76] width 14 height 9
click at [329, 112] on span "2" at bounding box center [327, 111] width 14 height 9
click at [330, 143] on span "2" at bounding box center [327, 147] width 14 height 9
click at [314, 198] on span "No - required a change order" at bounding box center [348, 196] width 74 height 8
click at [311, 198] on input "No - required a change order" at bounding box center [302, 196] width 16 height 16
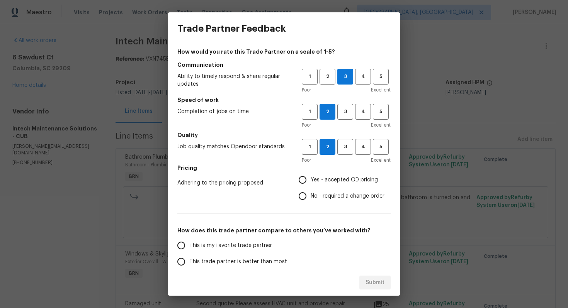
radio input "true"
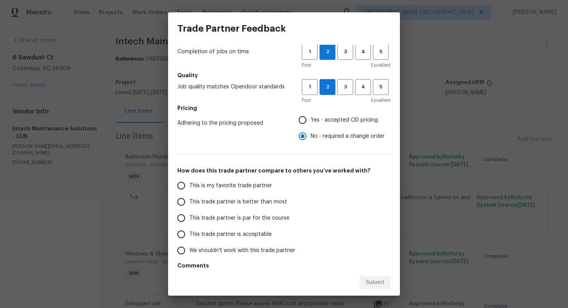
scroll to position [67, 0]
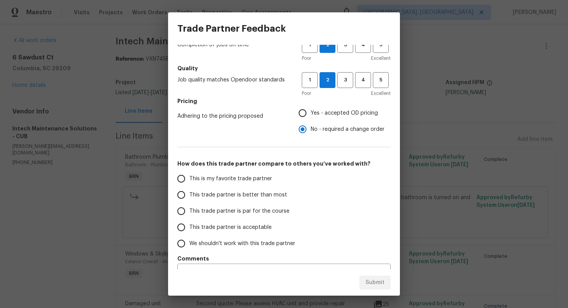
click at [248, 226] on span "This trade partner is acceptable" at bounding box center [230, 228] width 82 height 8
click at [189, 226] on input "This trade partner is acceptable" at bounding box center [181, 227] width 16 height 16
click at [381, 283] on span "Submit" at bounding box center [374, 283] width 19 height 10
radio input "true"
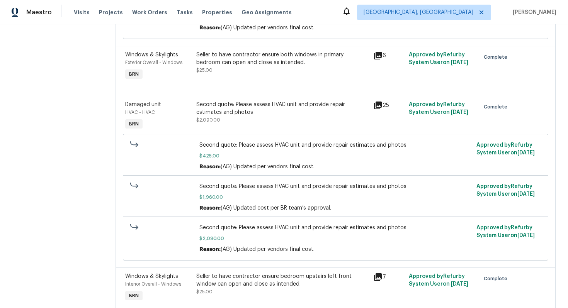
scroll to position [0, 0]
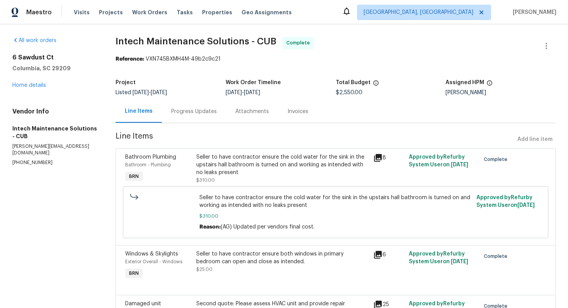
click at [233, 156] on div "Seller to have contractor ensure the cold water for the sink in the upstairs ha…" at bounding box center [282, 164] width 173 height 23
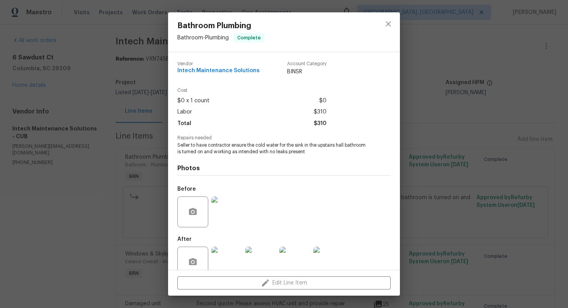
click at [216, 144] on span "Seller to have contractor ensure the cold water for the sink in the upstairs ha…" at bounding box center [273, 148] width 192 height 13
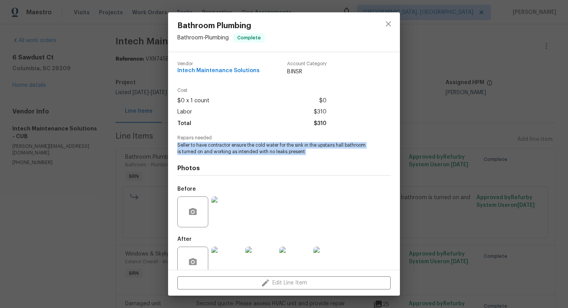
copy span "Seller to have contractor ensure the cold water for the sink in the upstairs ha…"
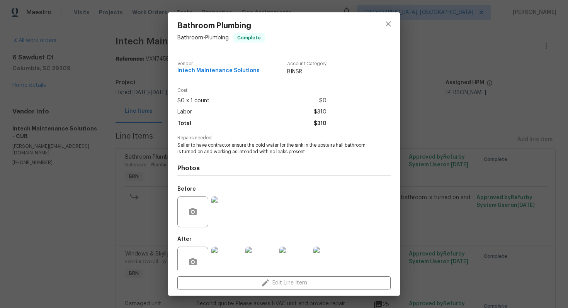
drag, startPoint x: 175, startPoint y: 71, endPoint x: 263, endPoint y: 67, distance: 88.5
click at [264, 67] on div "Vendor Intech Maintenance Solutions Account Category BINSR Cost $0 x 1 count $0…" at bounding box center [284, 161] width 232 height 218
drag, startPoint x: 173, startPoint y: 72, endPoint x: 257, endPoint y: 74, distance: 83.8
click at [258, 74] on div "Vendor Intech Maintenance Solutions Account Category BINSR Cost $0 x 1 count $0…" at bounding box center [284, 161] width 232 height 218
copy span "Intech Maintenance Solutions"
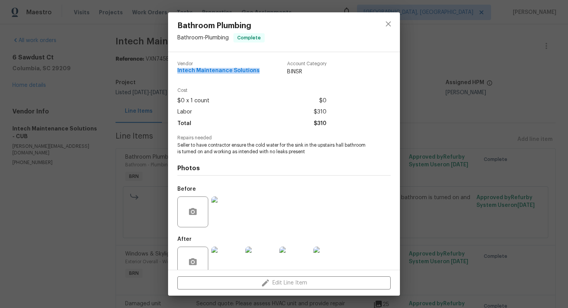
scroll to position [15, 0]
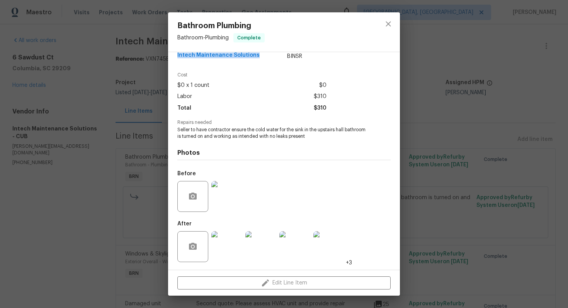
click at [231, 189] on img at bounding box center [226, 196] width 31 height 31
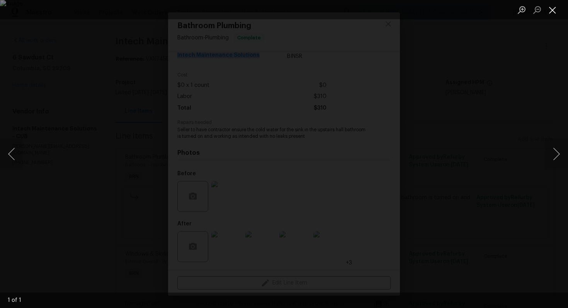
click at [557, 11] on button "Close lightbox" at bounding box center [552, 10] width 15 height 14
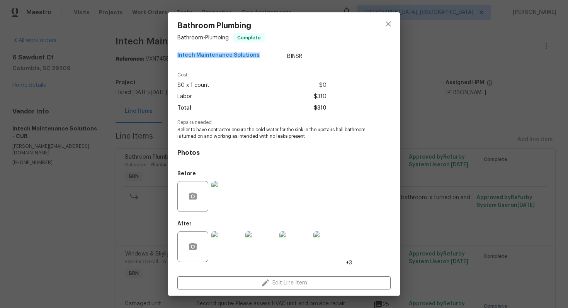
click at [236, 242] on img at bounding box center [226, 246] width 31 height 31
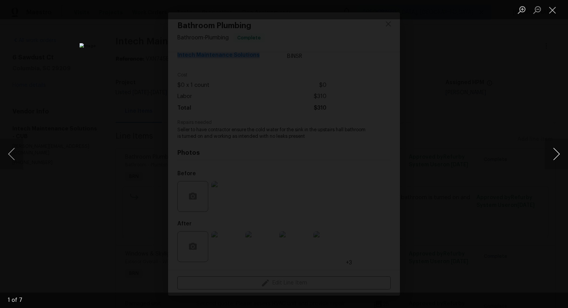
click at [558, 149] on button "Next image" at bounding box center [556, 154] width 23 height 31
click at [556, 156] on button "Next image" at bounding box center [556, 154] width 23 height 31
click at [558, 155] on button "Next image" at bounding box center [556, 154] width 23 height 31
click at [557, 162] on button "Next image" at bounding box center [556, 154] width 23 height 31
click at [549, 154] on button "Next image" at bounding box center [556, 154] width 23 height 31
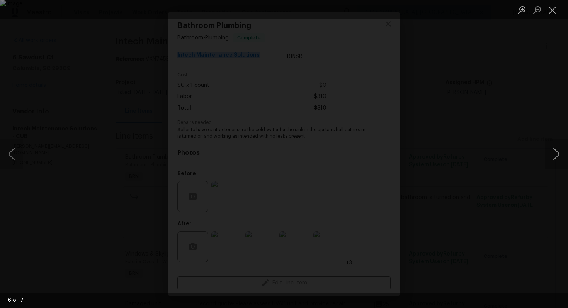
click at [560, 154] on button "Next image" at bounding box center [556, 154] width 23 height 31
click at [552, 10] on button "Close lightbox" at bounding box center [552, 10] width 15 height 14
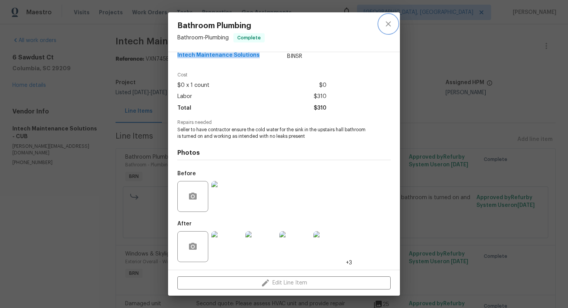
click at [387, 25] on icon "close" at bounding box center [388, 23] width 5 height 5
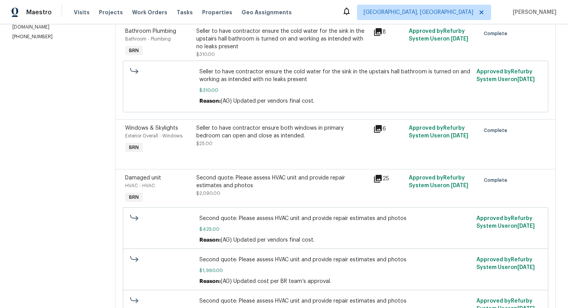
scroll to position [132, 0]
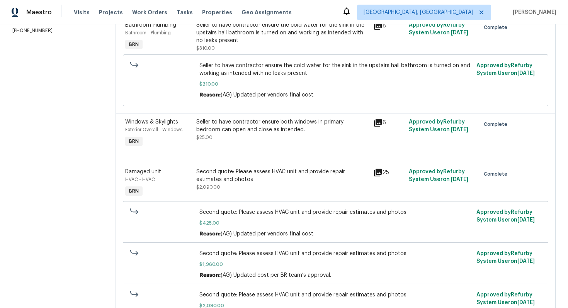
click at [307, 131] on div "Seller to have contractor ensure both windows in primary bedroom can open and c…" at bounding box center [282, 125] width 173 height 15
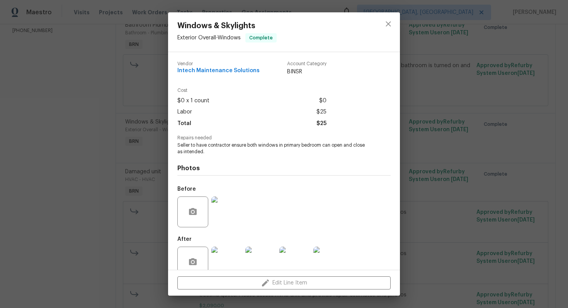
click at [276, 144] on span "Seller to have contractor ensure both windows in primary bedroom can open and c…" at bounding box center [273, 148] width 192 height 13
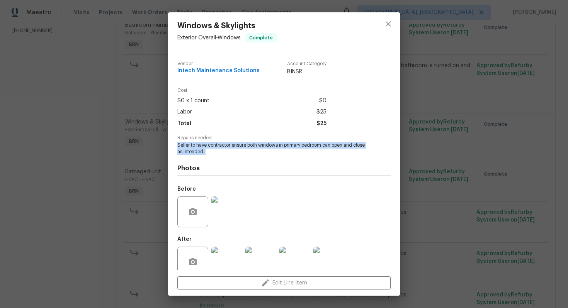
copy span "Seller to have contractor ensure both windows in primary bedroom can open and c…"
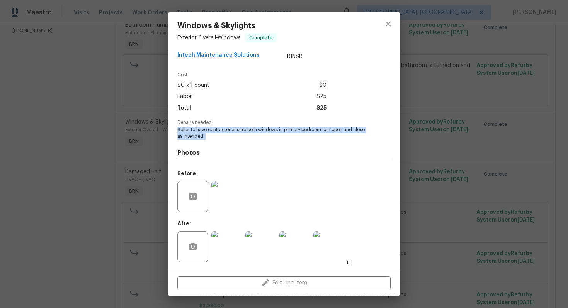
click at [232, 183] on img at bounding box center [226, 196] width 31 height 31
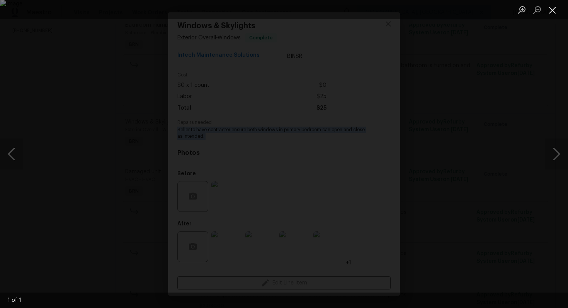
click at [554, 10] on button "Close lightbox" at bounding box center [552, 10] width 15 height 14
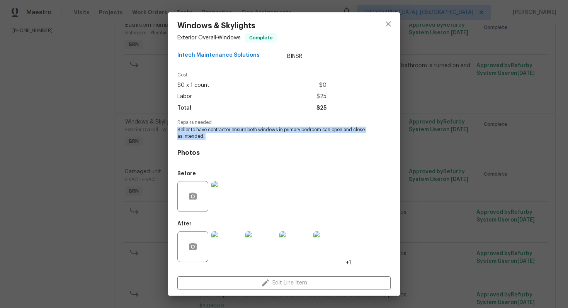
click at [233, 250] on img at bounding box center [226, 246] width 31 height 31
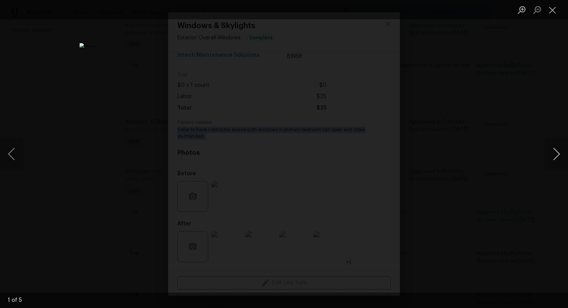
click at [557, 151] on button "Next image" at bounding box center [556, 154] width 23 height 31
click at [560, 156] on button "Next image" at bounding box center [556, 154] width 23 height 31
click at [549, 154] on button "Next image" at bounding box center [556, 154] width 23 height 31
click at [552, 157] on button "Next image" at bounding box center [556, 154] width 23 height 31
click at [553, 12] on button "Close lightbox" at bounding box center [552, 10] width 15 height 14
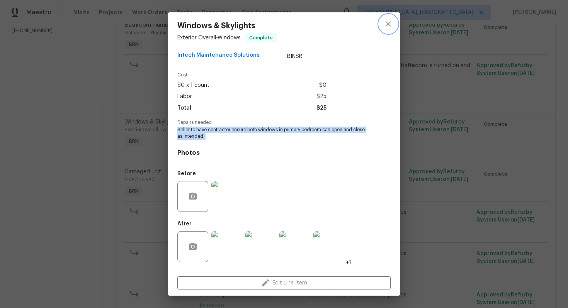
click at [387, 24] on icon "close" at bounding box center [388, 23] width 5 height 5
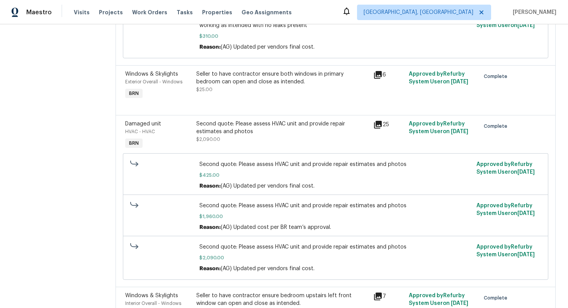
scroll to position [184, 0]
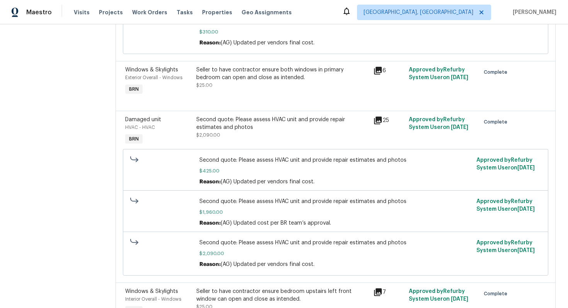
click at [304, 132] on div "Second quote: Please assess HVAC unit and provide repair estimates and photos $…" at bounding box center [282, 127] width 173 height 23
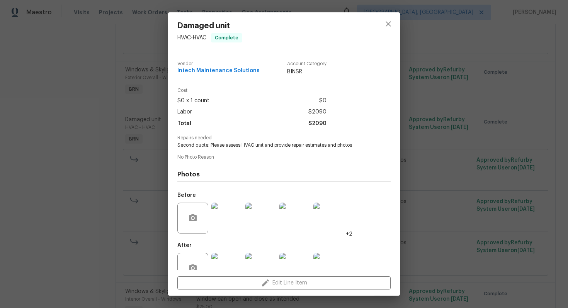
click at [266, 145] on span "Second quote: Please assess HVAC unit and provide repair estimates and photos" at bounding box center [273, 145] width 192 height 7
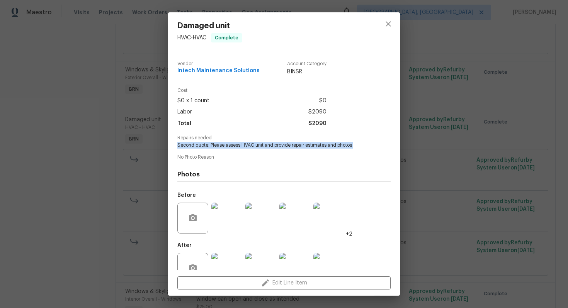
copy span "Second quote: Please assess HVAC unit and provide repair estimates and photos"
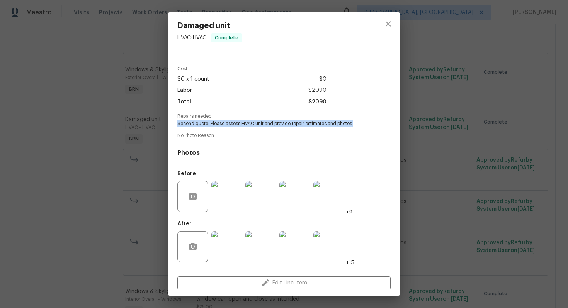
click at [226, 195] on img at bounding box center [226, 196] width 31 height 31
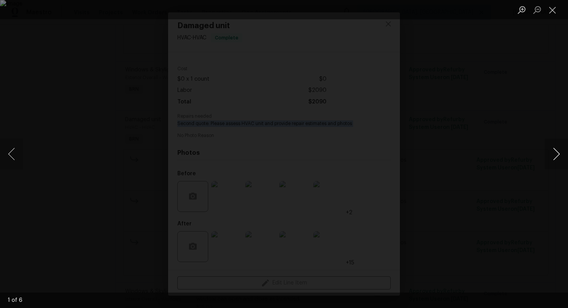
click at [559, 156] on button "Next image" at bounding box center [556, 154] width 23 height 31
click at [557, 155] on button "Next image" at bounding box center [556, 154] width 23 height 31
click at [558, 156] on button "Next image" at bounding box center [556, 154] width 23 height 31
click at [554, 158] on button "Next image" at bounding box center [556, 154] width 23 height 31
click at [558, 148] on button "Next image" at bounding box center [556, 154] width 23 height 31
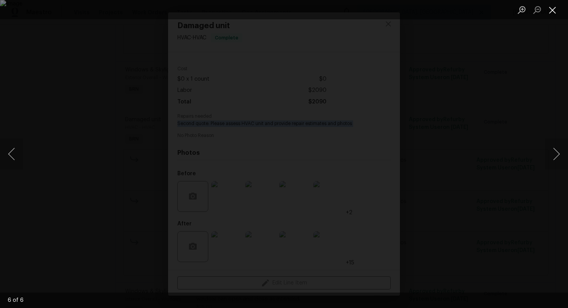
click at [554, 10] on button "Close lightbox" at bounding box center [552, 10] width 15 height 14
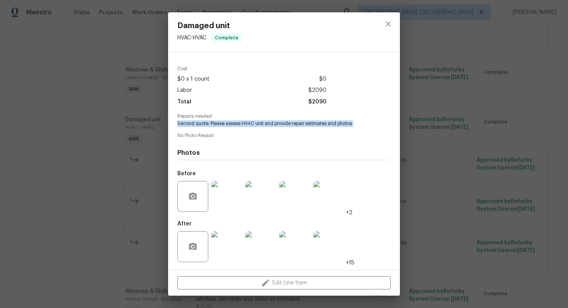
click at [230, 243] on img at bounding box center [226, 246] width 31 height 31
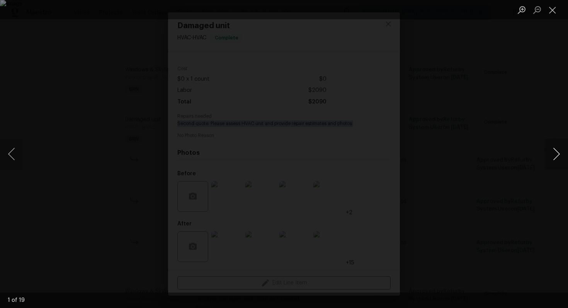
click at [557, 148] on button "Next image" at bounding box center [556, 154] width 23 height 31
click at [558, 149] on button "Next image" at bounding box center [556, 154] width 23 height 31
click at [556, 158] on button "Next image" at bounding box center [556, 154] width 23 height 31
click at [557, 156] on button "Next image" at bounding box center [556, 154] width 23 height 31
click at [553, 155] on button "Next image" at bounding box center [556, 154] width 23 height 31
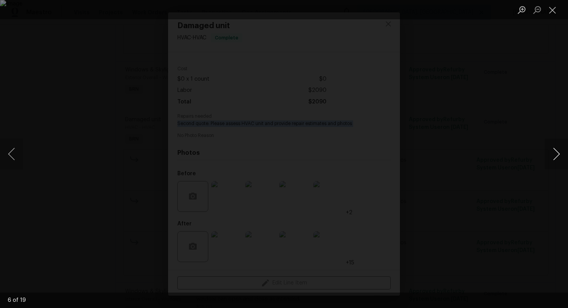
click at [558, 157] on button "Next image" at bounding box center [556, 154] width 23 height 31
click at [557, 152] on button "Next image" at bounding box center [556, 154] width 23 height 31
click at [556, 158] on button "Next image" at bounding box center [556, 154] width 23 height 31
click at [550, 152] on button "Next image" at bounding box center [556, 154] width 23 height 31
click at [552, 156] on button "Next image" at bounding box center [556, 154] width 23 height 31
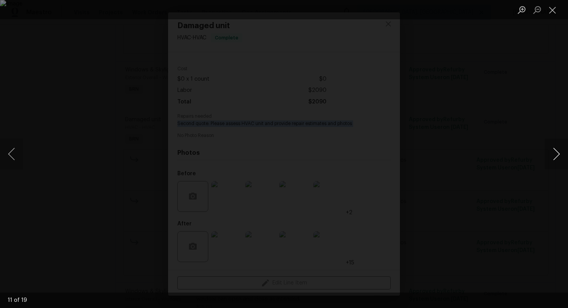
click at [558, 151] on button "Next image" at bounding box center [556, 154] width 23 height 31
click at [557, 153] on button "Next image" at bounding box center [556, 154] width 23 height 31
click at [553, 157] on button "Next image" at bounding box center [556, 154] width 23 height 31
click at [554, 156] on button "Next image" at bounding box center [556, 154] width 23 height 31
click at [549, 155] on button "Next image" at bounding box center [556, 154] width 23 height 31
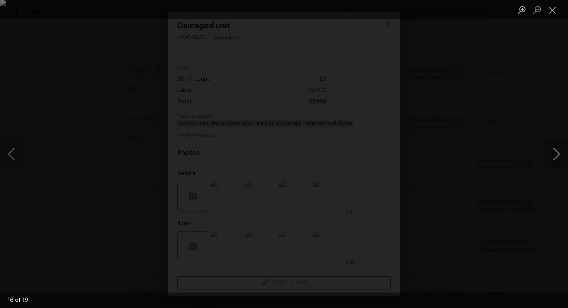
click at [557, 161] on button "Next image" at bounding box center [556, 154] width 23 height 31
click at [297, 155] on img "Lightbox" at bounding box center [284, 154] width 568 height 308
click at [554, 152] on button "Next image" at bounding box center [556, 154] width 23 height 31
click at [560, 154] on button "Next image" at bounding box center [556, 154] width 23 height 31
click at [551, 12] on button "Close lightbox" at bounding box center [552, 10] width 15 height 14
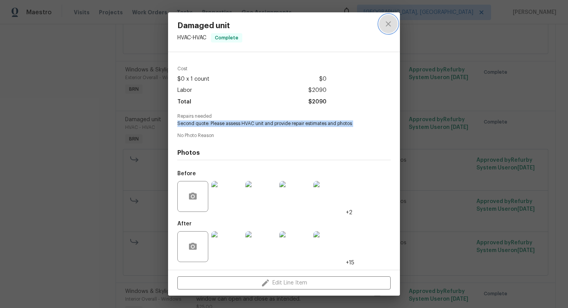
click at [389, 25] on icon "close" at bounding box center [388, 23] width 5 height 5
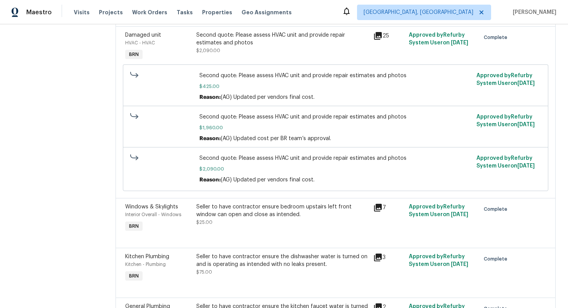
scroll to position [282, 0]
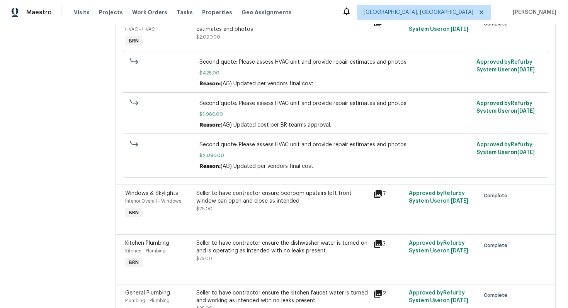
click at [268, 210] on div "Seller to have contractor ensure bedroom upstairs left front window can open an…" at bounding box center [282, 201] width 173 height 23
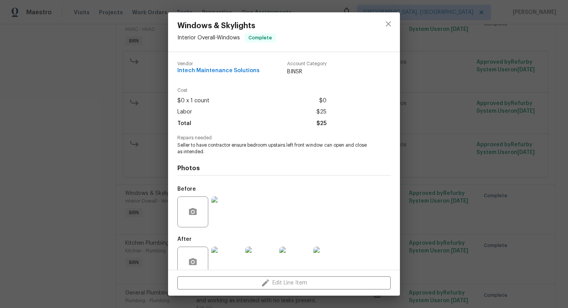
click at [260, 146] on span "Seller to have contractor ensure bedroom upstairs left front window can open an…" at bounding box center [273, 148] width 192 height 13
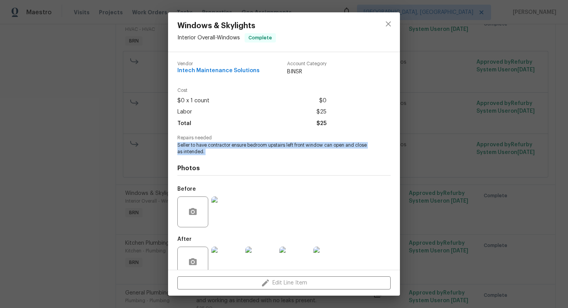
copy span "Seller to have contractor ensure bedroom upstairs left front window can open an…"
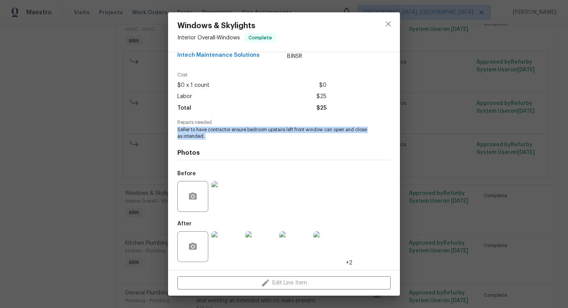
click at [237, 194] on img at bounding box center [226, 196] width 31 height 31
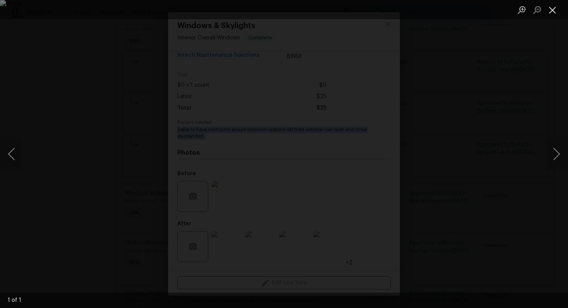
click at [556, 9] on button "Close lightbox" at bounding box center [552, 10] width 15 height 14
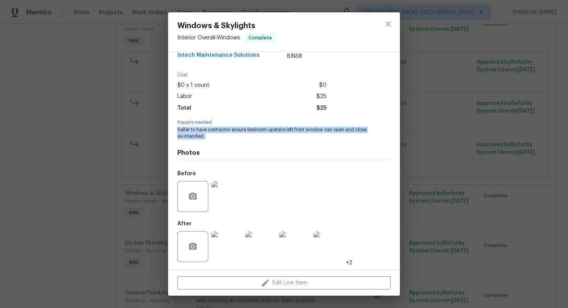
click at [233, 250] on img at bounding box center [226, 246] width 31 height 31
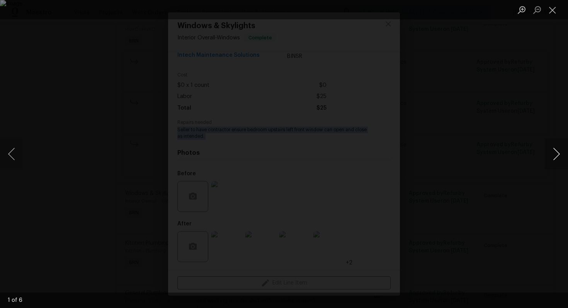
click at [556, 149] on button "Next image" at bounding box center [556, 154] width 23 height 31
click at [554, 153] on button "Next image" at bounding box center [556, 154] width 23 height 31
click at [562, 153] on button "Next image" at bounding box center [556, 154] width 23 height 31
click at [554, 156] on button "Next image" at bounding box center [556, 154] width 23 height 31
click at [560, 154] on button "Next image" at bounding box center [556, 154] width 23 height 31
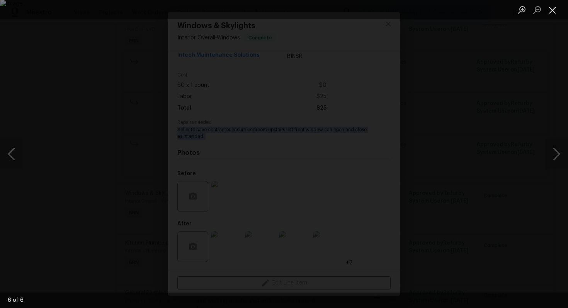
click at [551, 12] on button "Close lightbox" at bounding box center [552, 10] width 15 height 14
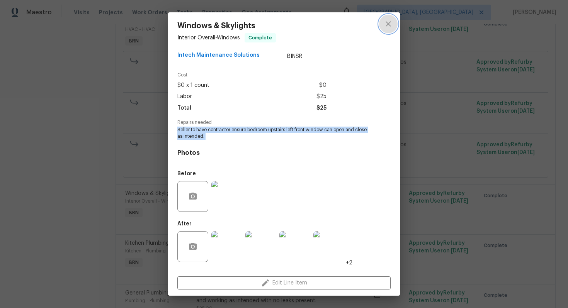
click at [389, 20] on icon "close" at bounding box center [388, 23] width 9 height 9
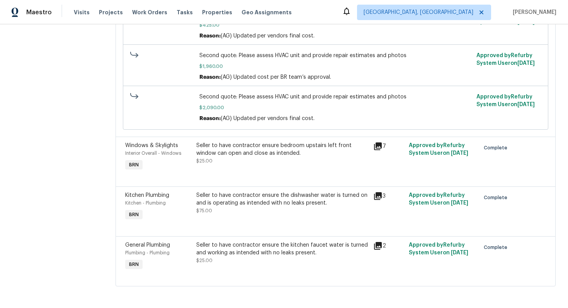
scroll to position [332, 0]
click at [278, 204] on div "Seller to have contractor ensure the dishwasher water is turned on and is opera…" at bounding box center [282, 199] width 173 height 15
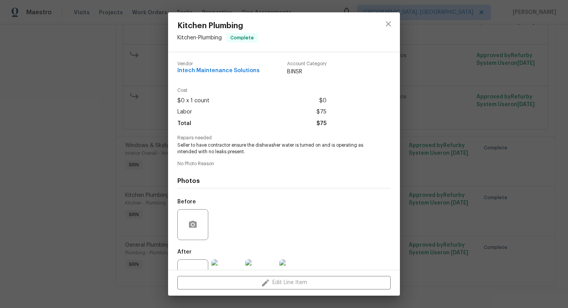
click at [262, 147] on span "Seller to have contractor ensure the dishwasher water is turned on and is opera…" at bounding box center [273, 148] width 192 height 13
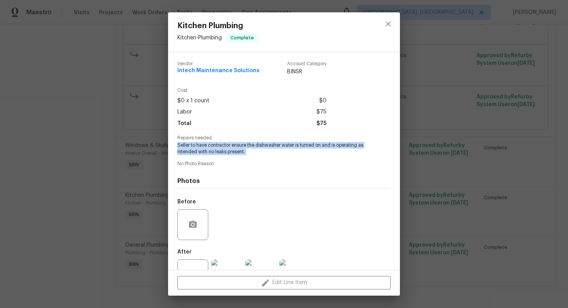
click at [262, 147] on span "Seller to have contractor ensure the dishwasher water is turned on and is opera…" at bounding box center [273, 148] width 192 height 13
copy span "Seller to have contractor ensure the dishwasher water is turned on and is opera…"
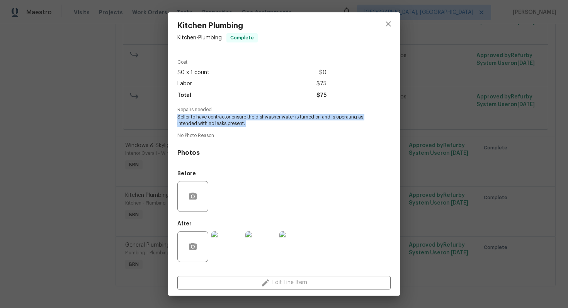
click at [290, 238] on img at bounding box center [294, 246] width 31 height 31
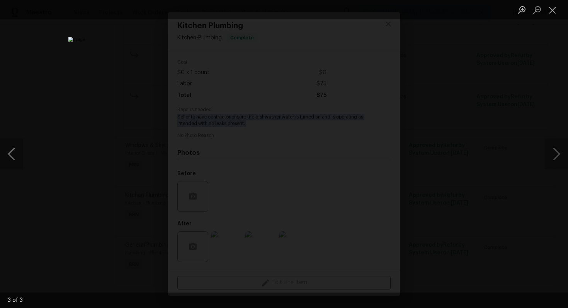
click at [15, 149] on button "Previous image" at bounding box center [11, 154] width 23 height 31
click at [11, 149] on button "Previous image" at bounding box center [11, 154] width 23 height 31
click at [552, 12] on button "Close lightbox" at bounding box center [552, 10] width 15 height 14
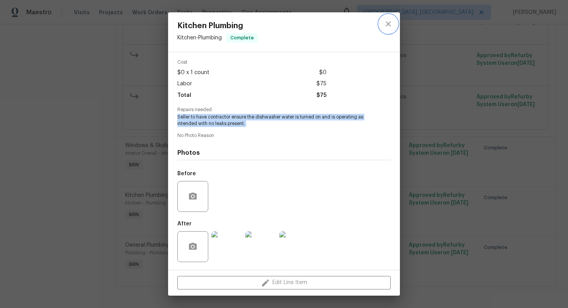
click at [389, 25] on icon "close" at bounding box center [388, 23] width 5 height 5
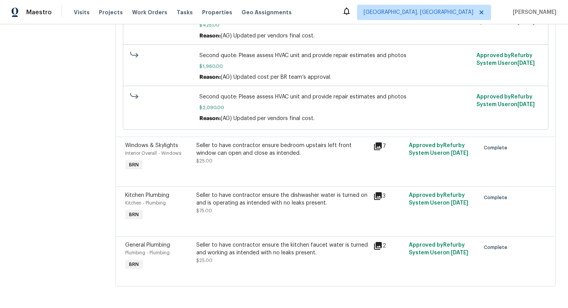
click at [288, 259] on div "Seller to have contractor ensure the kitchen faucet water is turned and working…" at bounding box center [282, 252] width 173 height 23
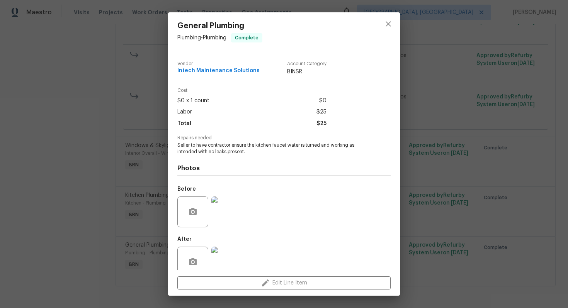
click at [237, 153] on span "Seller to have contractor ensure the kitchen faucet water is turned and working…" at bounding box center [273, 148] width 192 height 13
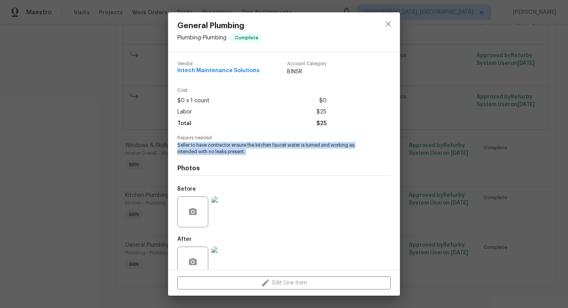
copy span "Seller to have contractor ensure the kitchen faucet water is turned and working…"
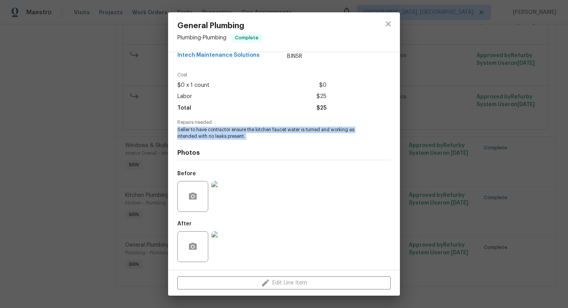
click at [233, 194] on img at bounding box center [226, 196] width 31 height 31
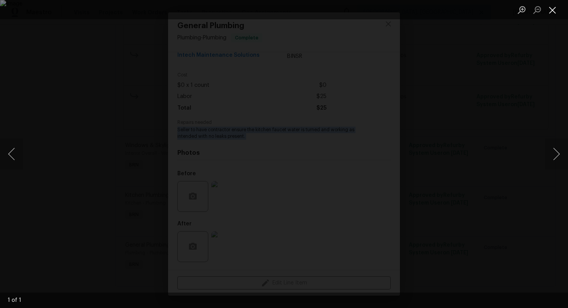
click at [555, 11] on button "Close lightbox" at bounding box center [552, 10] width 15 height 14
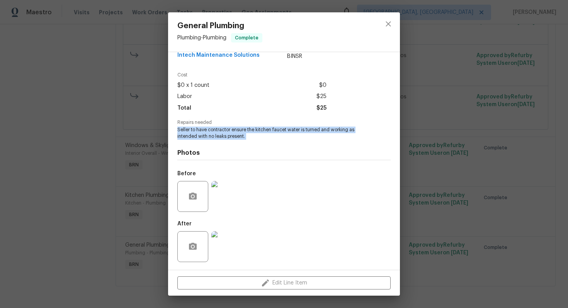
click at [236, 246] on img at bounding box center [226, 246] width 31 height 31
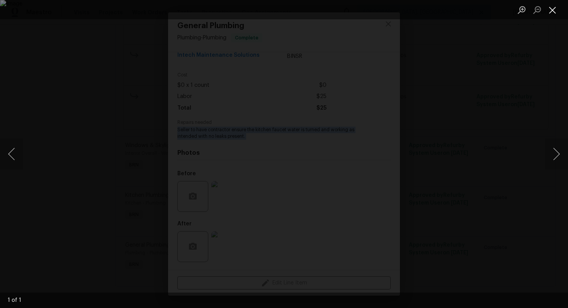
click at [555, 7] on button "Close lightbox" at bounding box center [552, 10] width 15 height 14
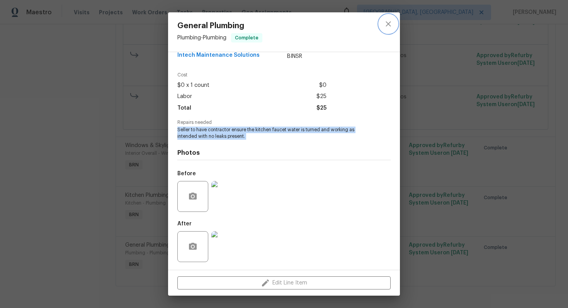
click at [386, 27] on icon "close" at bounding box center [388, 23] width 9 height 9
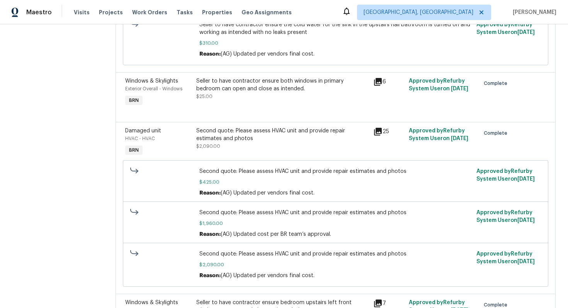
scroll to position [0, 0]
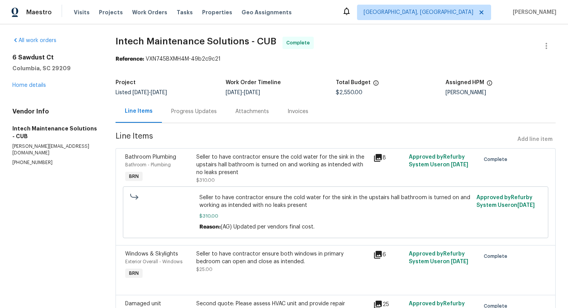
click at [292, 118] on div "Invoices" at bounding box center [297, 111] width 39 height 23
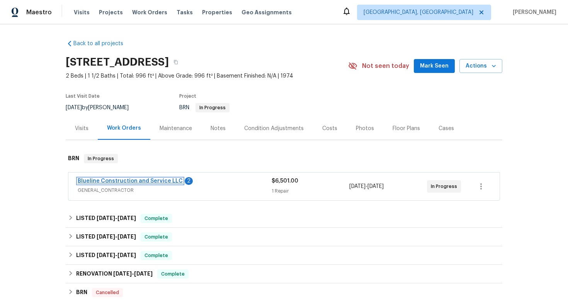
click at [116, 181] on link "Blueline Construction and Service LLC" at bounding box center [130, 180] width 105 height 5
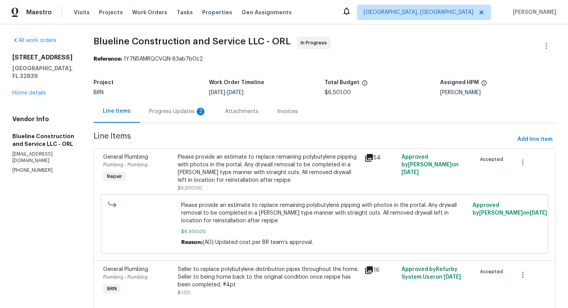
click at [204, 111] on div "2" at bounding box center [201, 112] width 8 height 8
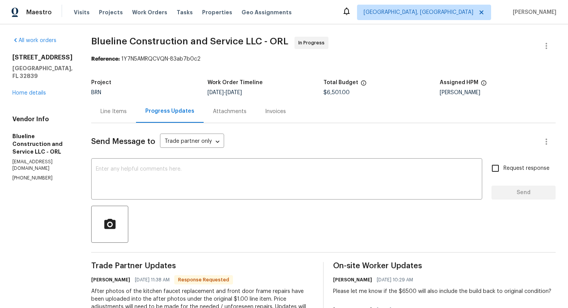
click at [126, 116] on div "Line Items" at bounding box center [113, 111] width 45 height 23
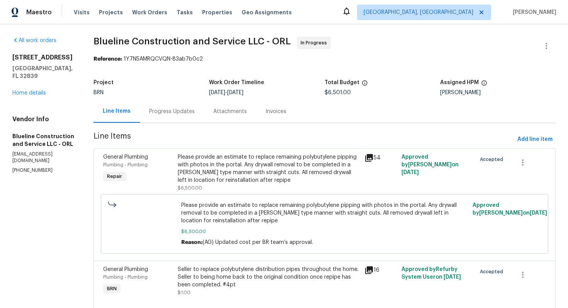
click at [181, 119] on div "Progress Updates" at bounding box center [172, 111] width 64 height 23
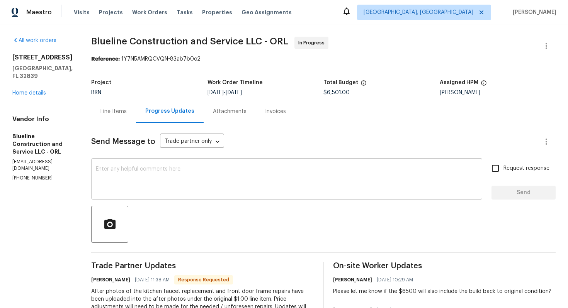
click at [209, 178] on textarea at bounding box center [287, 179] width 382 height 27
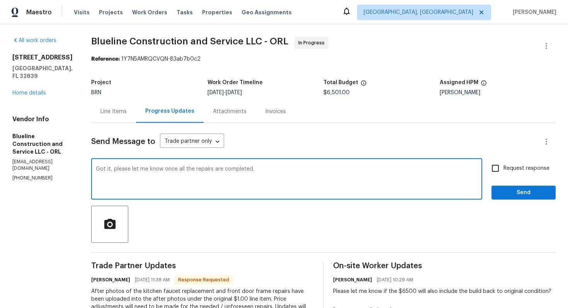
type textarea "Got it, please let me know once all the repairs are completed."
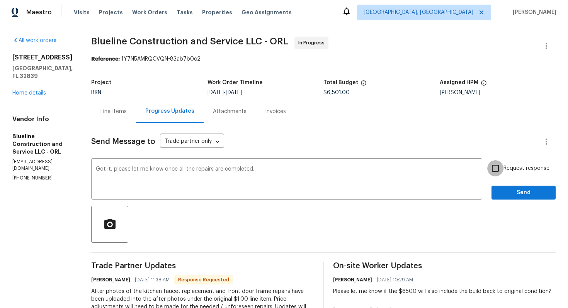
click at [493, 171] on input "Request response" at bounding box center [495, 168] width 16 height 16
checkbox input "true"
click at [508, 193] on span "Send" at bounding box center [524, 193] width 52 height 10
